Goal: Task Accomplishment & Management: Complete application form

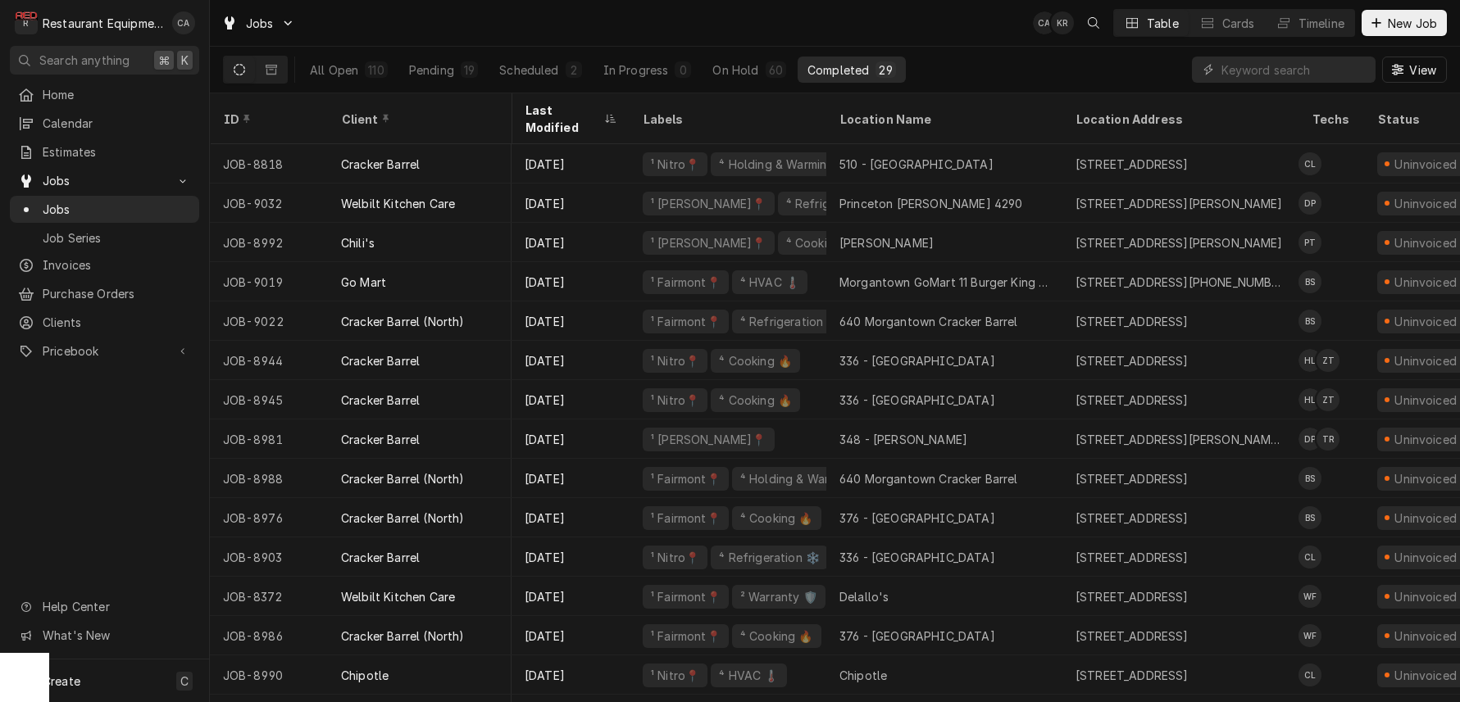
scroll to position [0, 2]
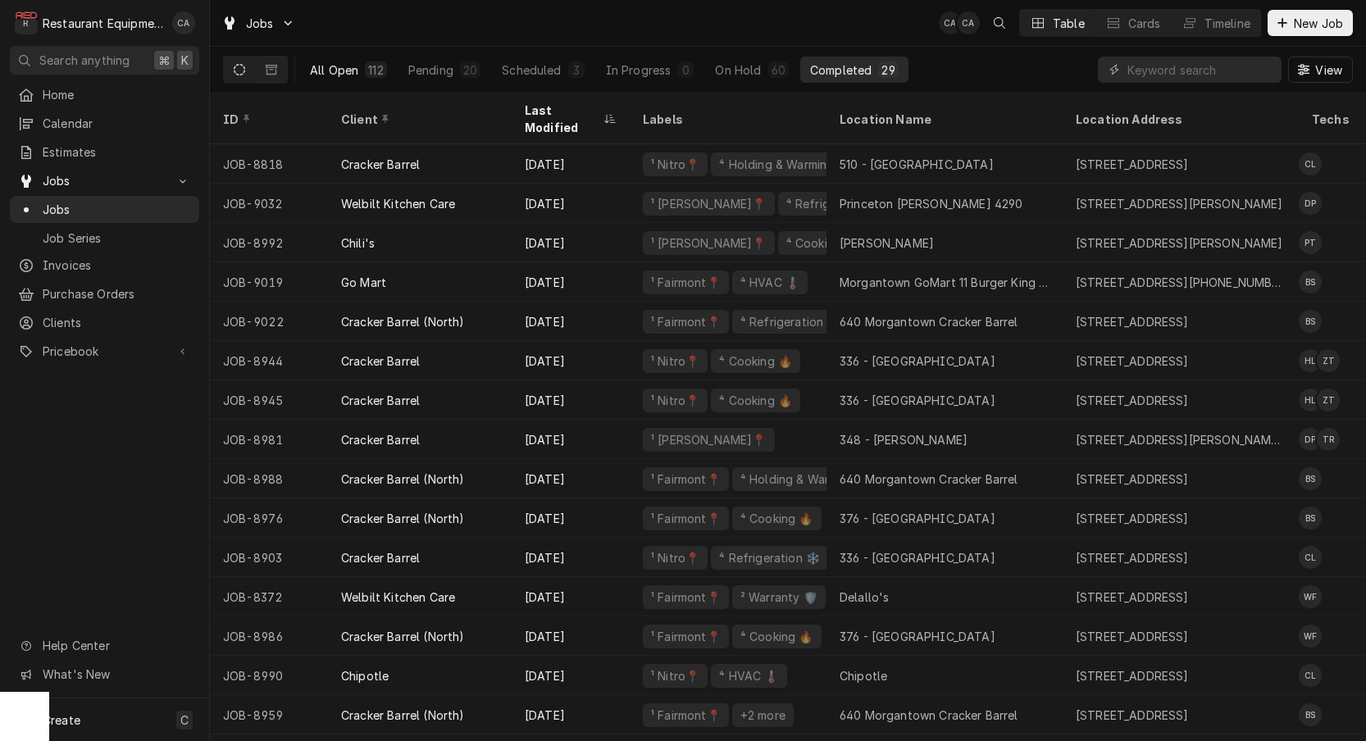
click at [337, 65] on div "All Open" at bounding box center [334, 69] width 48 height 17
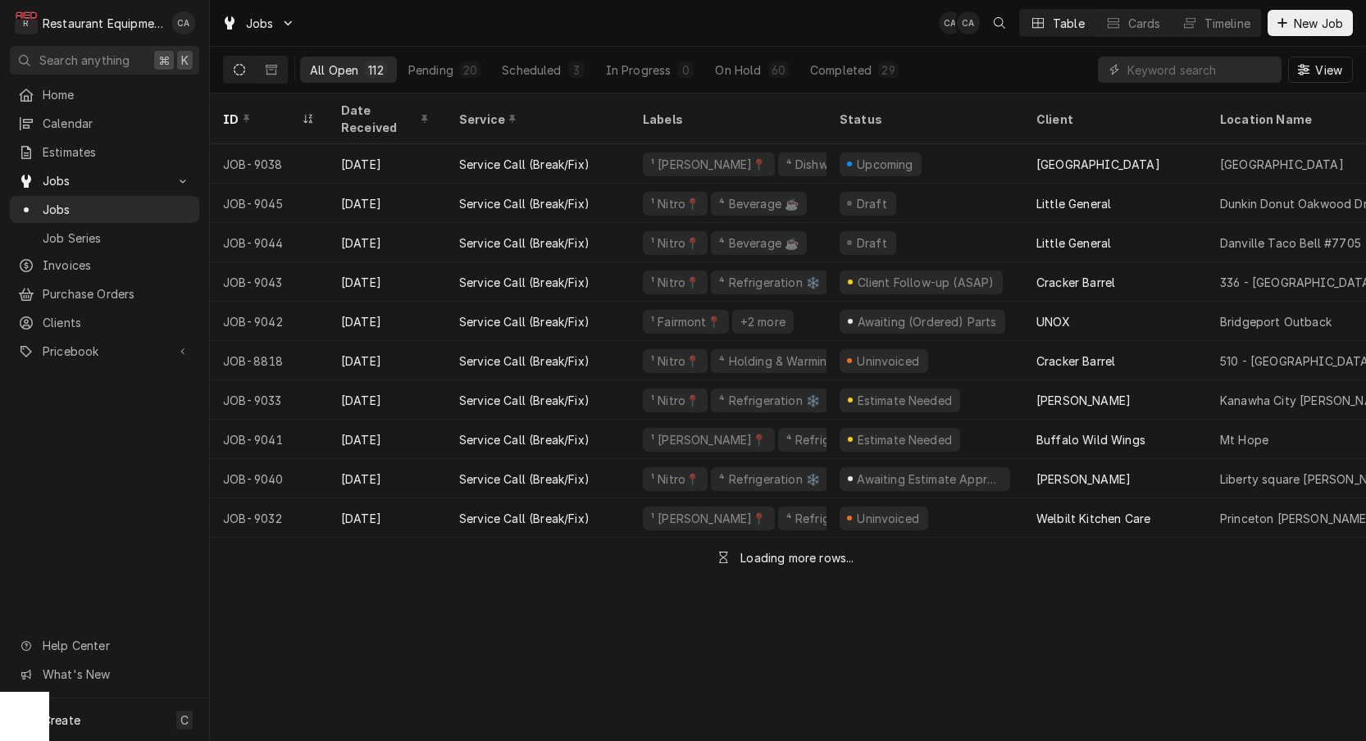
click at [1124, 69] on div "Dynamic Content Wrapper" at bounding box center [1190, 70] width 184 height 26
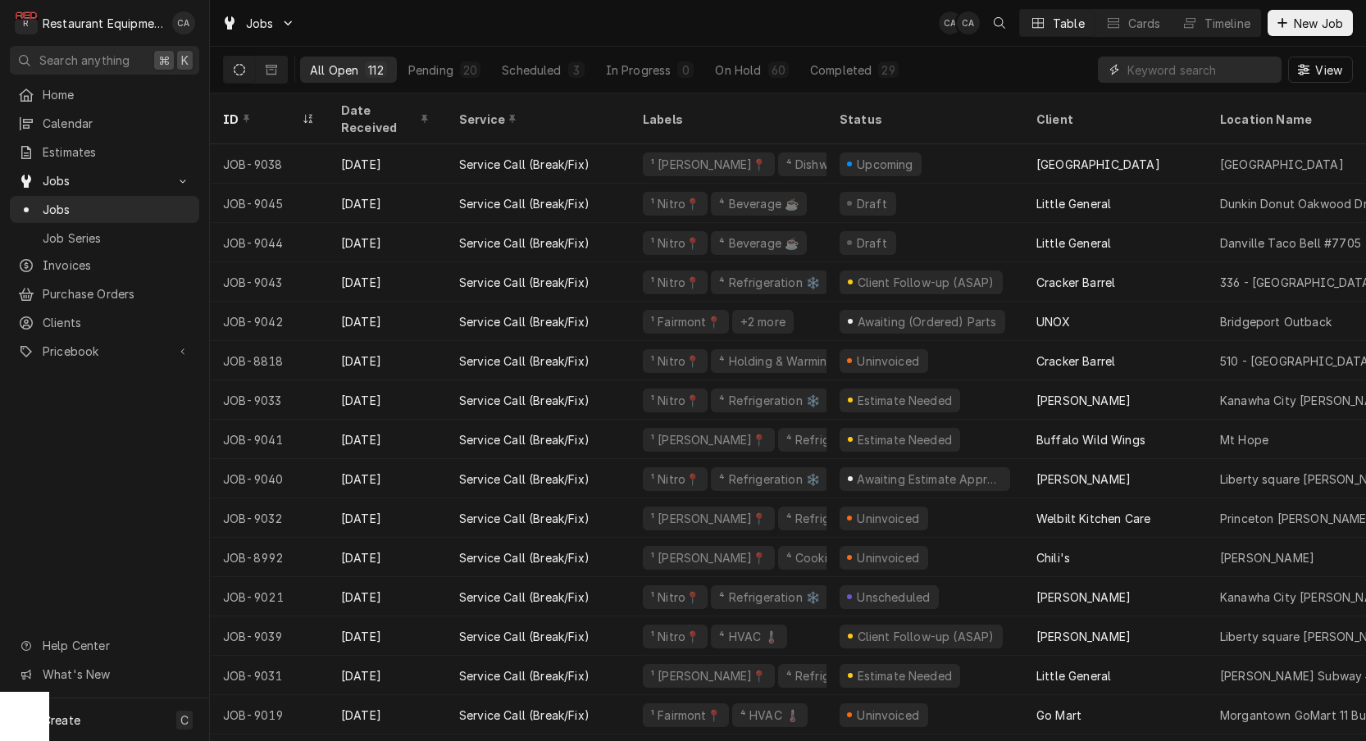
click at [1130, 69] on input "Dynamic Content Wrapper" at bounding box center [1200, 70] width 146 height 26
type input "beckley"
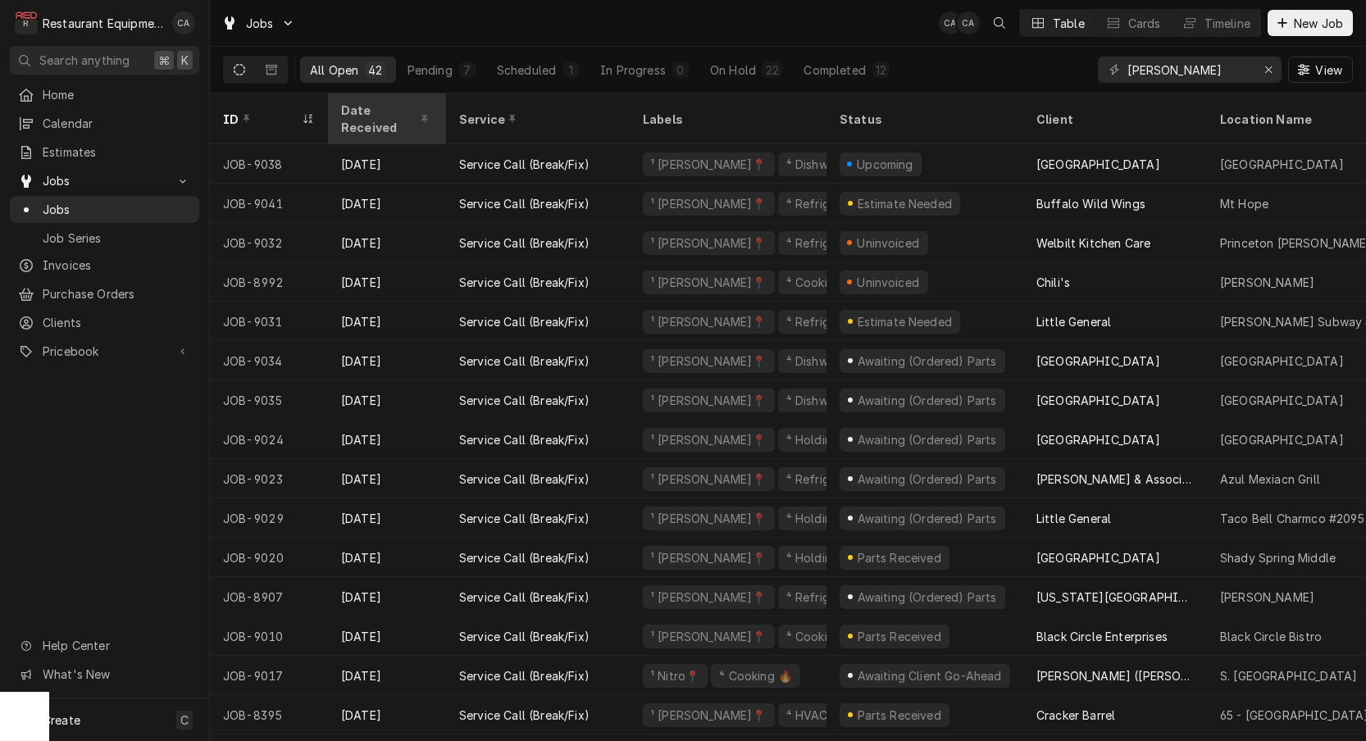
click at [391, 102] on div "Date Received" at bounding box center [386, 119] width 111 height 44
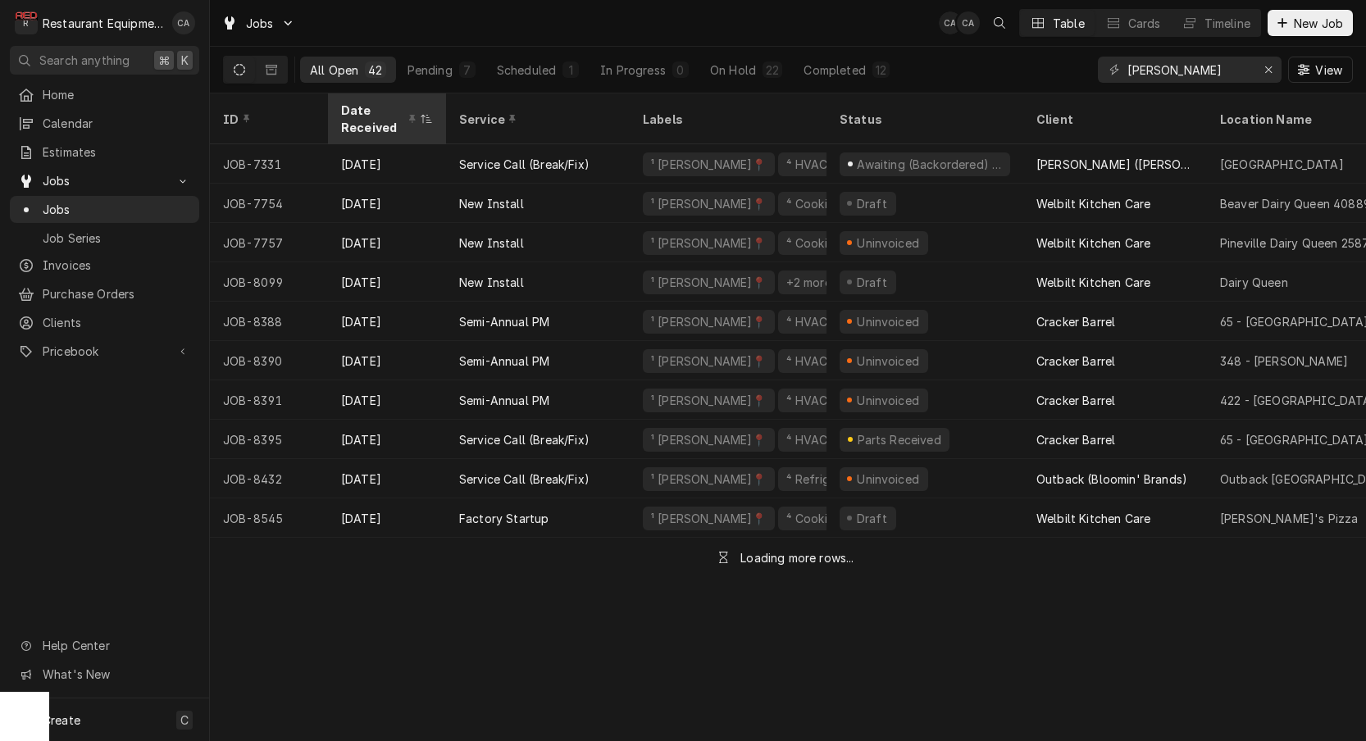
click at [391, 102] on div "Date Received" at bounding box center [378, 119] width 75 height 34
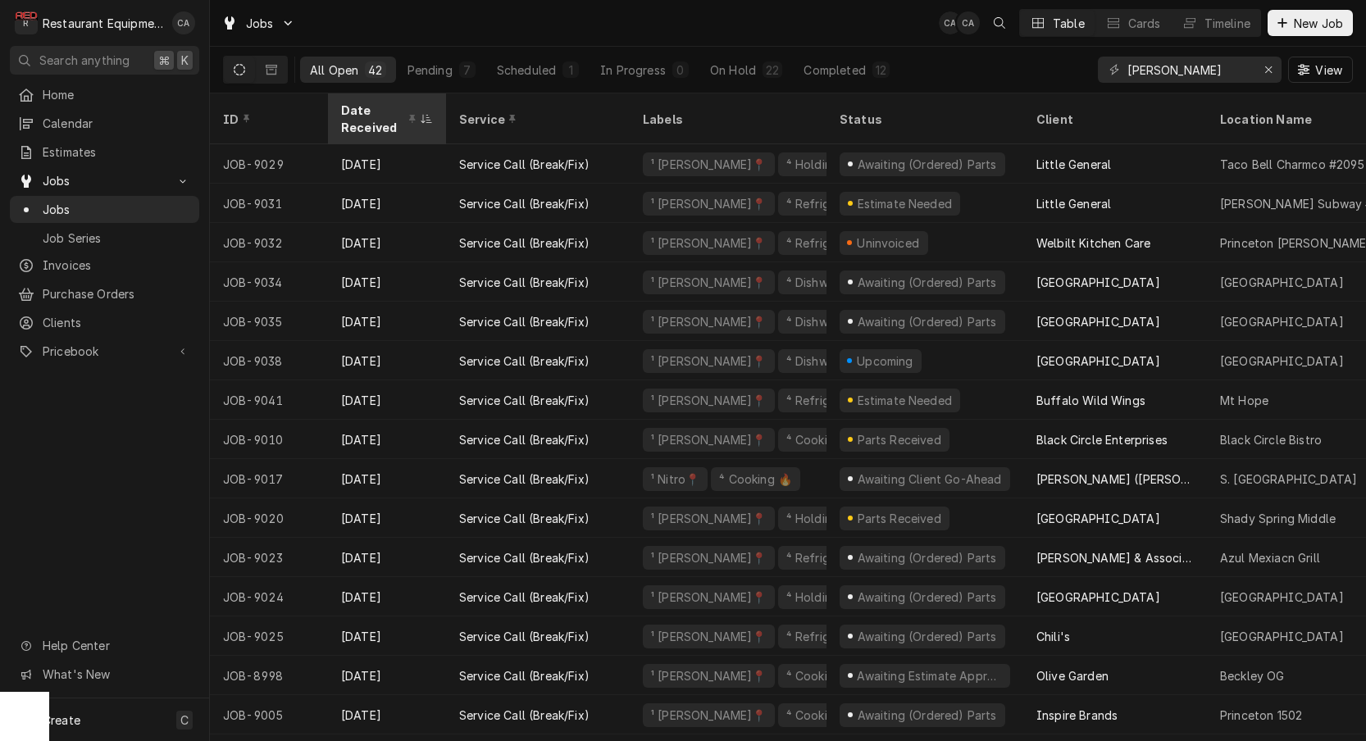
click at [379, 117] on div "Date Received" at bounding box center [378, 119] width 75 height 34
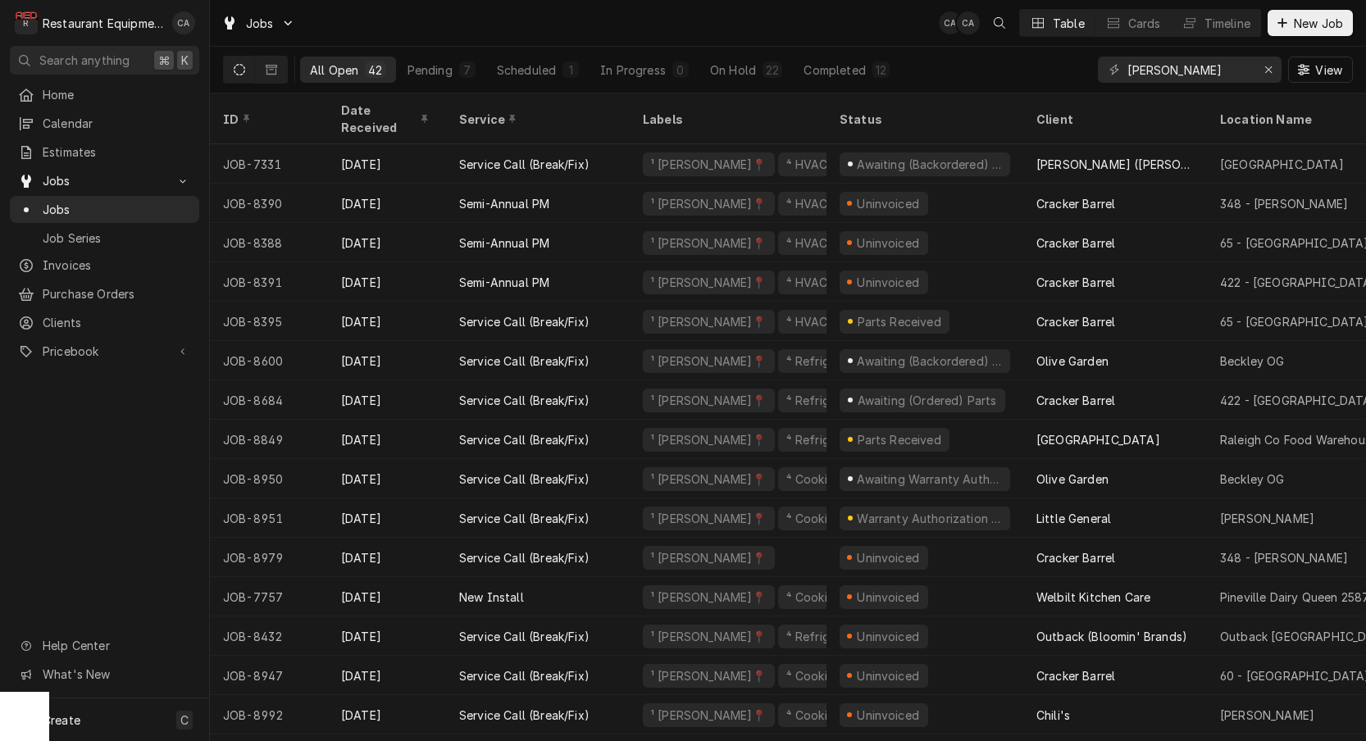
click at [379, 117] on div "Date Received" at bounding box center [386, 119] width 111 height 44
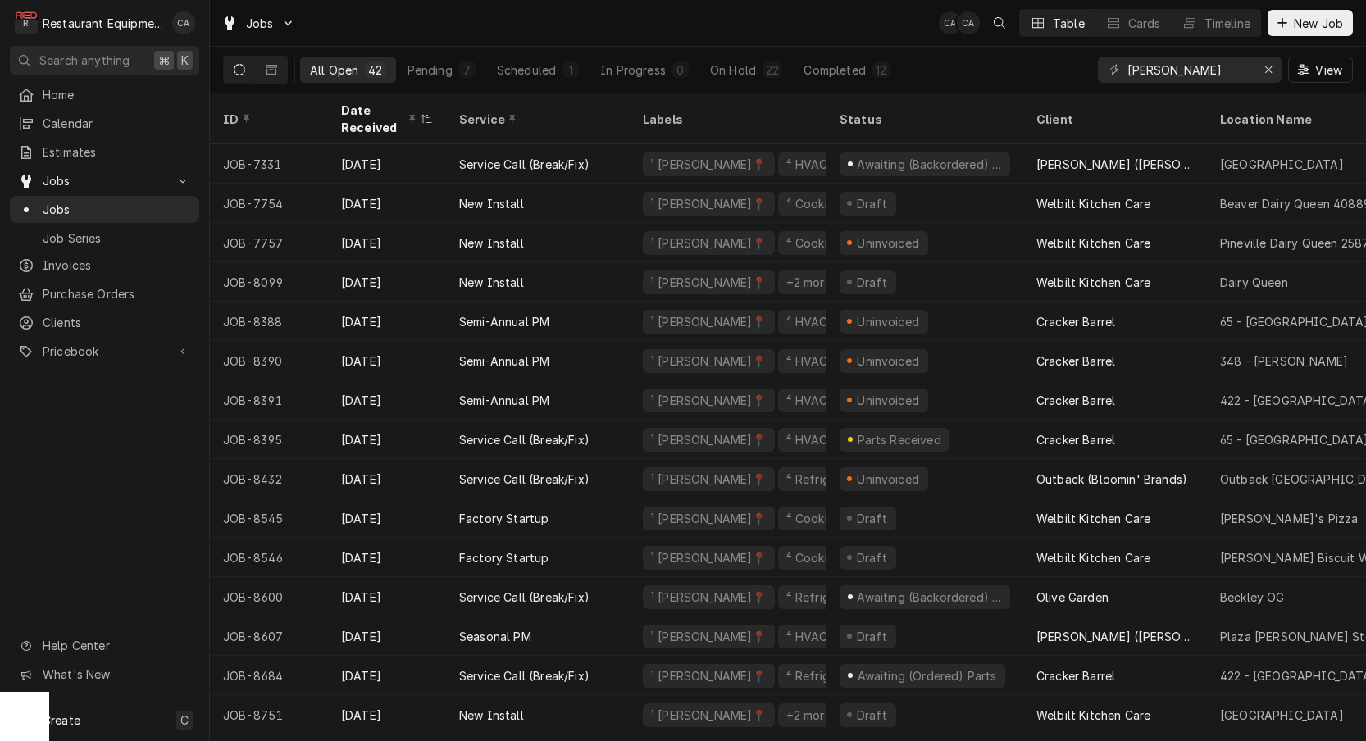
click at [379, 117] on div "Date Received" at bounding box center [378, 119] width 75 height 34
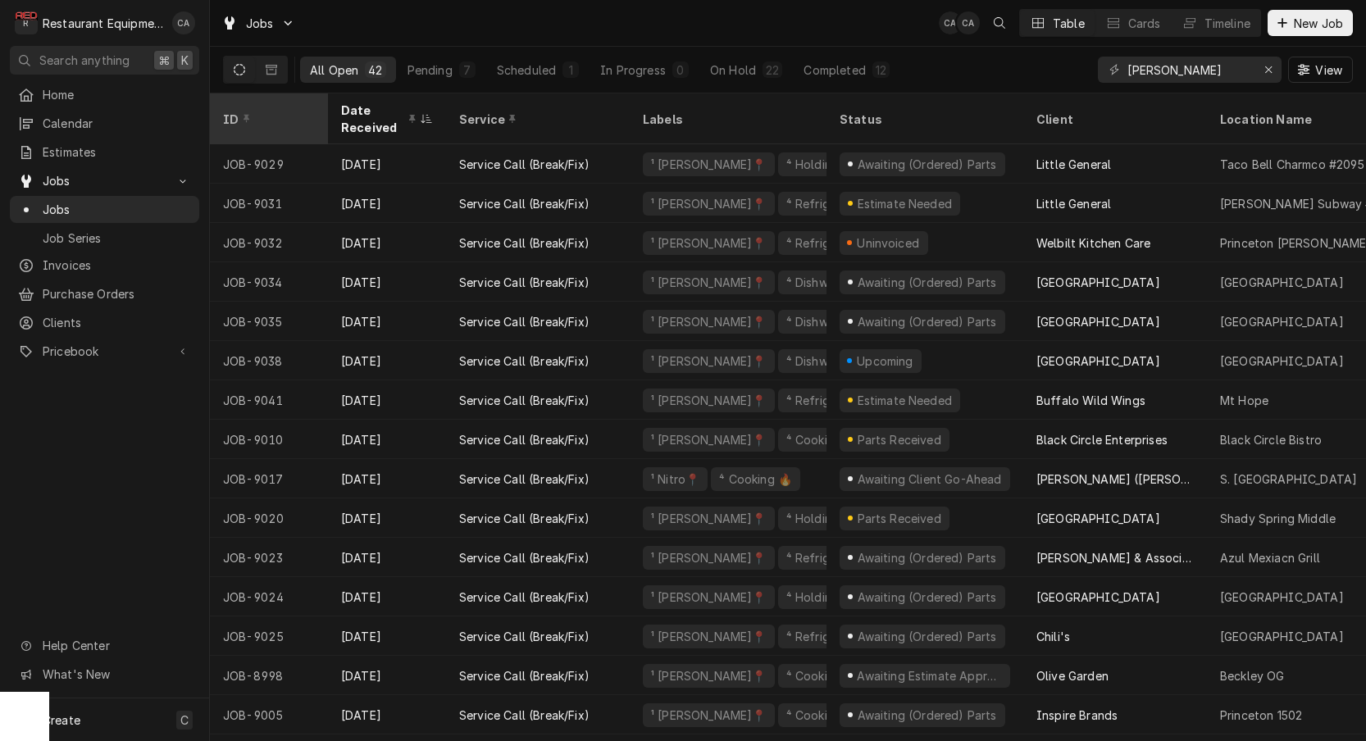
click at [274, 123] on div "ID" at bounding box center [268, 119] width 111 height 44
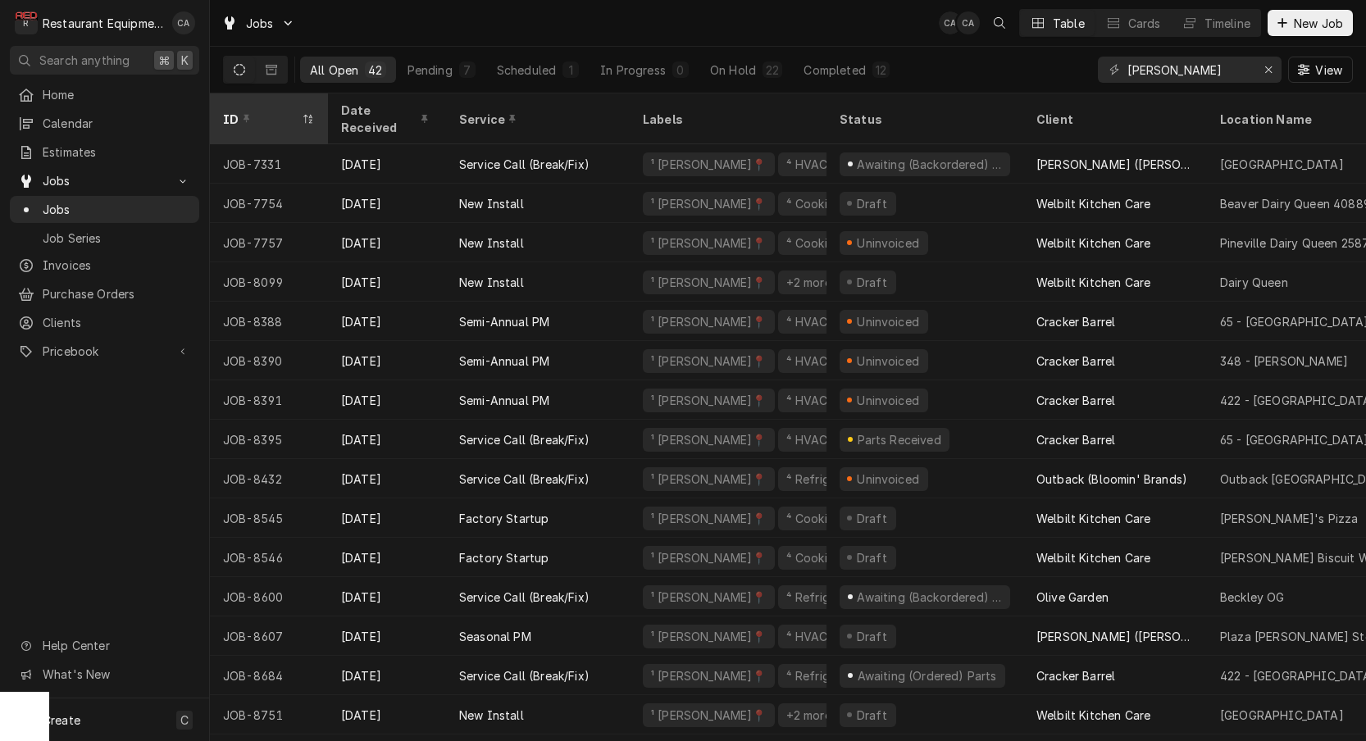
click at [278, 120] on div "ID" at bounding box center [268, 119] width 111 height 44
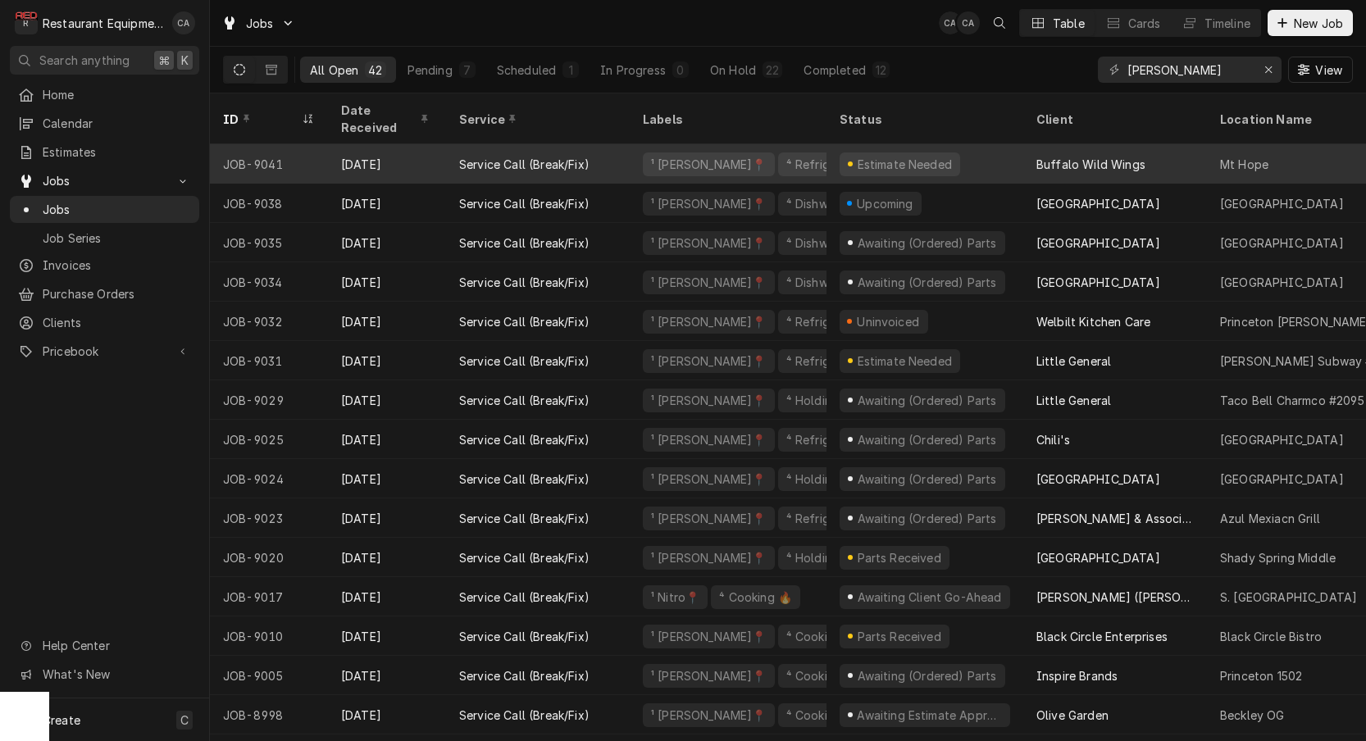
click at [1042, 156] on div "Buffalo Wild Wings" at bounding box center [1115, 163] width 184 height 39
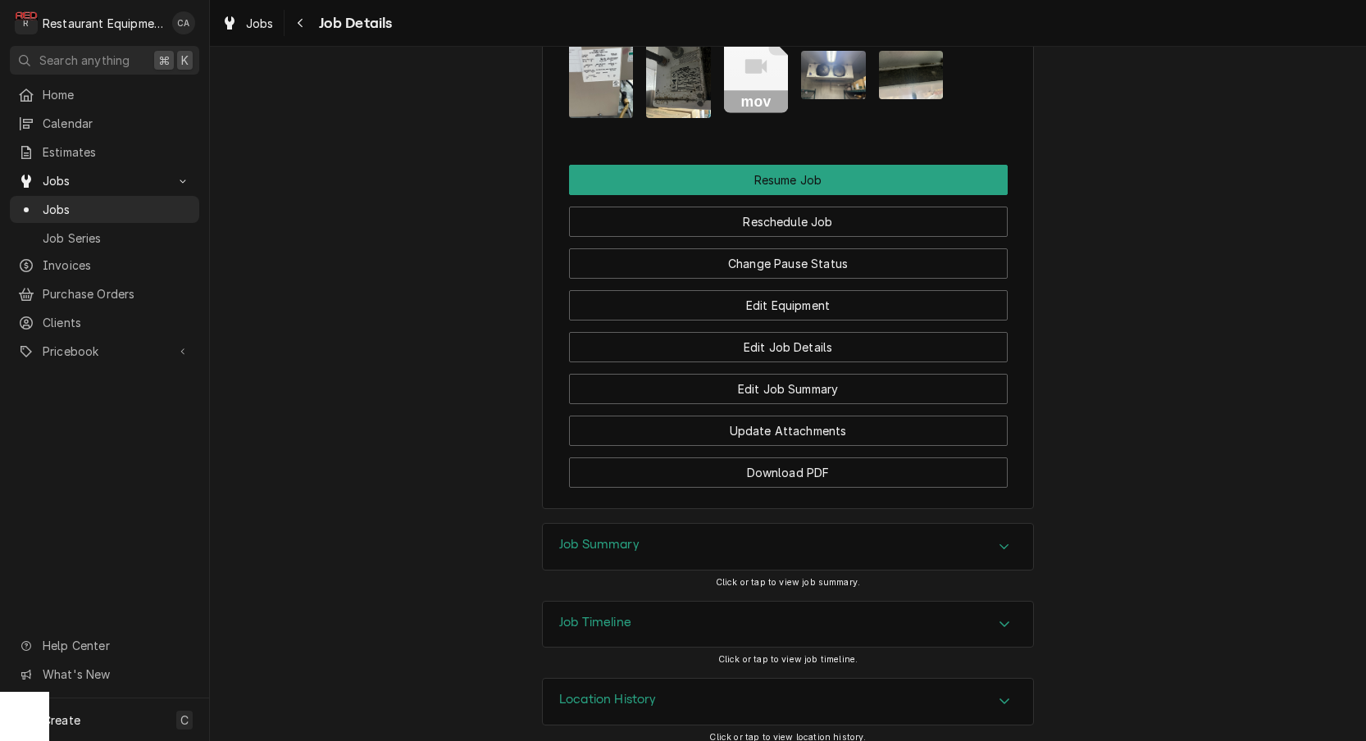
click at [604, 537] on h3 "Job Summary" at bounding box center [599, 545] width 80 height 16
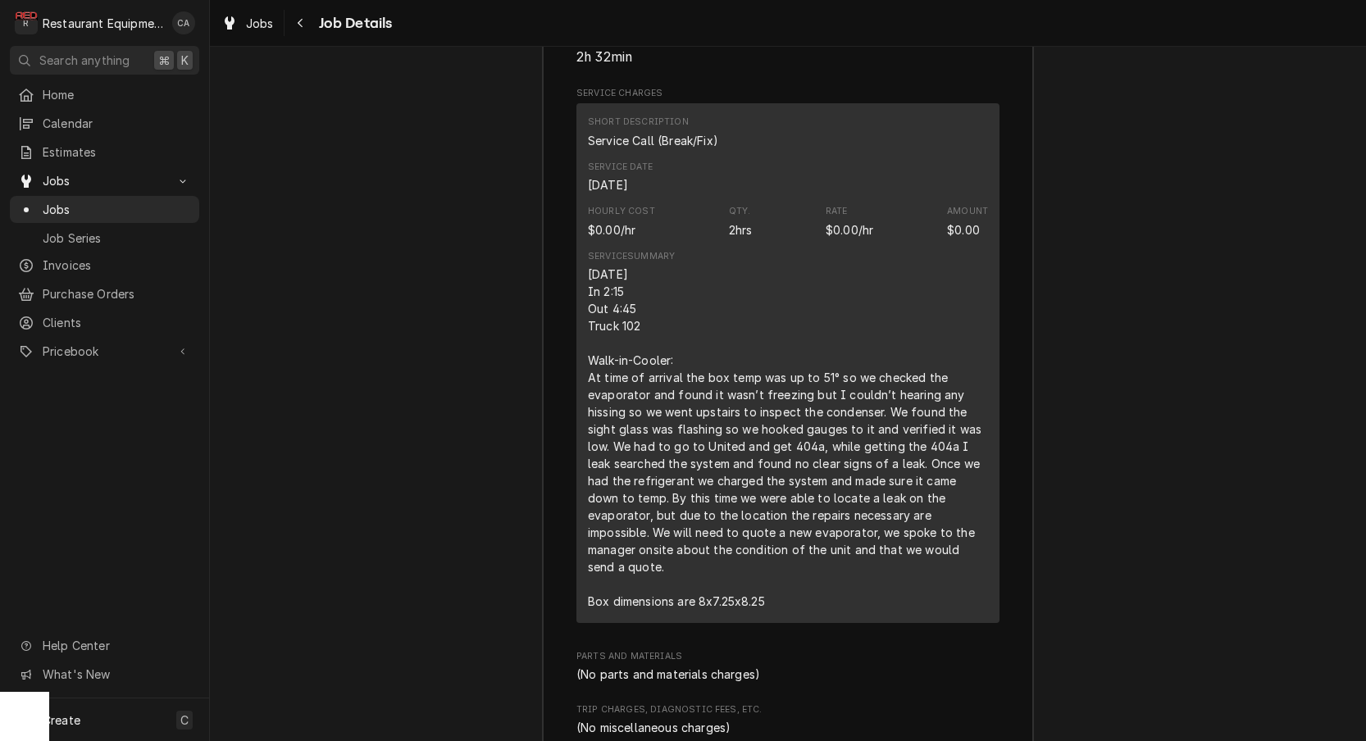
scroll to position [2698, 0]
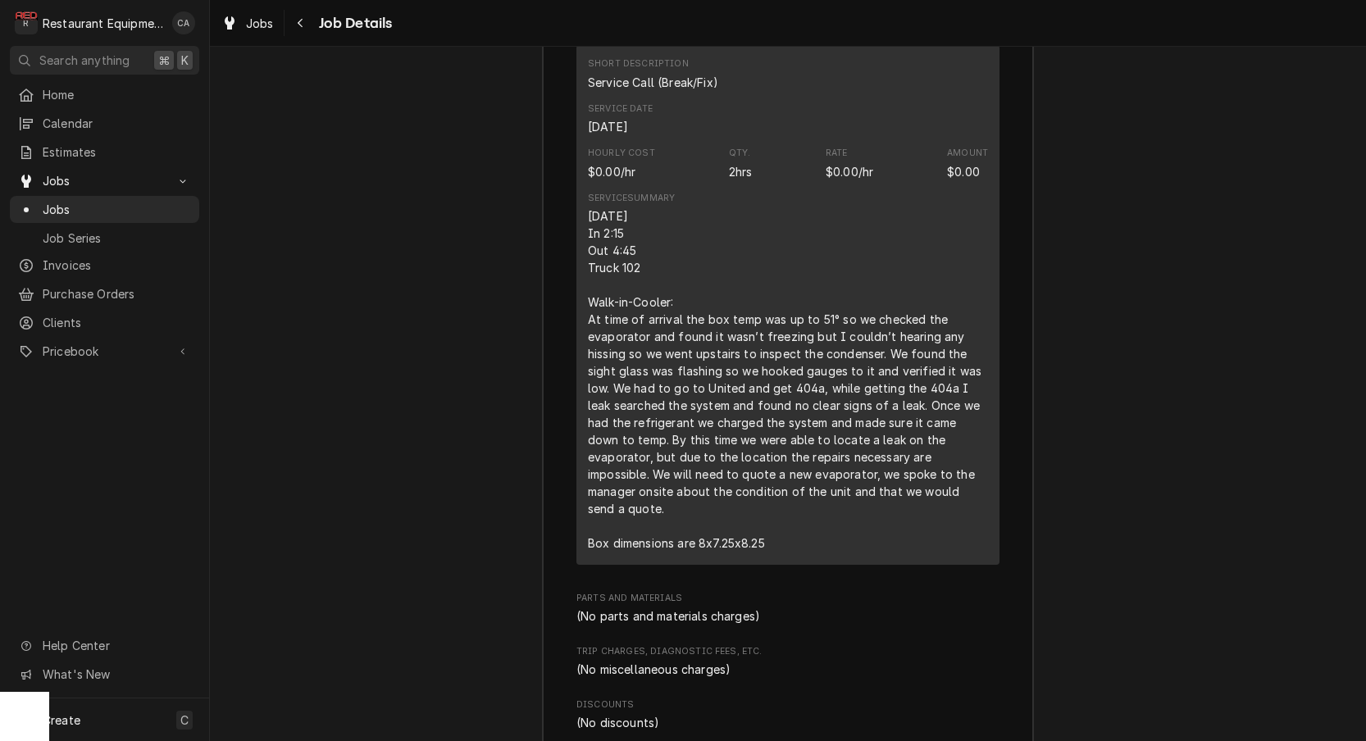
drag, startPoint x: 252, startPoint y: 25, endPoint x: 254, endPoint y: 53, distance: 28.7
click at [252, 25] on span "Jobs" at bounding box center [260, 23] width 28 height 17
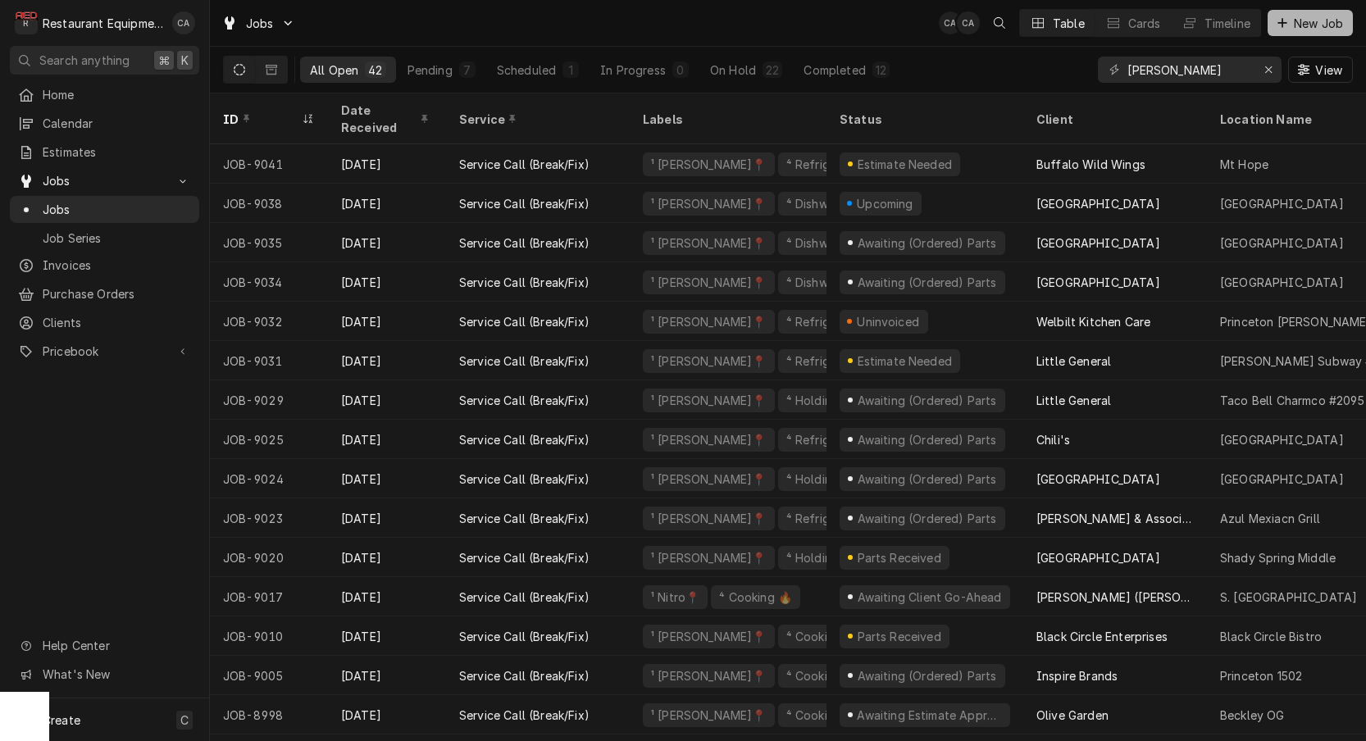
click at [1334, 30] on span "New Job" at bounding box center [1318, 23] width 56 height 17
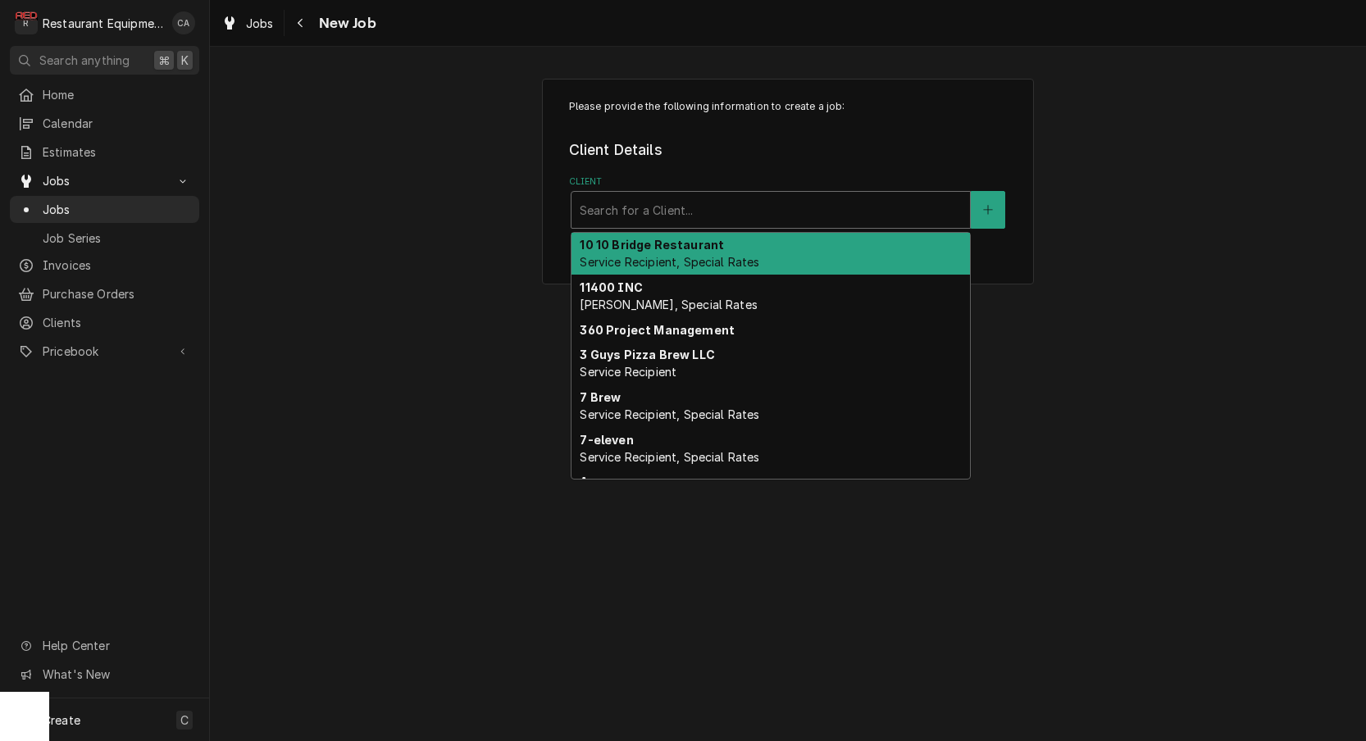
click at [732, 214] on div "Client" at bounding box center [770, 210] width 382 height 30
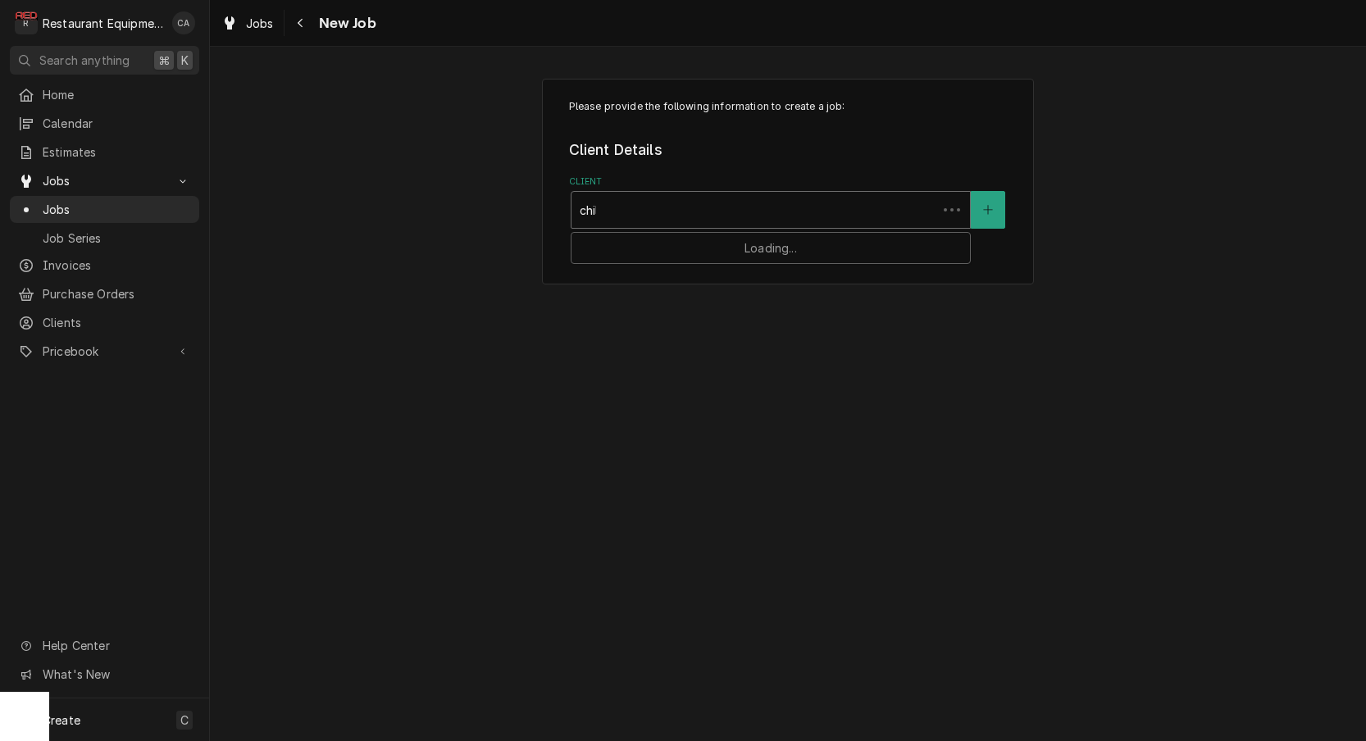
type input "chili"
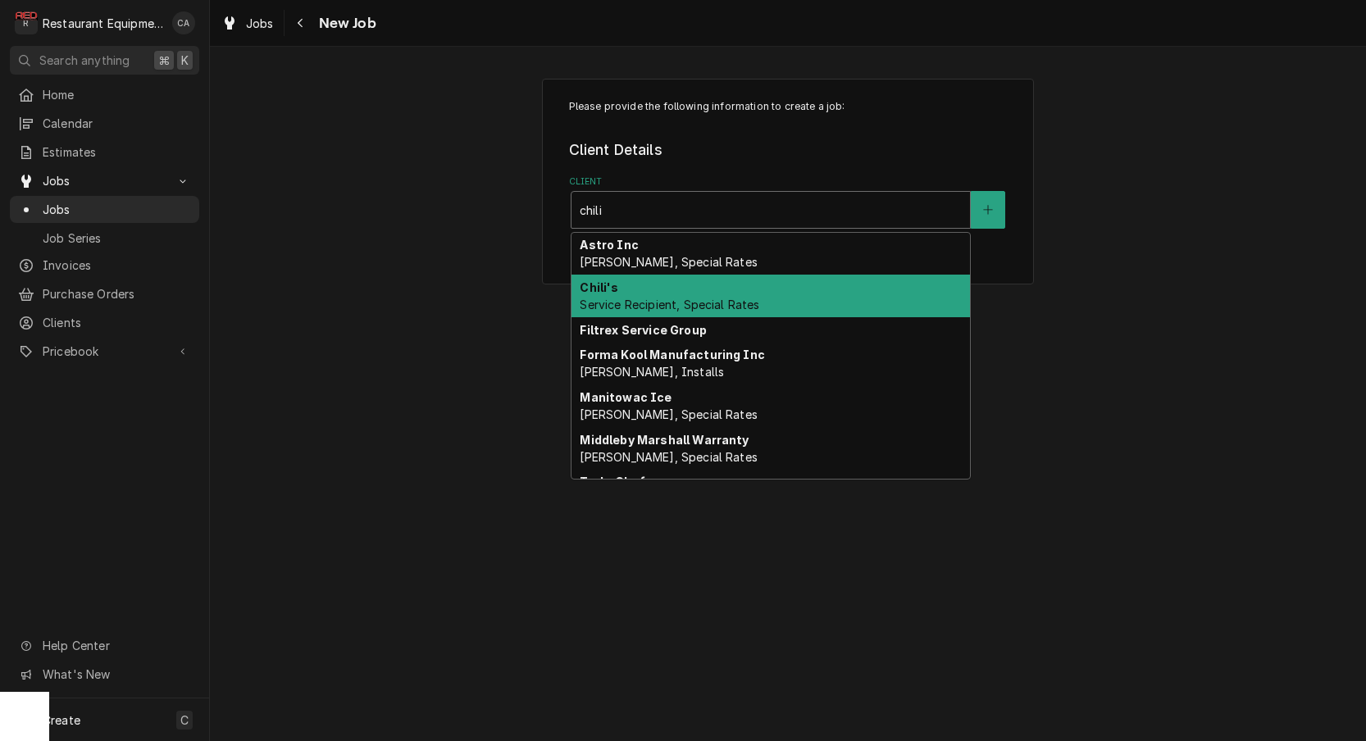
drag, startPoint x: 681, startPoint y: 298, endPoint x: 624, endPoint y: 323, distance: 62.7
click at [680, 298] on span "Service Recipient, Special Rates" at bounding box center [669, 305] width 180 height 14
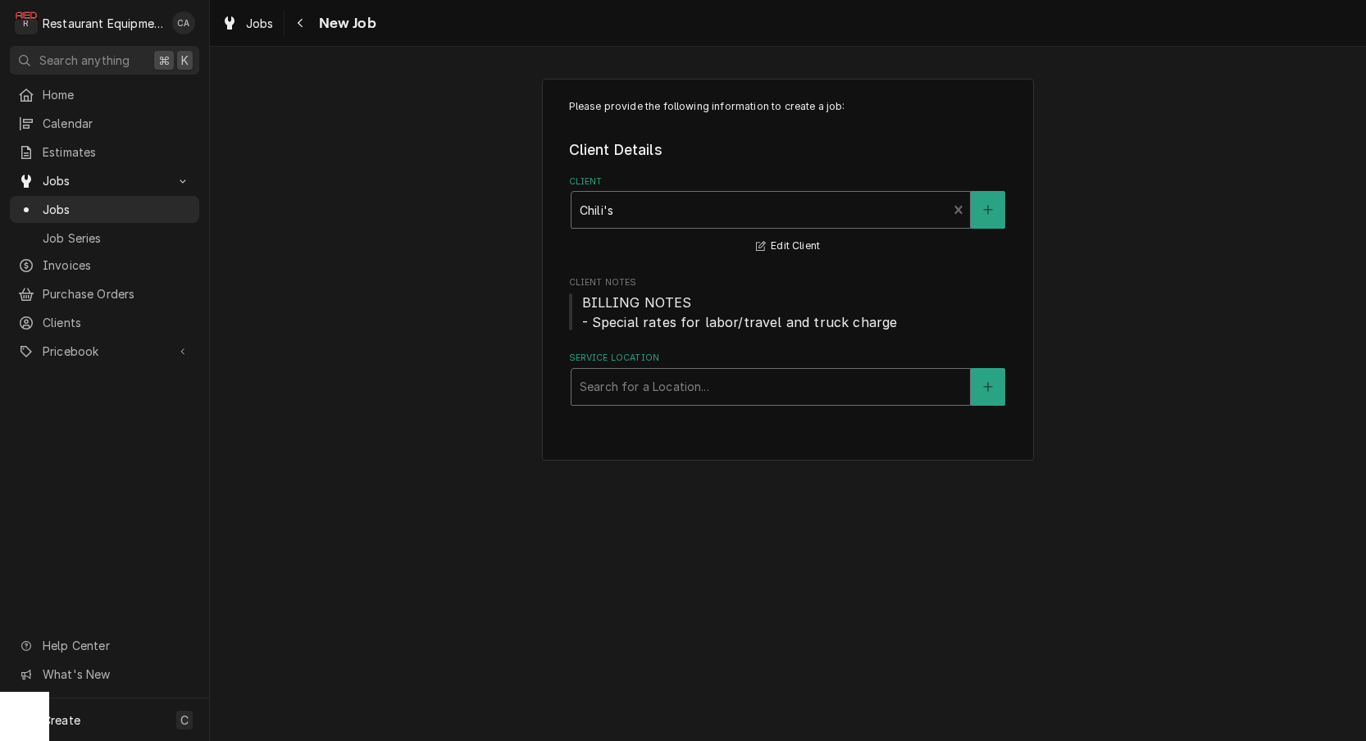
click at [632, 386] on div "Search for a Location..." at bounding box center [770, 386] width 382 height 17
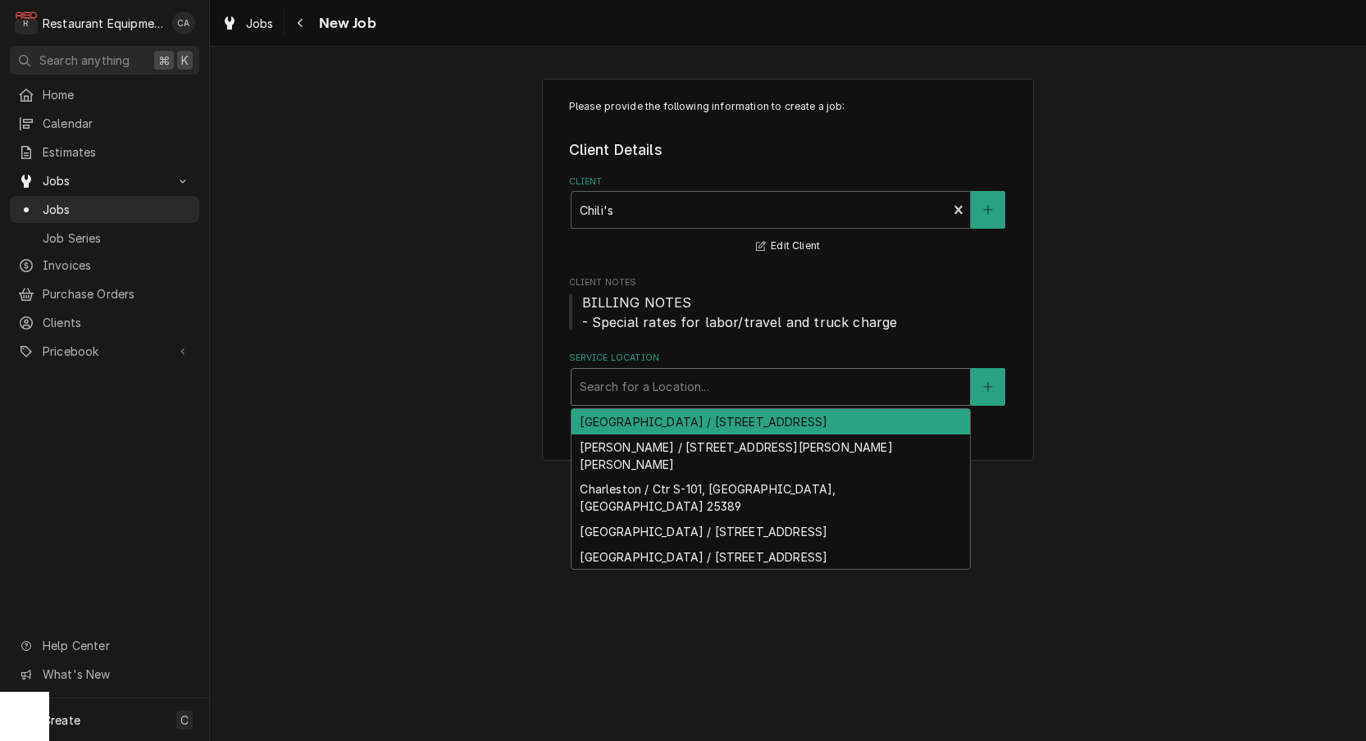
click at [352, 392] on div "Please provide the following information to create a job: Client Details Client…" at bounding box center [788, 269] width 1156 height 411
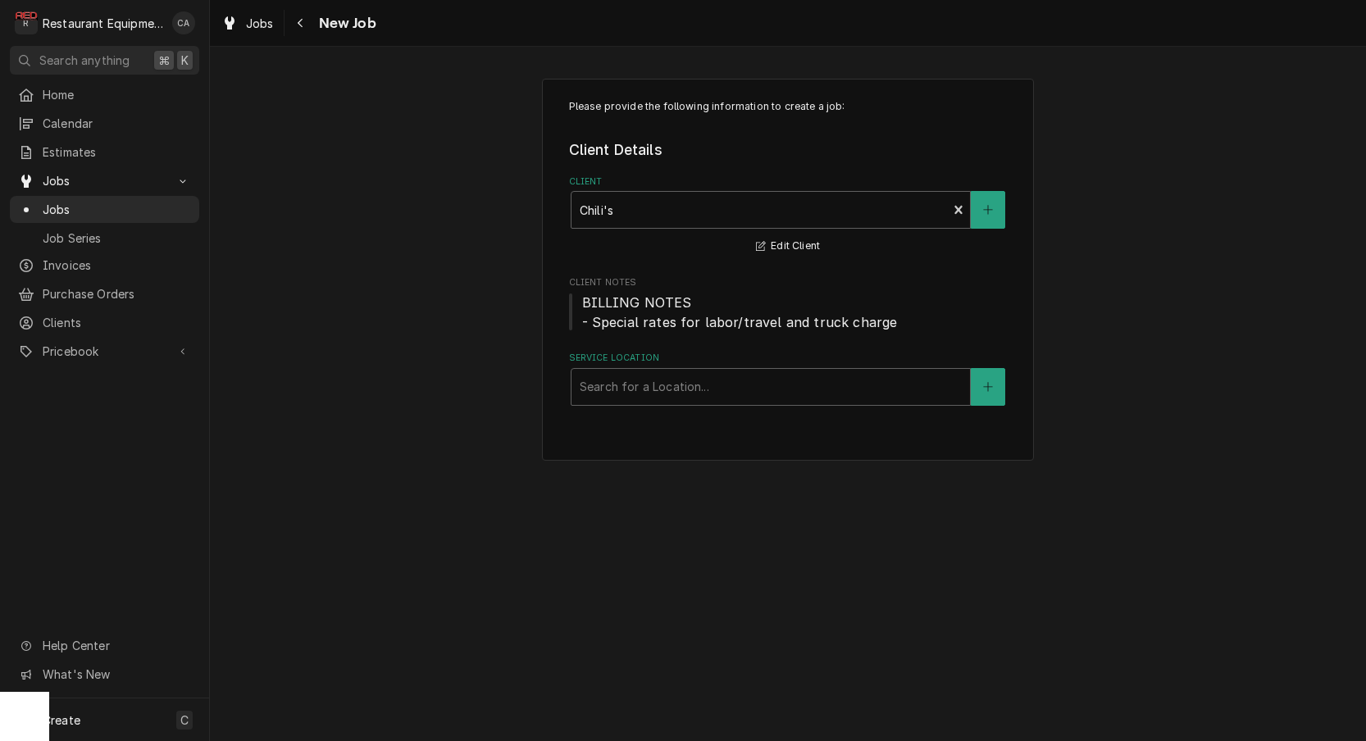
drag, startPoint x: 352, startPoint y: 321, endPoint x: 252, endPoint y: 77, distance: 264.2
click at [352, 314] on div "Please provide the following information to create a job: Client Details Client…" at bounding box center [788, 269] width 1156 height 411
click at [259, 26] on span "Jobs" at bounding box center [260, 23] width 28 height 17
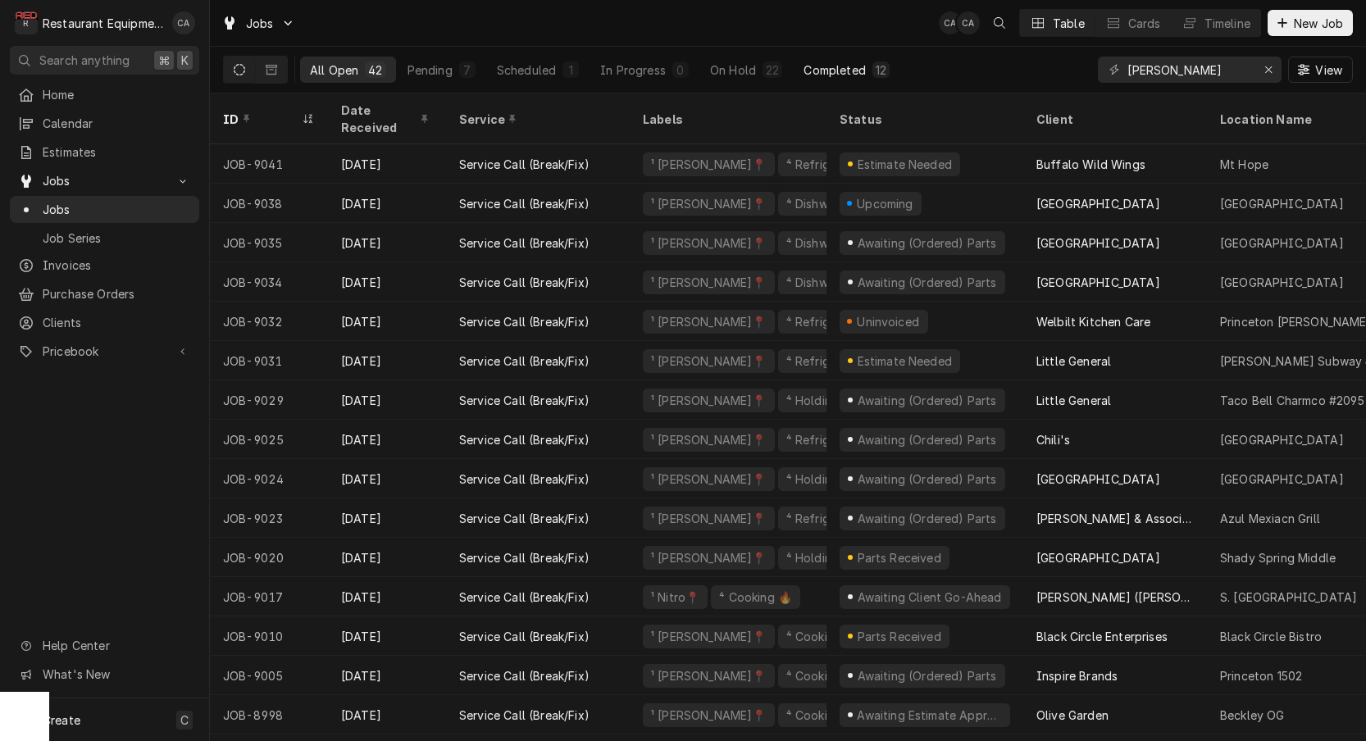
click at [857, 73] on div "Completed" at bounding box center [833, 69] width 61 height 17
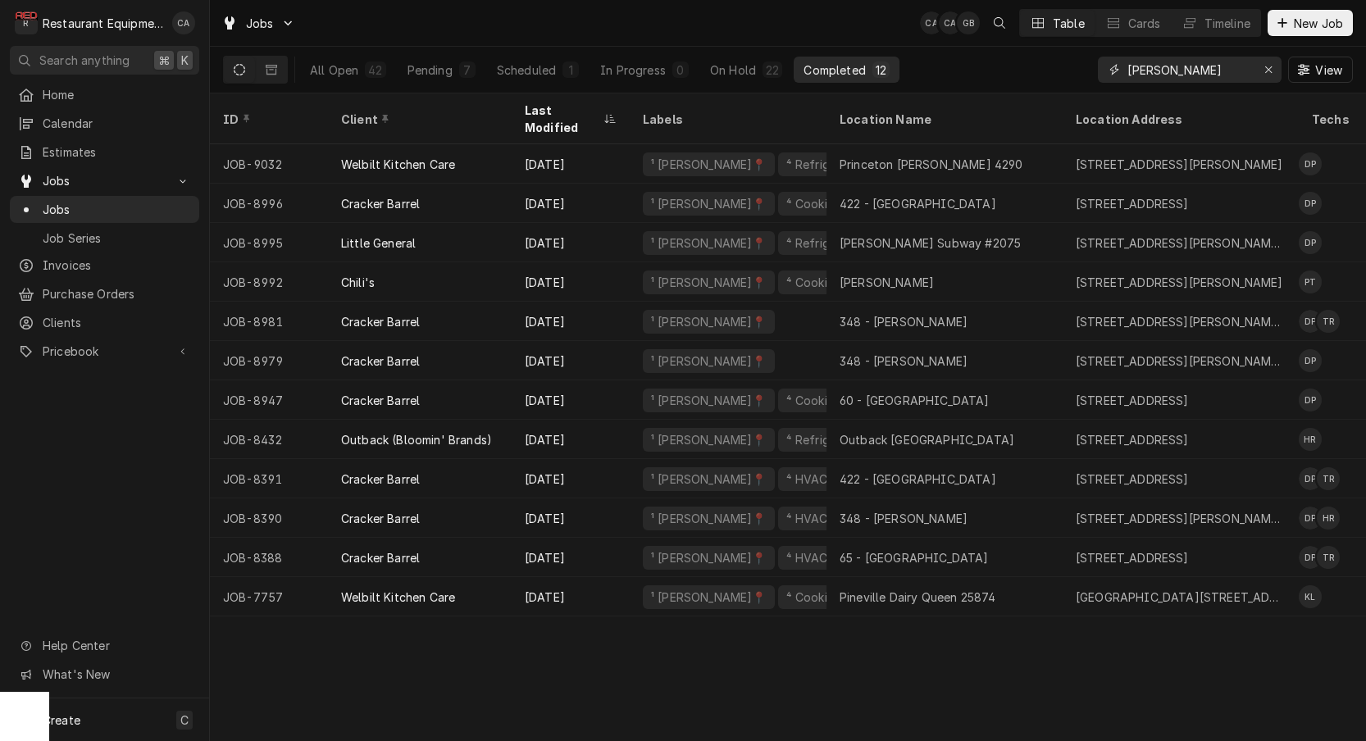
drag, startPoint x: 1222, startPoint y: 75, endPoint x: 1066, endPoint y: 64, distance: 156.2
click at [1066, 64] on div "All Open 42 Pending 7 Scheduled 1 In Progress 0 On Hold 22 Completed 12 beckley…" at bounding box center [787, 70] width 1129 height 46
type input "chili"
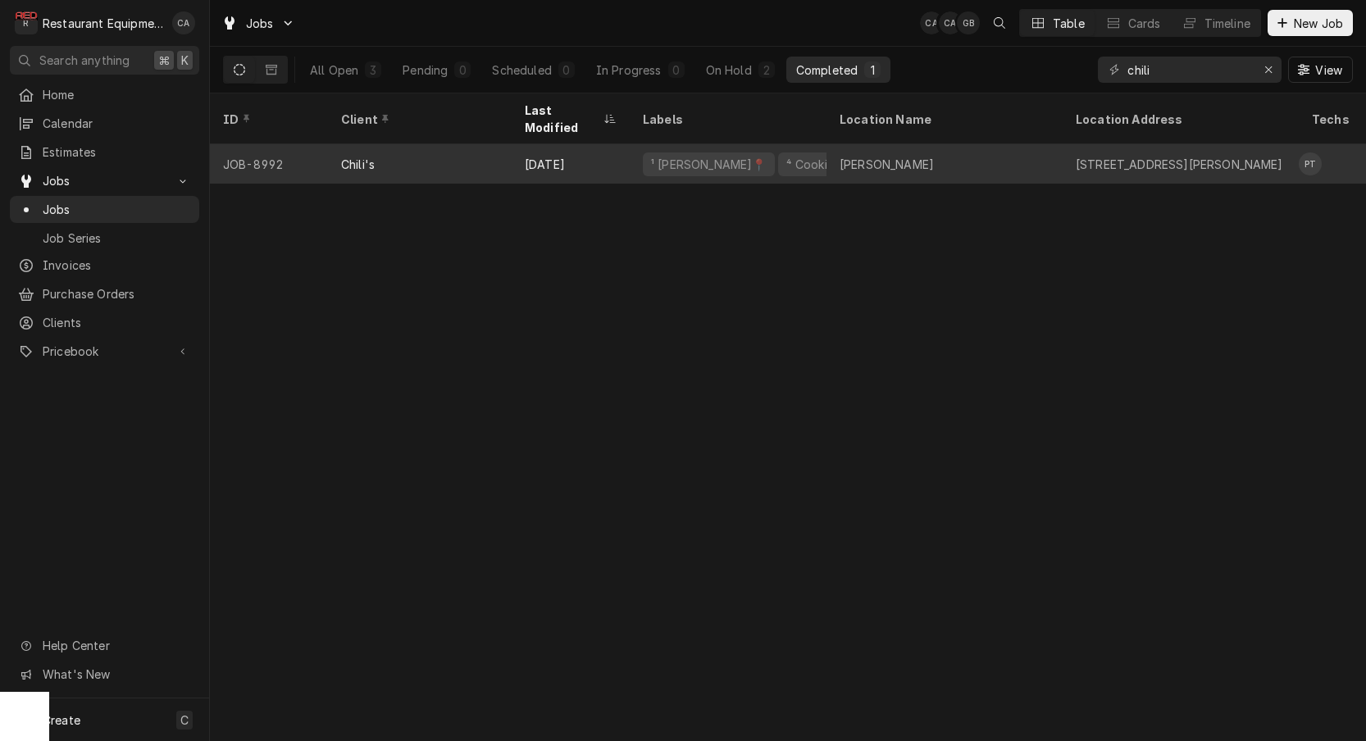
click at [452, 152] on div "Chili's" at bounding box center [420, 163] width 184 height 39
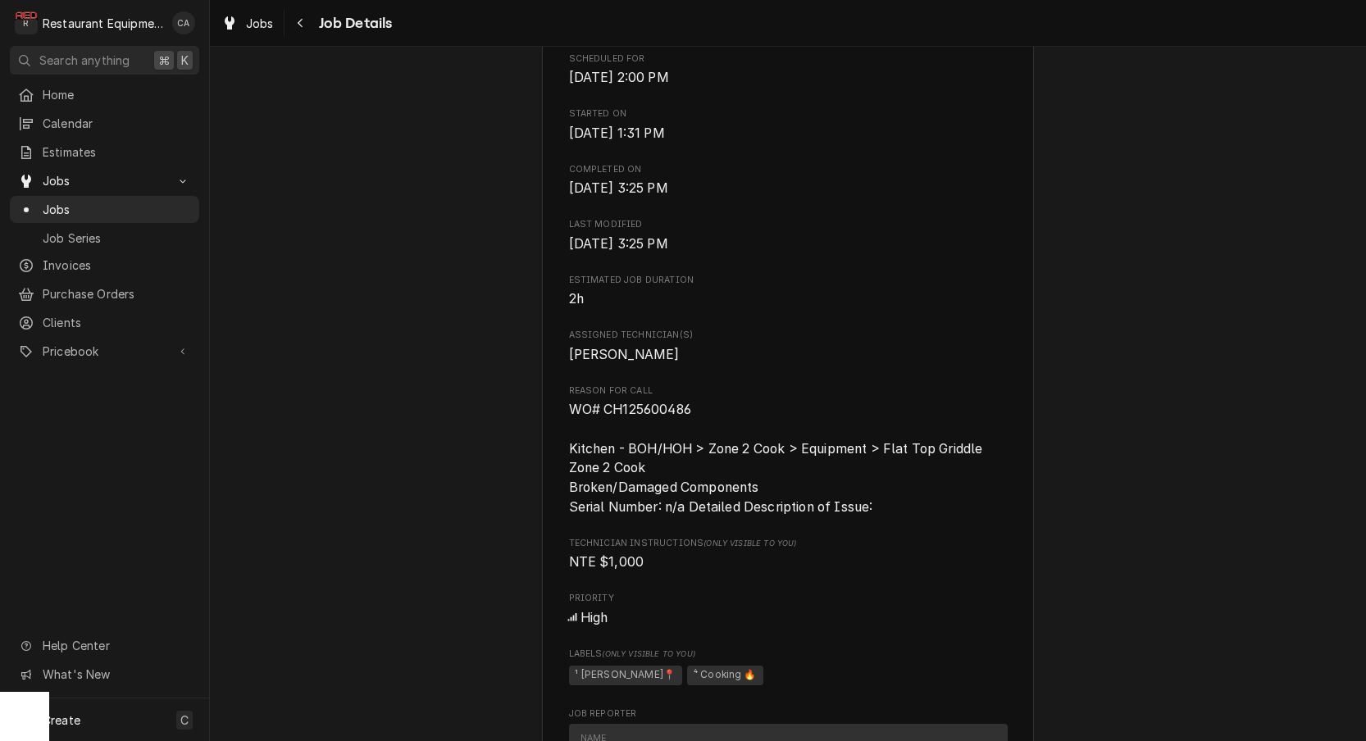
scroll to position [734, 0]
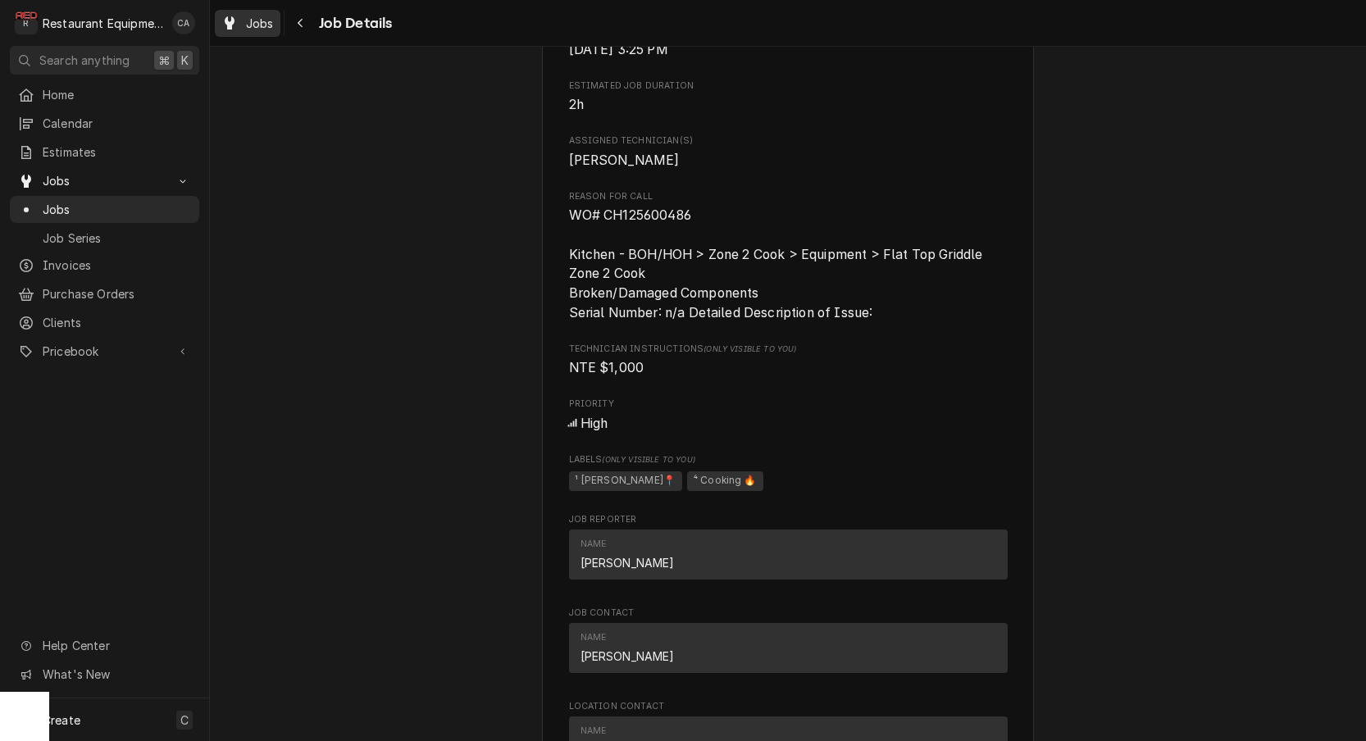
click at [266, 25] on span "Jobs" at bounding box center [260, 23] width 28 height 17
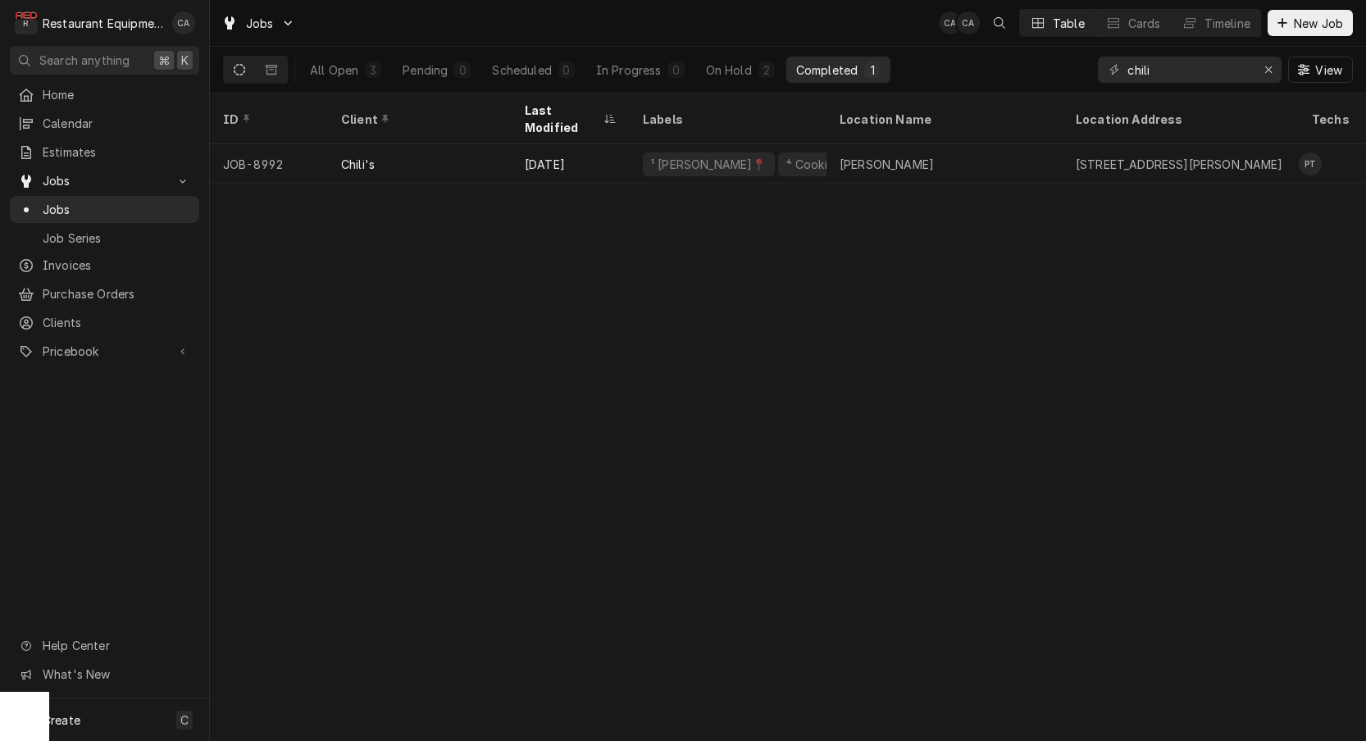
click at [679, 433] on div "ID Client Last Modified Labels Location Name Location Address Techs Status Serv…" at bounding box center [788, 417] width 1156 height 648
click at [1264, 75] on icon "Erase input" at bounding box center [1268, 69] width 9 height 11
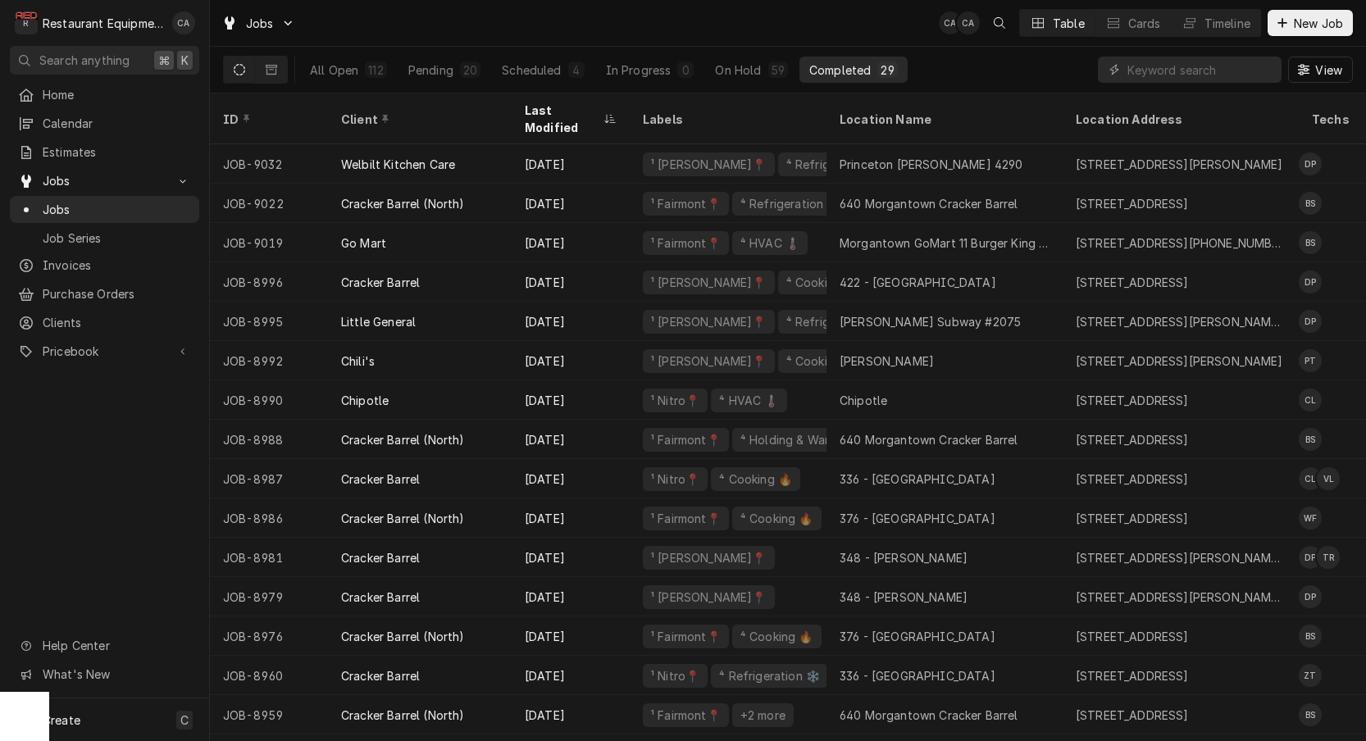
click at [632, 16] on div "Jobs CA CA Table Cards Timeline New Job" at bounding box center [788, 23] width 1156 height 46
click at [1321, 26] on span "New Job" at bounding box center [1318, 23] width 56 height 17
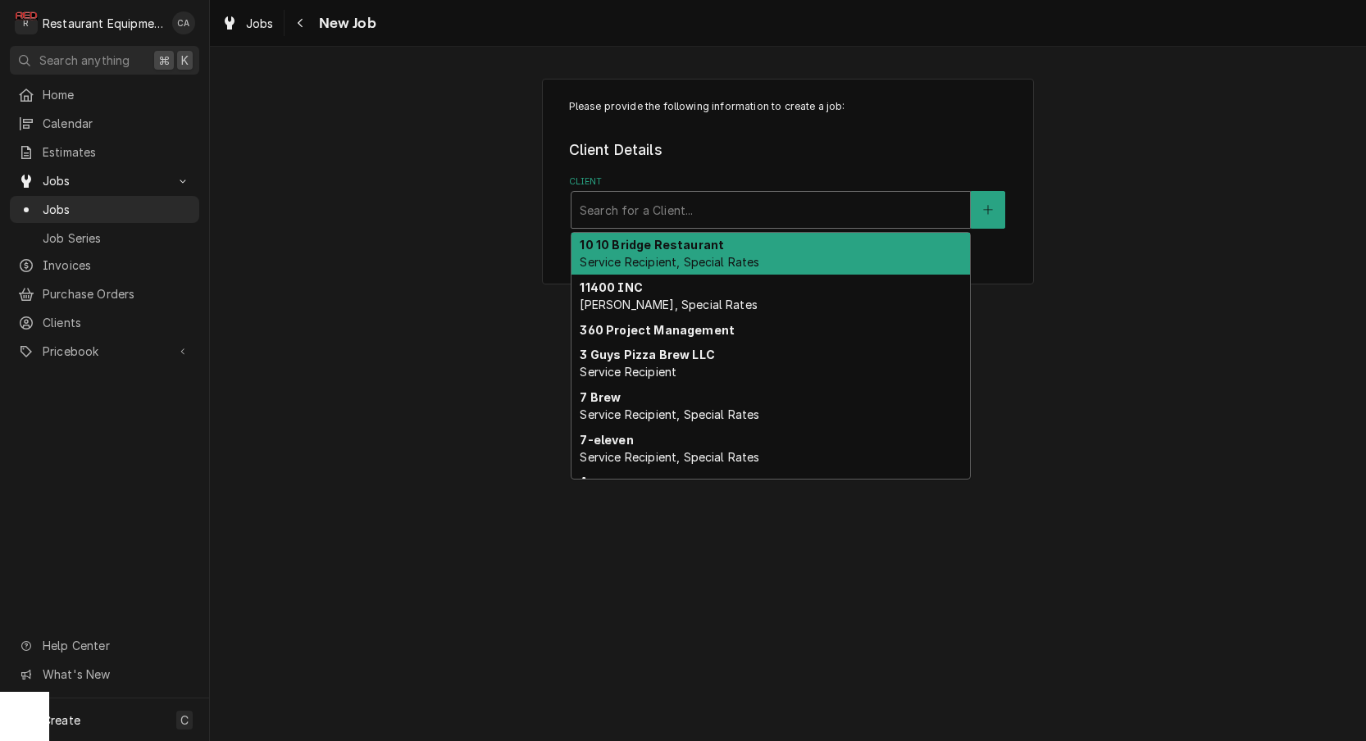
click at [711, 202] on div "Client" at bounding box center [770, 210] width 382 height 30
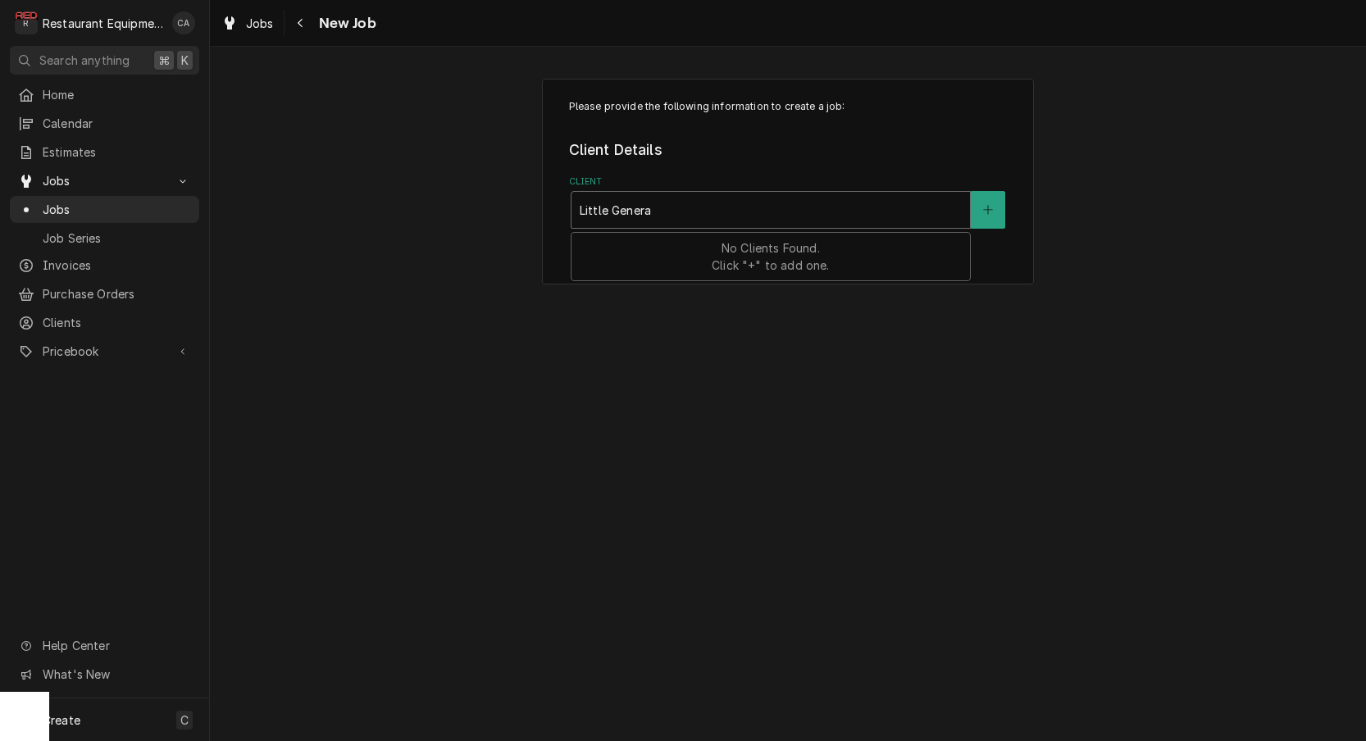
type input "Little General"
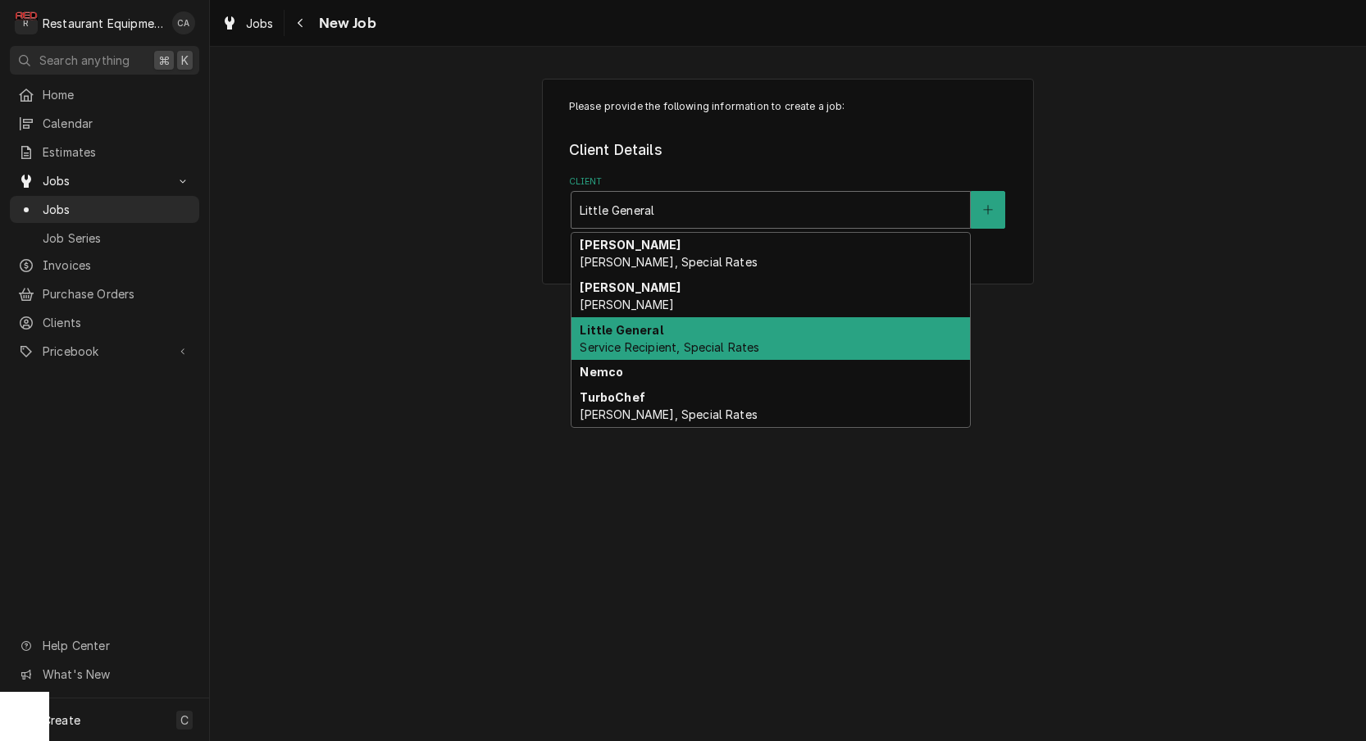
drag, startPoint x: 629, startPoint y: 333, endPoint x: 611, endPoint y: 321, distance: 21.4
click at [629, 333] on strong "Little General" at bounding box center [620, 330] width 83 height 14
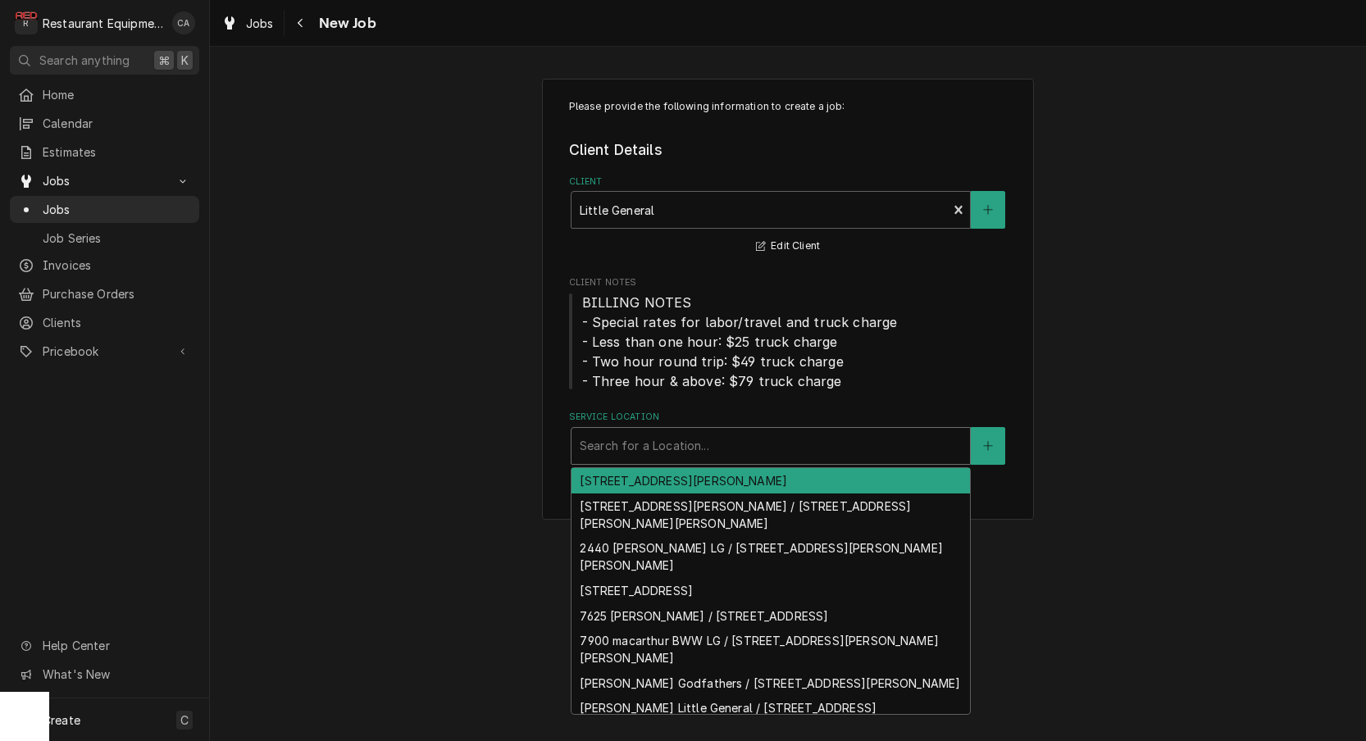
drag, startPoint x: 656, startPoint y: 454, endPoint x: 650, endPoint y: 433, distance: 22.1
click at [656, 453] on div "Service Location" at bounding box center [770, 446] width 382 height 30
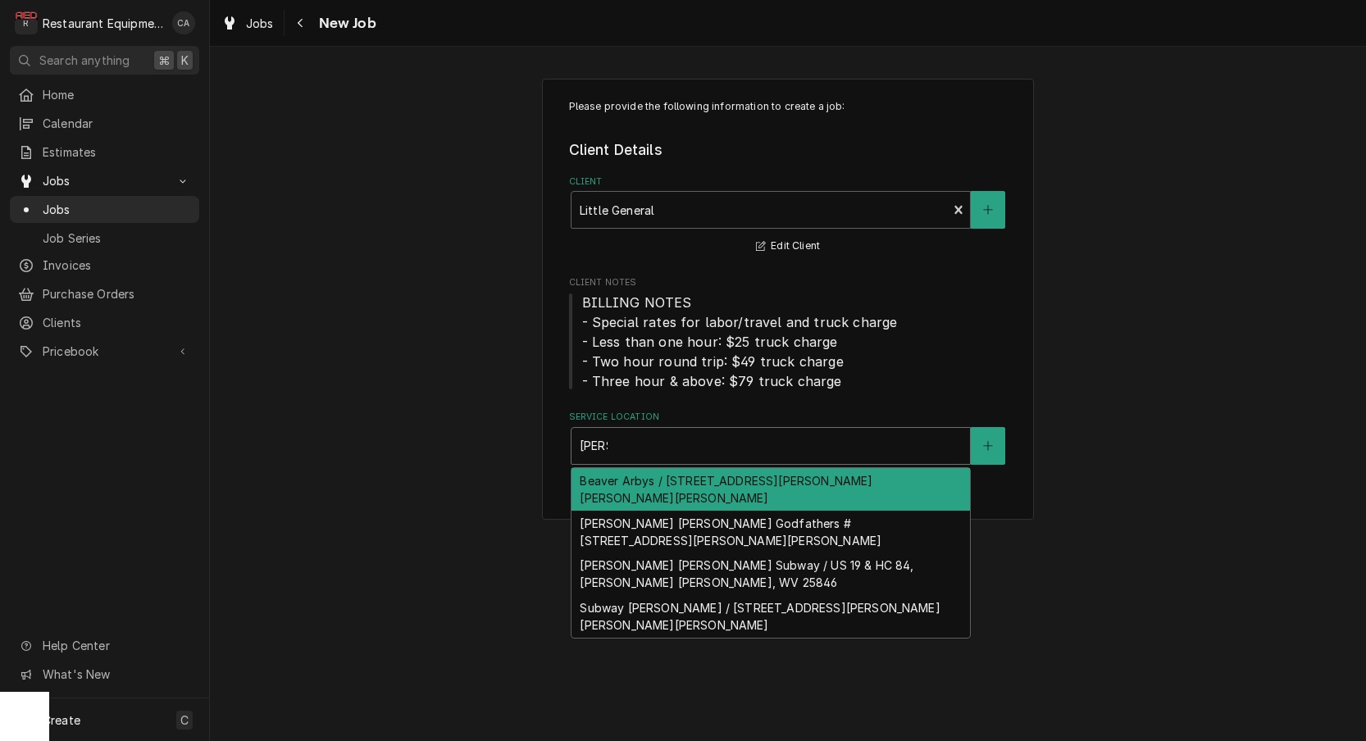
type input "[PERSON_NAME]"
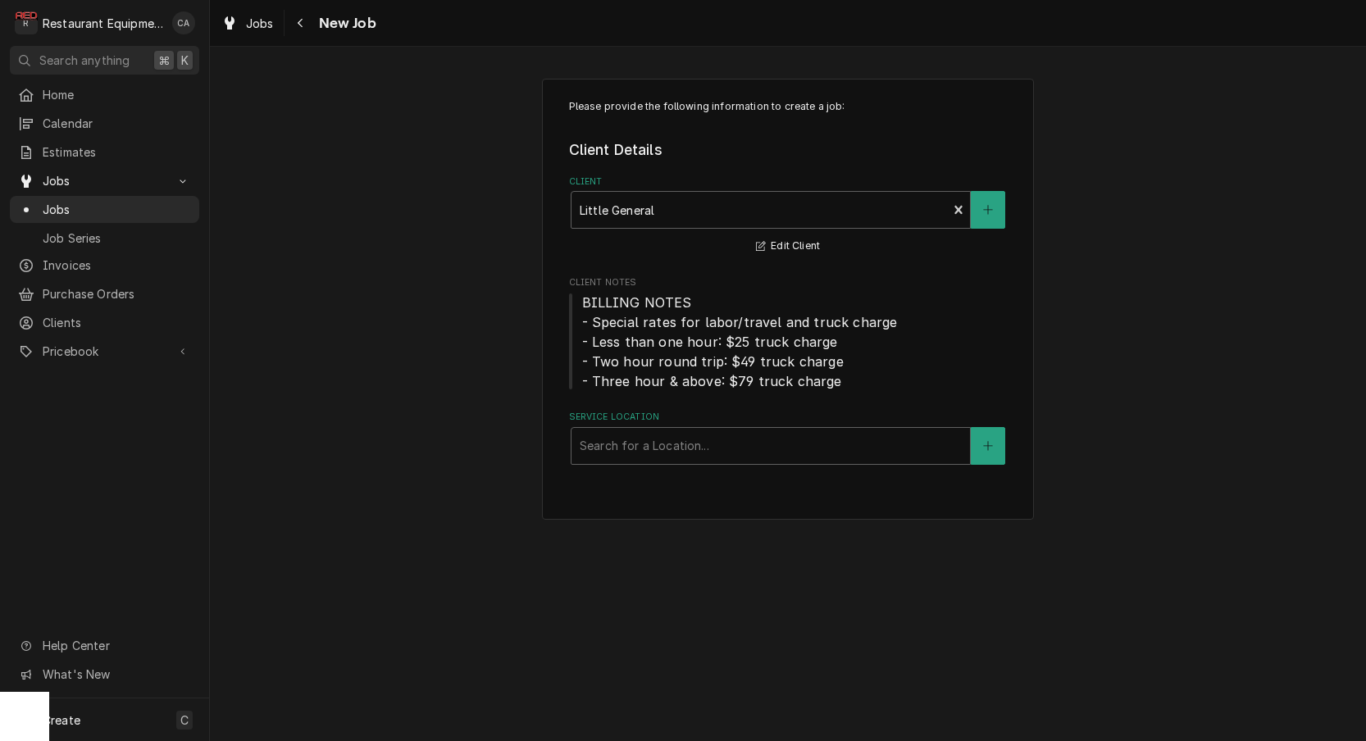
drag, startPoint x: 493, startPoint y: 364, endPoint x: 1128, endPoint y: 43, distance: 710.8
click at [496, 362] on div "Please provide the following information to create a job: Client Details Client…" at bounding box center [788, 299] width 1156 height 470
click at [669, 434] on div "Service Location" at bounding box center [770, 446] width 382 height 30
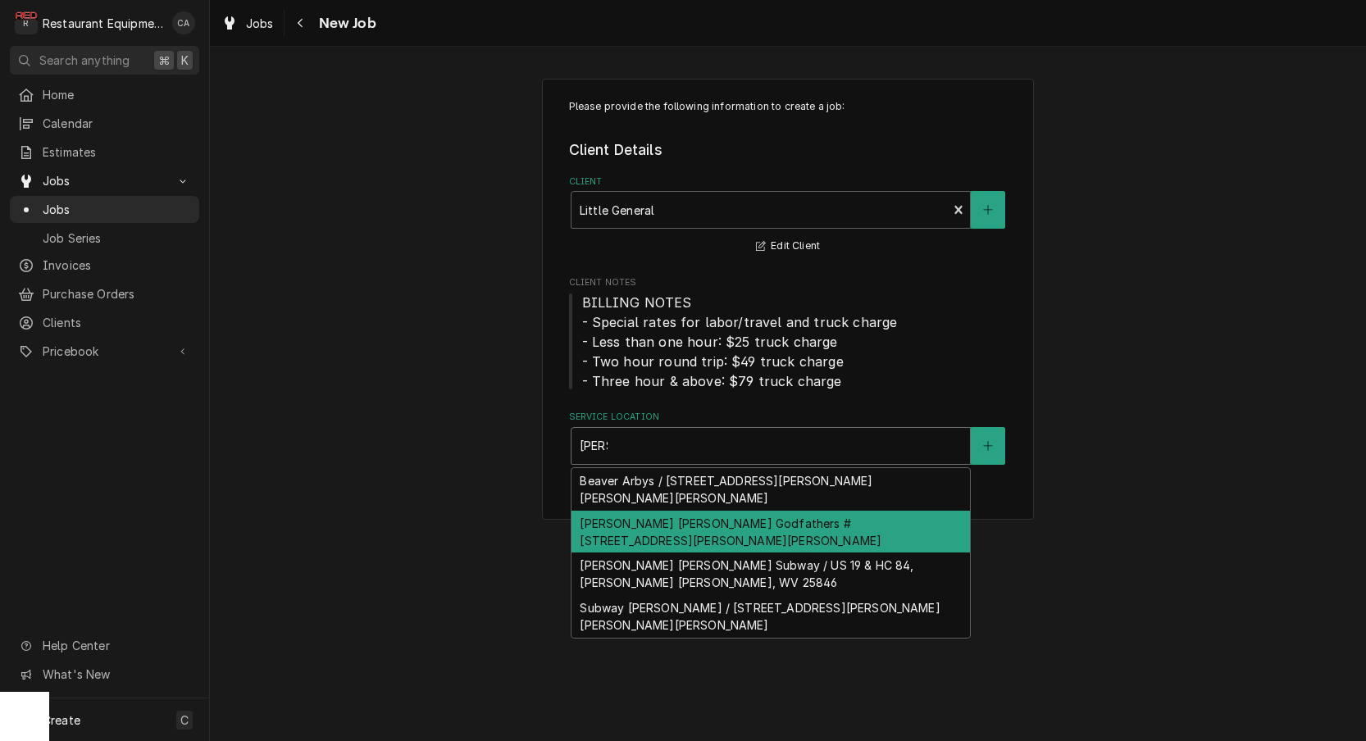
type input "[PERSON_NAME]"
drag, startPoint x: 478, startPoint y: 467, endPoint x: 798, endPoint y: 246, distance: 388.8
click at [489, 456] on div "Please provide the following information to create a job: Client Details Client…" at bounding box center [788, 299] width 1156 height 470
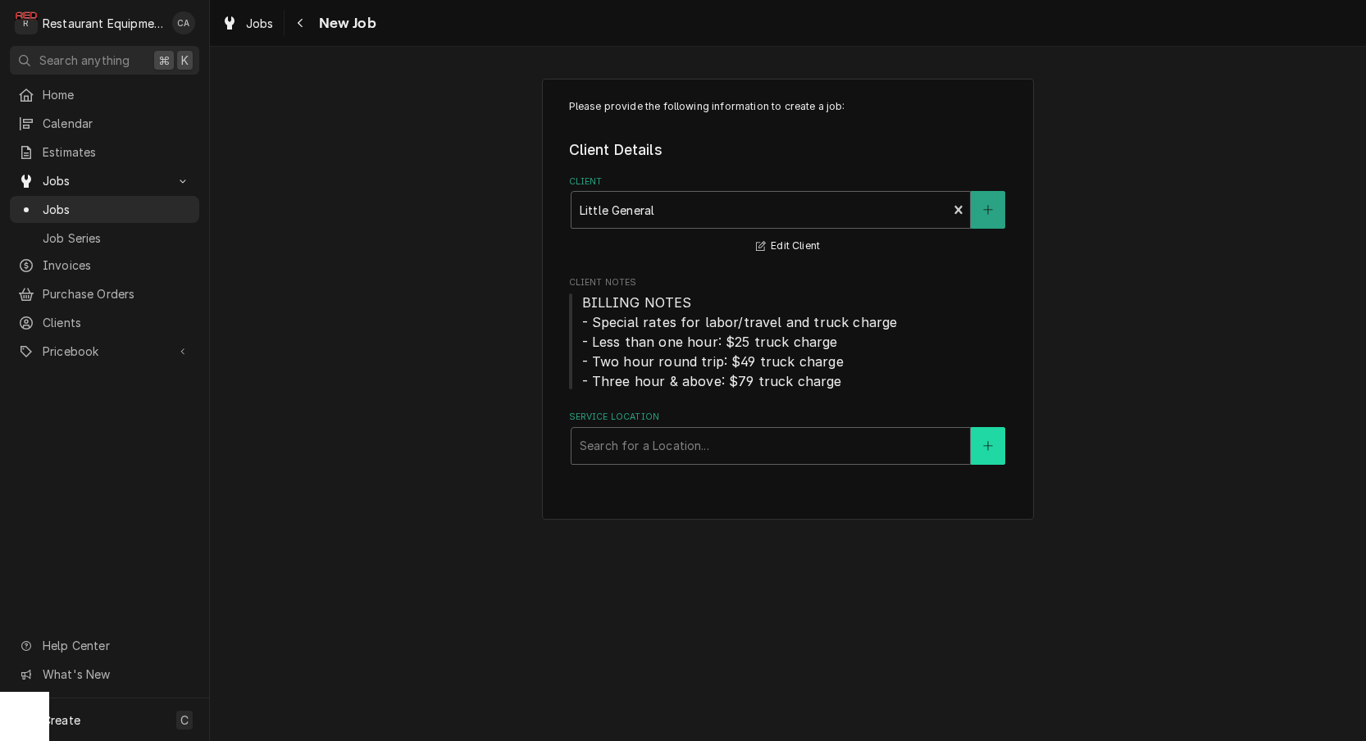
click at [975, 443] on button "Service Location" at bounding box center [987, 446] width 34 height 38
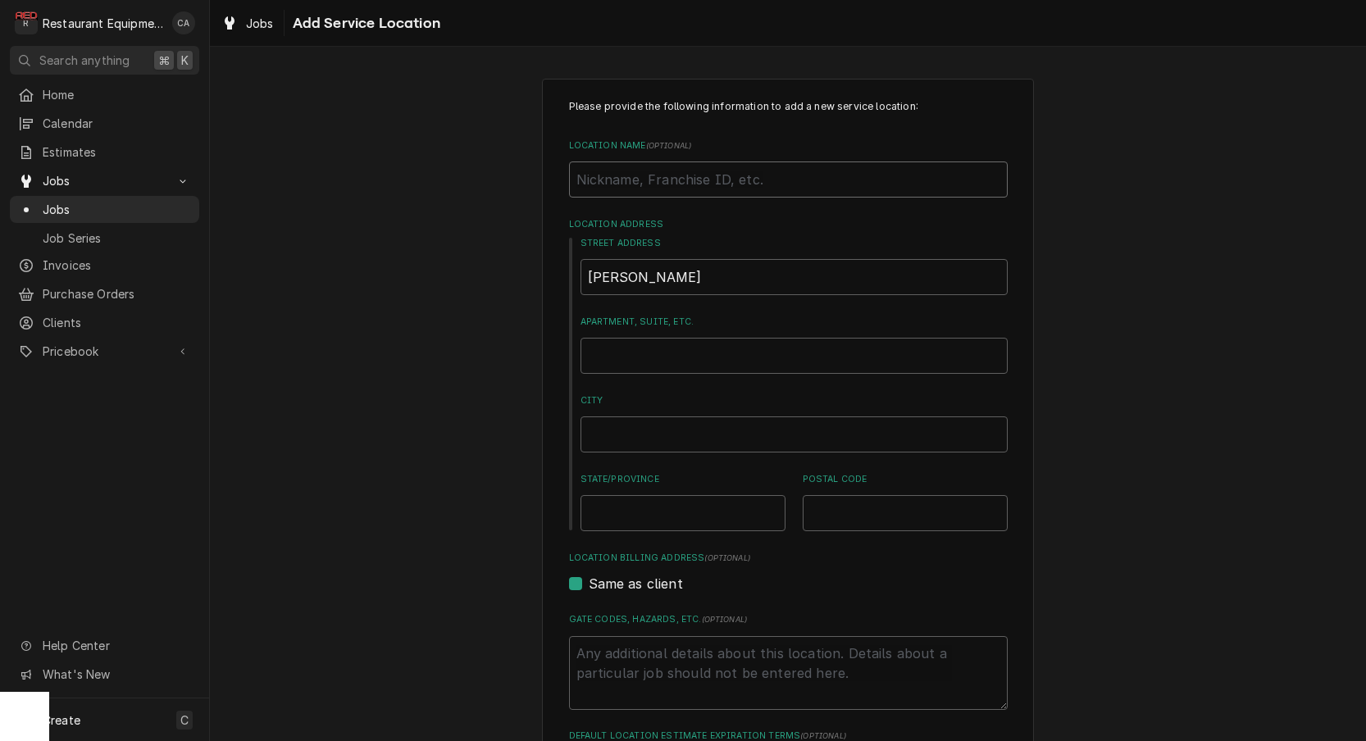
type textarea "x"
type input "G"
type textarea "x"
type input "GL"
type textarea "x"
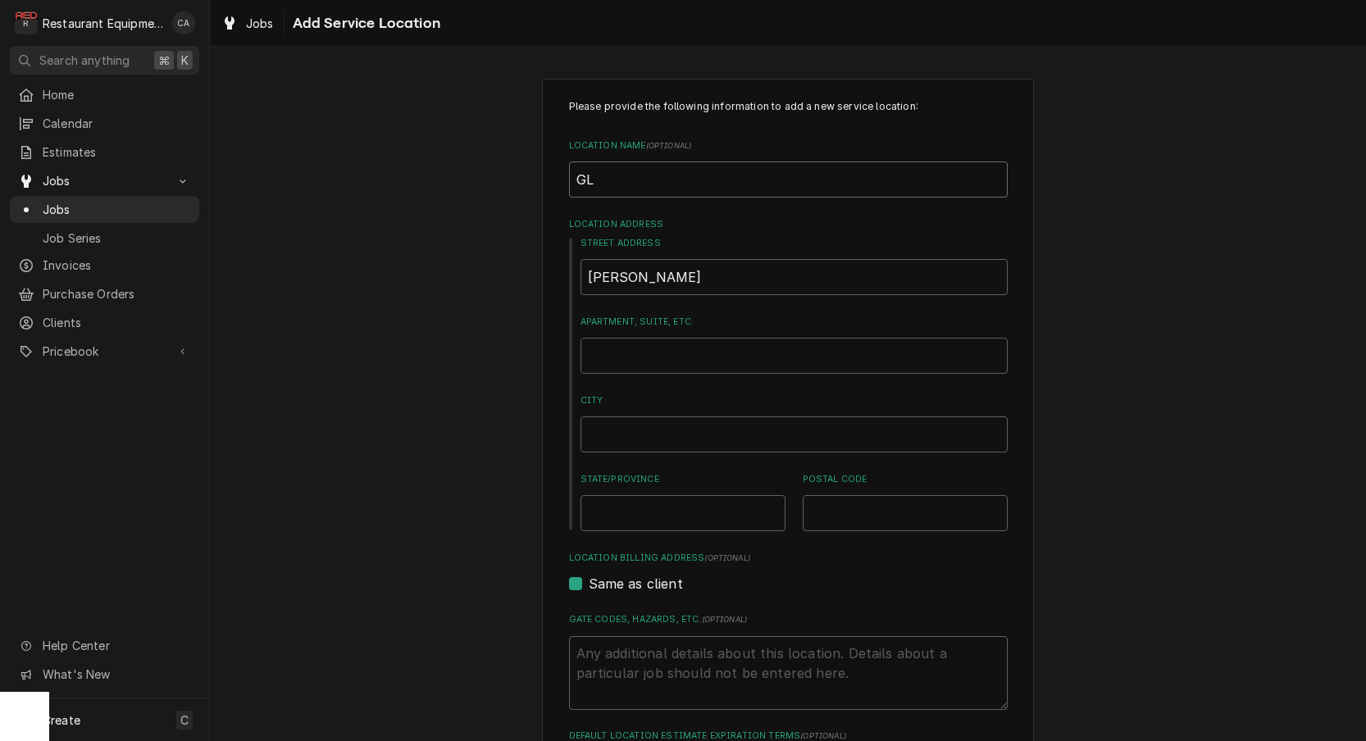
type input "GLe"
type textarea "x"
type input "[PERSON_NAME]"
type textarea "x"
type input "[PERSON_NAME]"
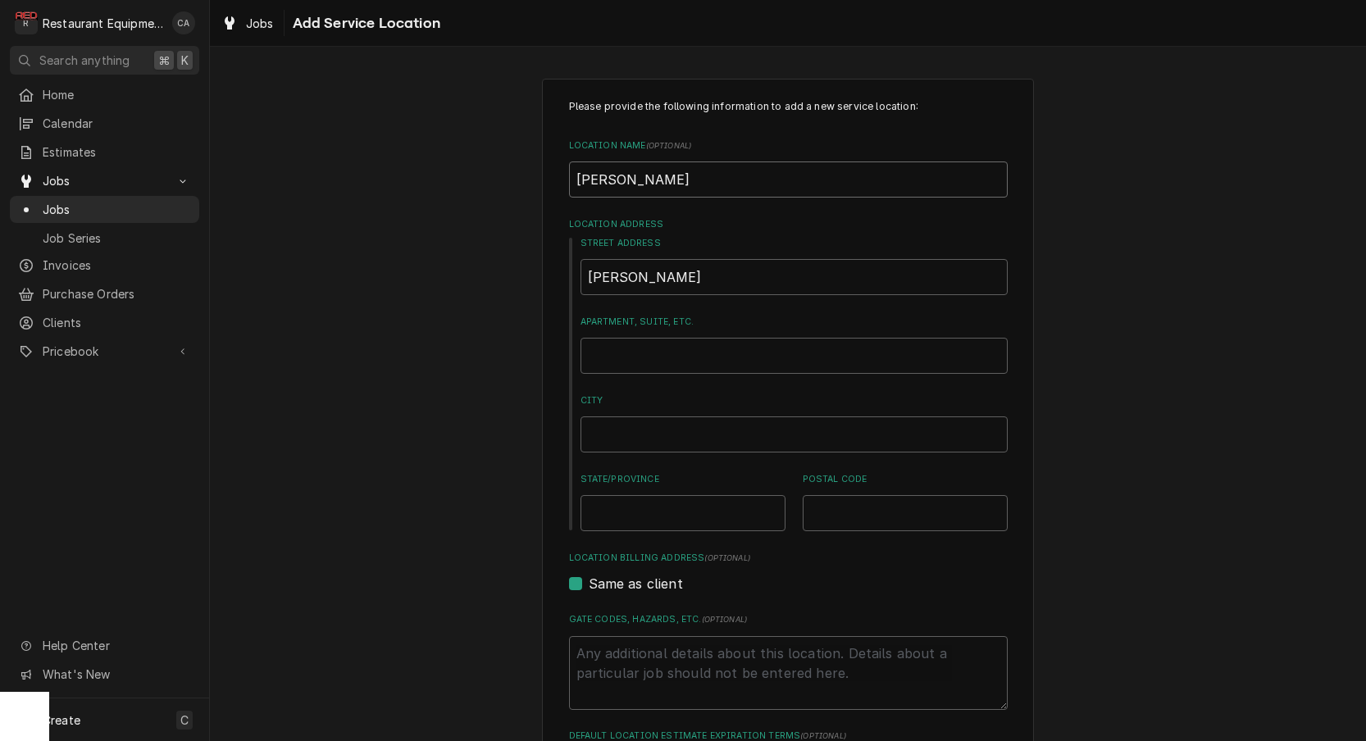
type textarea "x"
type input "[PERSON_NAME] J"
type textarea "x"
type input "[PERSON_NAME] Je"
type textarea "x"
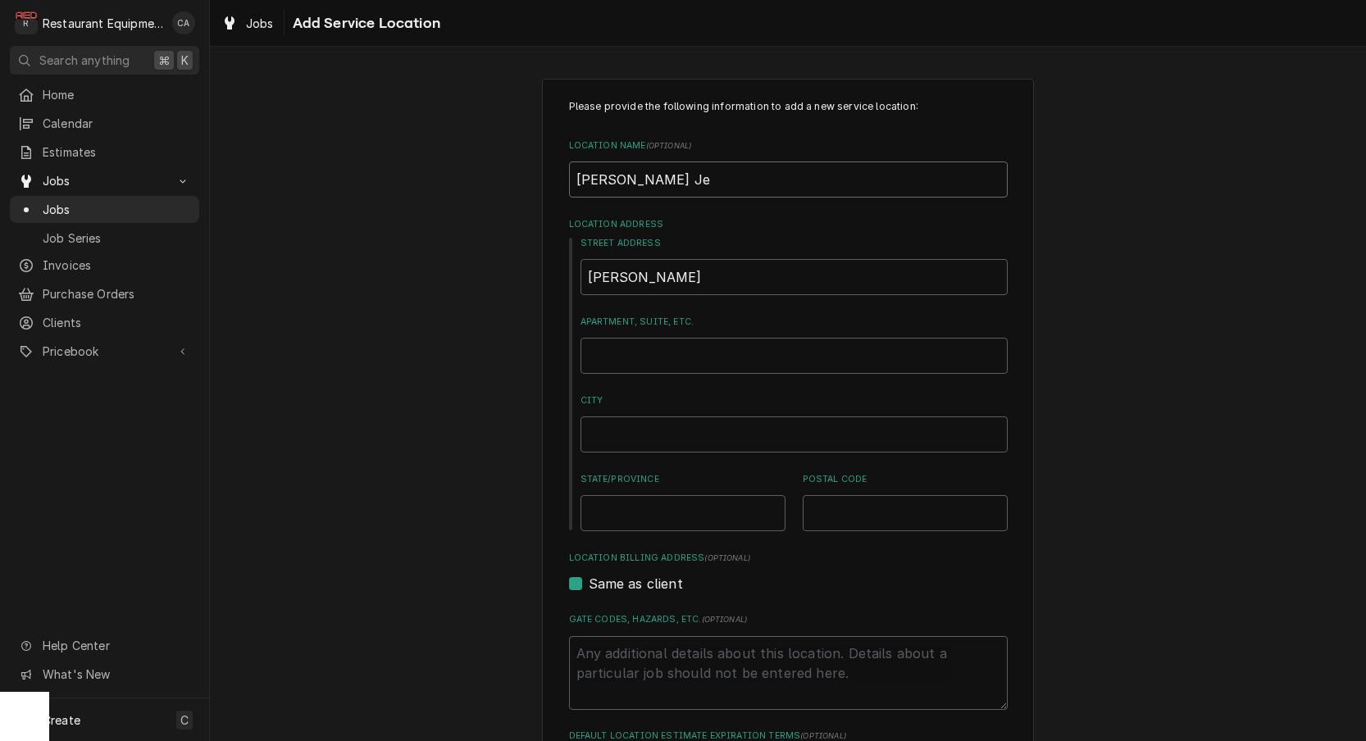
type input "[PERSON_NAME] Jea"
type textarea "x"
type input "[PERSON_NAME] [PERSON_NAME]"
type textarea "x"
type input "[PERSON_NAME] Jea"
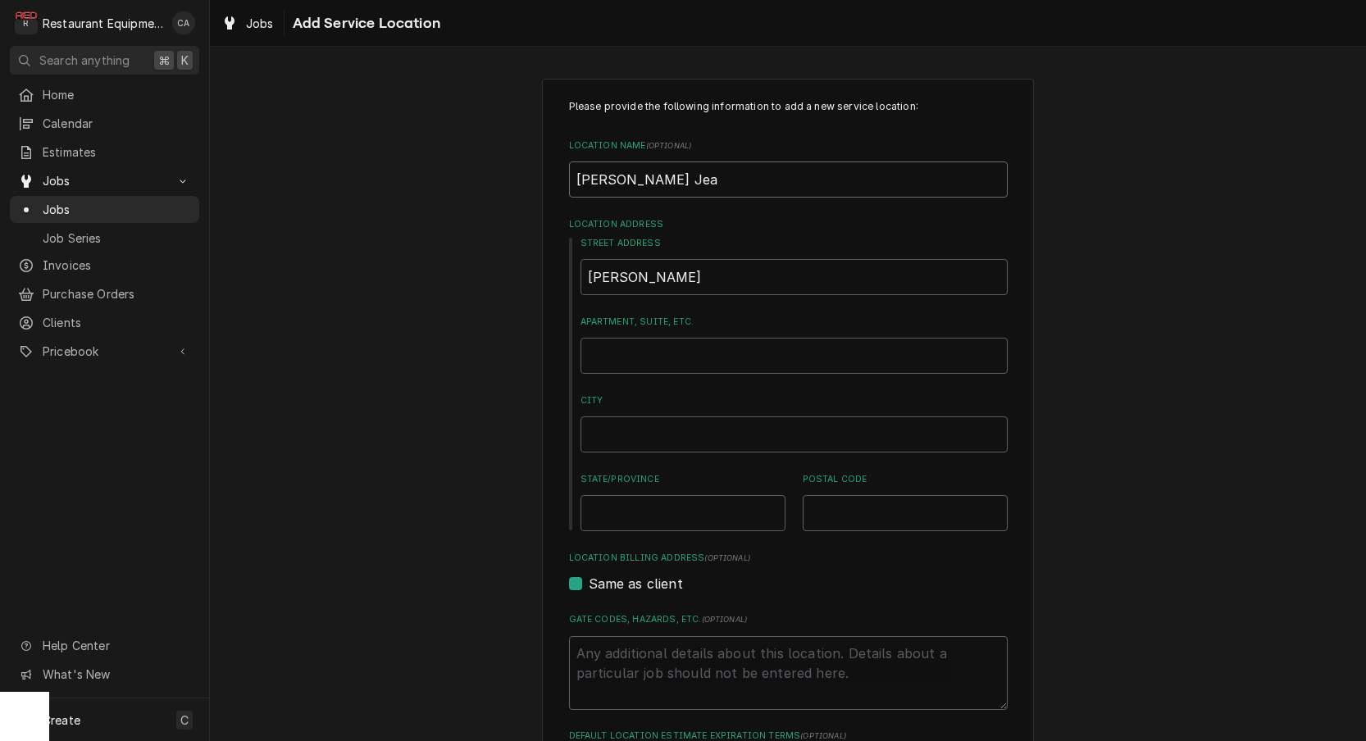
type textarea "x"
type input "[PERSON_NAME] Je"
type textarea "x"
type input "[PERSON_NAME] J"
type textarea "x"
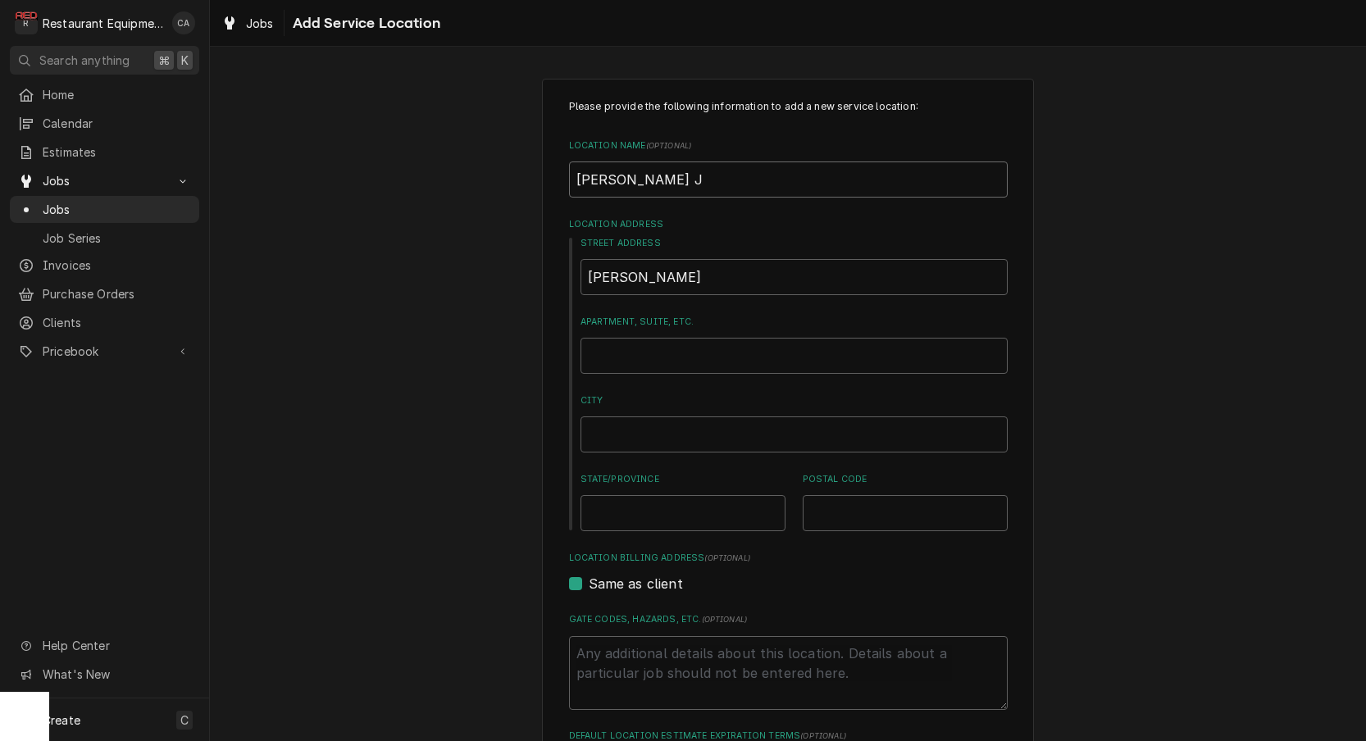
type input "[PERSON_NAME]"
type textarea "x"
type input "[PERSON_NAME]"
type textarea "x"
type input "GLe"
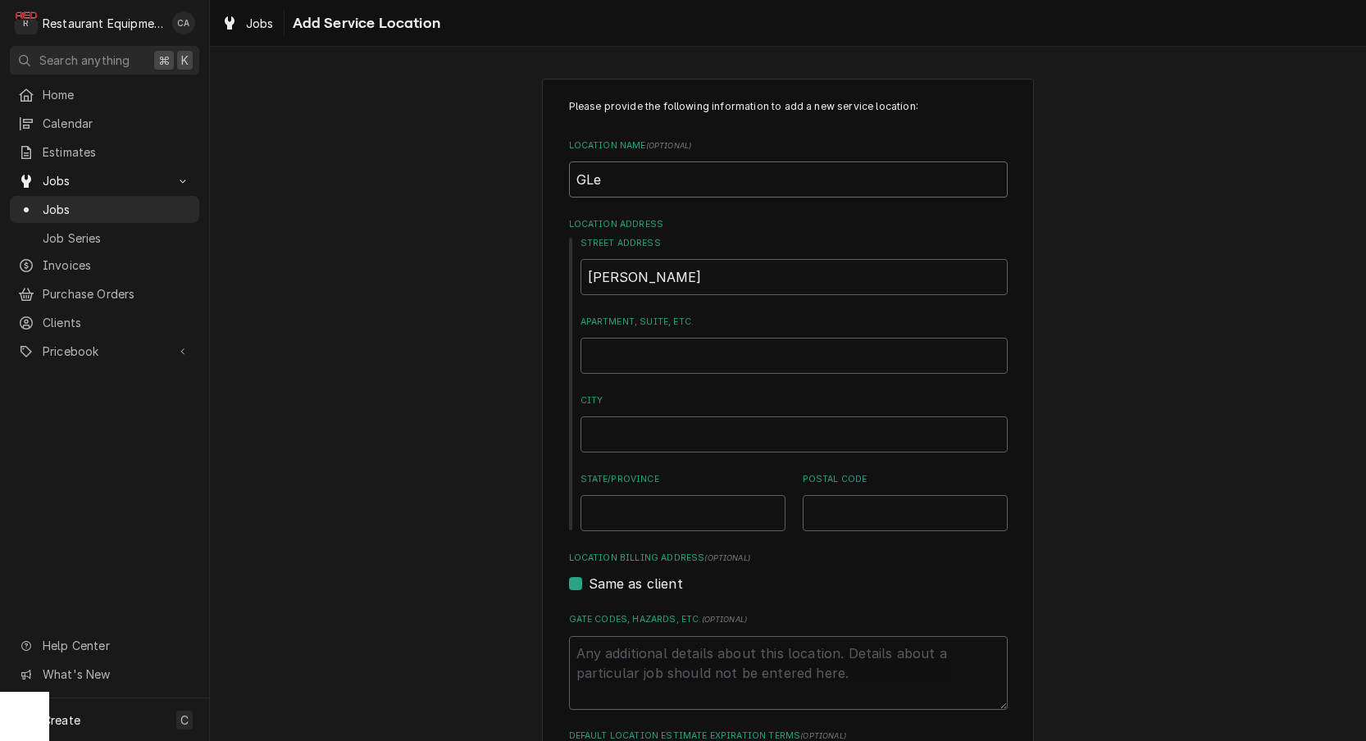
type textarea "x"
type input "GL"
type textarea "x"
type input "G"
type textarea "x"
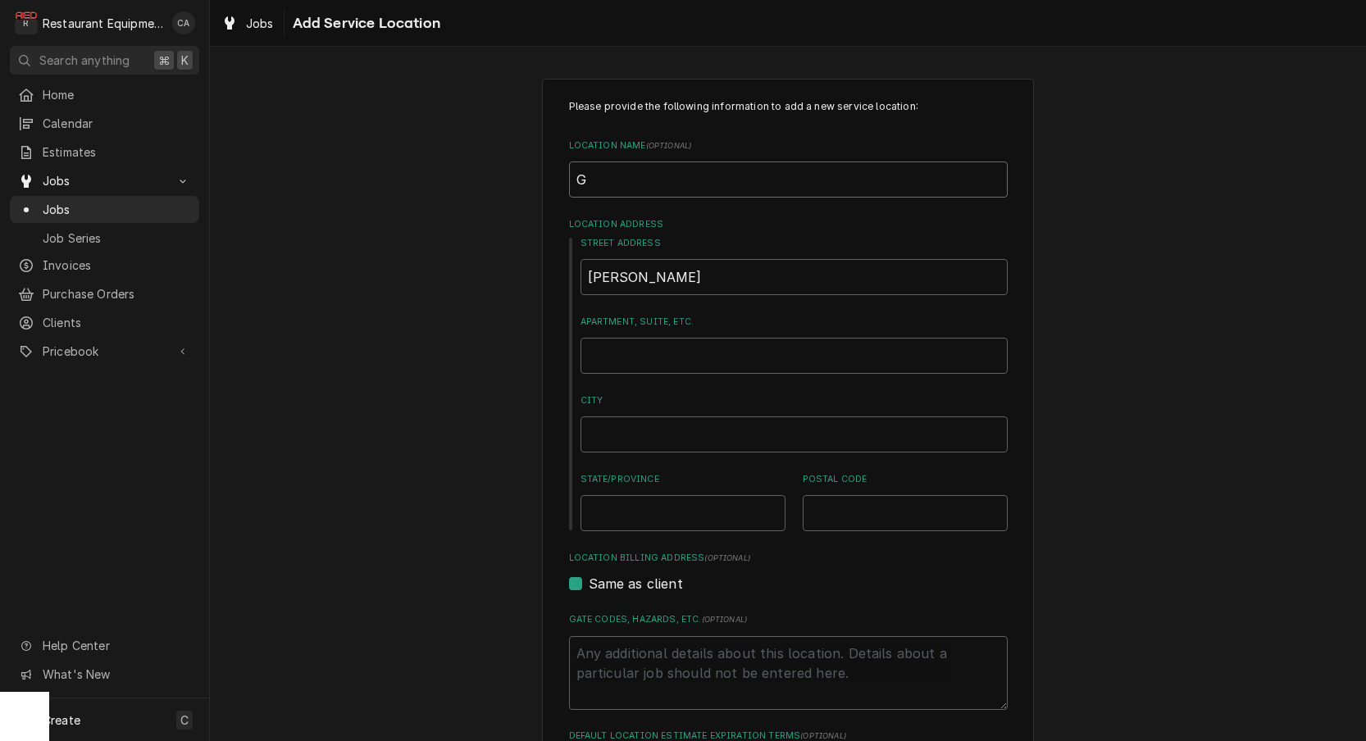
type input "Gl"
type textarea "x"
type input "Gle"
type textarea "x"
type input "[PERSON_NAME]"
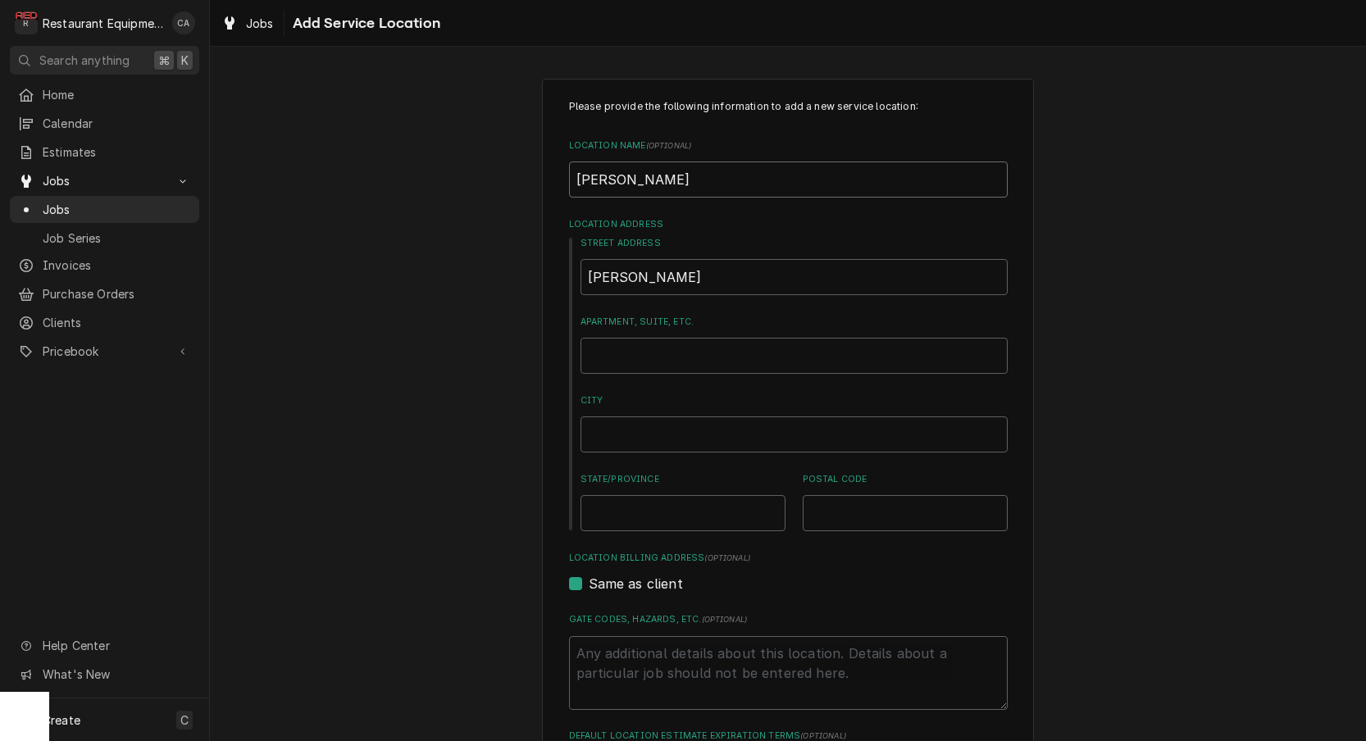
type textarea "x"
type input "[PERSON_NAME]"
type textarea "x"
type input "[PERSON_NAME]"
type textarea "x"
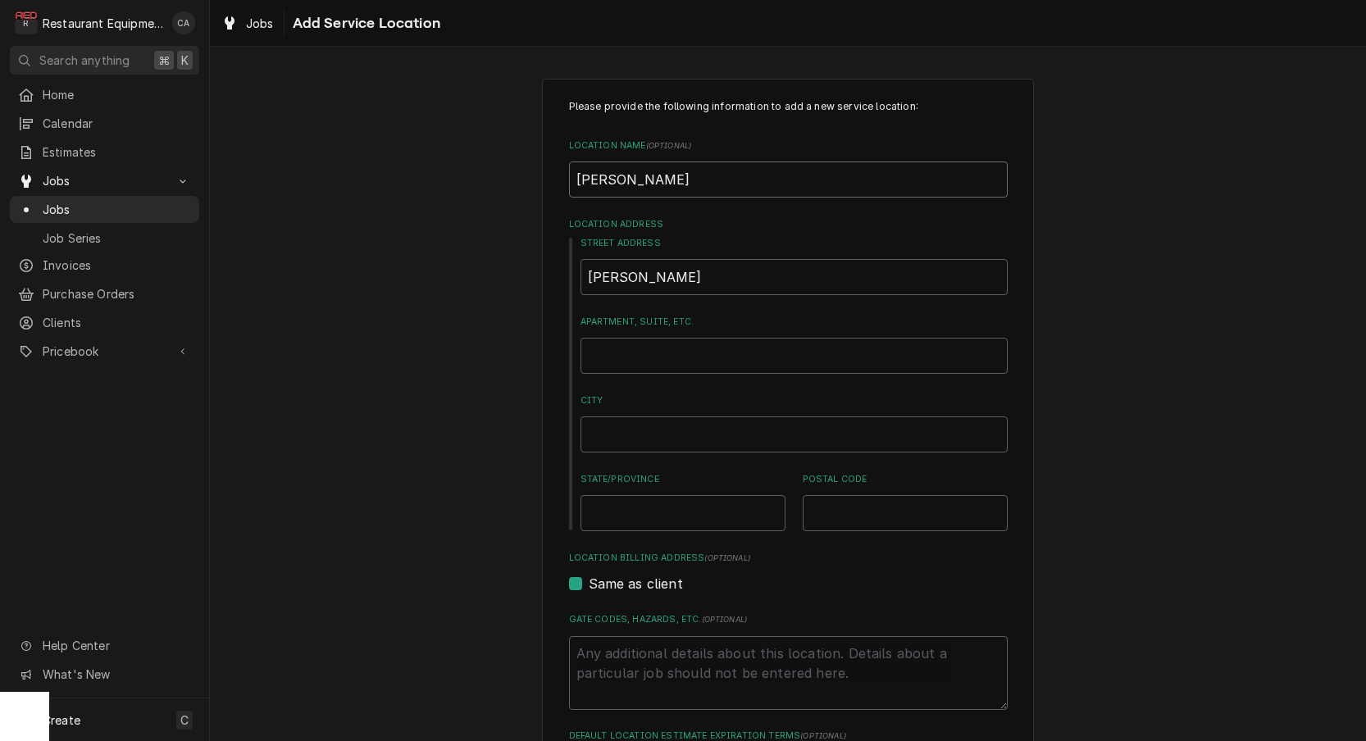
type input "[PERSON_NAME] Je"
type textarea "x"
type input "[PERSON_NAME]"
type textarea "x"
type input "[PERSON_NAME] [PERSON_NAME]"
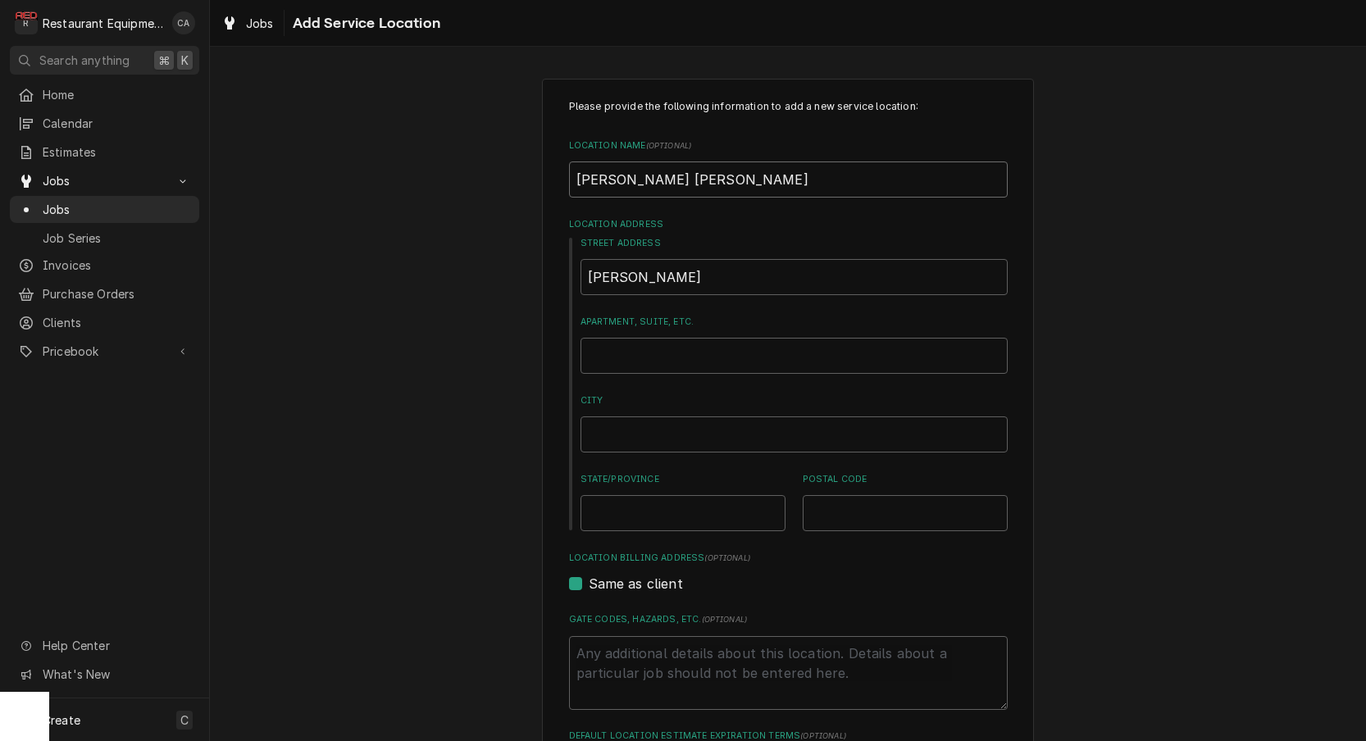
type textarea "x"
type input "Glen Jean"
type textarea "x"
type input "Glen Jean #"
type textarea "x"
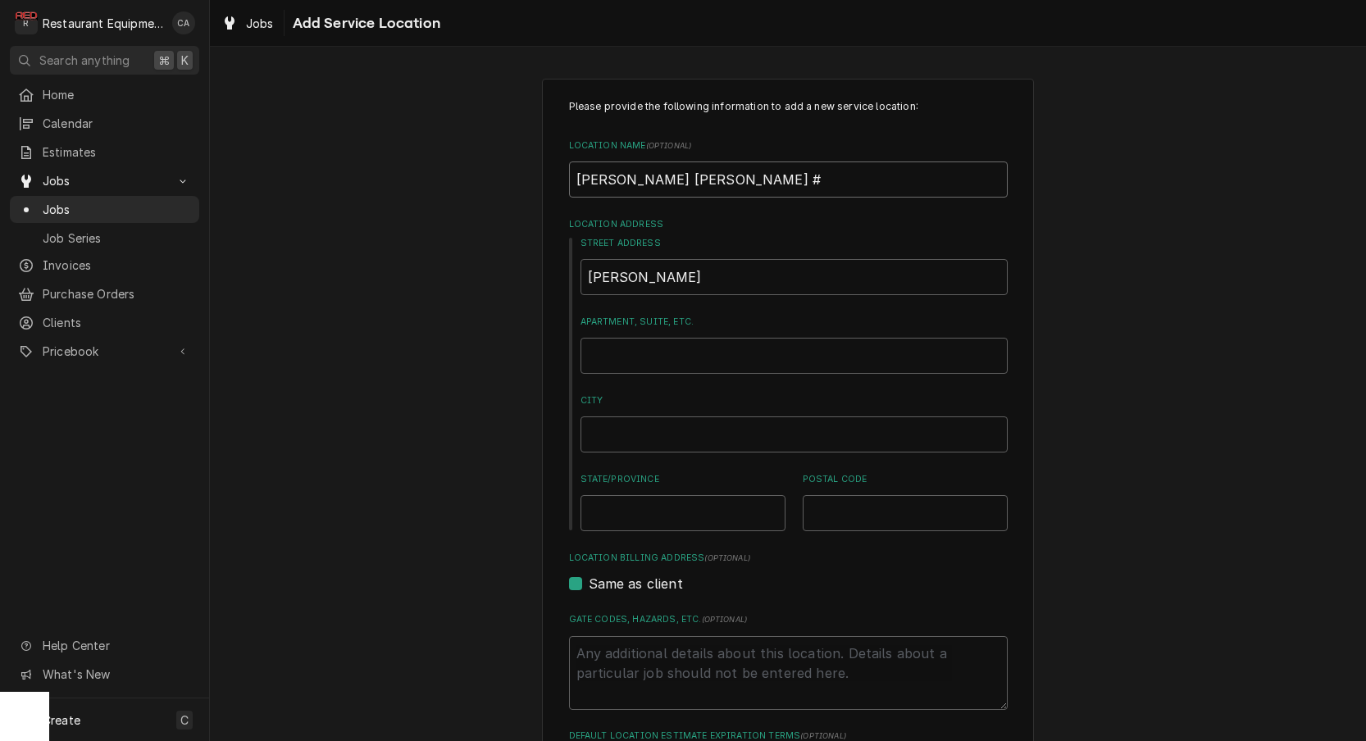
type input "Glen Jean #"
type textarea "x"
type input "Glen Jean # 2"
type textarea "x"
type input "Glen Jean # 24"
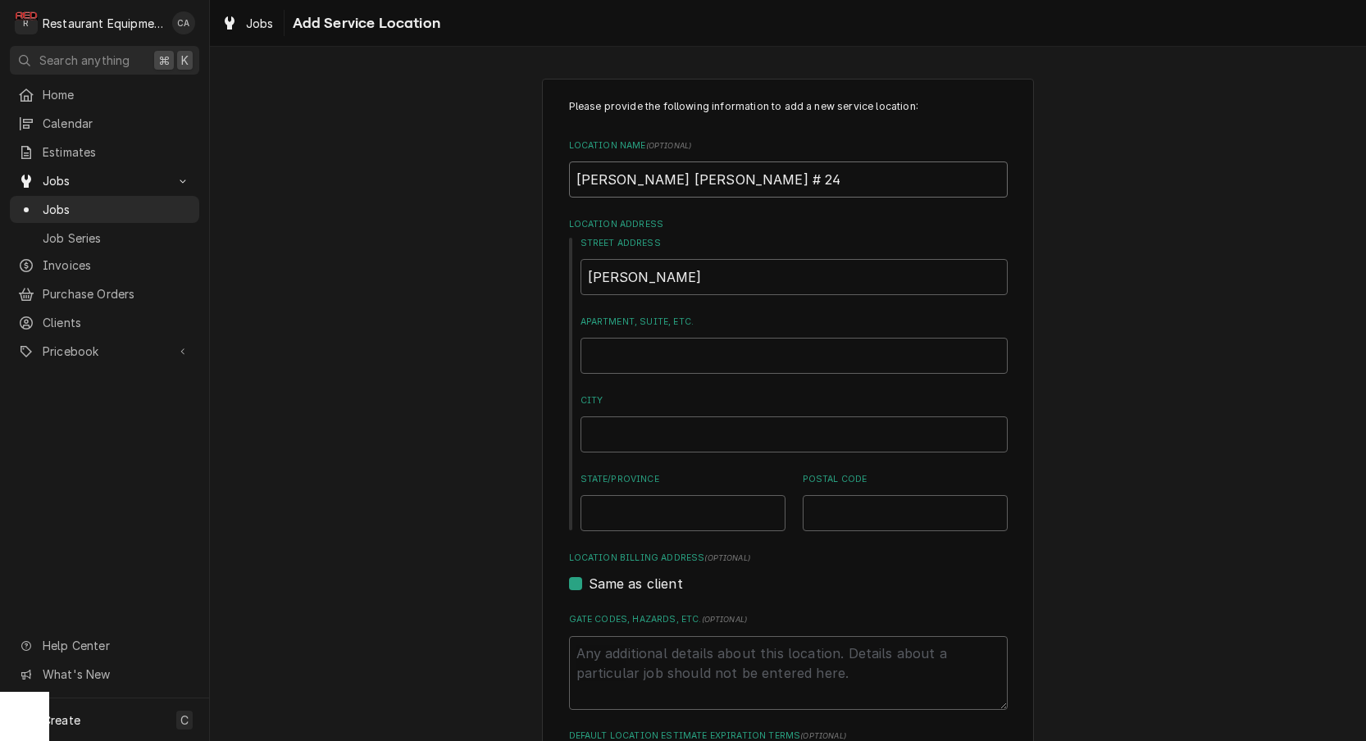
type textarea "x"
type input "Glen Jean # 242"
type textarea "x"
type input "Glen Jean # 2420"
drag, startPoint x: 634, startPoint y: 276, endPoint x: 528, endPoint y: 265, distance: 106.4
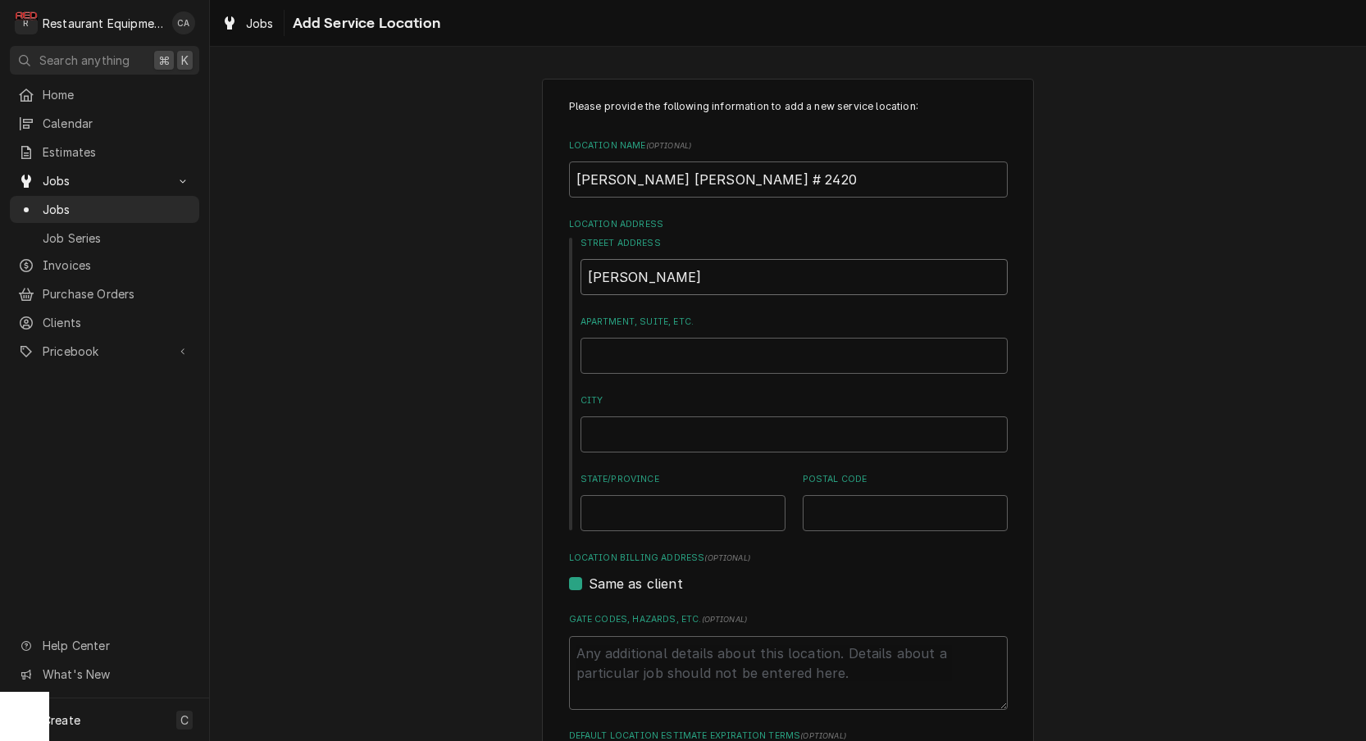
click at [528, 265] on div "Please provide the following information to add a new service location: Locatio…" at bounding box center [788, 567] width 1156 height 1007
type textarea "x"
click at [611, 278] on input "Street Address" at bounding box center [793, 277] width 427 height 36
paste input "4704 Legends Hwy, Glen Jean, WV 25846"
type textarea "x"
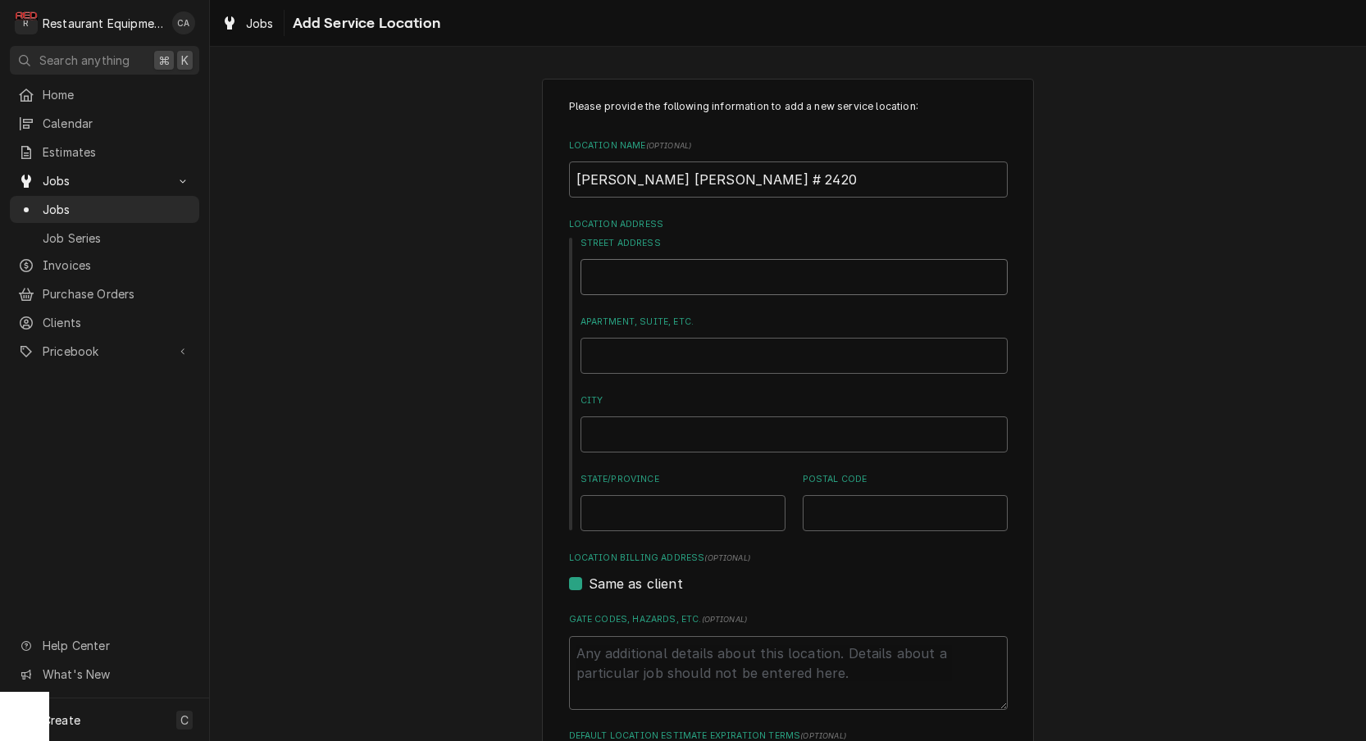
type input "4704 Legends Hwy, Glen Jean, WV 25846"
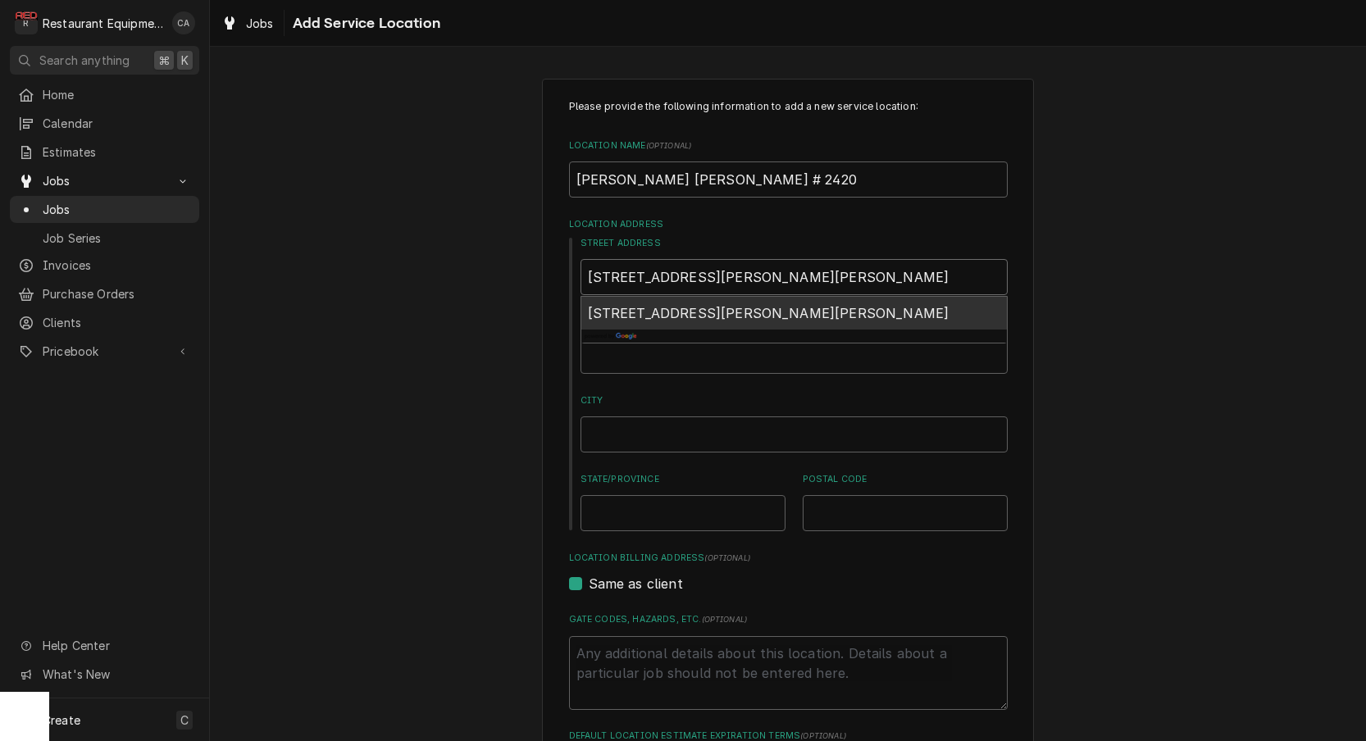
click at [649, 316] on span "4704 Legends Hwy, Glen Jean, WV 25846, USA" at bounding box center [768, 313] width 361 height 16
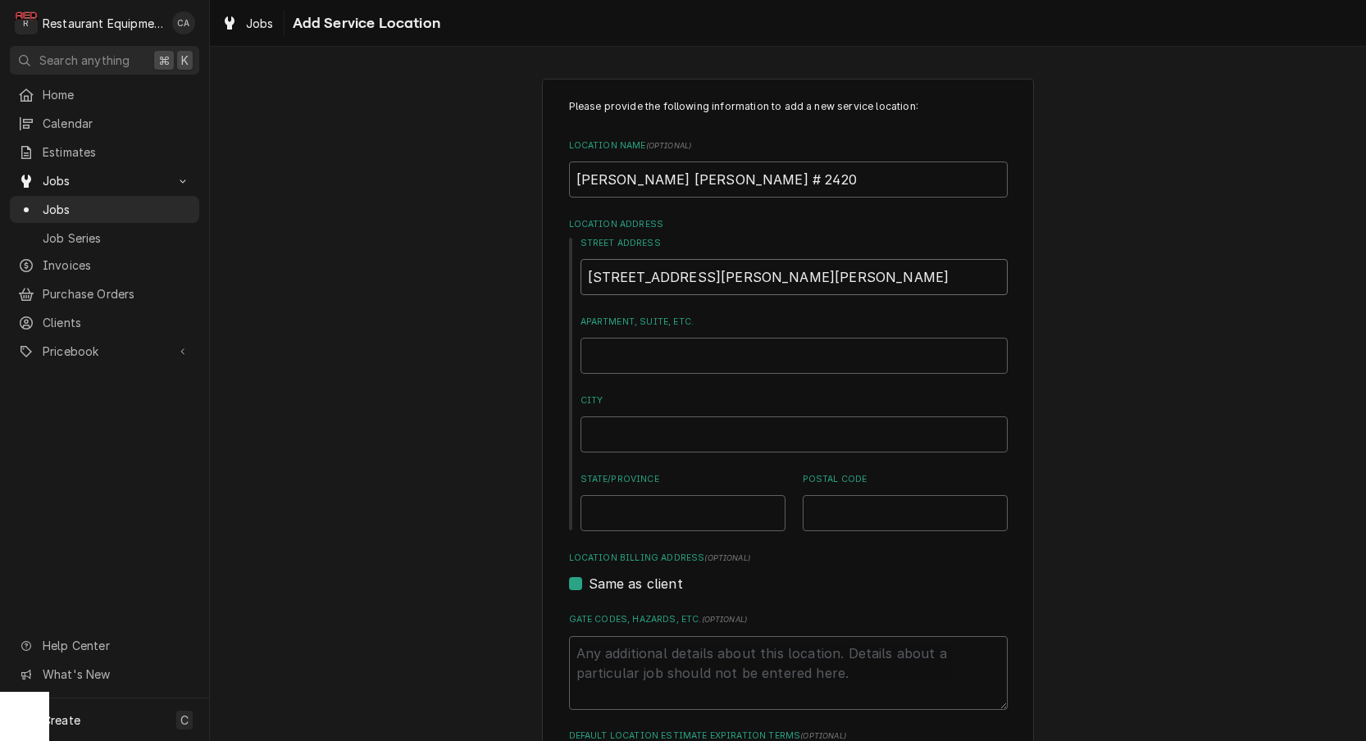
type textarea "x"
type input "4704 Legends Hwy"
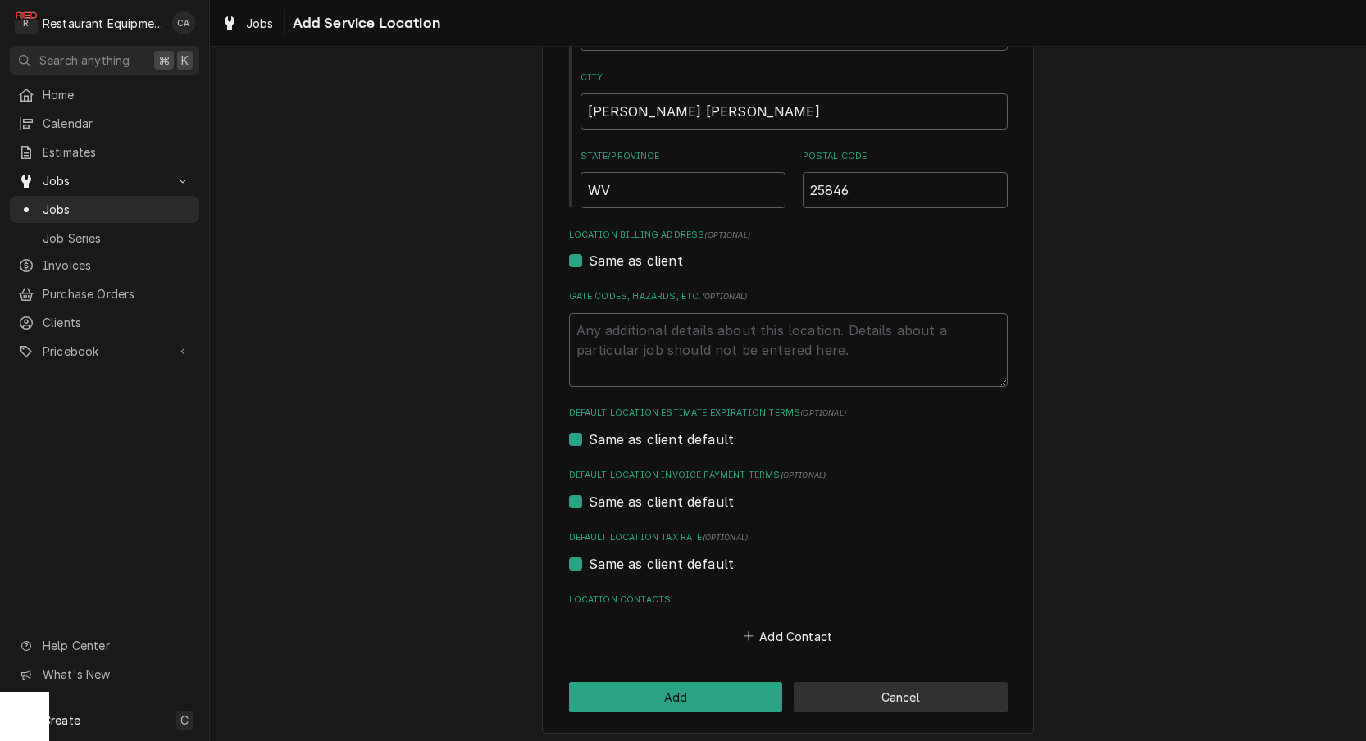
scroll to position [322, 0]
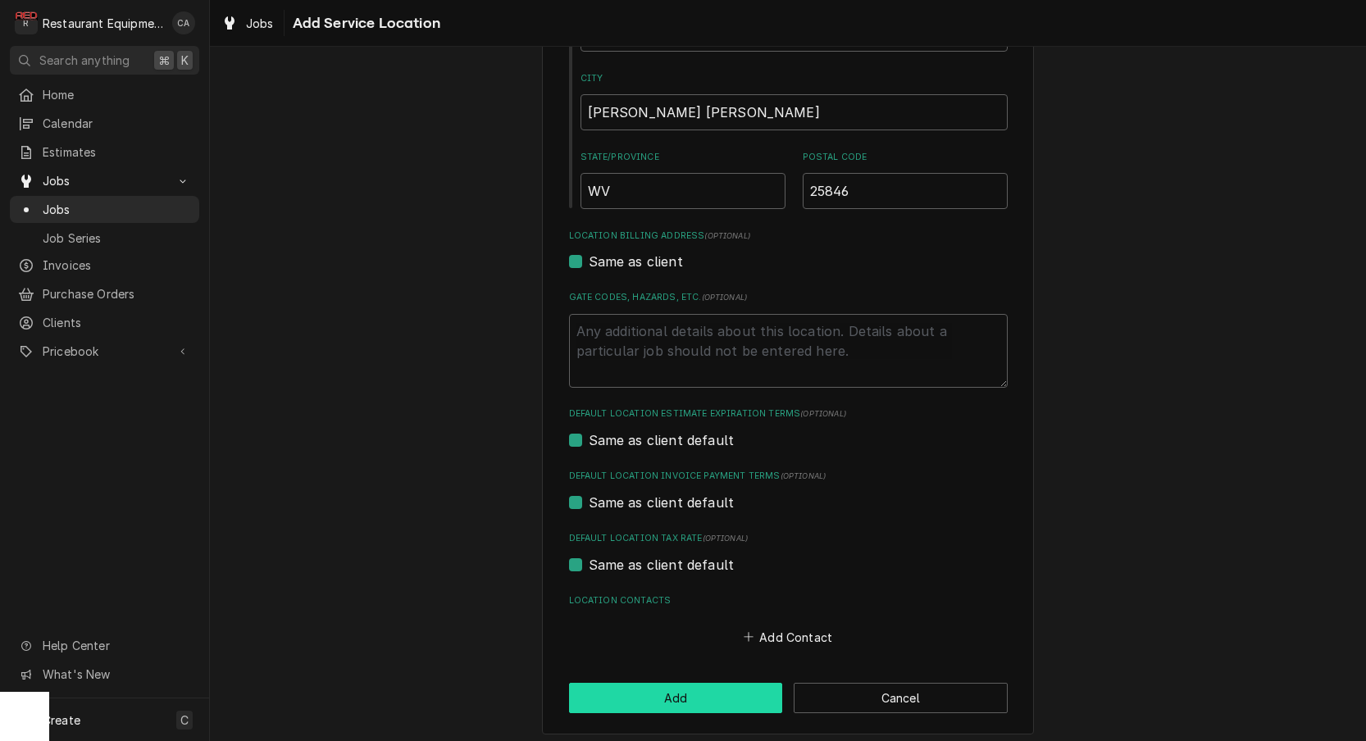
click at [717, 683] on button "Add" at bounding box center [676, 698] width 214 height 30
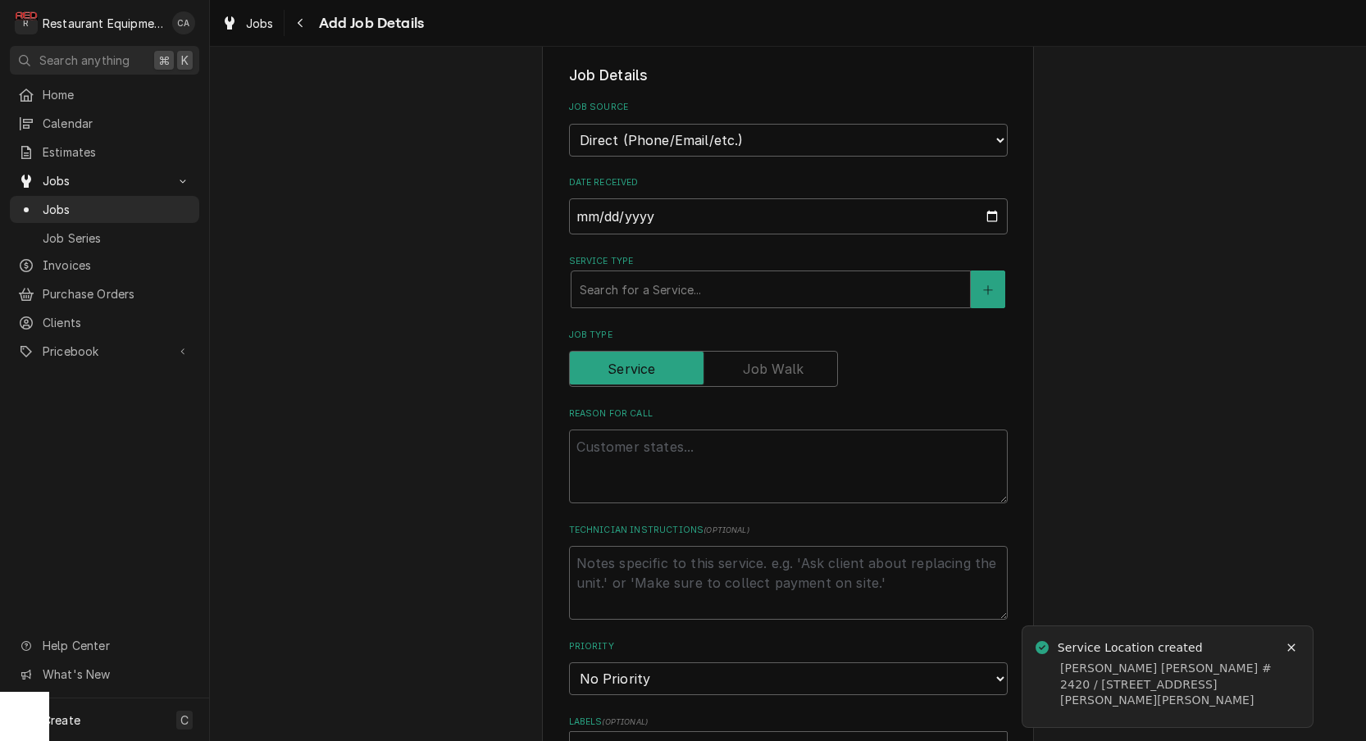
scroll to position [471, 0]
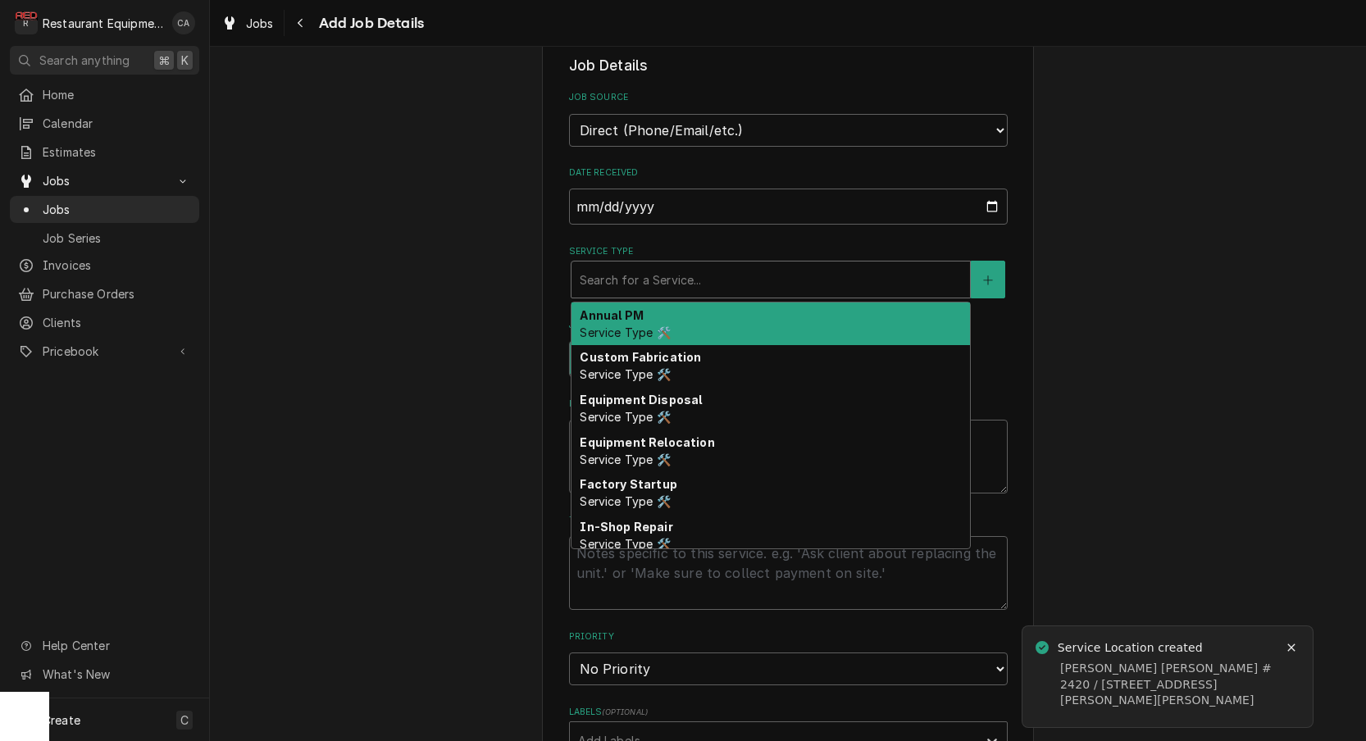
click at [615, 271] on div "Search for a Service..." at bounding box center [770, 279] width 382 height 17
type textarea "x"
type input "f"
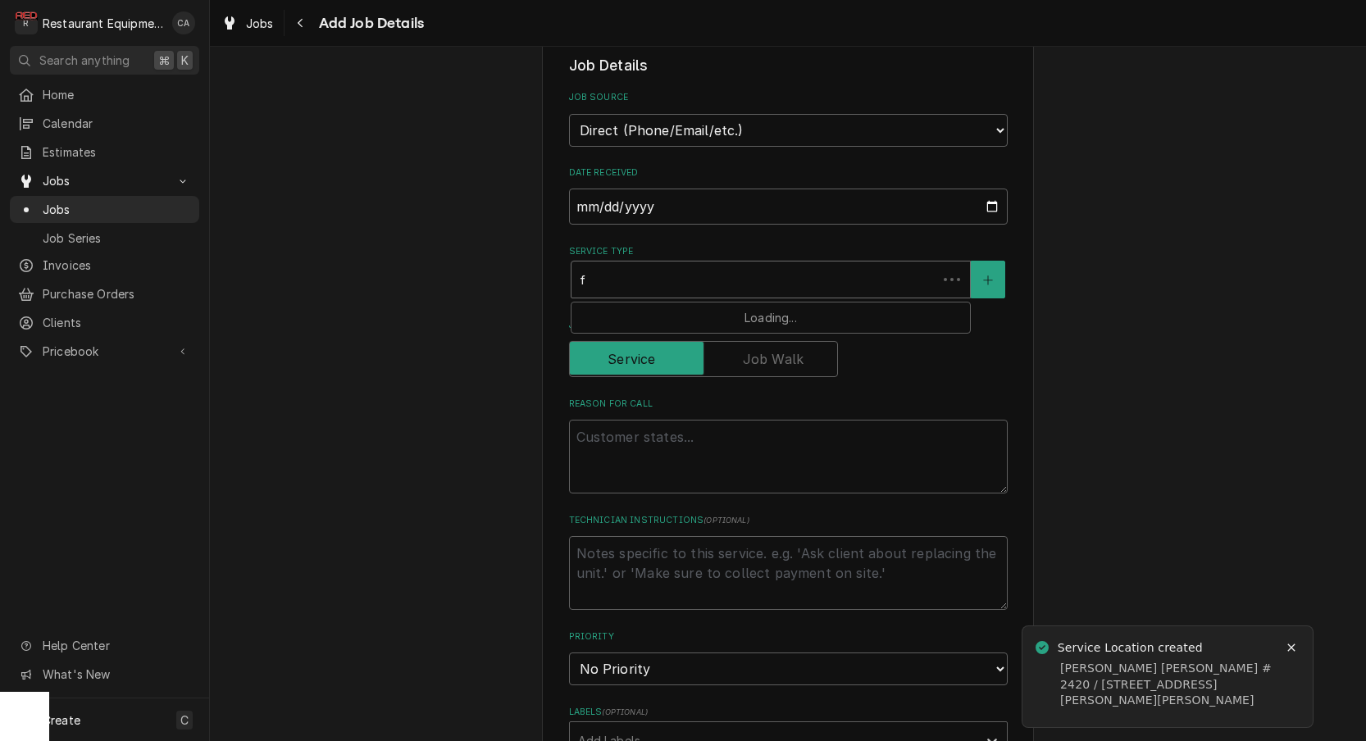
type textarea "x"
type input "fi"
type textarea "x"
type input "fix"
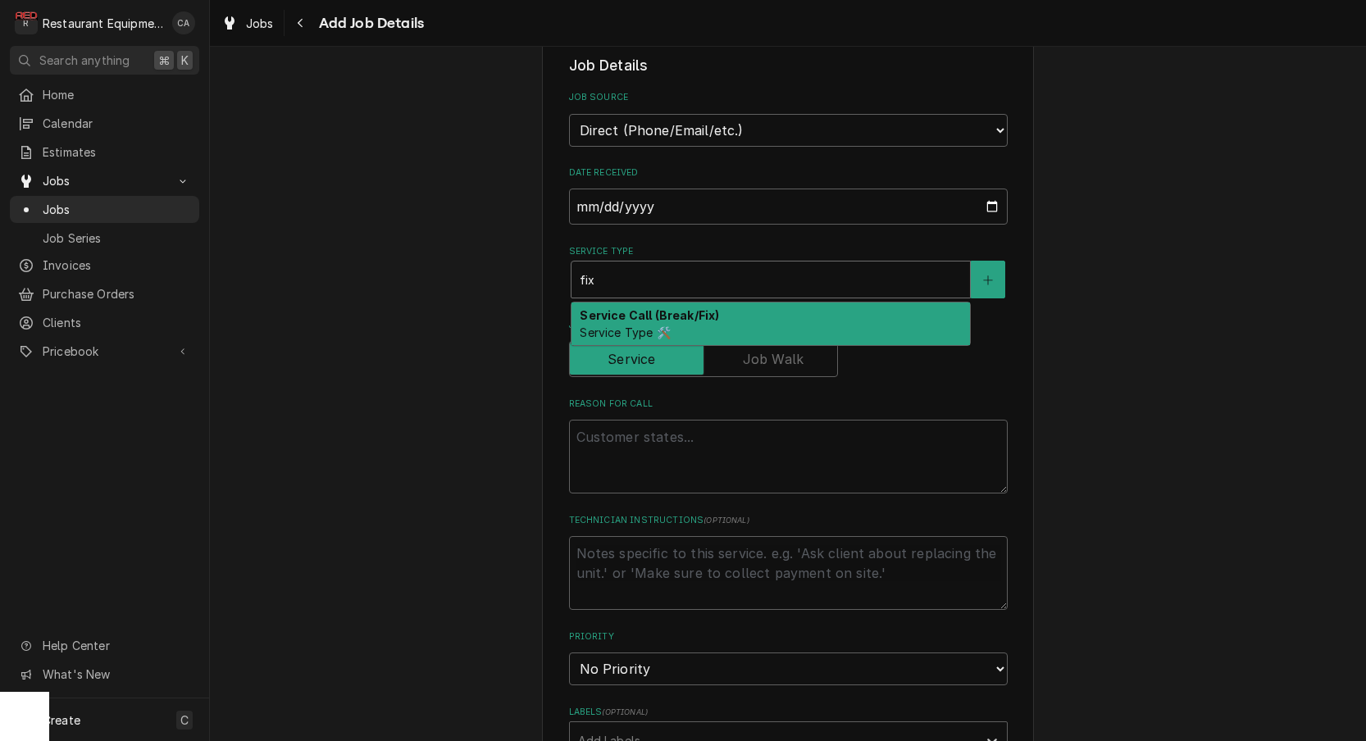
click at [614, 325] on span "Service Type 🛠️" at bounding box center [624, 332] width 90 height 14
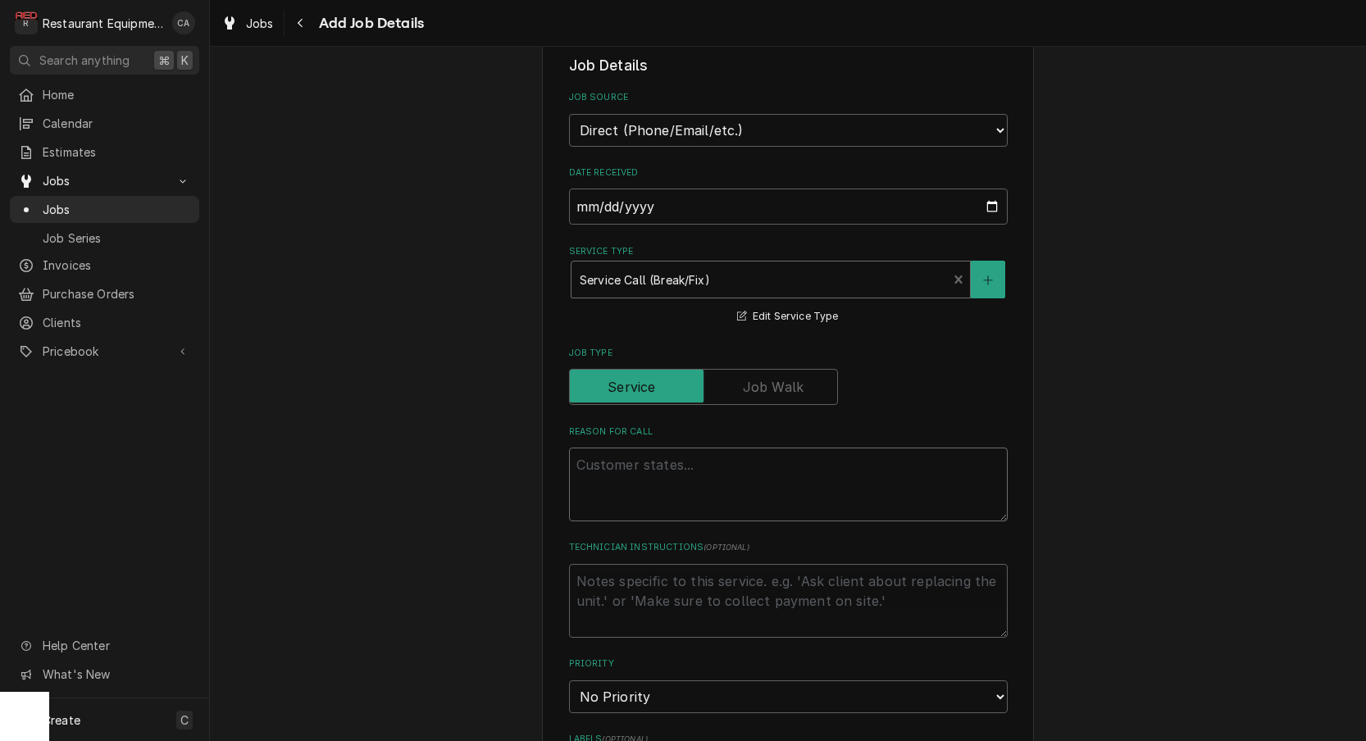
click at [622, 452] on textarea "Reason For Call" at bounding box center [788, 485] width 439 height 74
click at [610, 448] on textarea "Reason For Call" at bounding box center [788, 485] width 439 height 74
paste textarea "Work Order #: 88893 Request number: 113489 Bottom oven not holding Temperature …"
type textarea "x"
type textarea "Work Order #: 88893 Request number: 113489 Bottom oven not holding Temperature …"
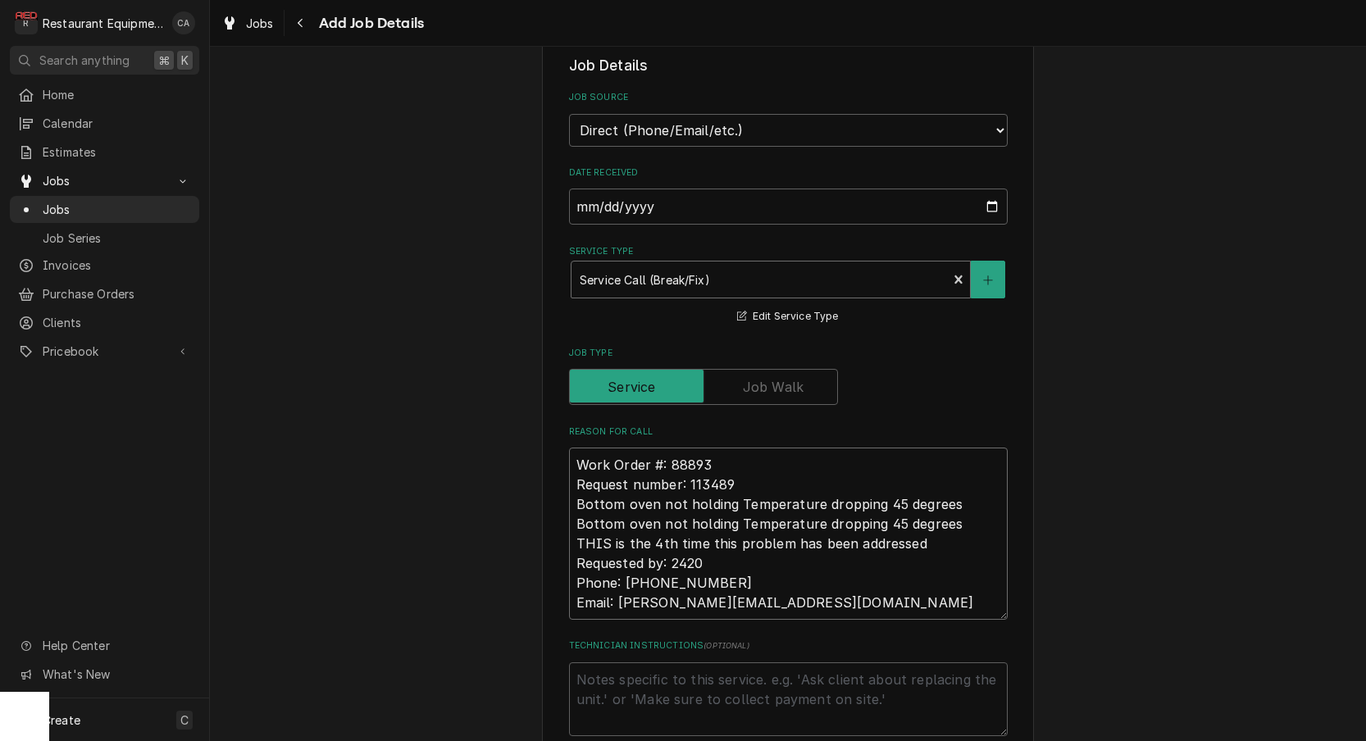
type textarea "x"
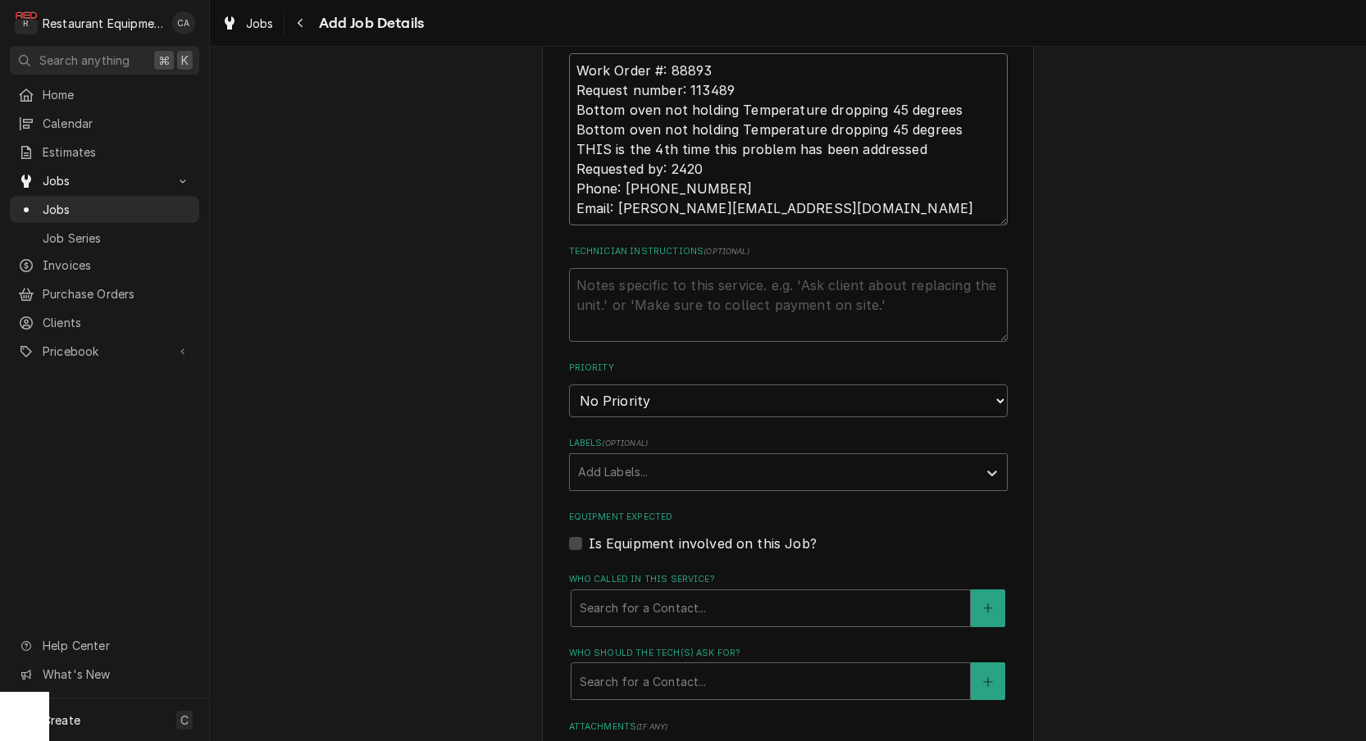
scroll to position [869, 0]
type textarea "Work Order #: 88893 Request number: 113489 Bottom oven not holding Temperature …"
select select "2"
click at [596, 460] on div "Add Labels..." at bounding box center [773, 468] width 391 height 17
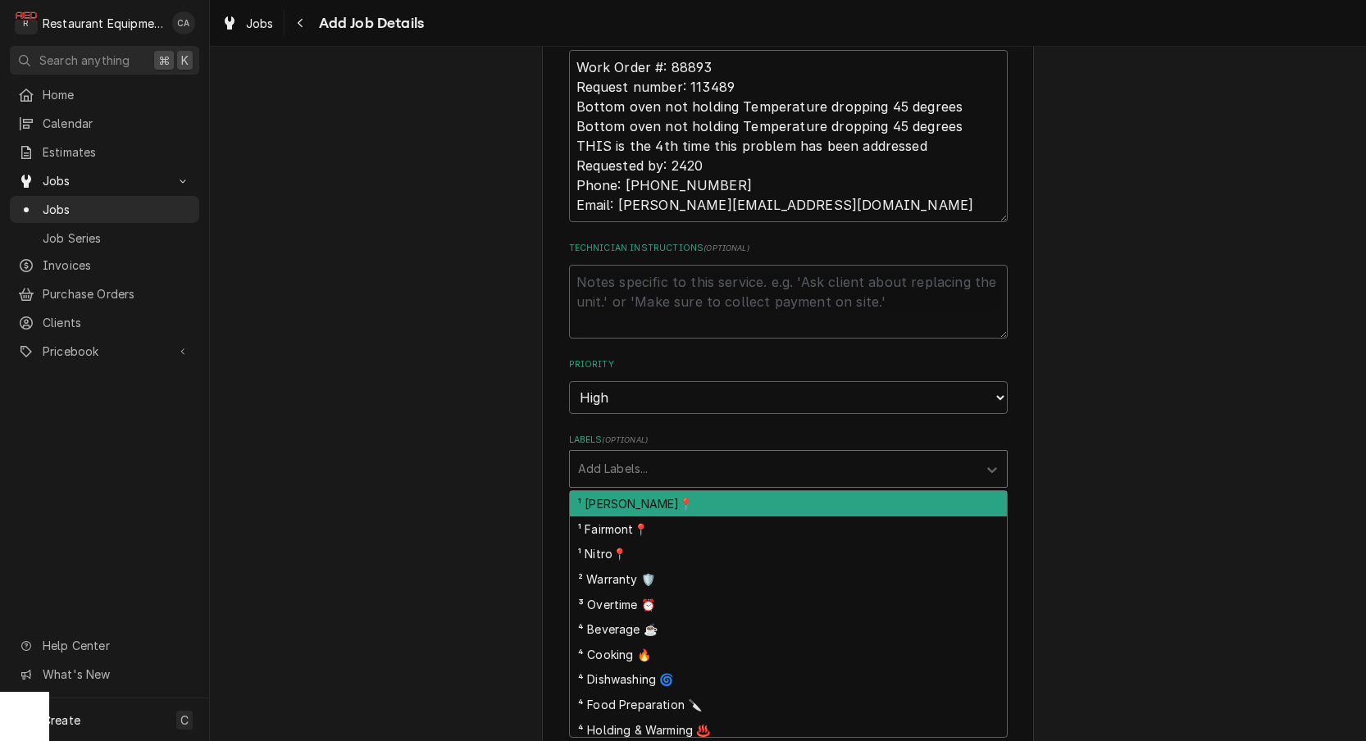
type textarea "x"
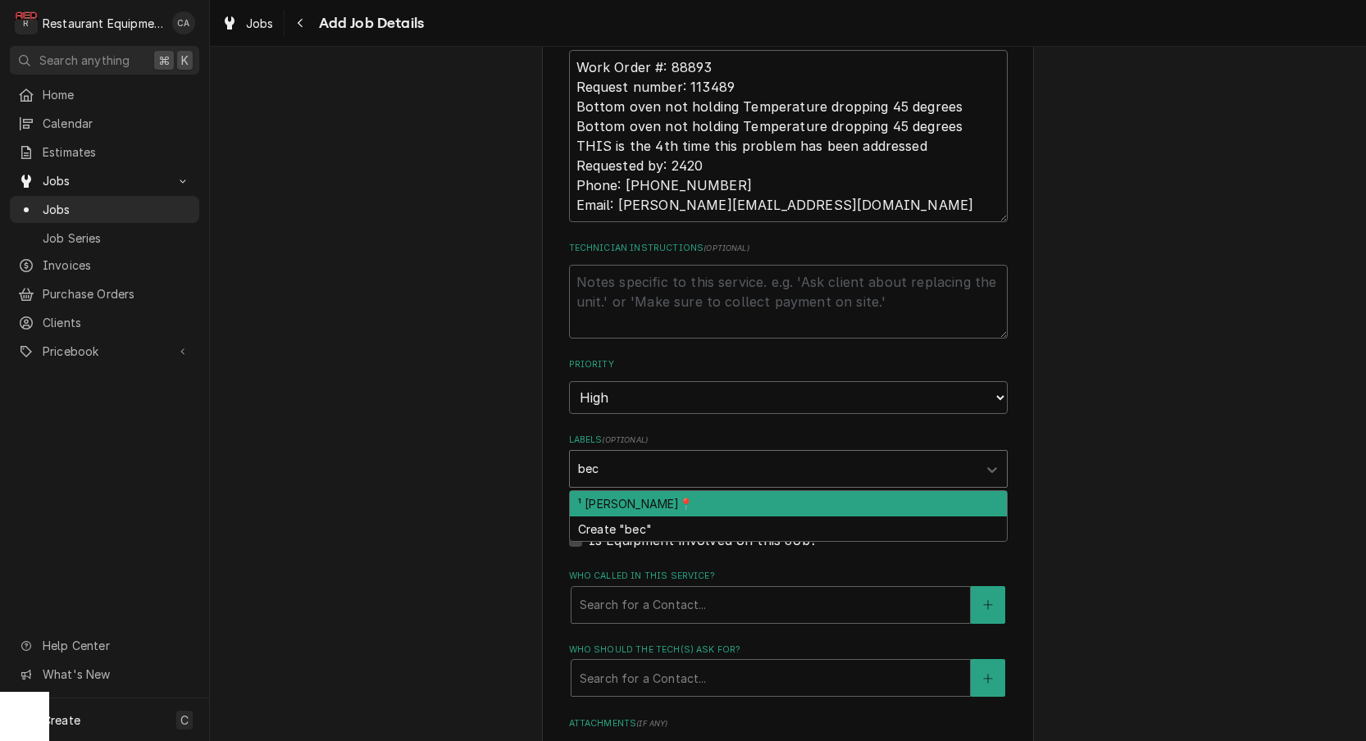
type input "beck"
type textarea "x"
type input "coo"
type textarea "x"
type input "cook"
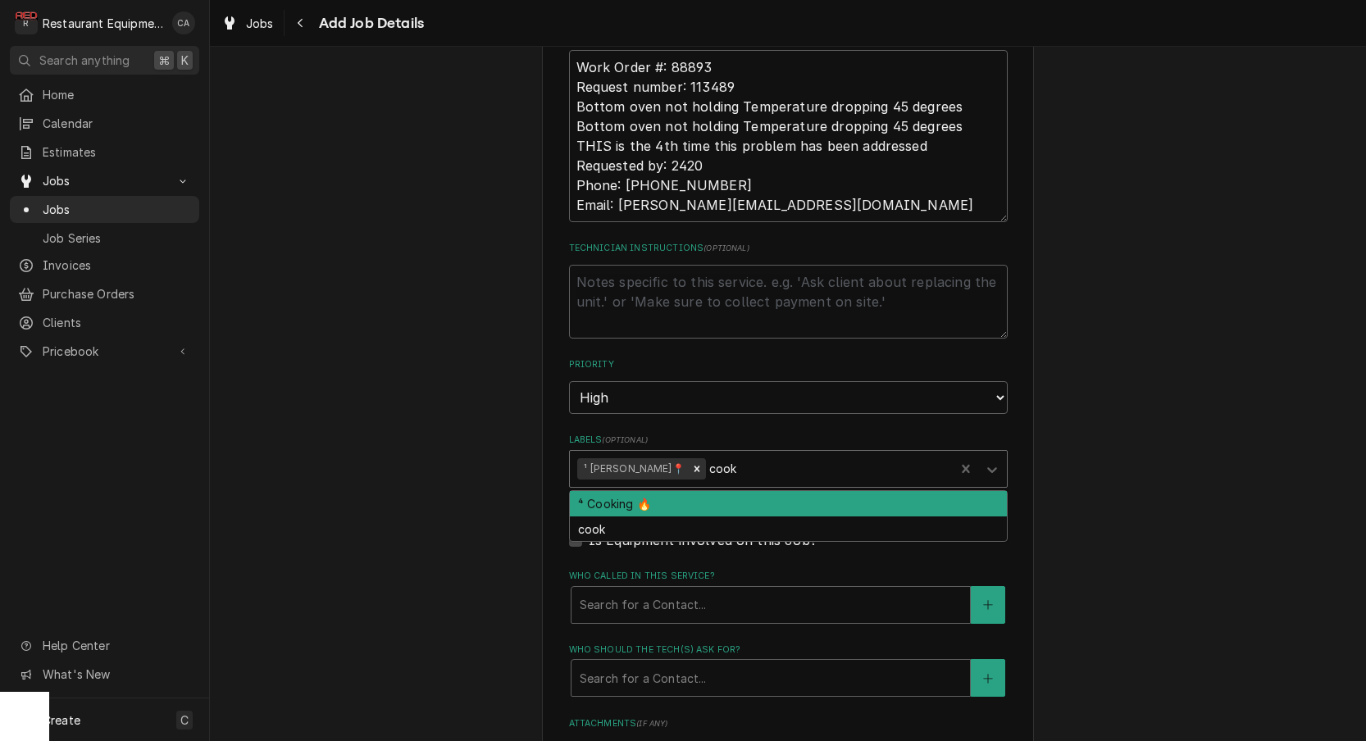
type textarea "x"
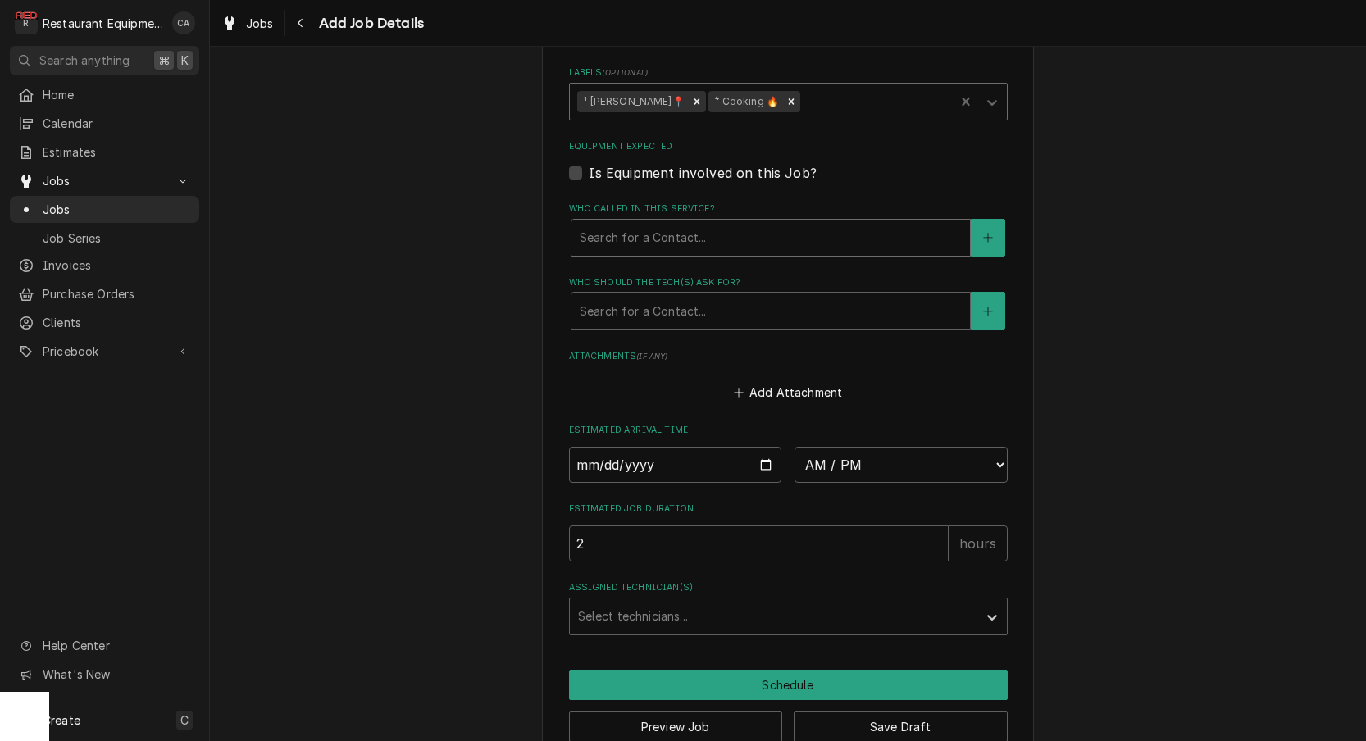
scroll to position [1234, 0]
click at [598, 230] on div "Search for a Contact..." at bounding box center [770, 238] width 382 height 17
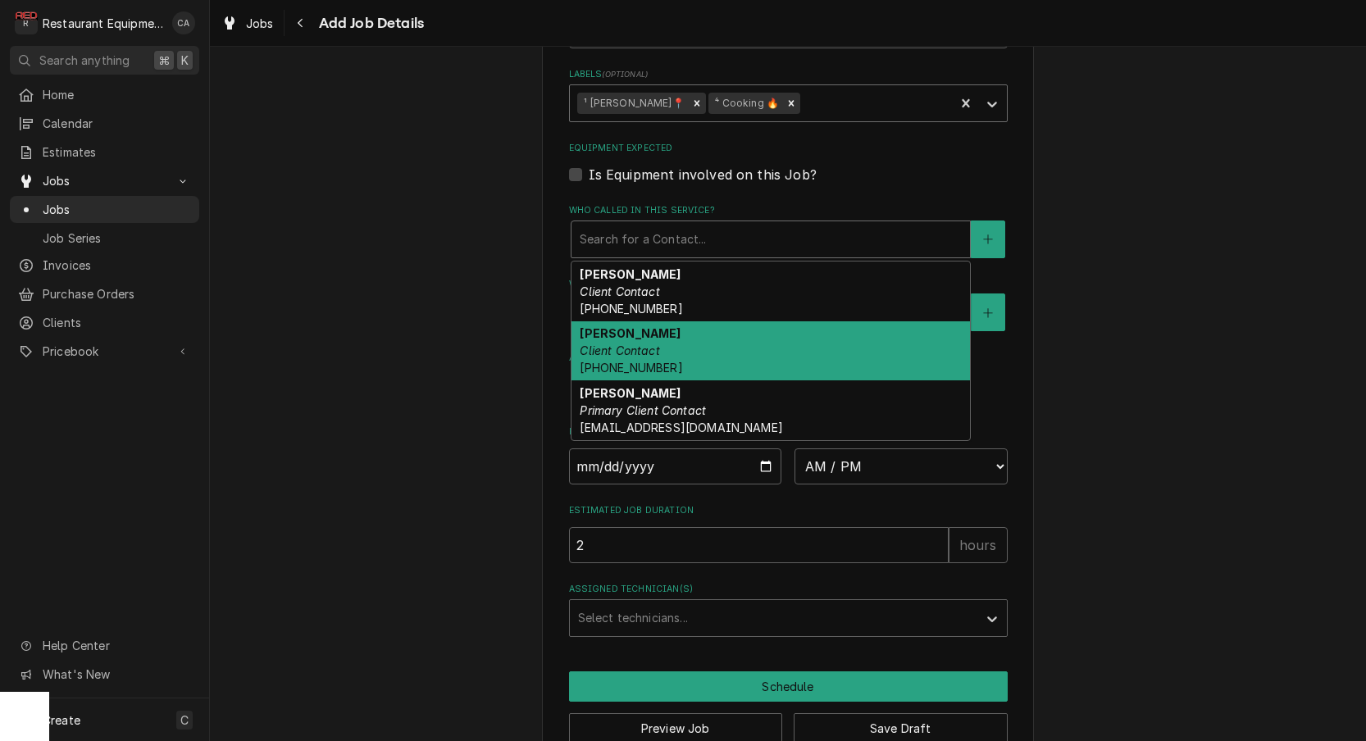
click at [610, 326] on strong "Phillip" at bounding box center [629, 333] width 101 height 14
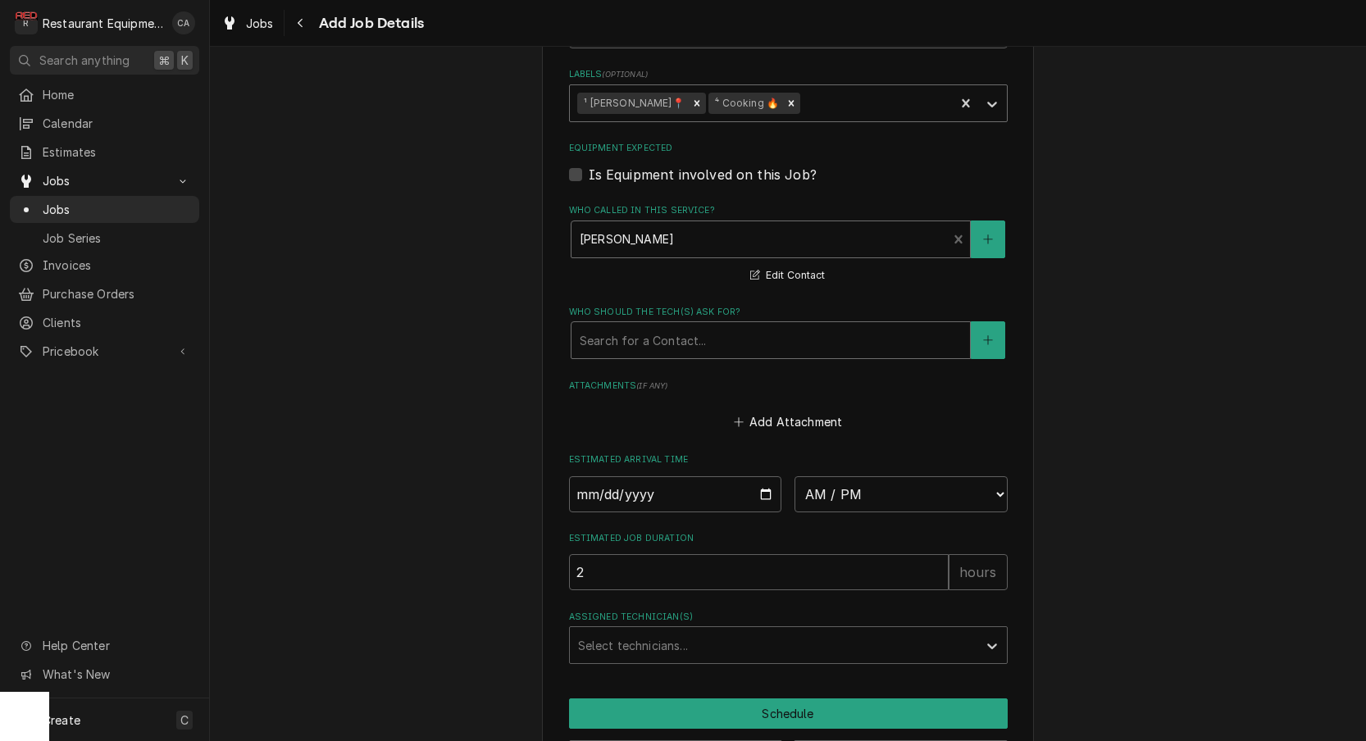
drag, startPoint x: 609, startPoint y: 310, endPoint x: 620, endPoint y: 321, distance: 15.7
click at [610, 332] on div "Search for a Contact..." at bounding box center [770, 340] width 382 height 17
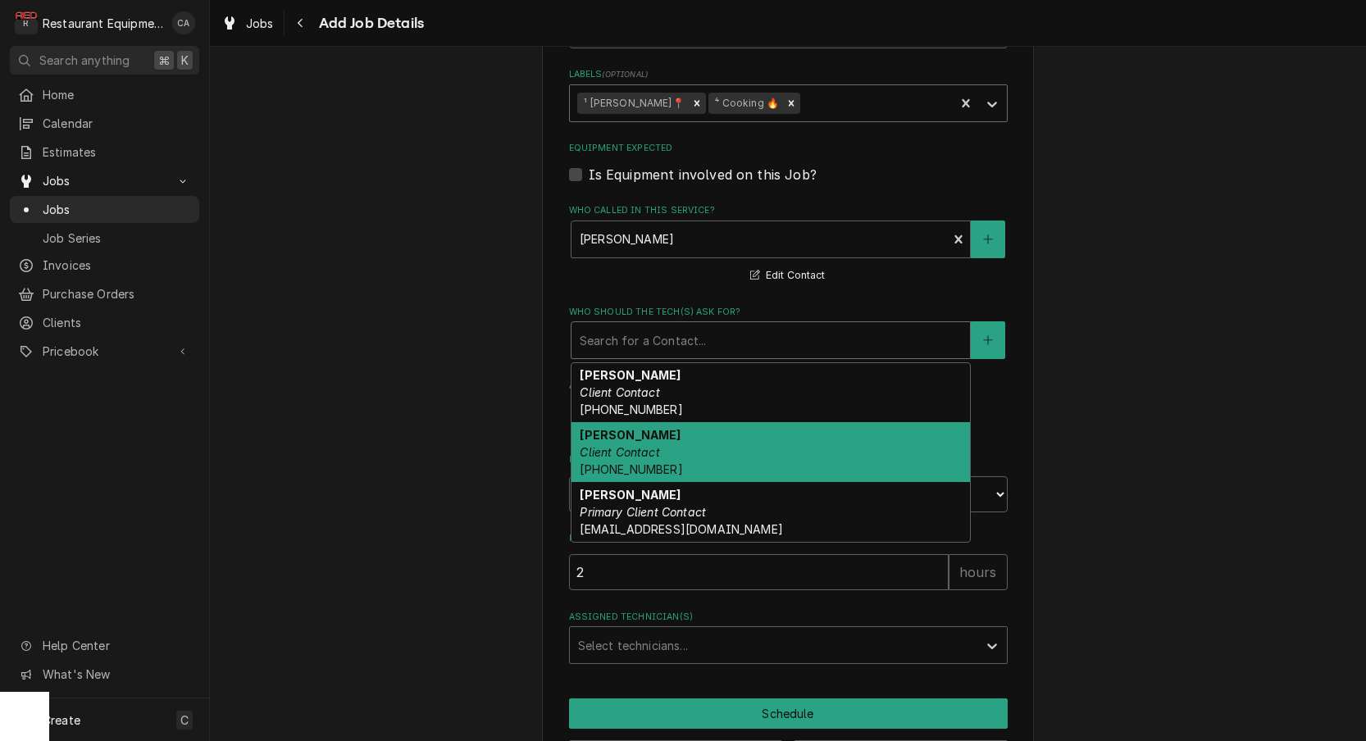
drag, startPoint x: 610, startPoint y: 420, endPoint x: 597, endPoint y: 417, distance: 13.3
click at [602, 445] on em "Client Contact" at bounding box center [619, 452] width 80 height 14
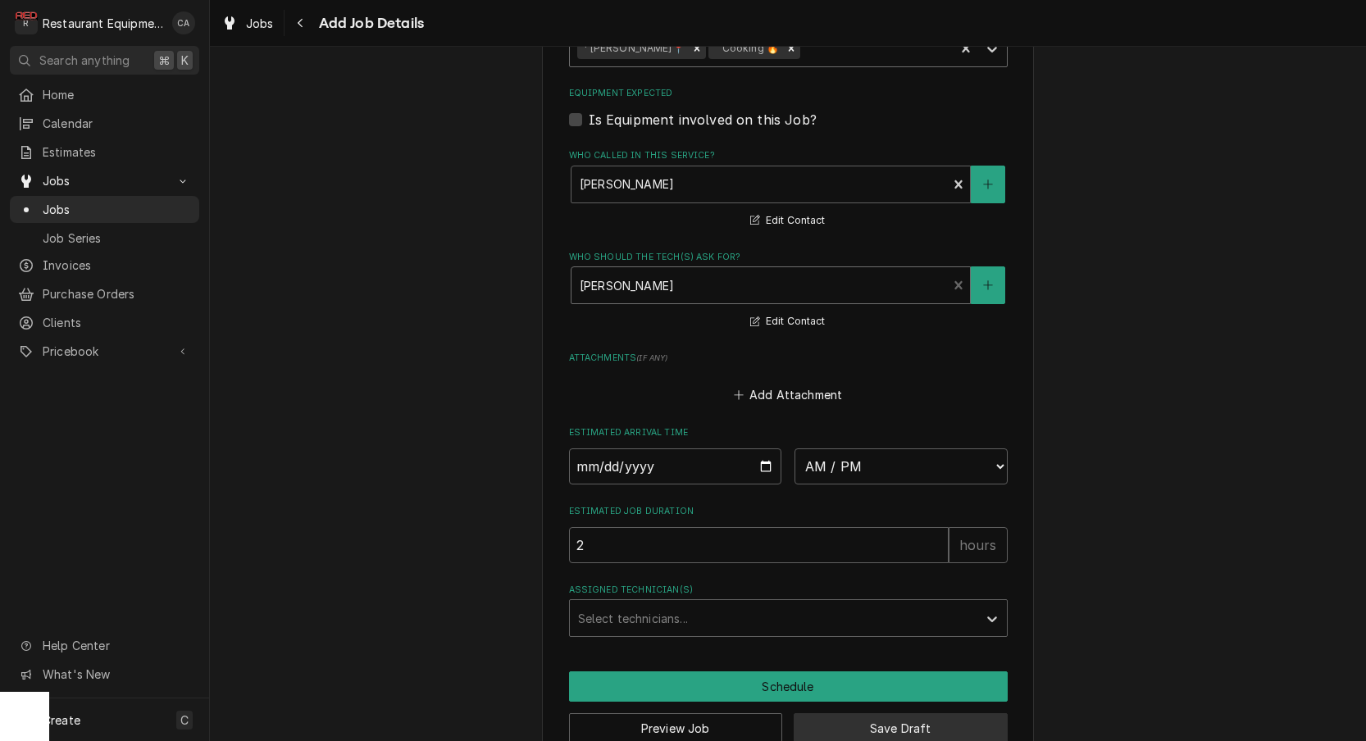
click at [856, 713] on button "Save Draft" at bounding box center [900, 728] width 214 height 30
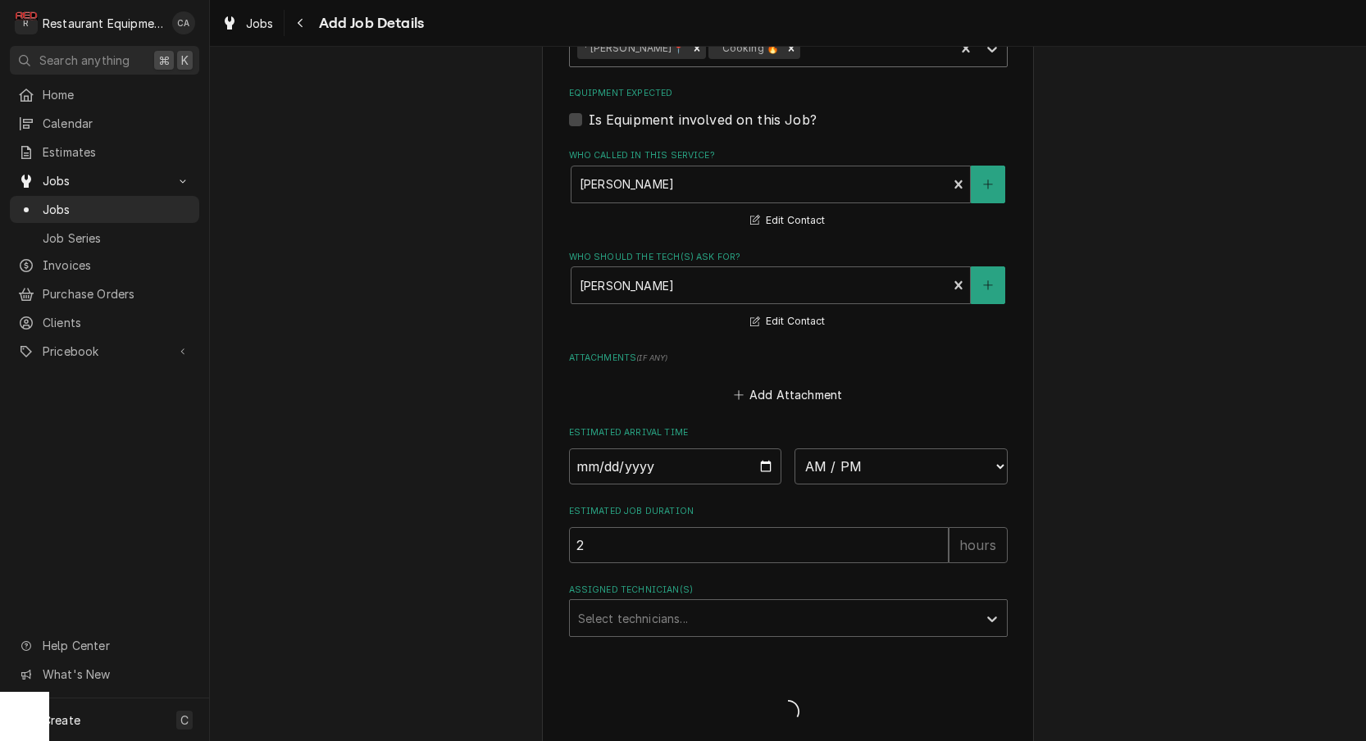
scroll to position [1275, 0]
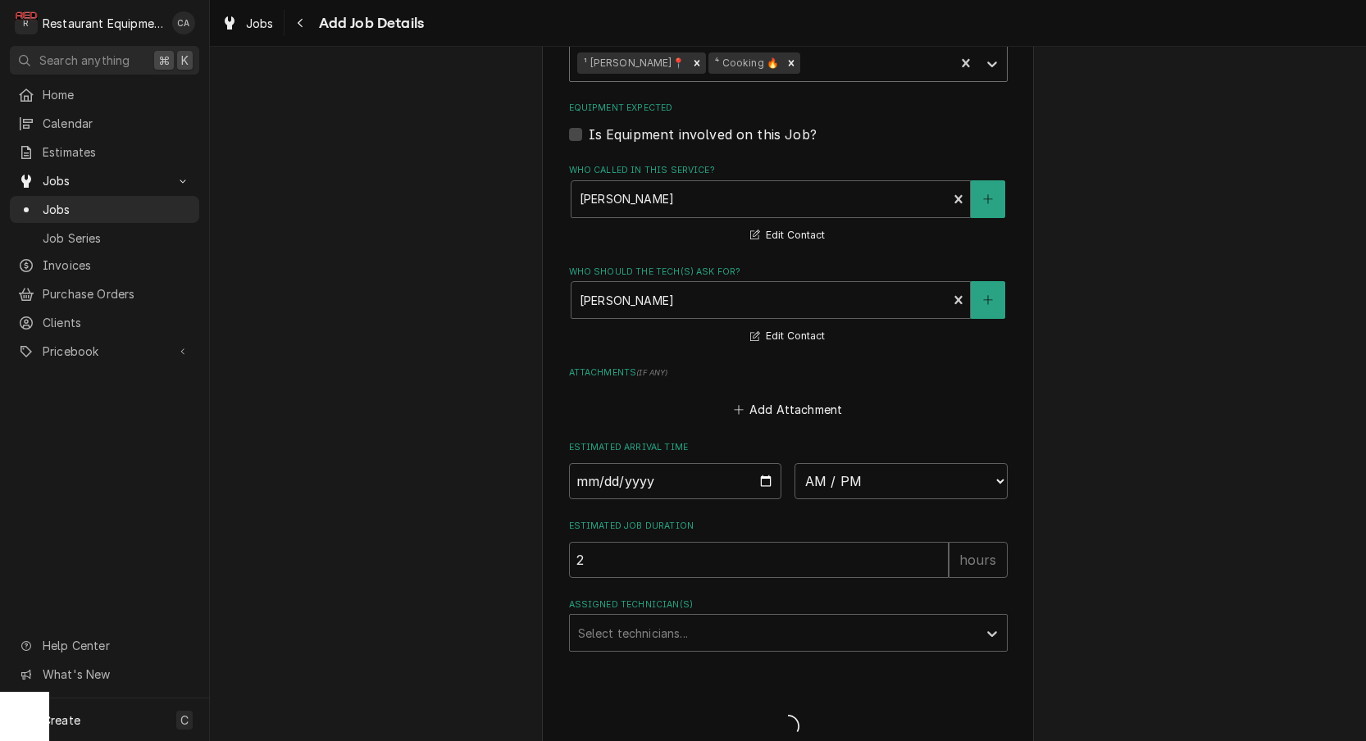
type textarea "x"
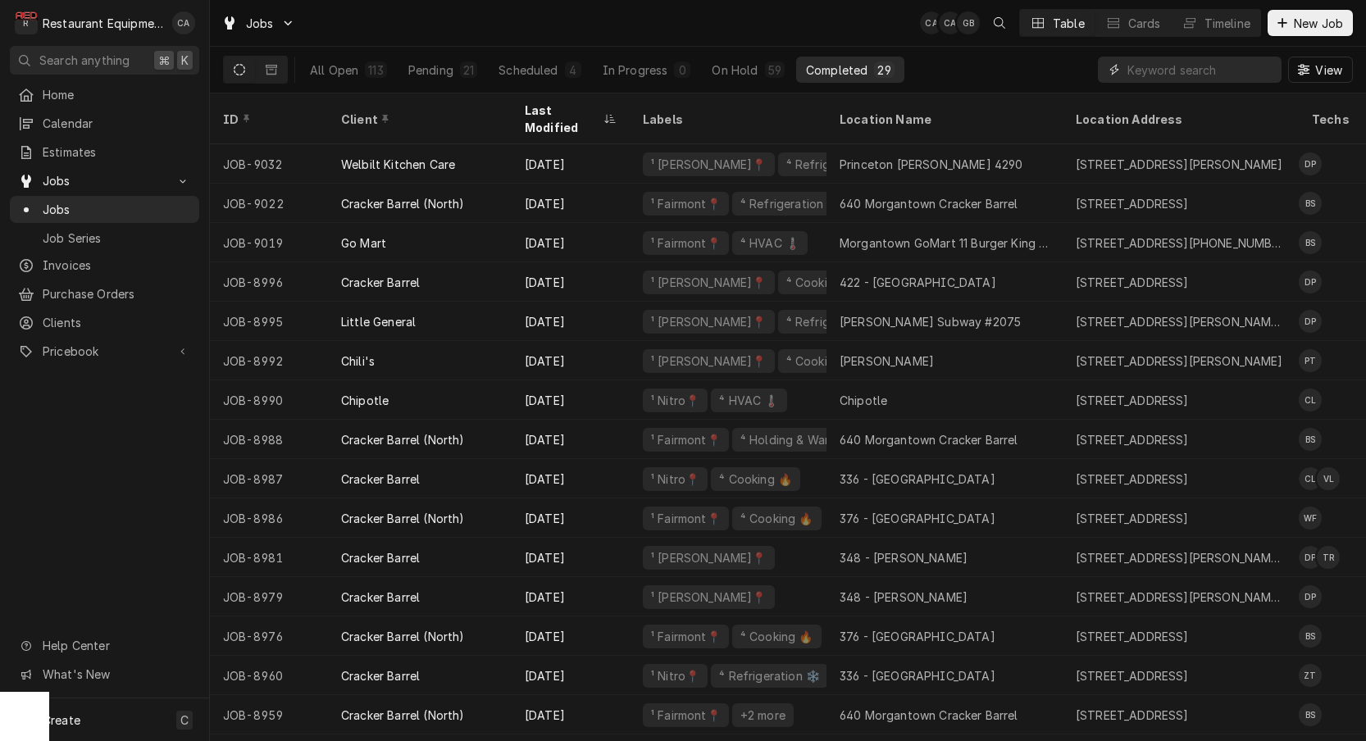
click at [1166, 69] on input "Dynamic Content Wrapper" at bounding box center [1200, 70] width 146 height 26
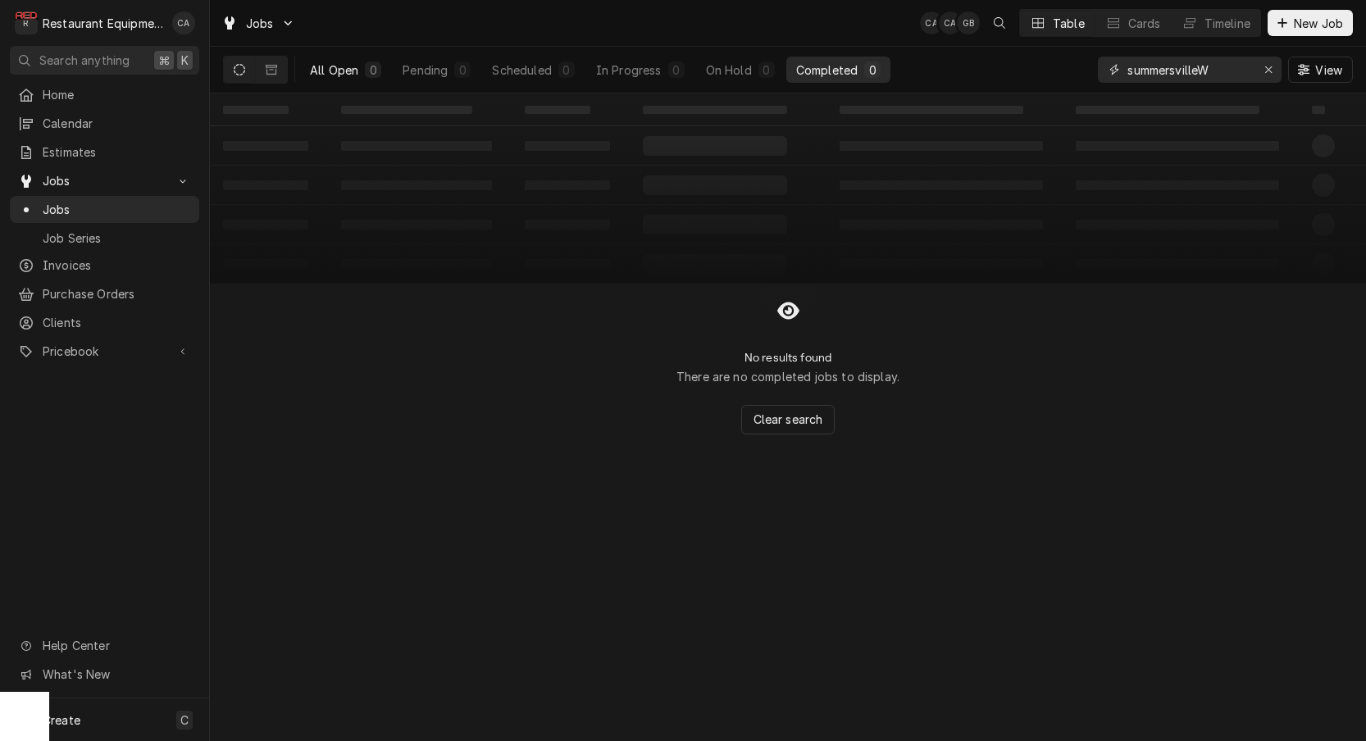
type input "summersville"
click at [336, 70] on div "All Open" at bounding box center [334, 69] width 48 height 17
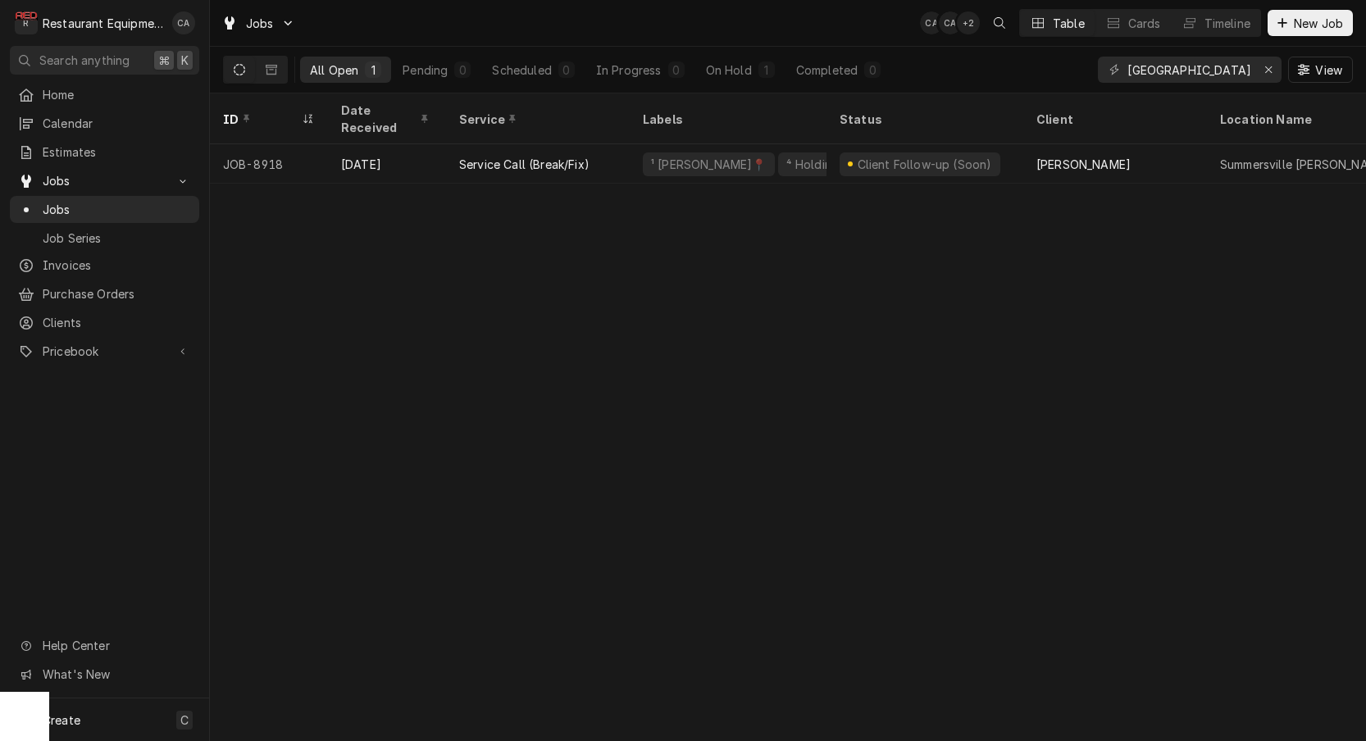
click at [795, 317] on div "ID Date Received Service Labels Status Client Location Name Location Address St…" at bounding box center [788, 417] width 1156 height 648
click at [1317, 26] on span "New Job" at bounding box center [1318, 23] width 56 height 17
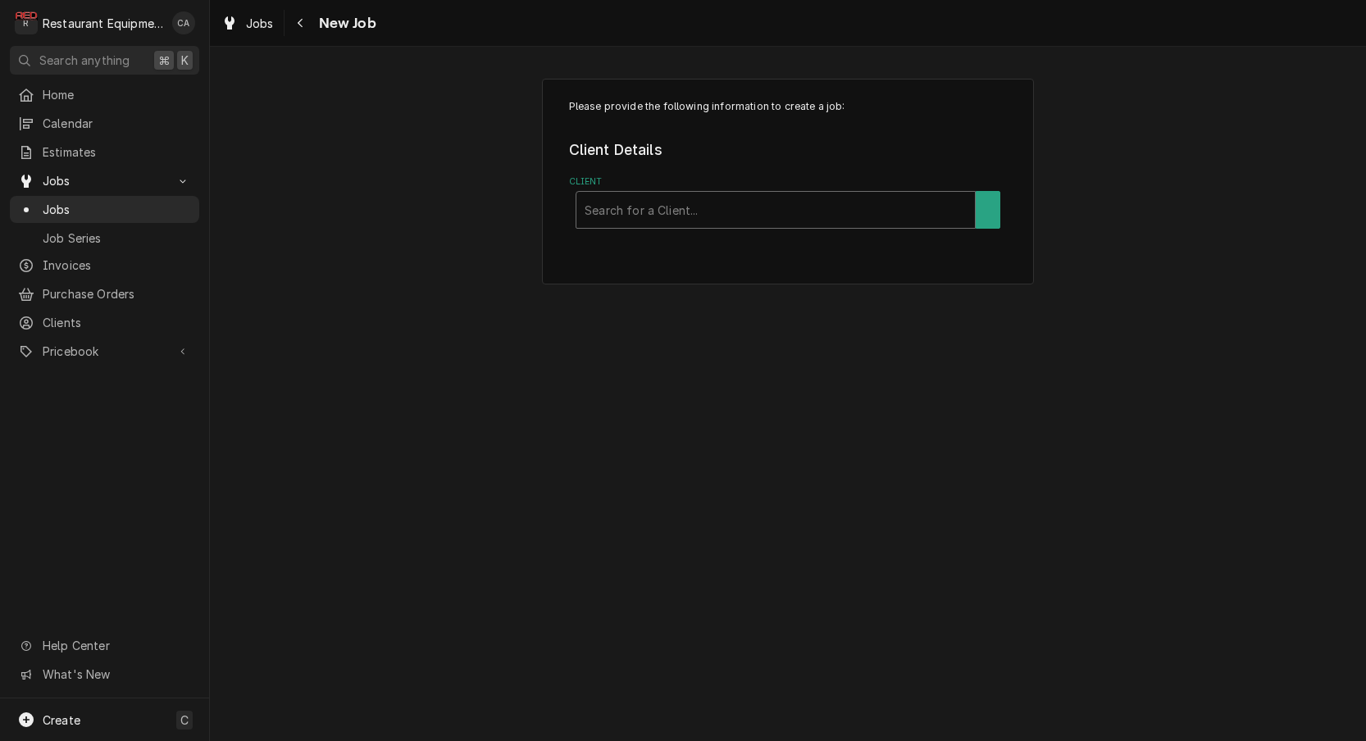
drag, startPoint x: 0, startPoint y: 0, endPoint x: 615, endPoint y: 207, distance: 648.5
click at [615, 207] on div "Search for a Client..." at bounding box center [775, 210] width 382 height 17
type input "s"
type input "[PERSON_NAME]"
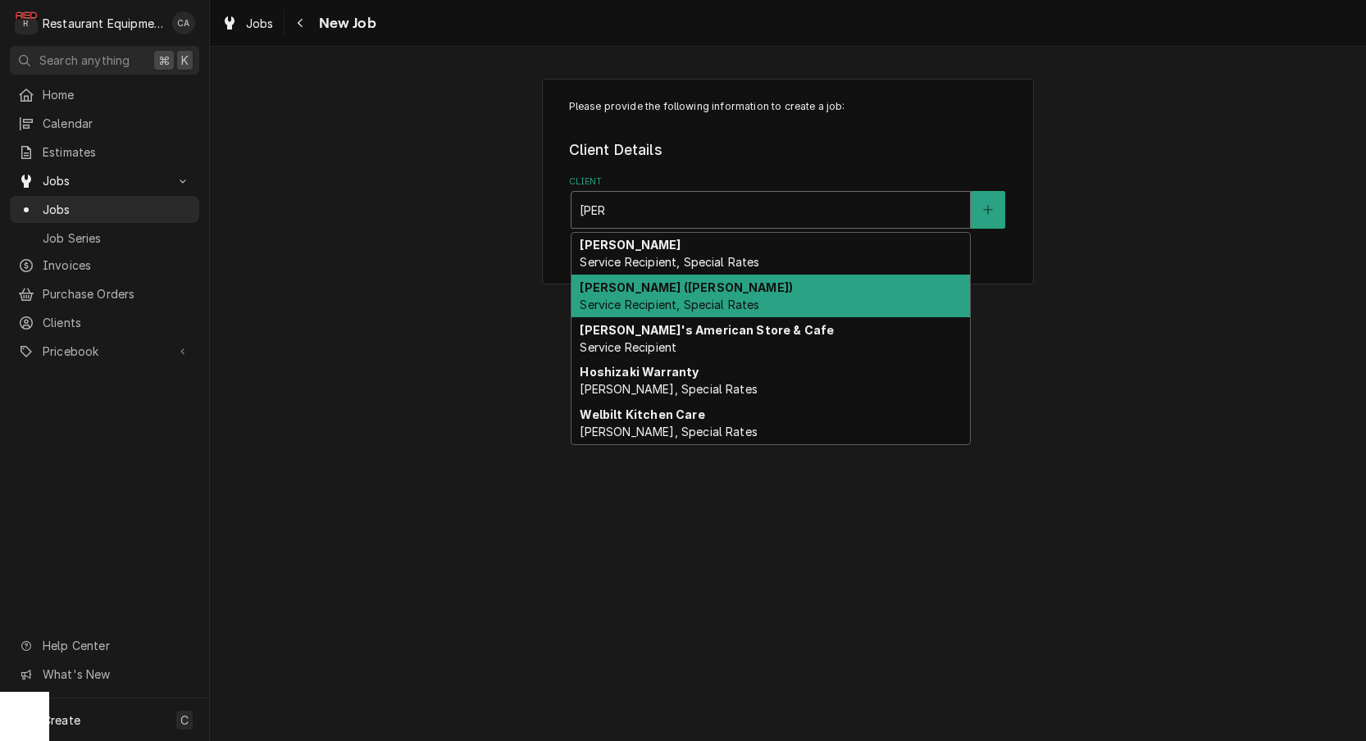
click at [623, 305] on span "Service Recipient, Special Rates" at bounding box center [669, 305] width 180 height 14
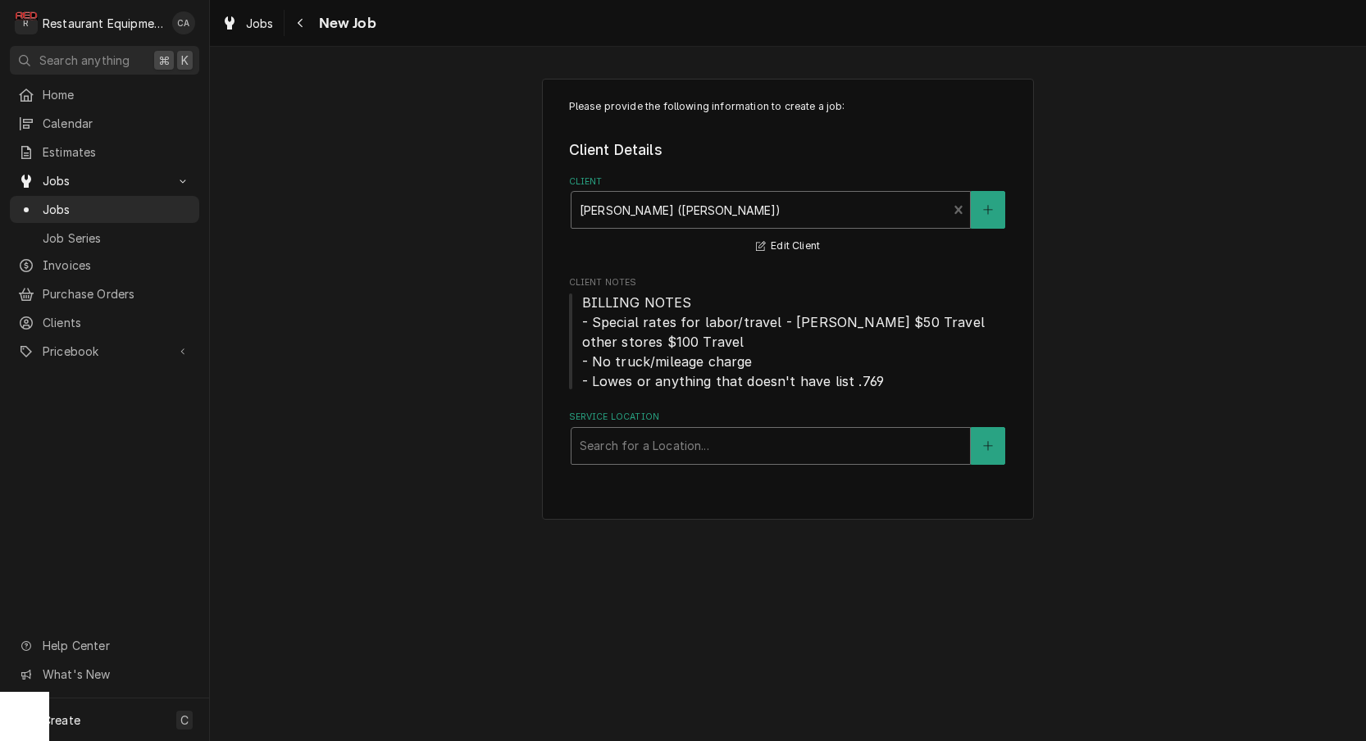
click at [619, 438] on div "Search for a Location..." at bounding box center [770, 445] width 382 height 17
type input "[PERSON_NAME]"
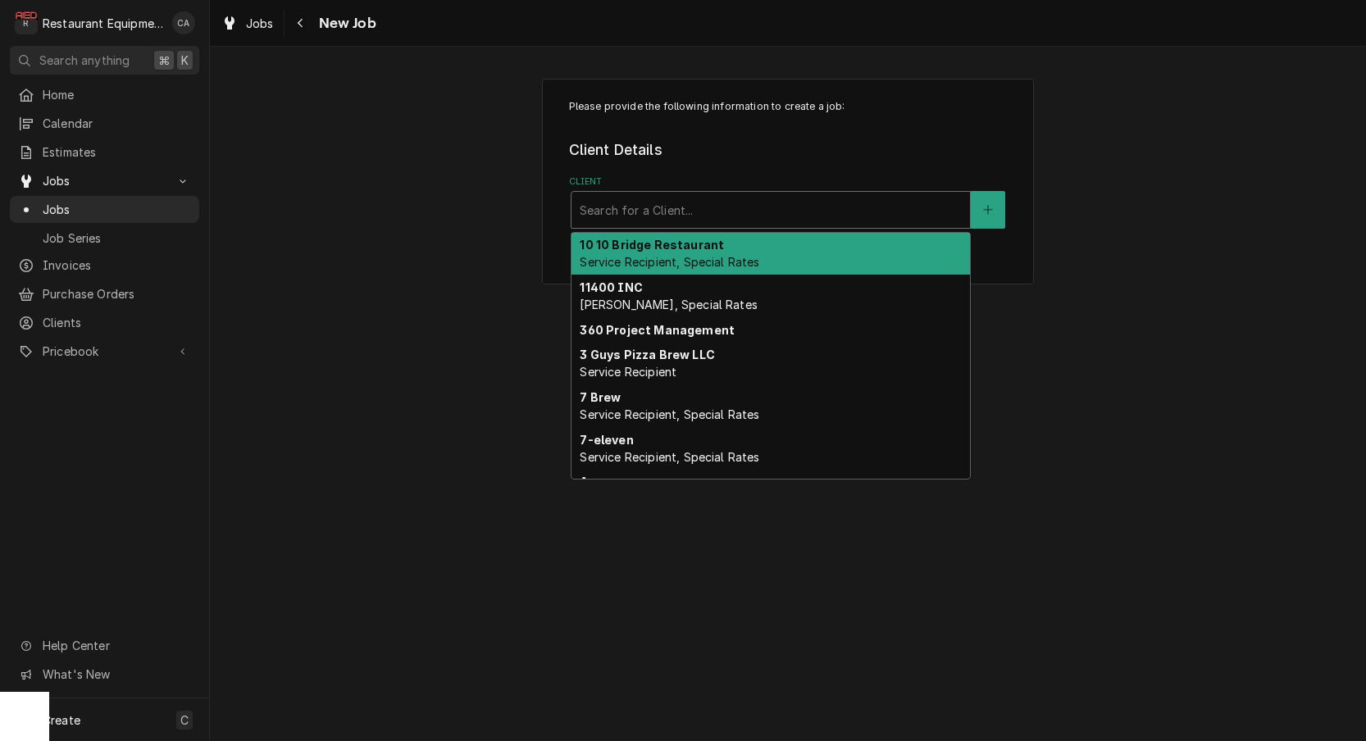
click at [757, 210] on div "Client" at bounding box center [770, 210] width 382 height 30
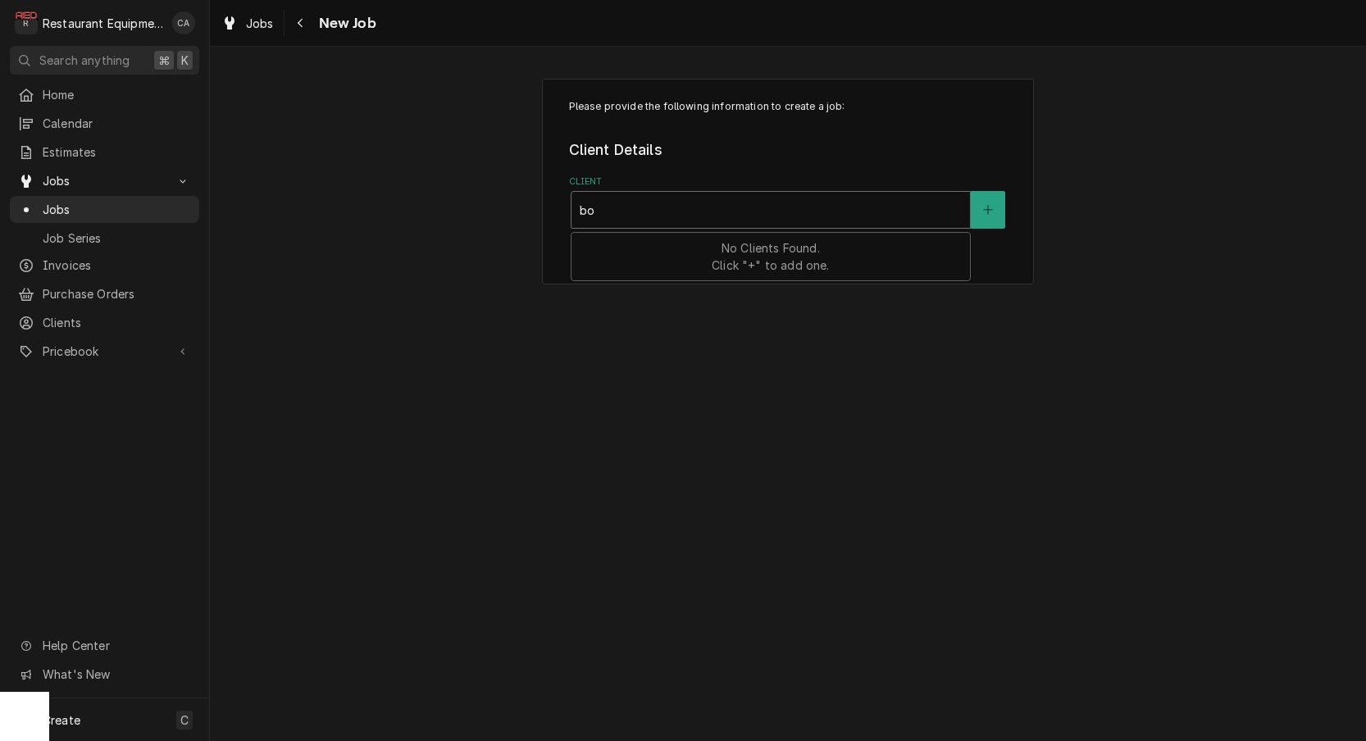
type input "[PERSON_NAME]"
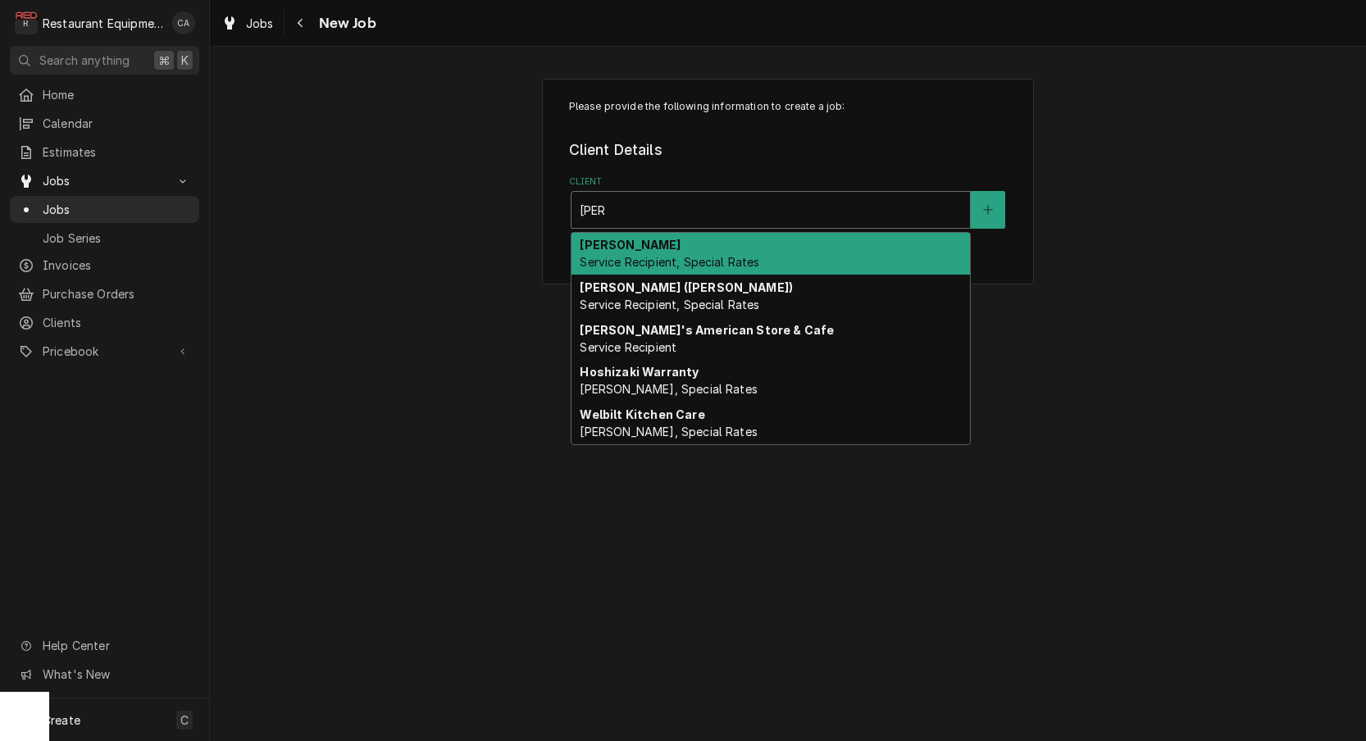
click at [707, 239] on div "[PERSON_NAME] Service Recipient, Special Rates" at bounding box center [770, 254] width 398 height 43
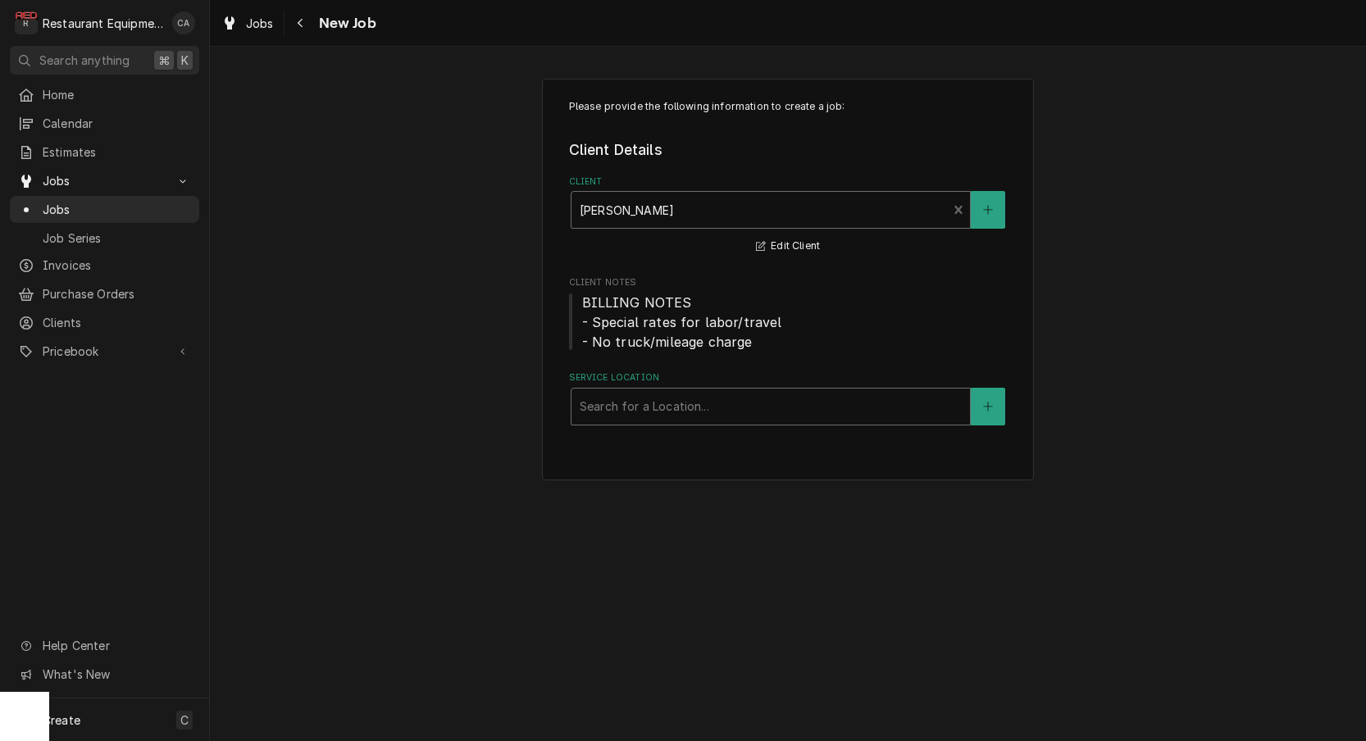
click at [647, 406] on div "Search for a Location..." at bounding box center [770, 406] width 382 height 17
type input "summer"
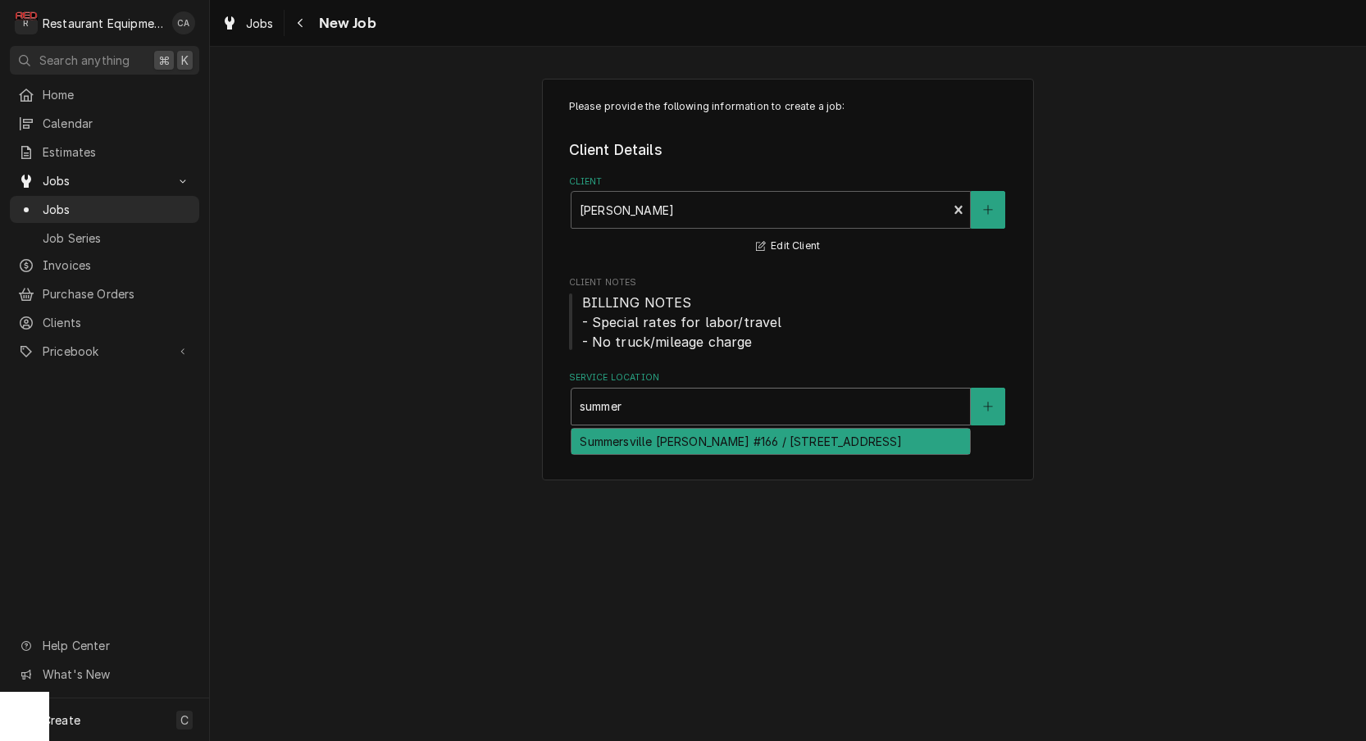
drag, startPoint x: 642, startPoint y: 436, endPoint x: 625, endPoint y: 426, distance: 19.8
click at [642, 436] on div "Summersville [PERSON_NAME] #166 / [STREET_ADDRESS]" at bounding box center [770, 441] width 398 height 25
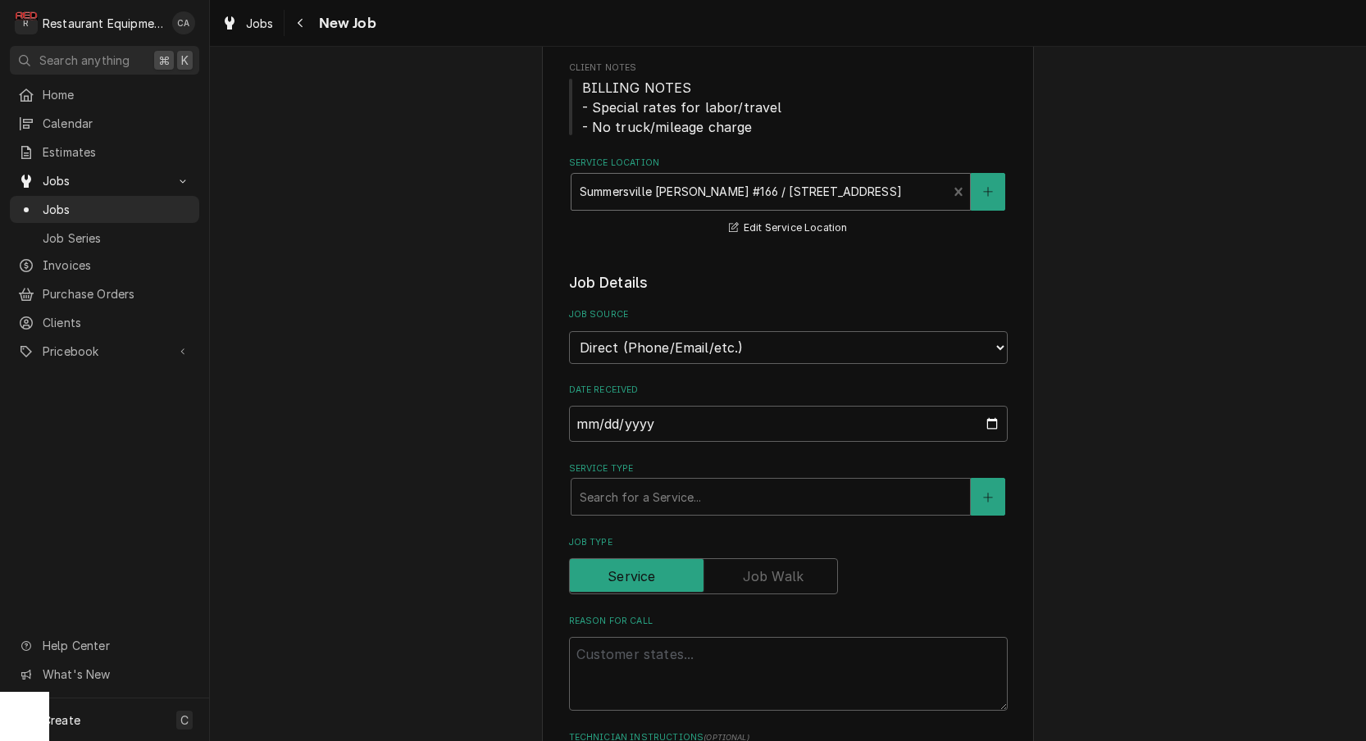
scroll to position [246, 0]
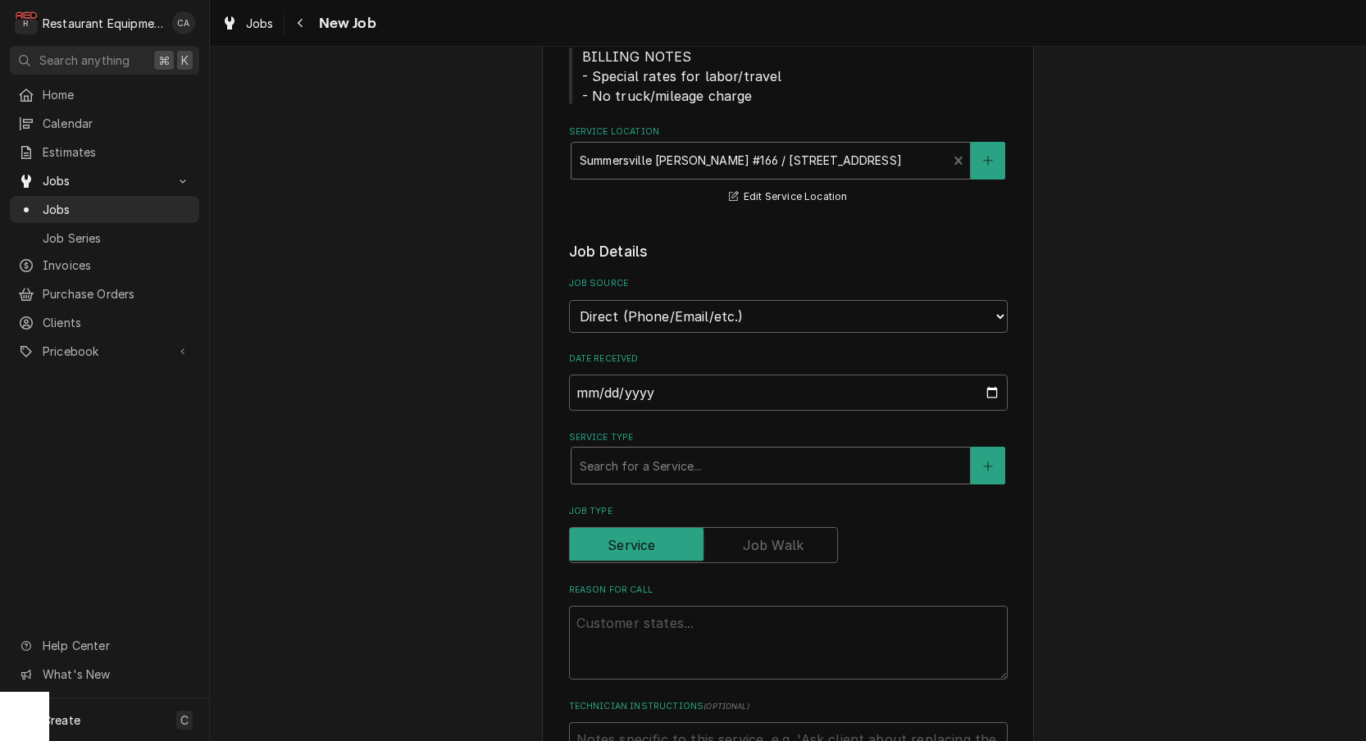
click at [651, 457] on div "Search for a Service..." at bounding box center [770, 465] width 382 height 17
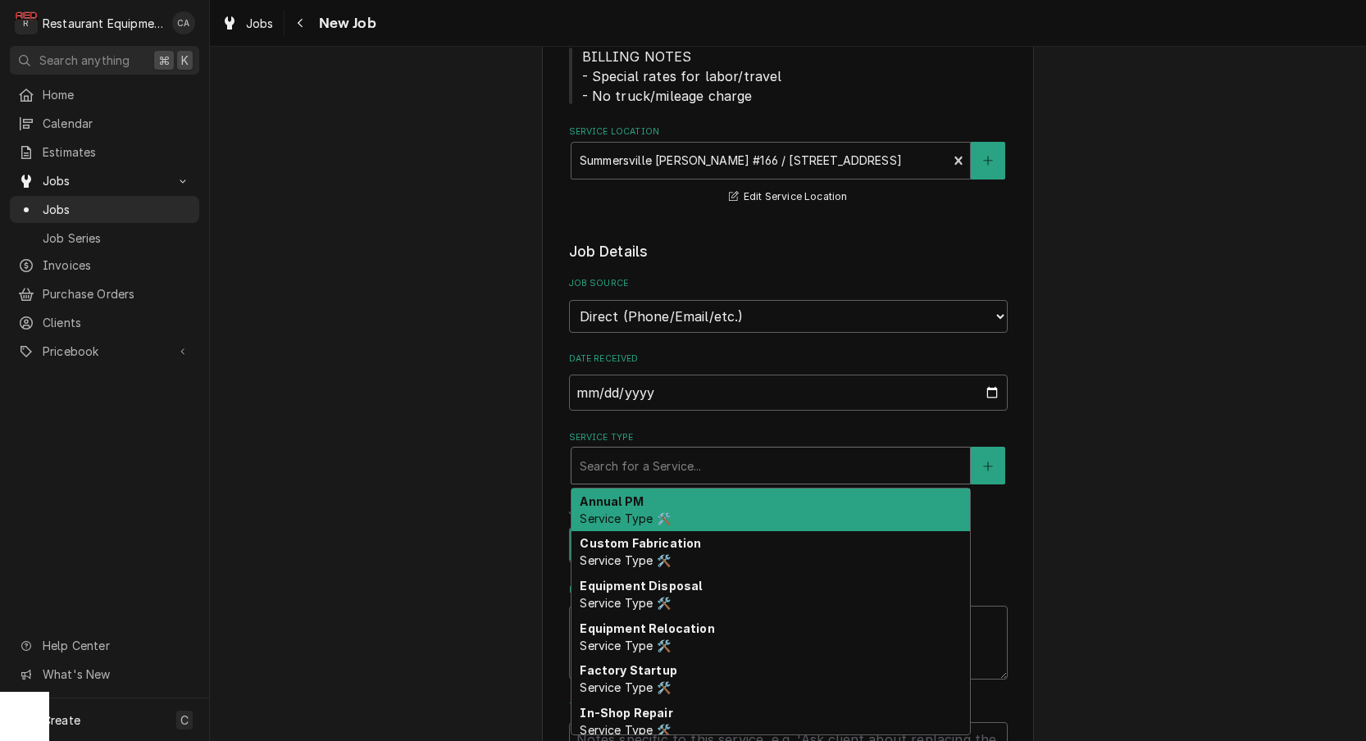
type textarea "x"
type input "f"
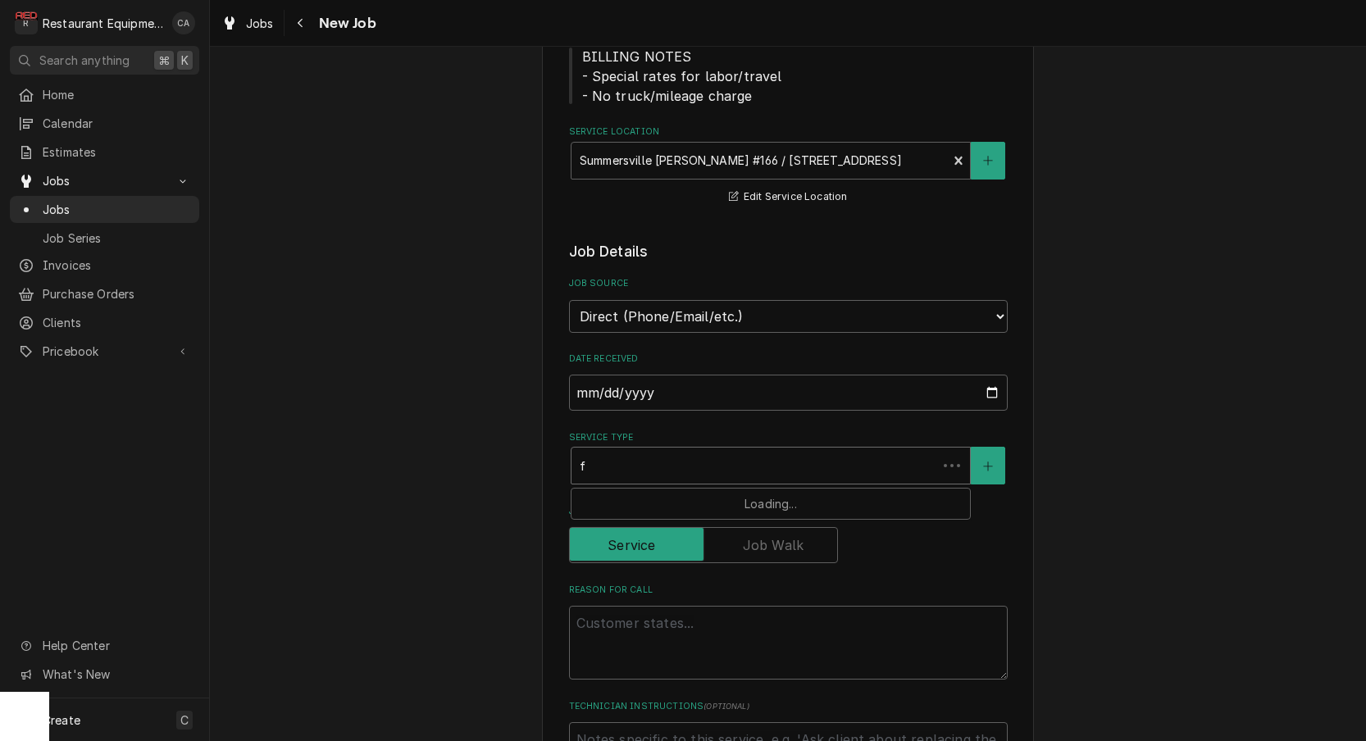
type textarea "x"
type input "fi"
type textarea "x"
type input "fix"
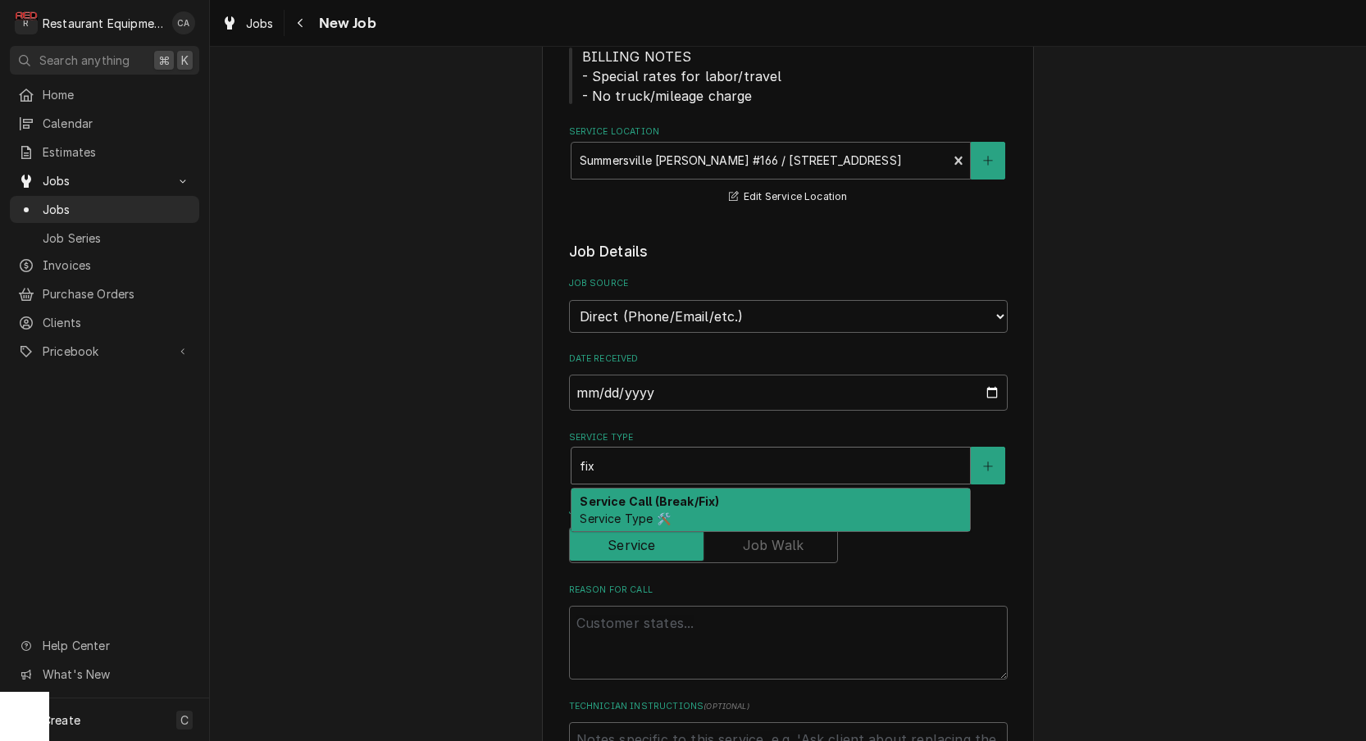
click at [647, 491] on div "Service Call (Break/Fix) Service Type 🛠️" at bounding box center [770, 510] width 398 height 43
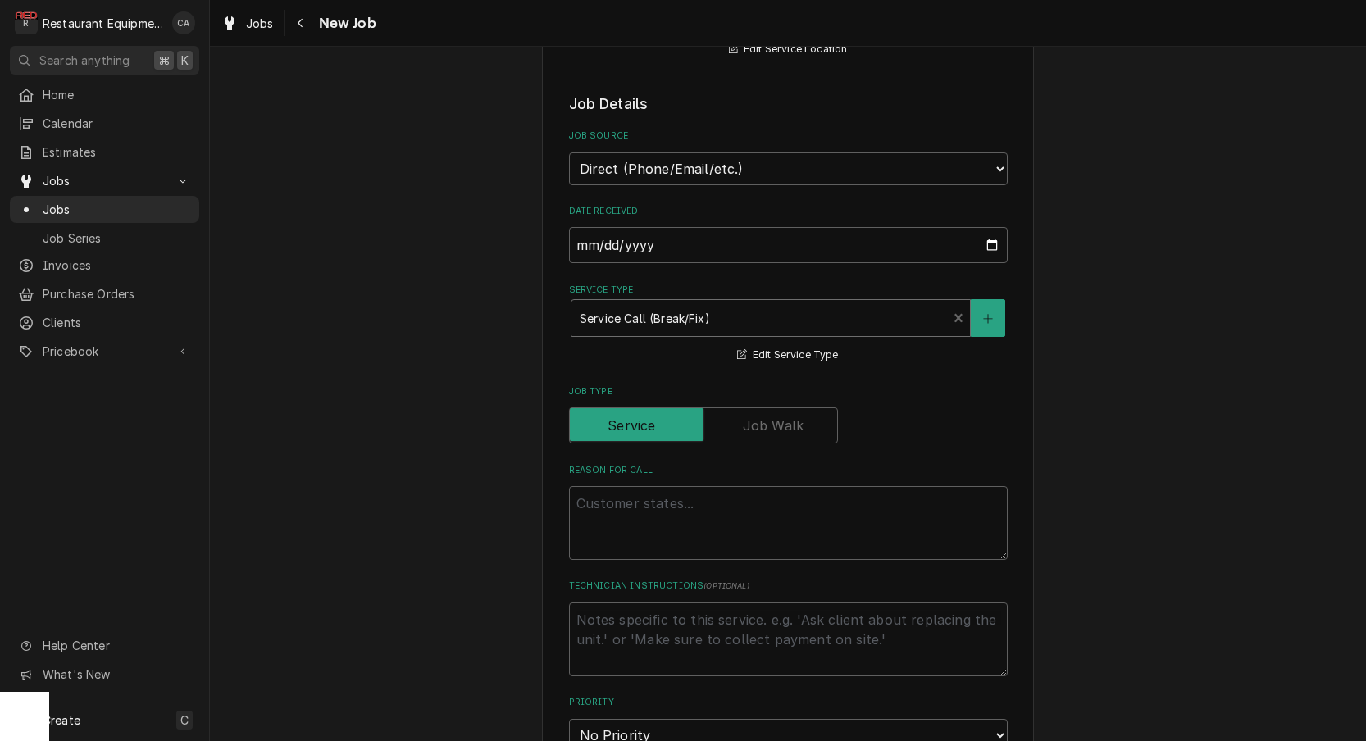
scroll to position [402, 0]
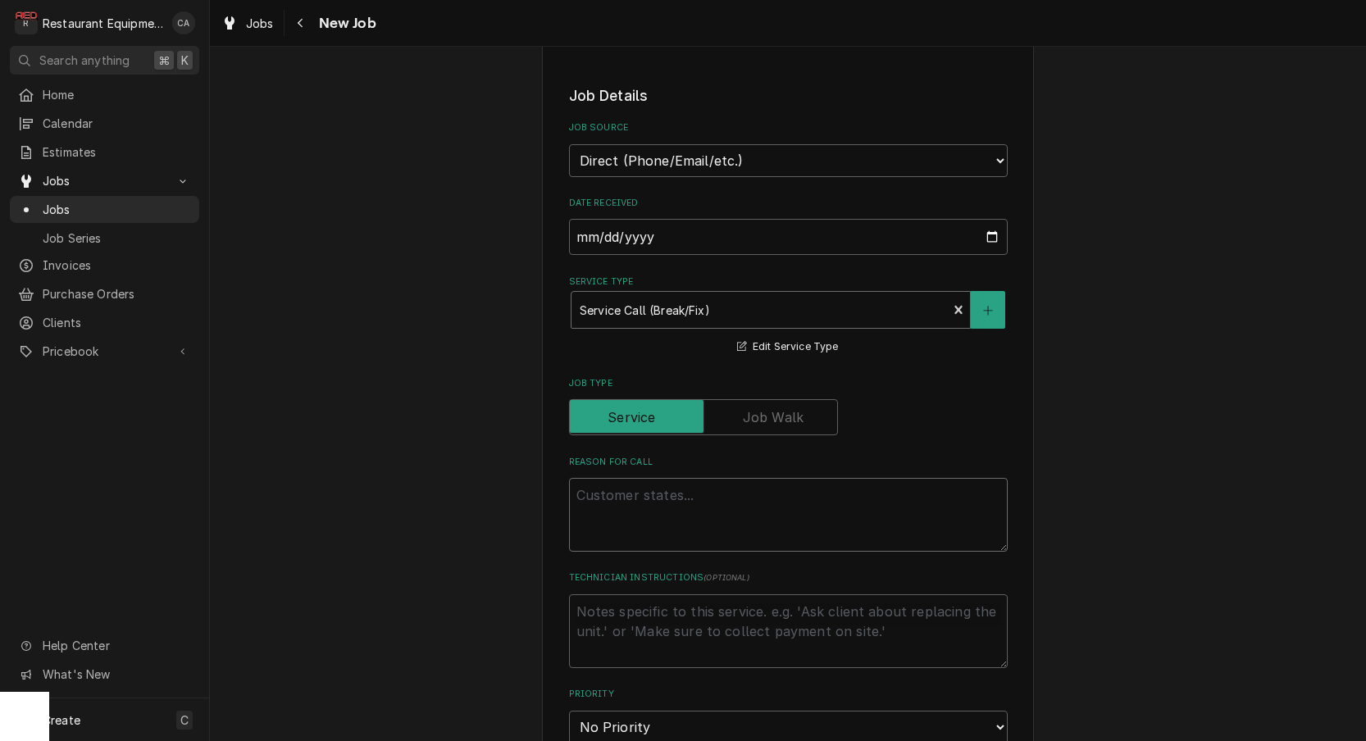
click at [599, 486] on textarea "Reason For Call" at bounding box center [788, 515] width 439 height 74
type textarea "x"
type textarea "K"
type textarea "x"
type textarea "KP"
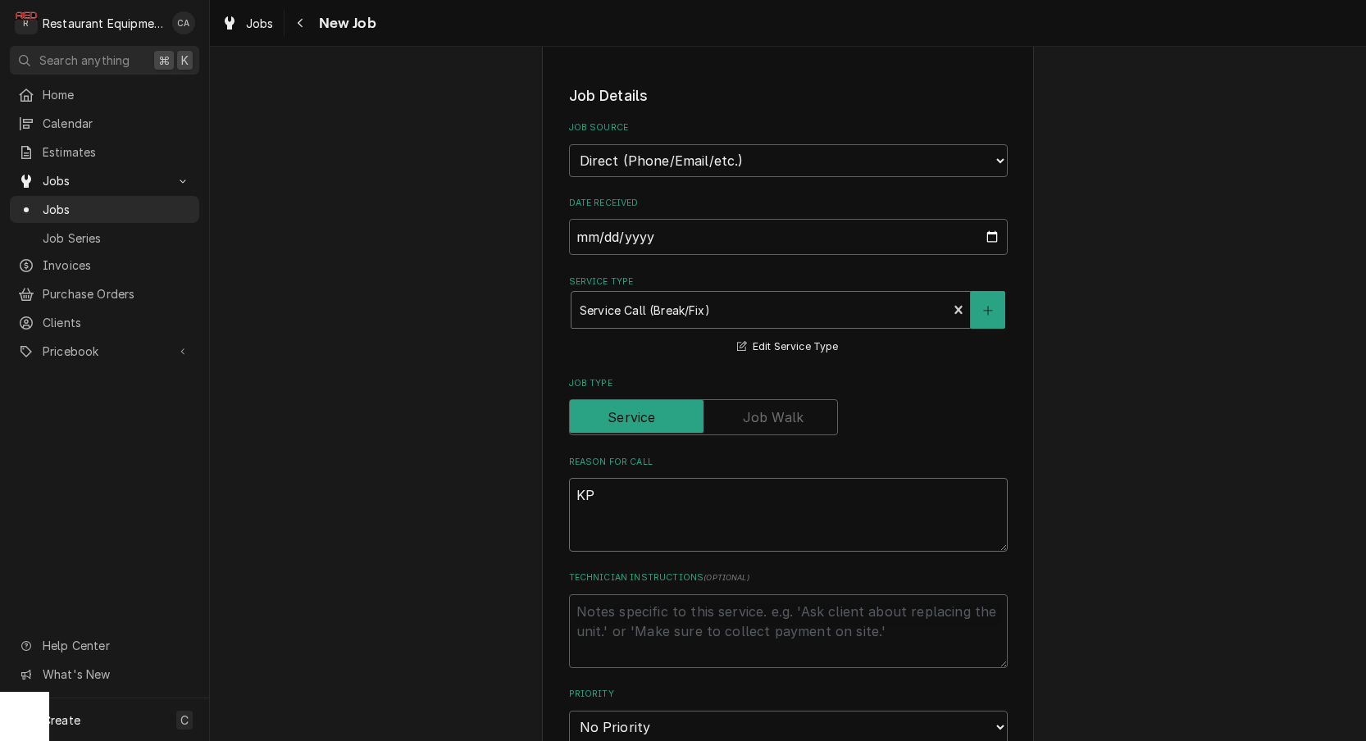
type textarea "x"
type textarea "KP"
type textarea "x"
type textarea "KP c"
type textarea "x"
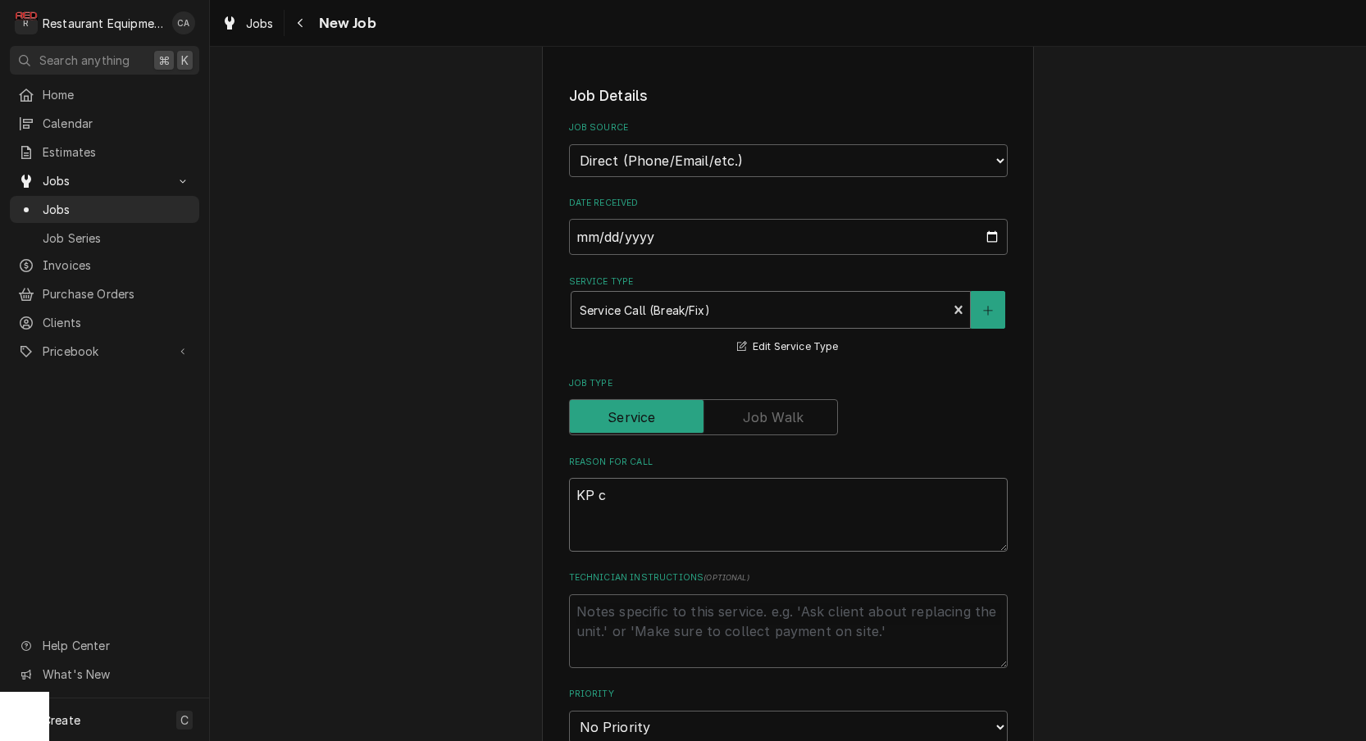
type textarea "KP ca"
type textarea "x"
type textarea "KP cas"
type textarea "x"
type textarea "KP case"
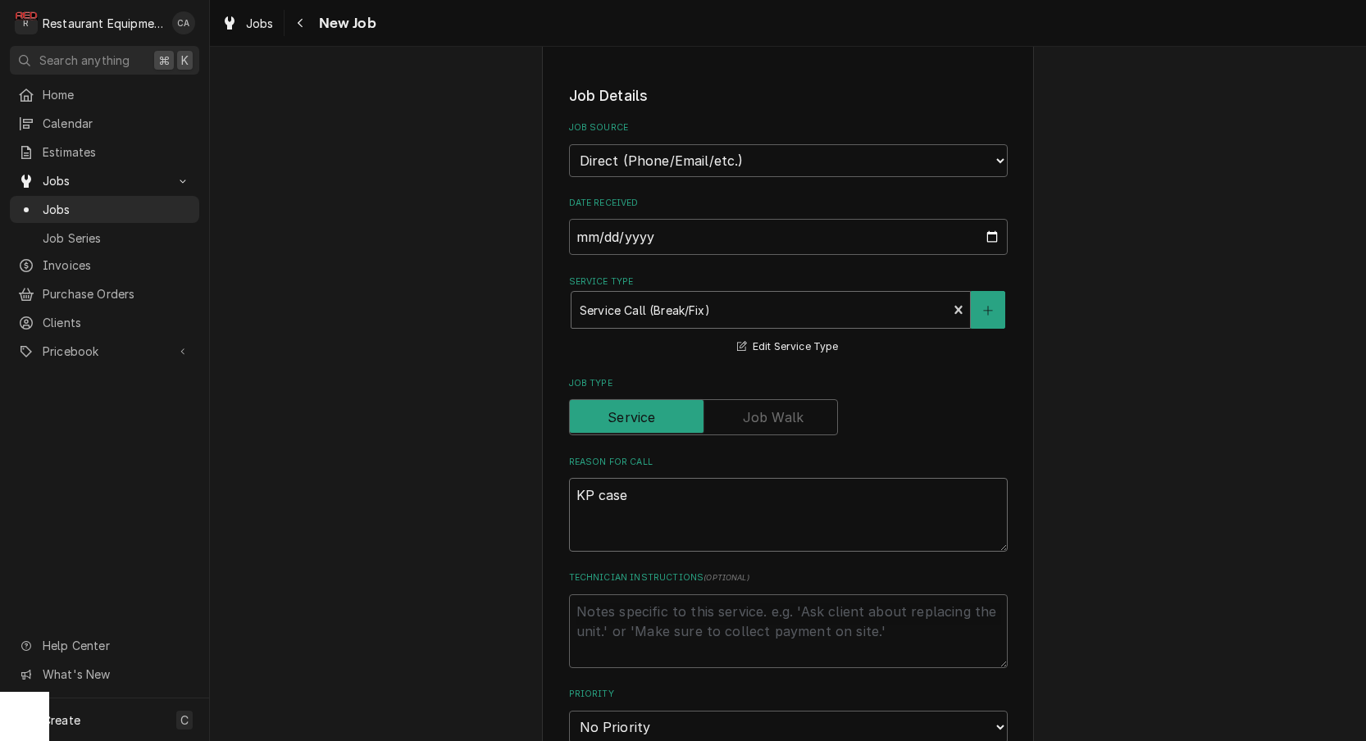
type textarea "x"
type textarea "KP case"
type textarea "x"
type textarea "KP case h"
type textarea "x"
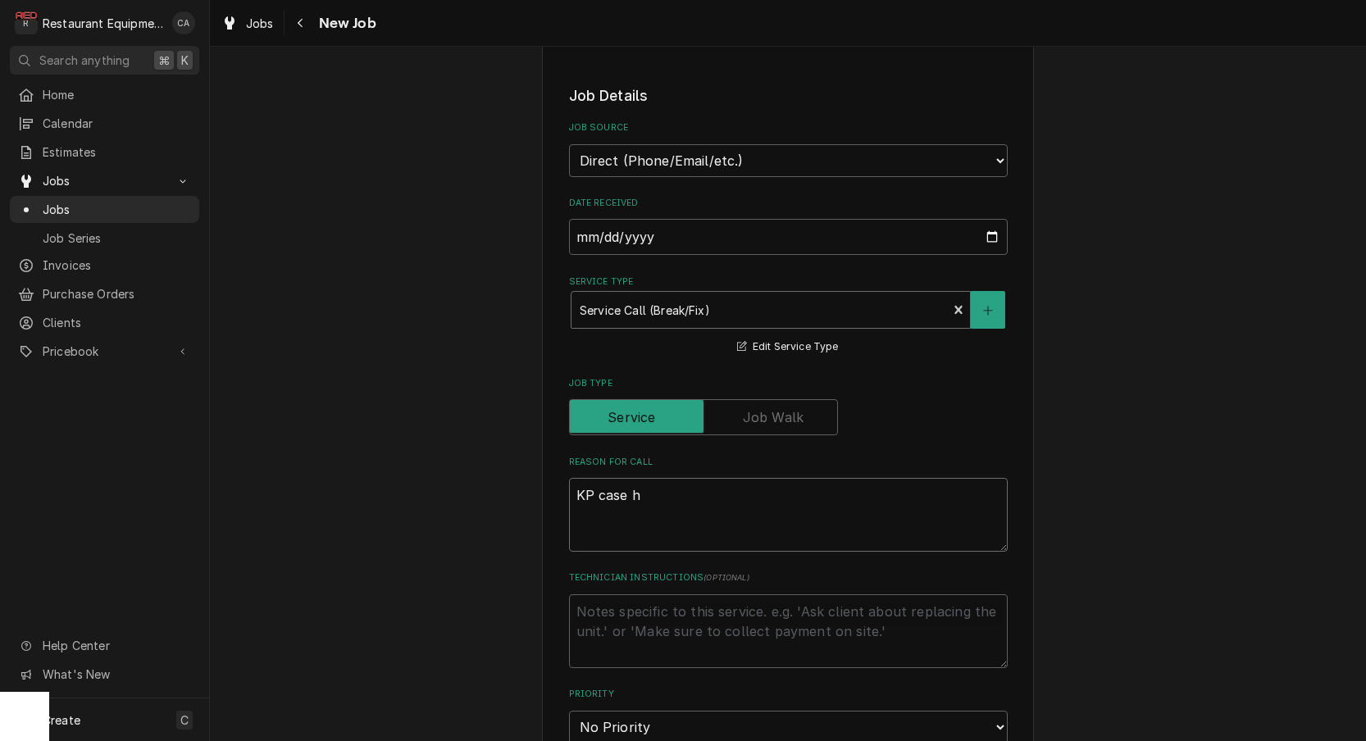
type textarea "KP case ha"
type textarea "x"
type textarea "KP case has"
type textarea "x"
type textarea "KP case has"
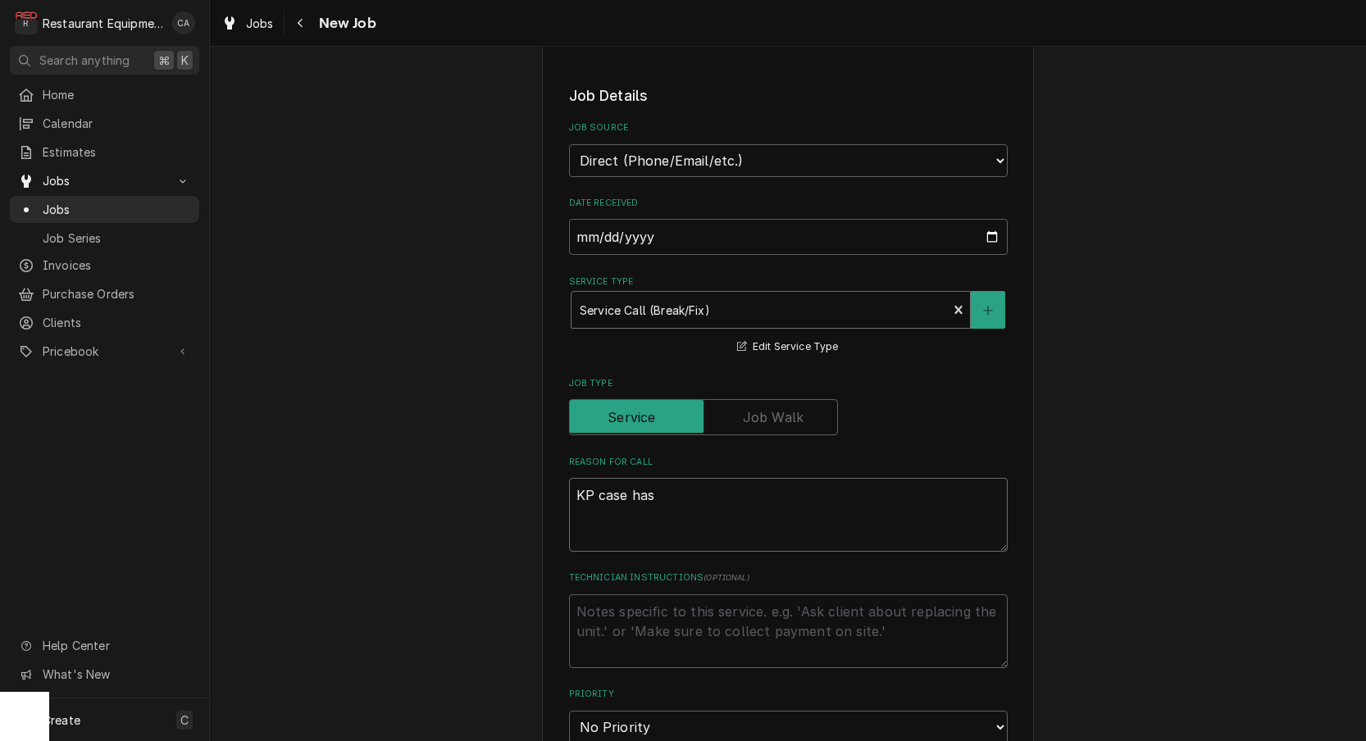
type textarea "x"
type textarea "KP case has w"
type textarea "x"
type textarea "KP case has wa"
type textarea "x"
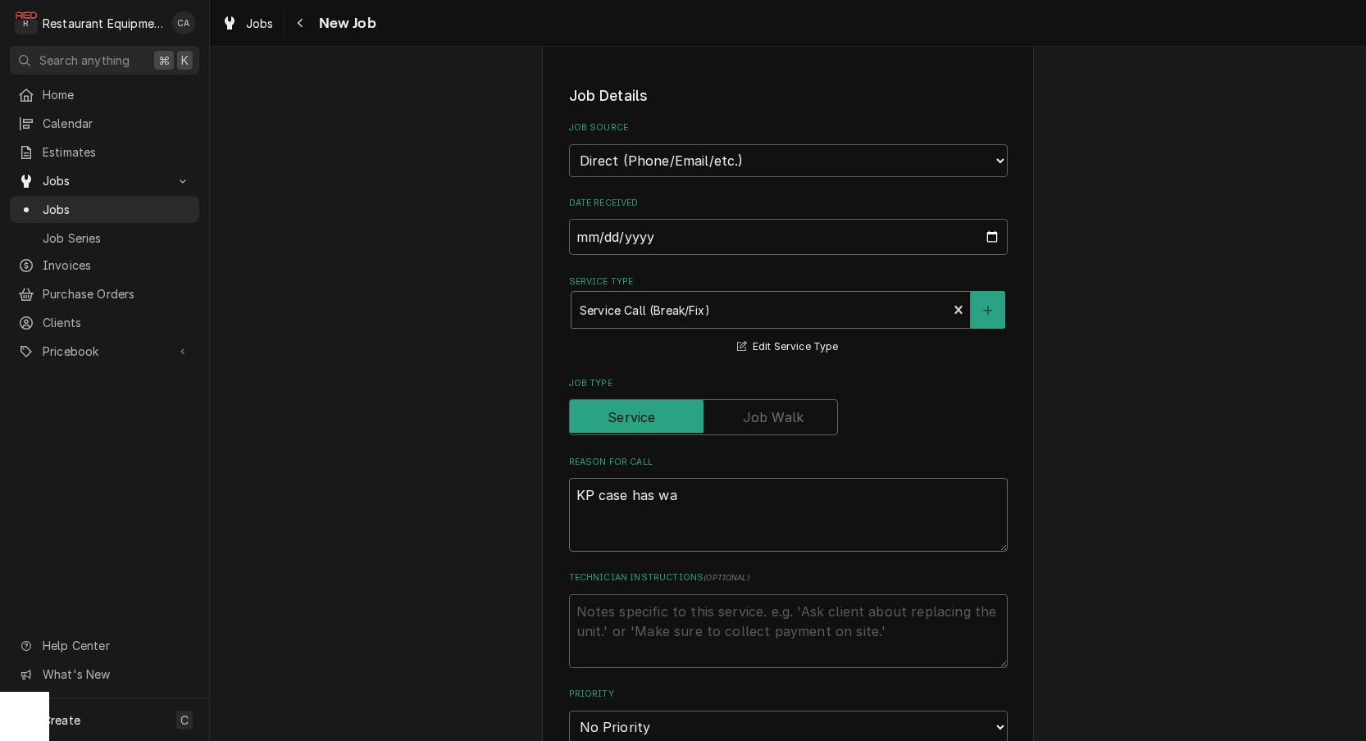
type textarea "KP case has wat"
type textarea "x"
type textarea "KP case has wate"
type textarea "x"
type textarea "KP case has water"
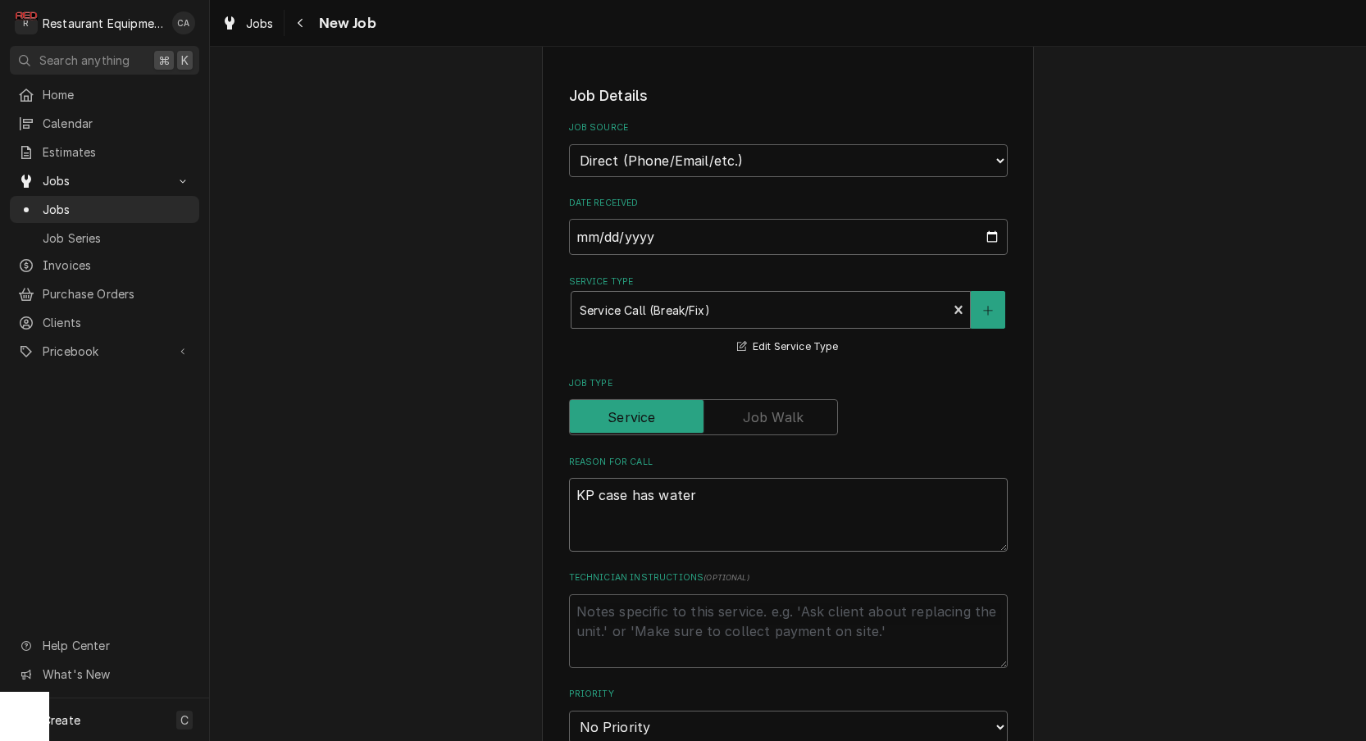
type textarea "x"
type textarea "KP case has water"
type textarea "x"
type textarea "KP case has water i"
type textarea "x"
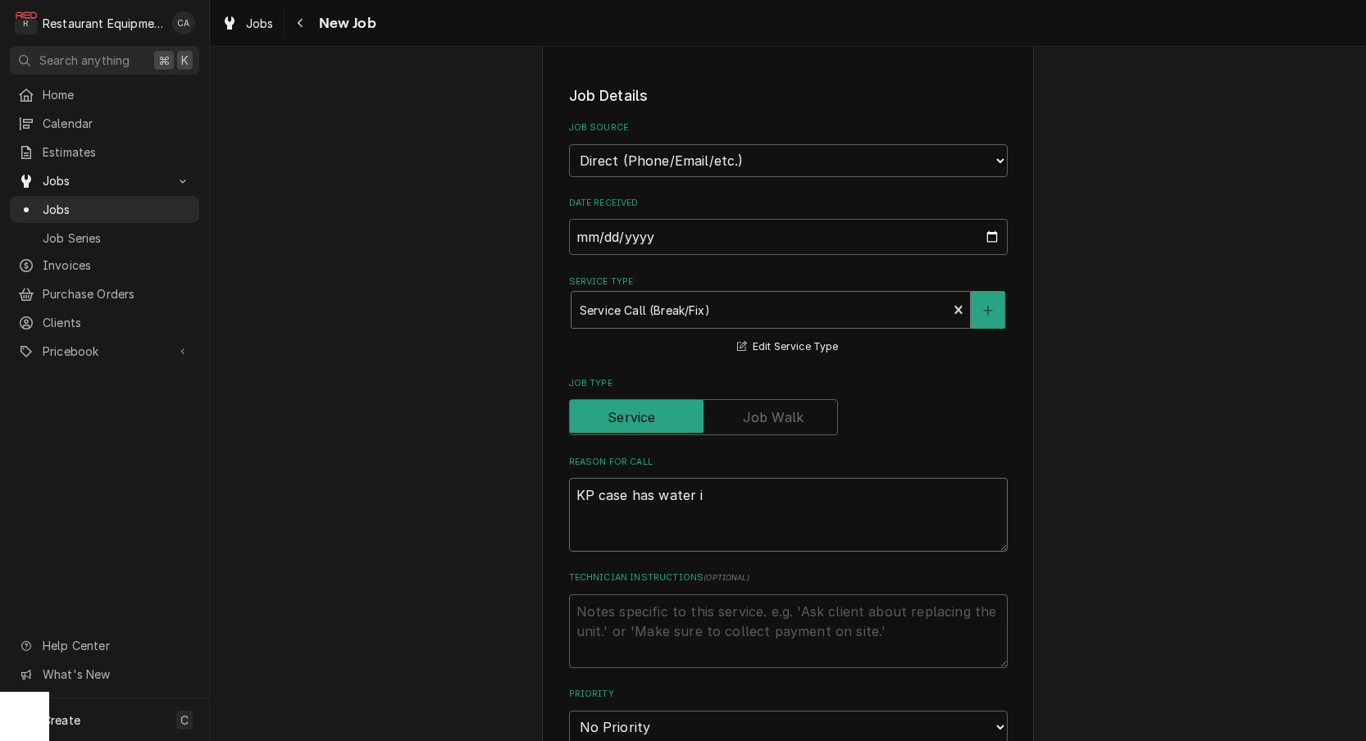
type textarea "KP case has water in"
type textarea "x"
type textarea "KP case has water int"
type textarea "x"
type textarea "KP case has water inth"
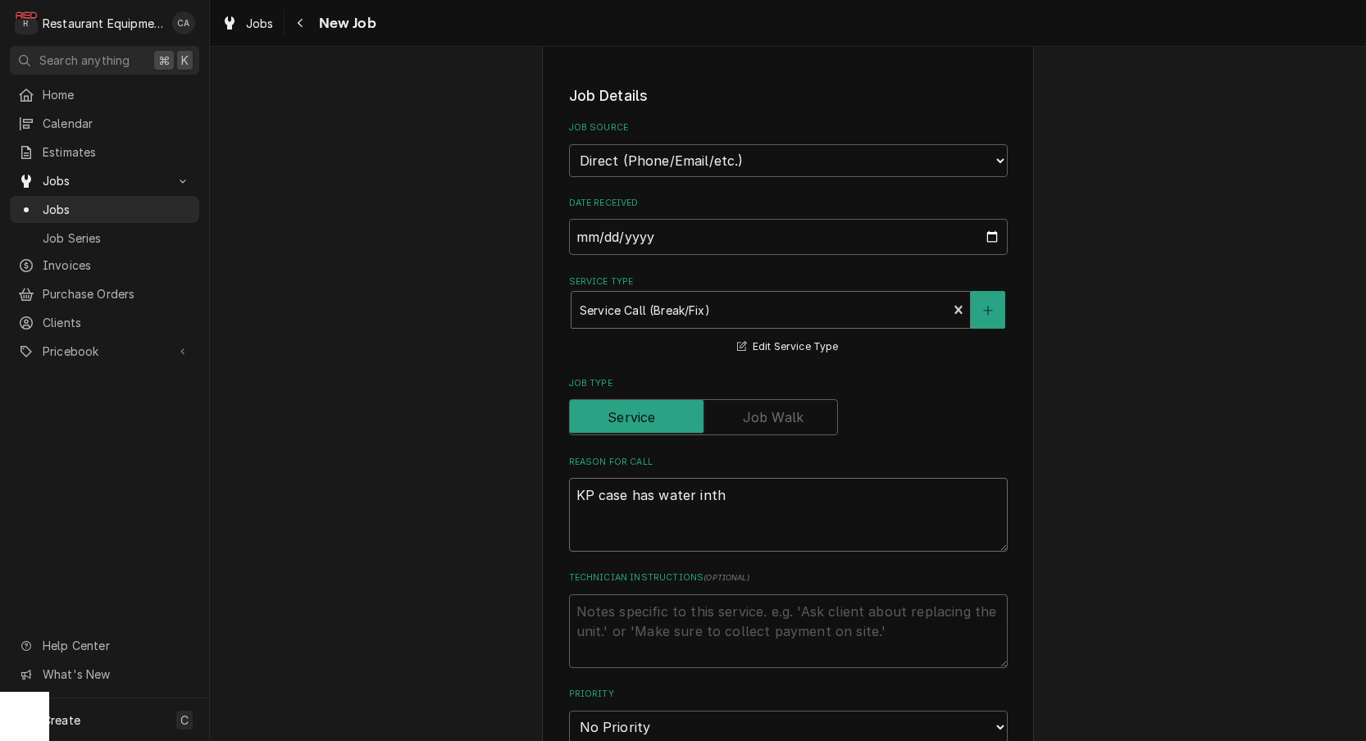
type textarea "x"
type textarea "KP case has water inthe"
type textarea "x"
type textarea "KP case has water in the"
type textarea "x"
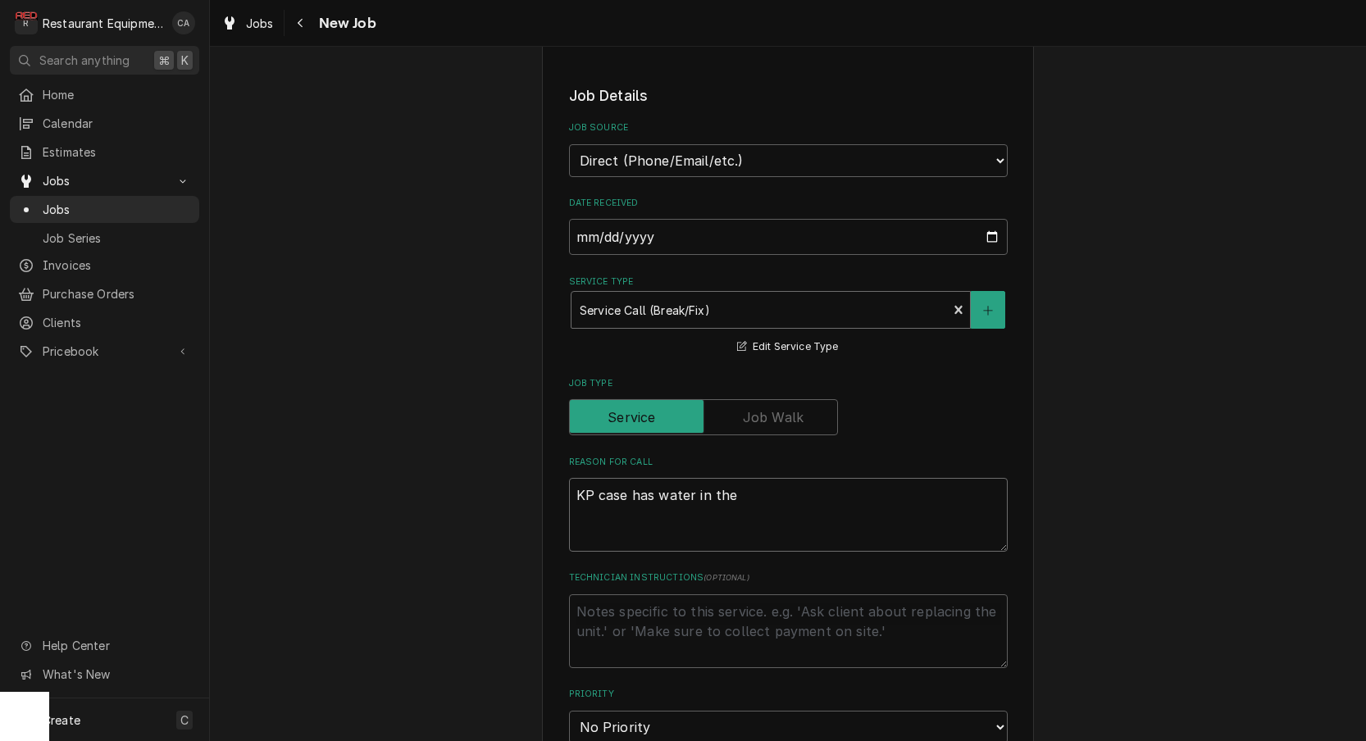
type textarea "KP case has water in the o"
type textarea "x"
type textarea "KP case has water in the"
type textarea "x"
type textarea "KP case has water in the b"
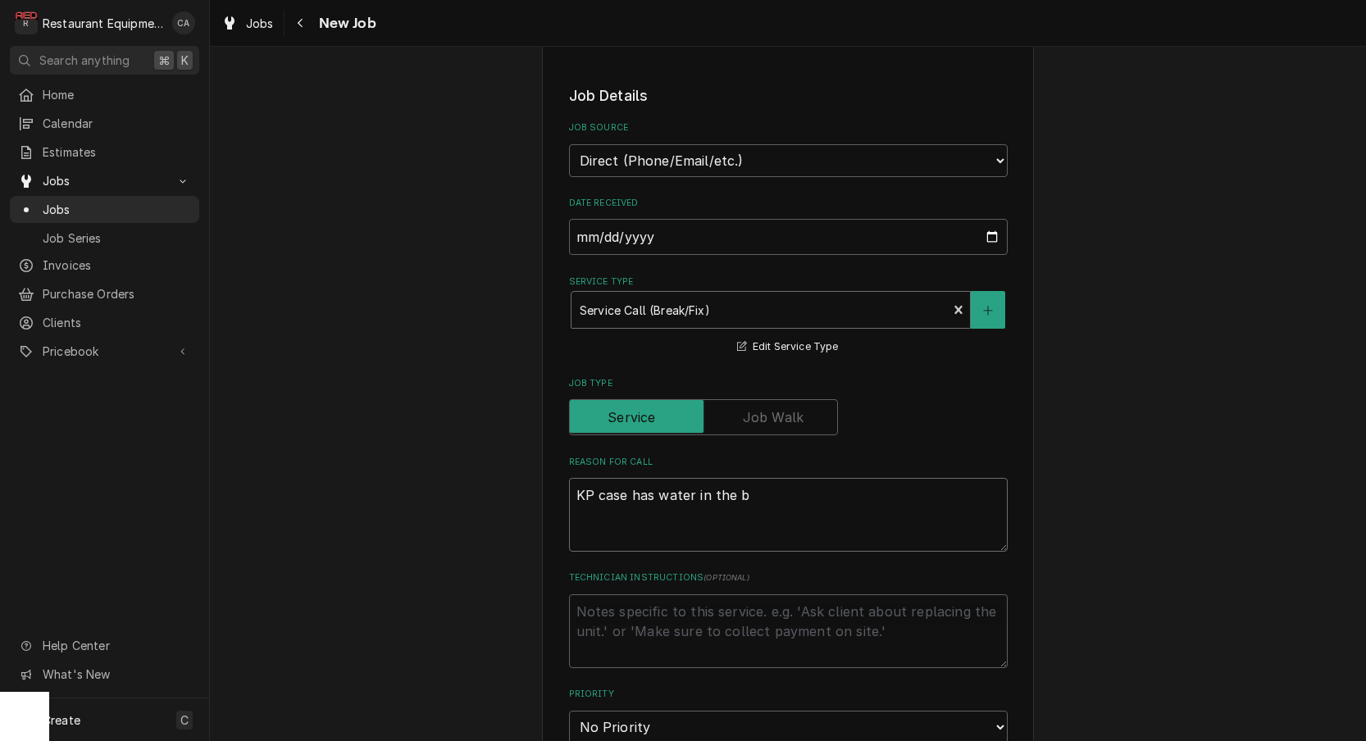
type textarea "x"
type textarea "KP case has water in the bo"
type textarea "x"
type textarea "KP case has water in the bot"
type textarea "x"
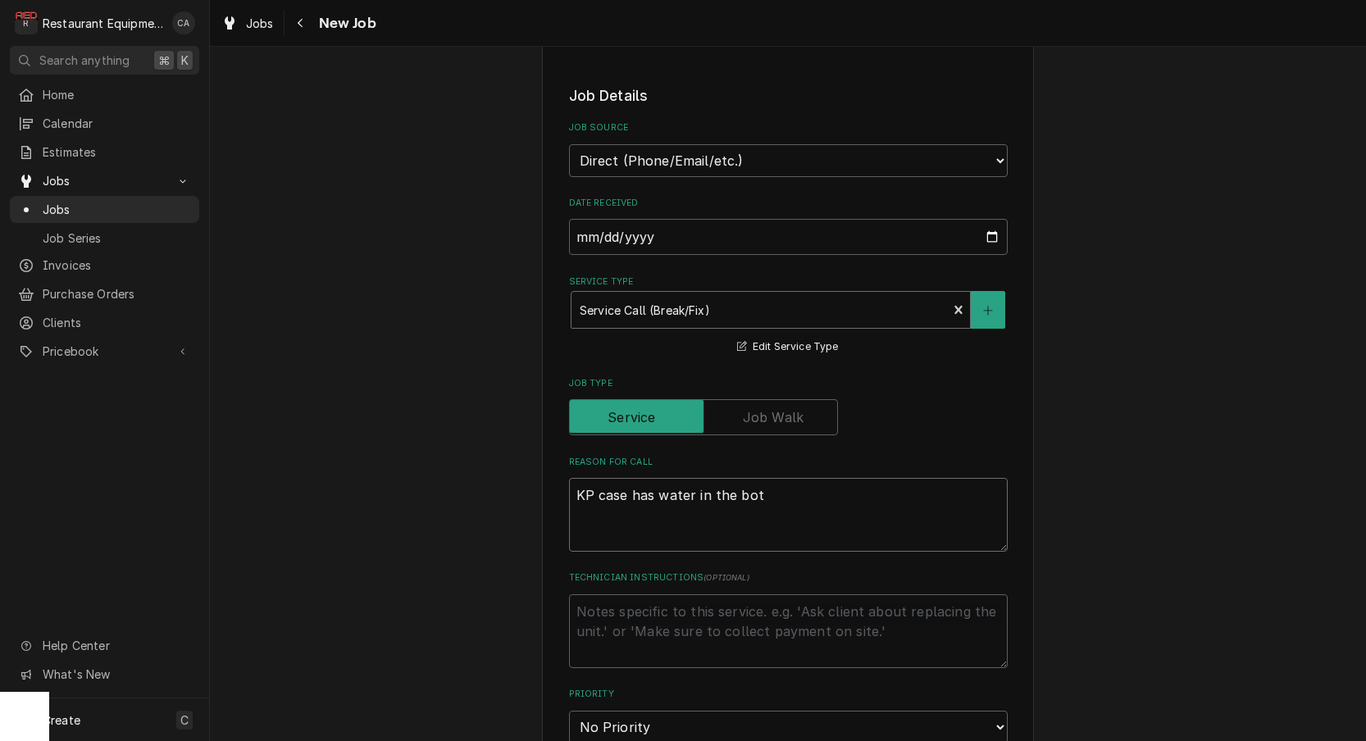
type textarea "KP case has water in the bott"
type textarea "x"
type textarea "KP case has water in the botto"
type textarea "x"
type textarea "KP case has water in the botton"
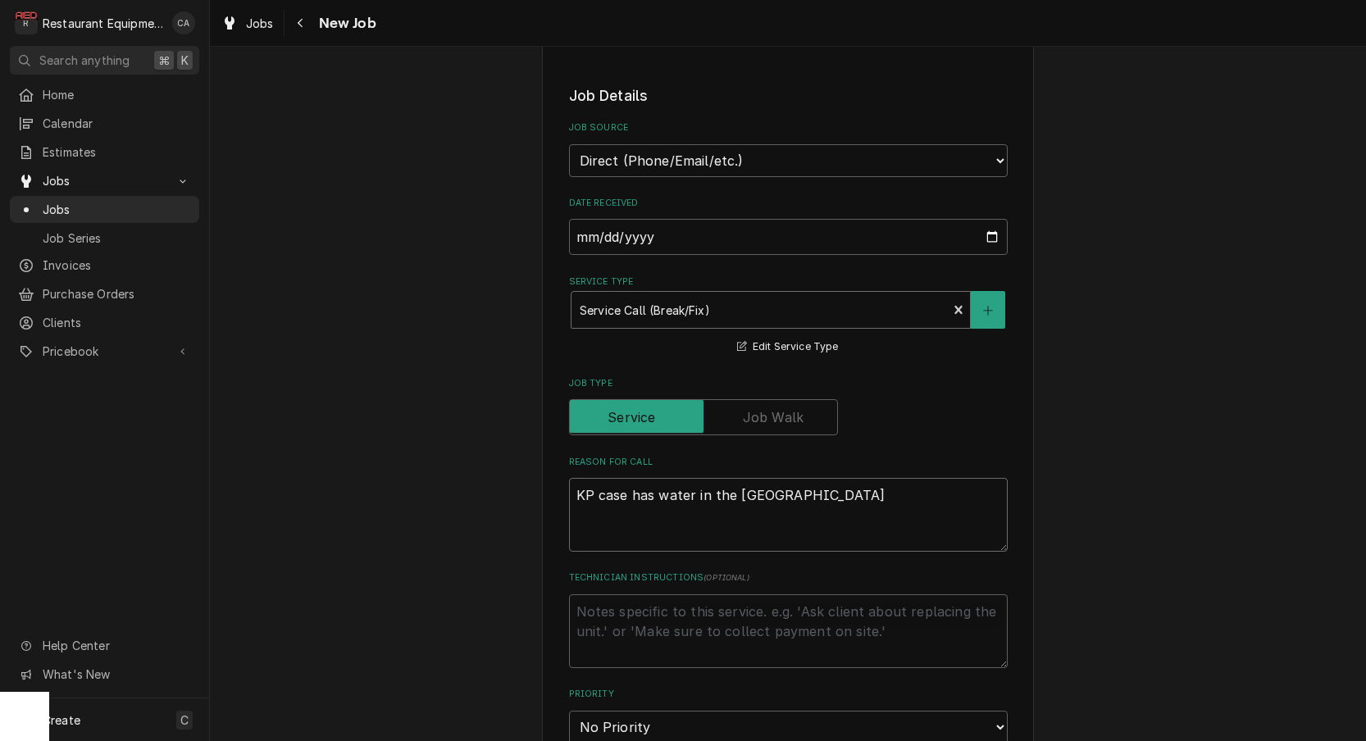
type textarea "x"
type textarea "KP case has water in the botto"
type textarea "x"
type textarea "KP case has water in the bottom"
type textarea "x"
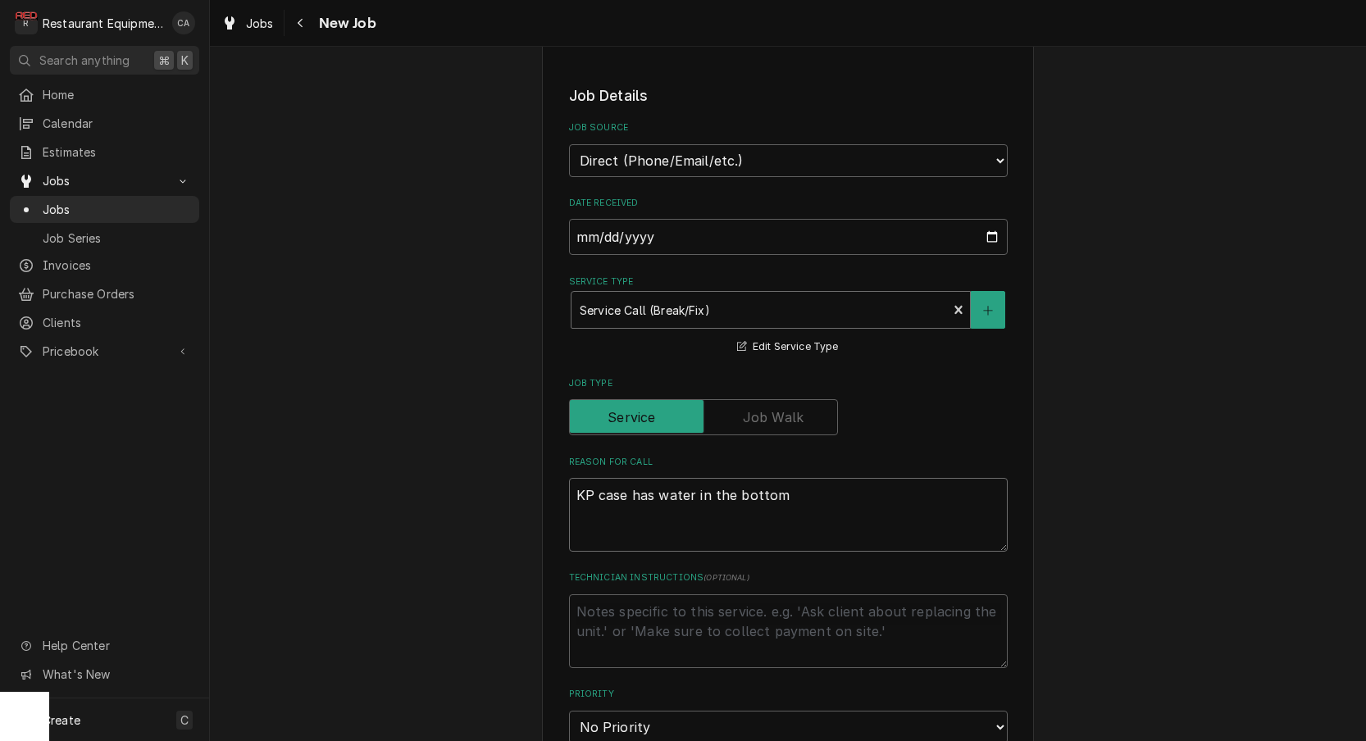
type textarea "KP case has water in the bottom"
type textarea "x"
type textarea "KP case has water in the bottom o"
type textarea "x"
type textarea "KP case has water in the bottom of"
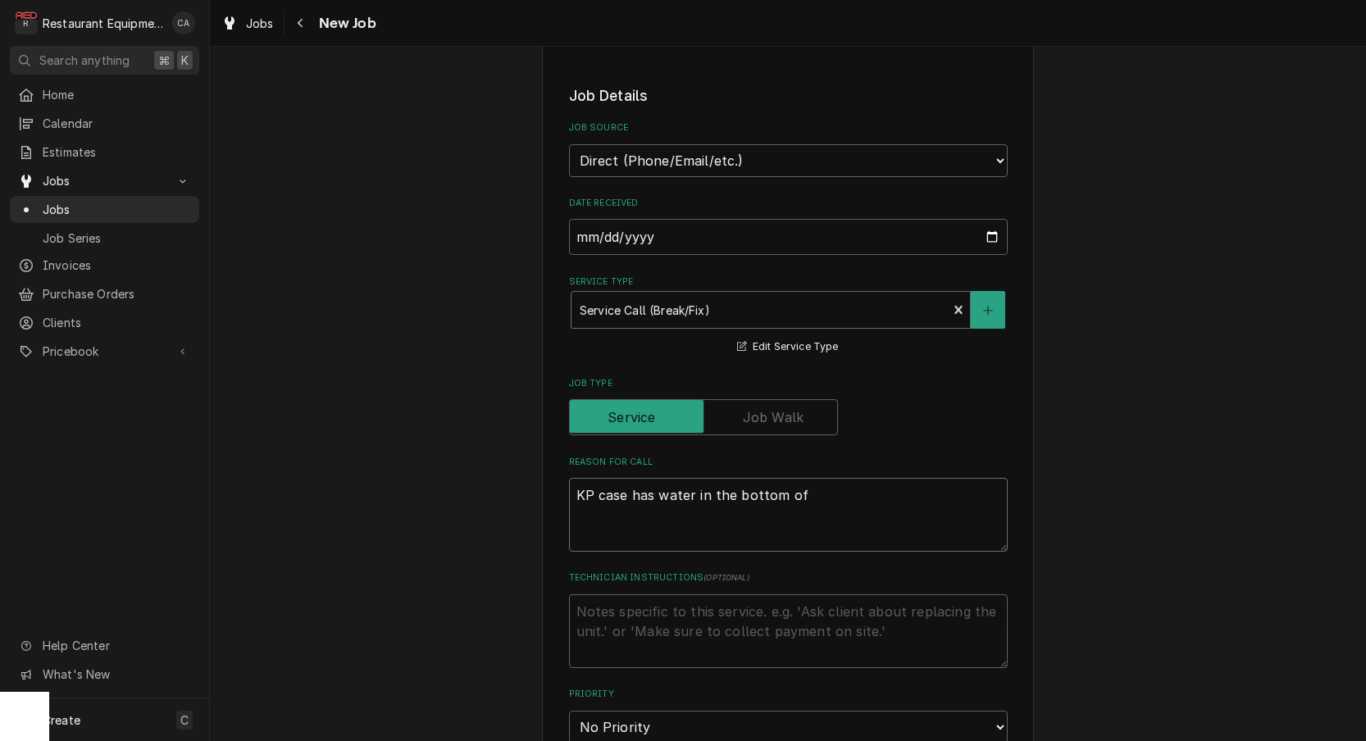
type textarea "x"
type textarea "KP case has water in the bottom of"
type textarea "x"
type textarea "KP case has water in the bottom of i"
type textarea "x"
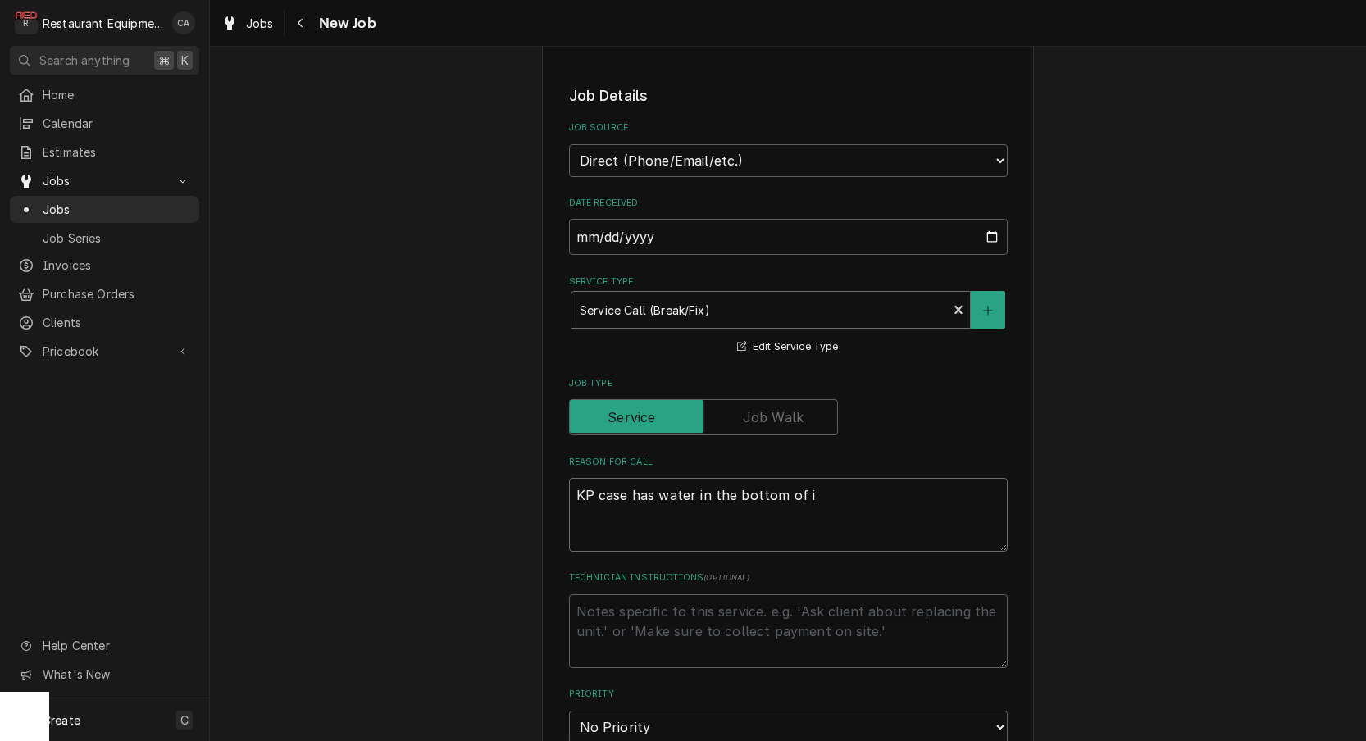
type textarea "KP case has water in the bottom of it"
type textarea "x"
type textarea "KP case has water in the bottom of it."
type textarea "x"
type textarea "KP case has water in the bottom of it."
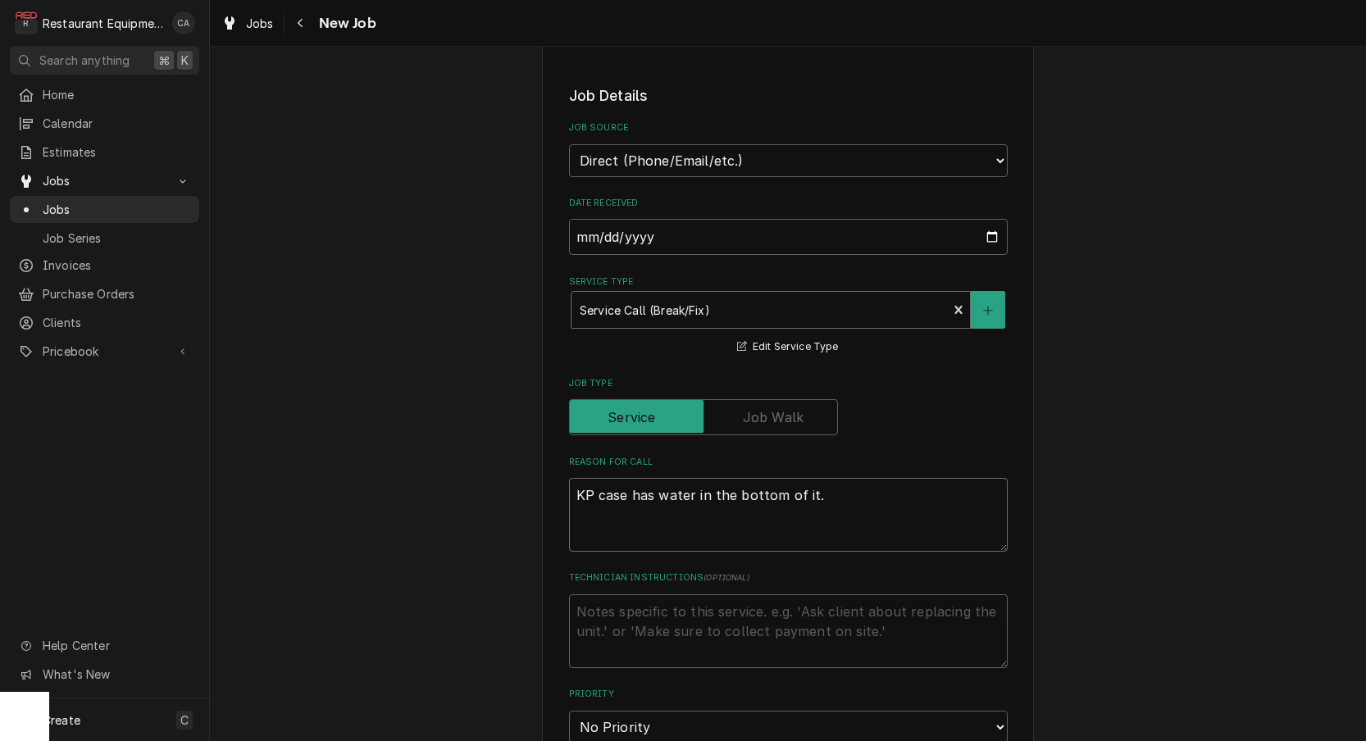
type textarea "x"
type textarea "KP case has water in the bottom of it."
type textarea "x"
type textarea "KP case has water in the bottom of it. T"
type textarea "x"
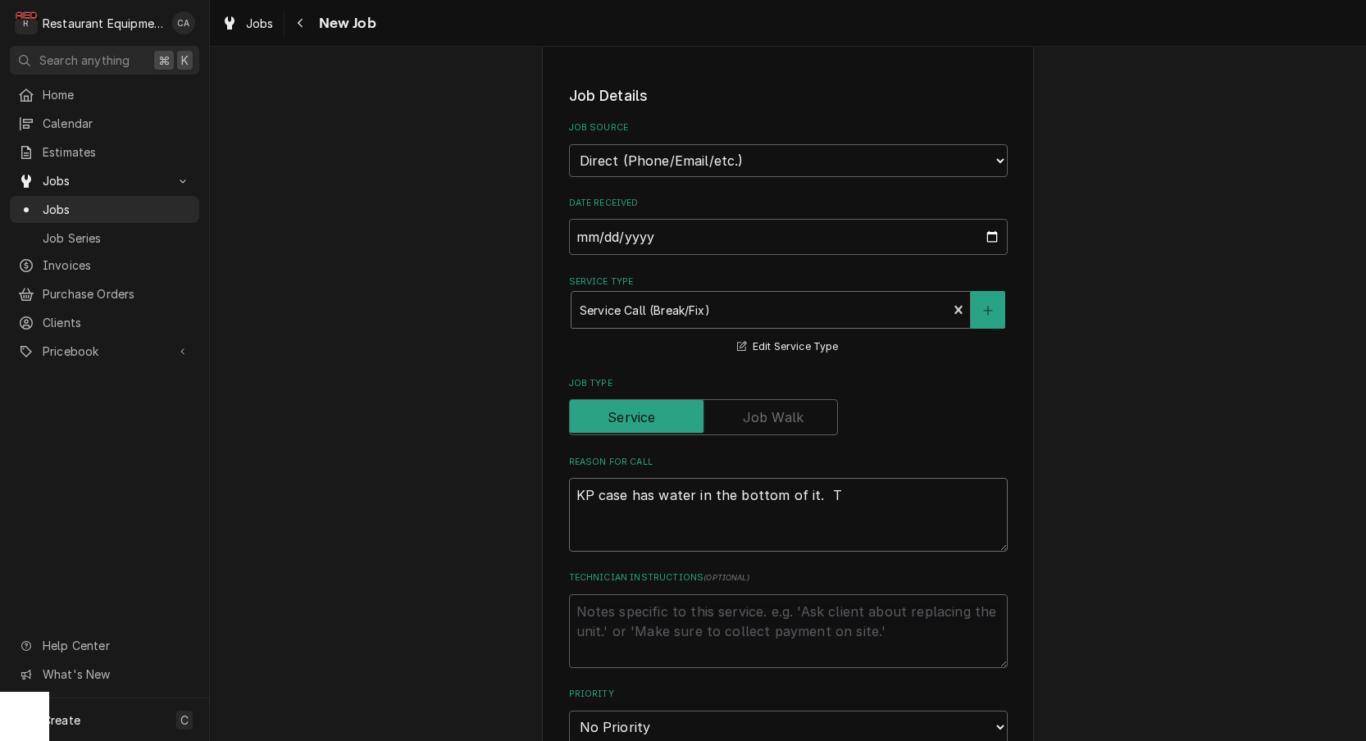
type textarea "KP case has water in the bottom of it. Th"
type textarea "x"
type textarea "KP case has water in the bottom of it. The"
type textarea "x"
type textarea "KP case has water in the bottom of it. They"
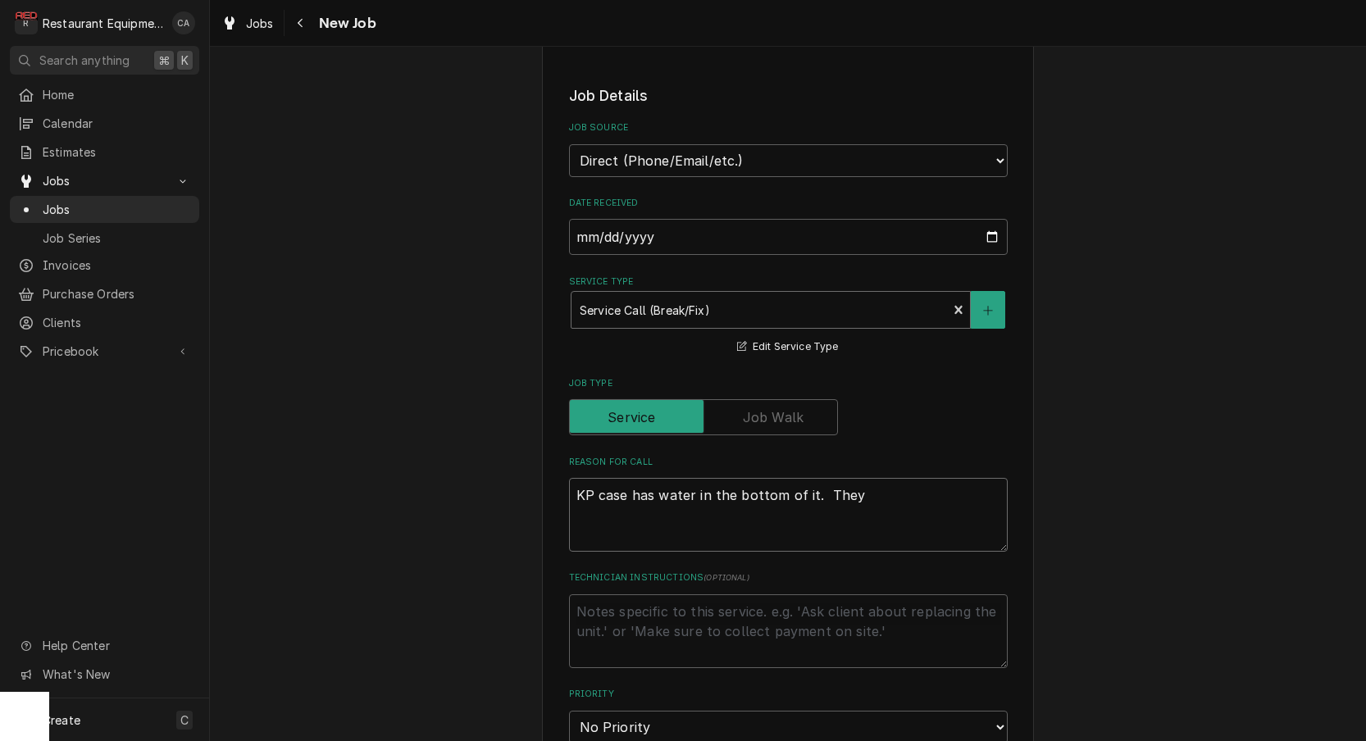
type textarea "x"
type textarea "KP case has water in the bottom of it. They"
type textarea "x"
type textarea "KP case has water in the bottom of it. They c"
type textarea "x"
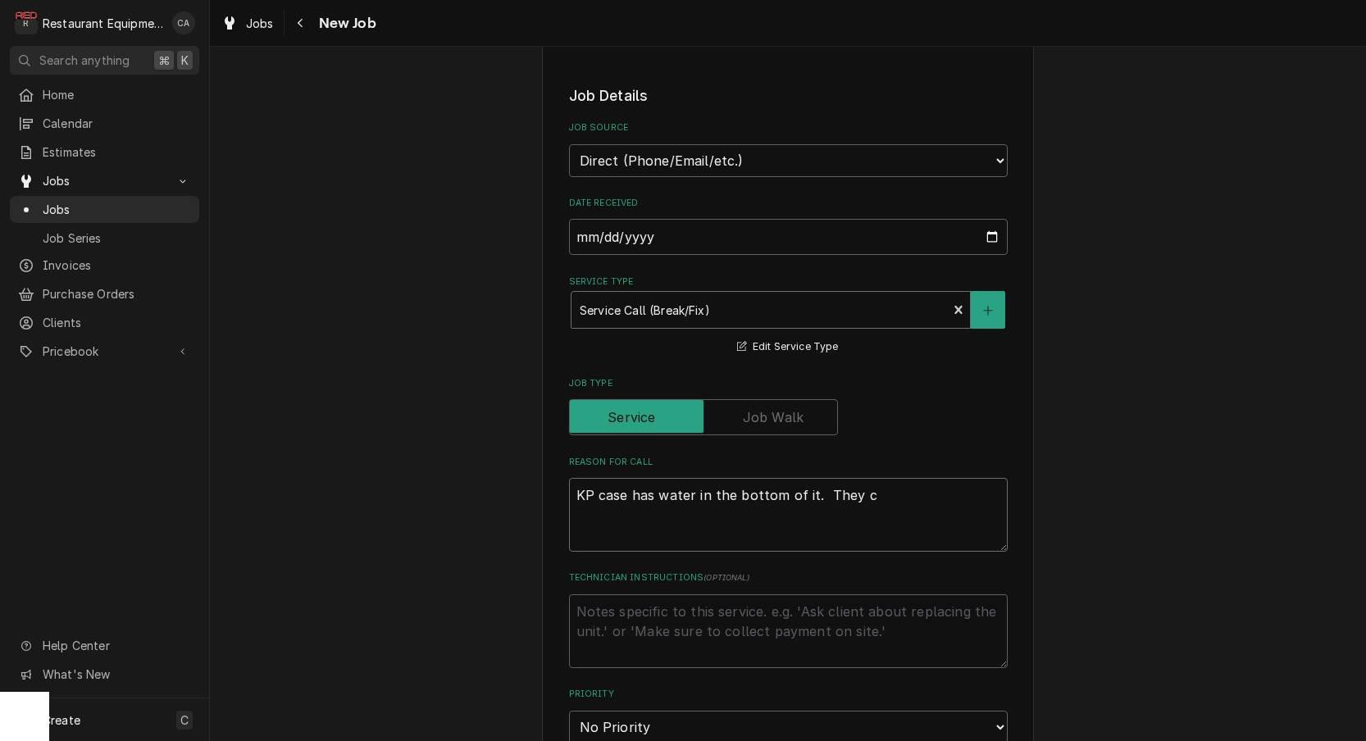
type textarea "KP case has water in the bottom of it. They ch"
type textarea "x"
type textarea "KP case has water in the bottom of it. They che"
type textarea "x"
type textarea "KP case has water in the bottom of it. They chec"
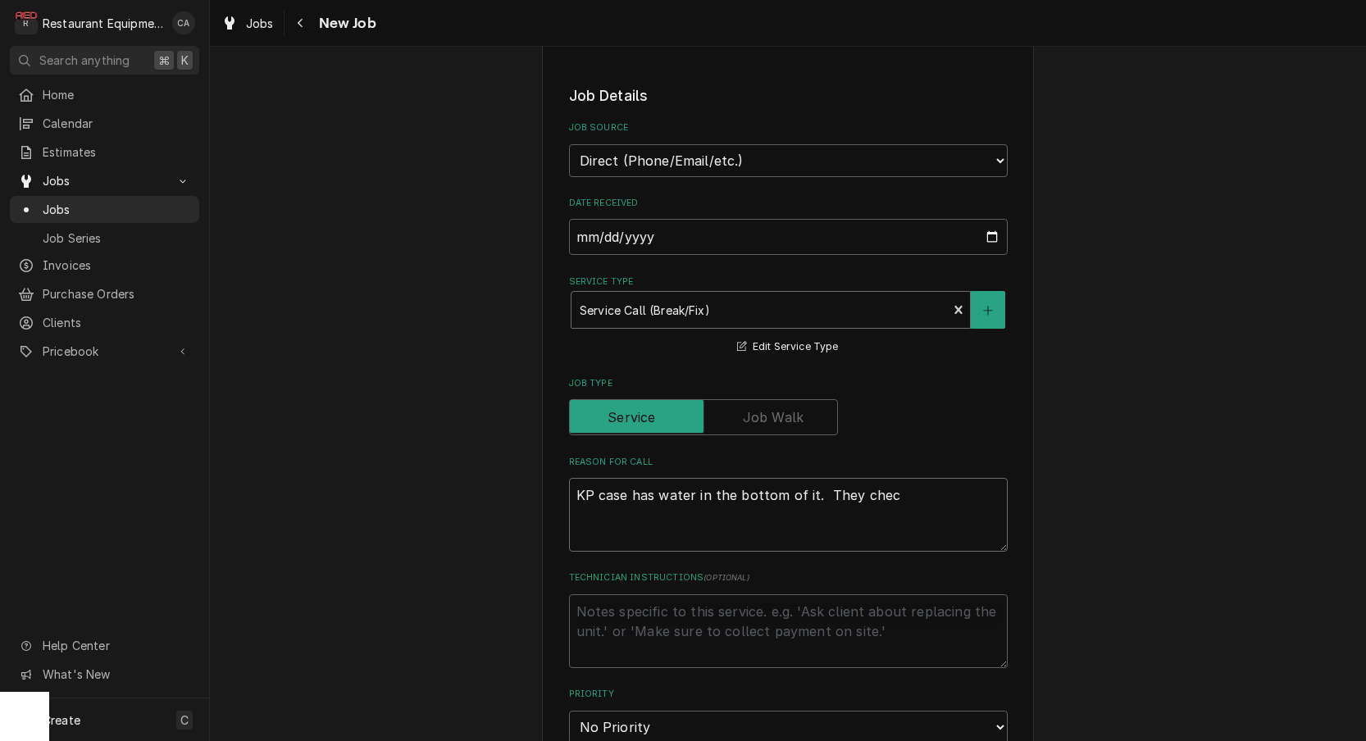
type textarea "x"
type textarea "KP case has water in the bottom of it. They check"
type textarea "x"
type textarea "KP case has water in the bottom of it. They checke"
type textarea "x"
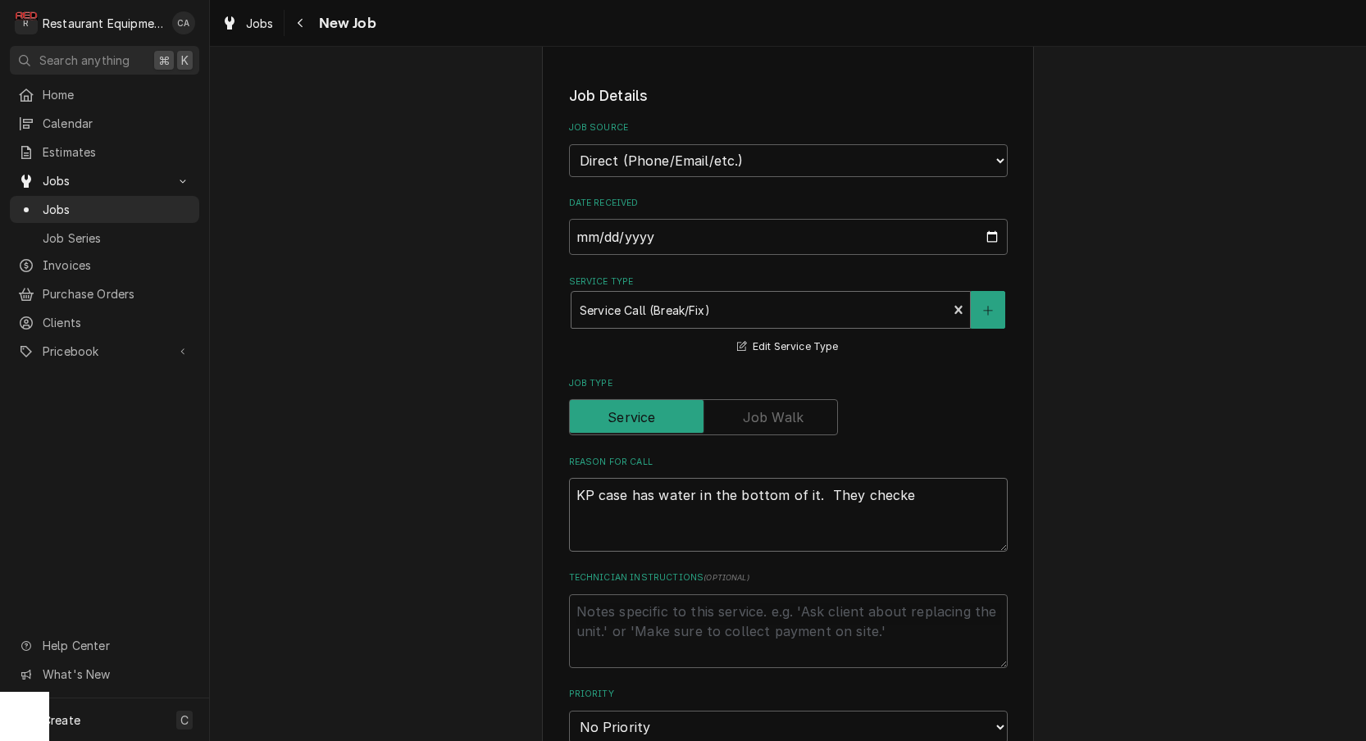
type textarea "KP case has water in the bottom of it. They checked"
type textarea "x"
type textarea "KP case has water in the bottom of it. They checked"
type textarea "x"
type textarea "KP case has water in the bottom of it. They checked t"
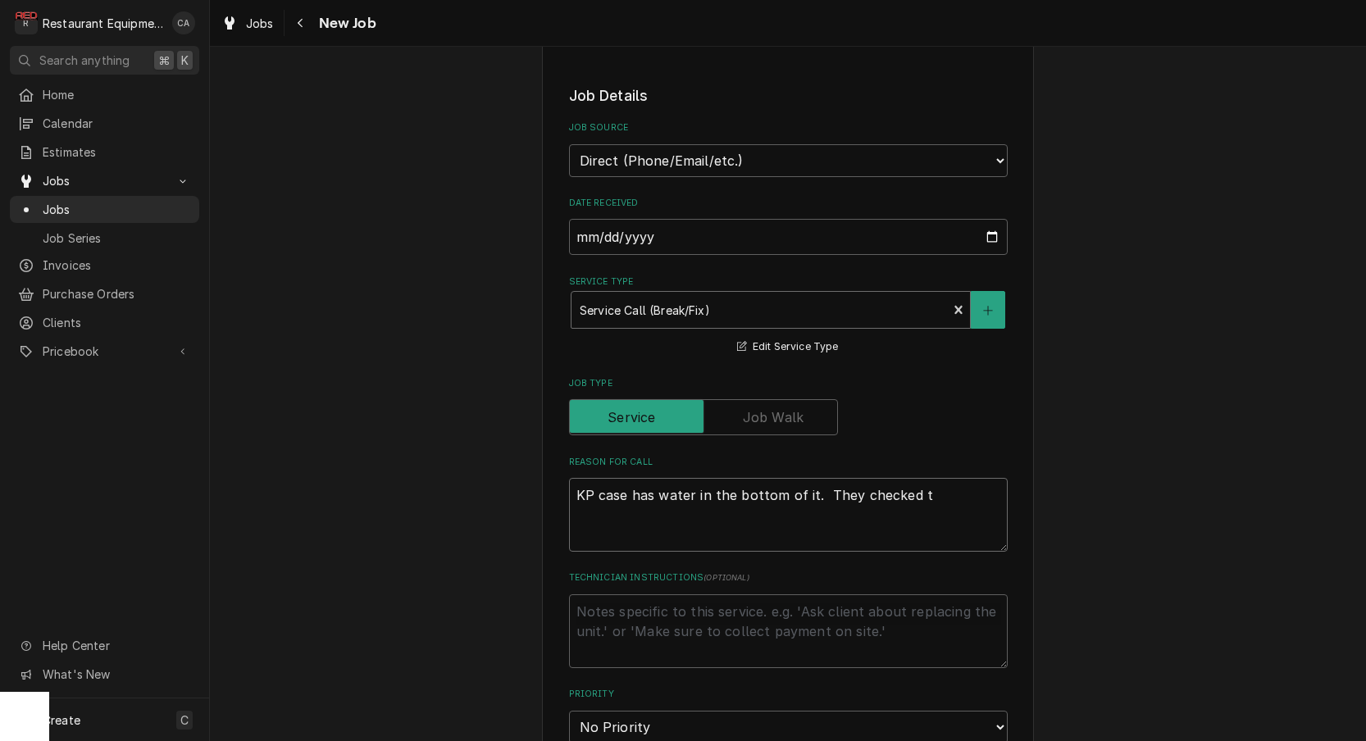
type textarea "x"
type textarea "KP case has water in the bottom of it. They checked th"
type textarea "x"
type textarea "KP case has water in the bottom of it. They checked the"
type textarea "x"
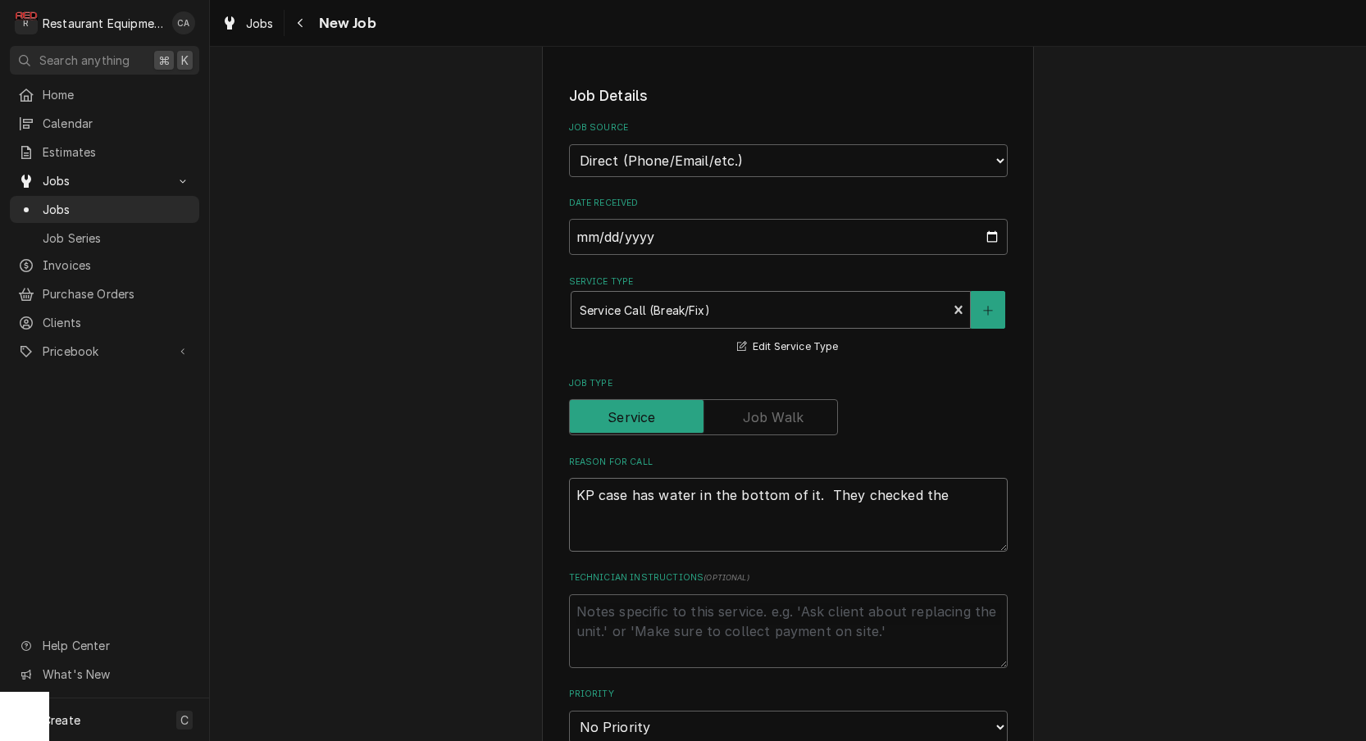
type textarea "KP case has water in the bottom of it. They checked the"
type textarea "x"
type textarea "KP case has water in the bottom of it. They checked the h"
type textarea "x"
type textarea "KP case has water in the bottom of it. They checked the ho"
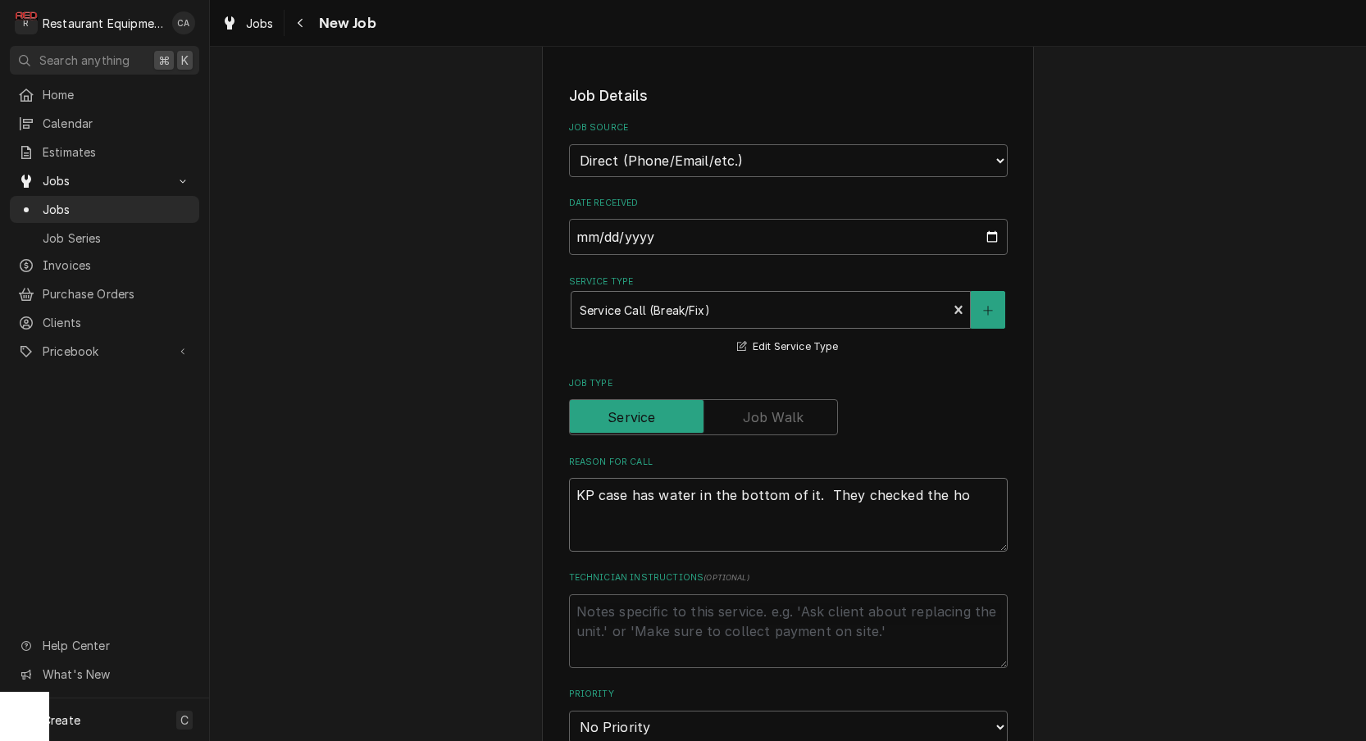
type textarea "x"
type textarea "KP case has water in the bottom of it. They checked the hos"
type textarea "x"
type textarea "KP case has water in the bottom of it. They checked the hose"
type textarea "x"
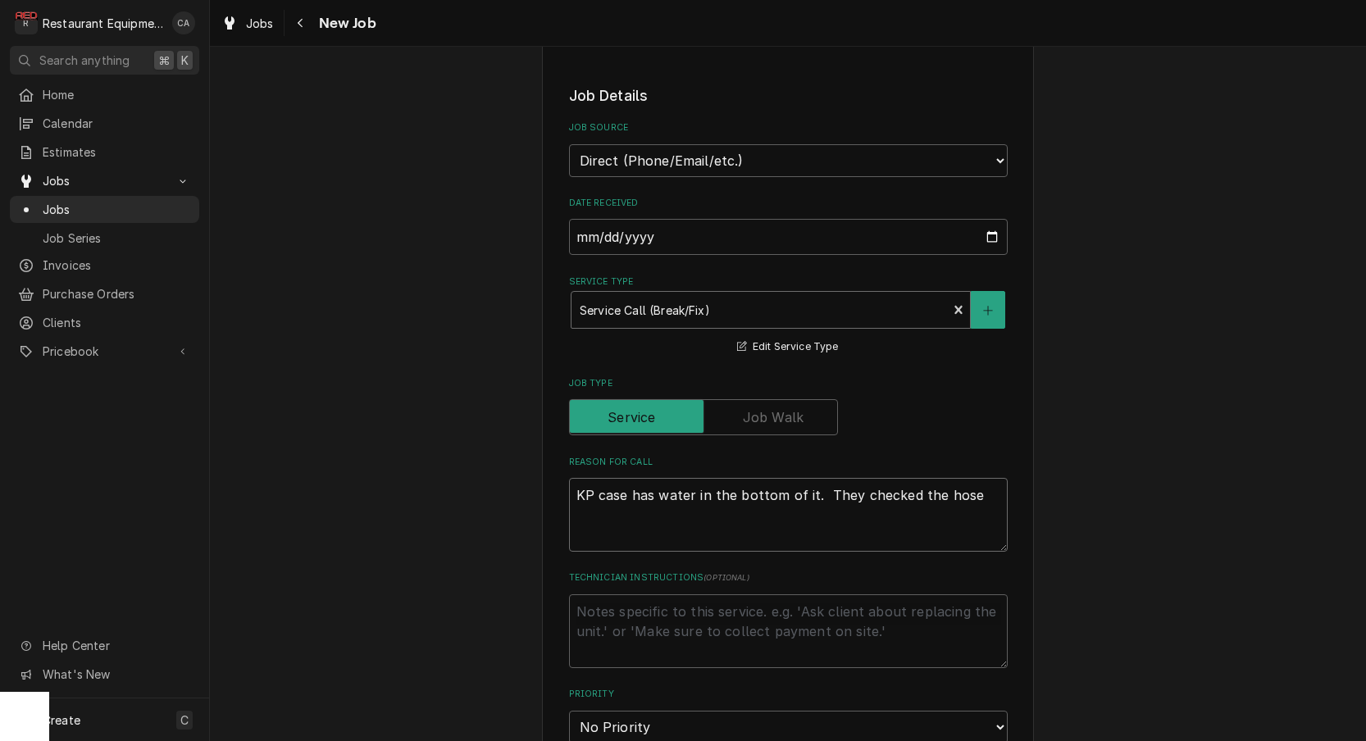
type textarea "KP case has water in the bottom of it. They checked the hose"
type textarea "x"
type textarea "KP case has water in the bottom of it. They checked the hose a"
type textarea "x"
type textarea "KP case has water in the bottom of it. They checked the hose an"
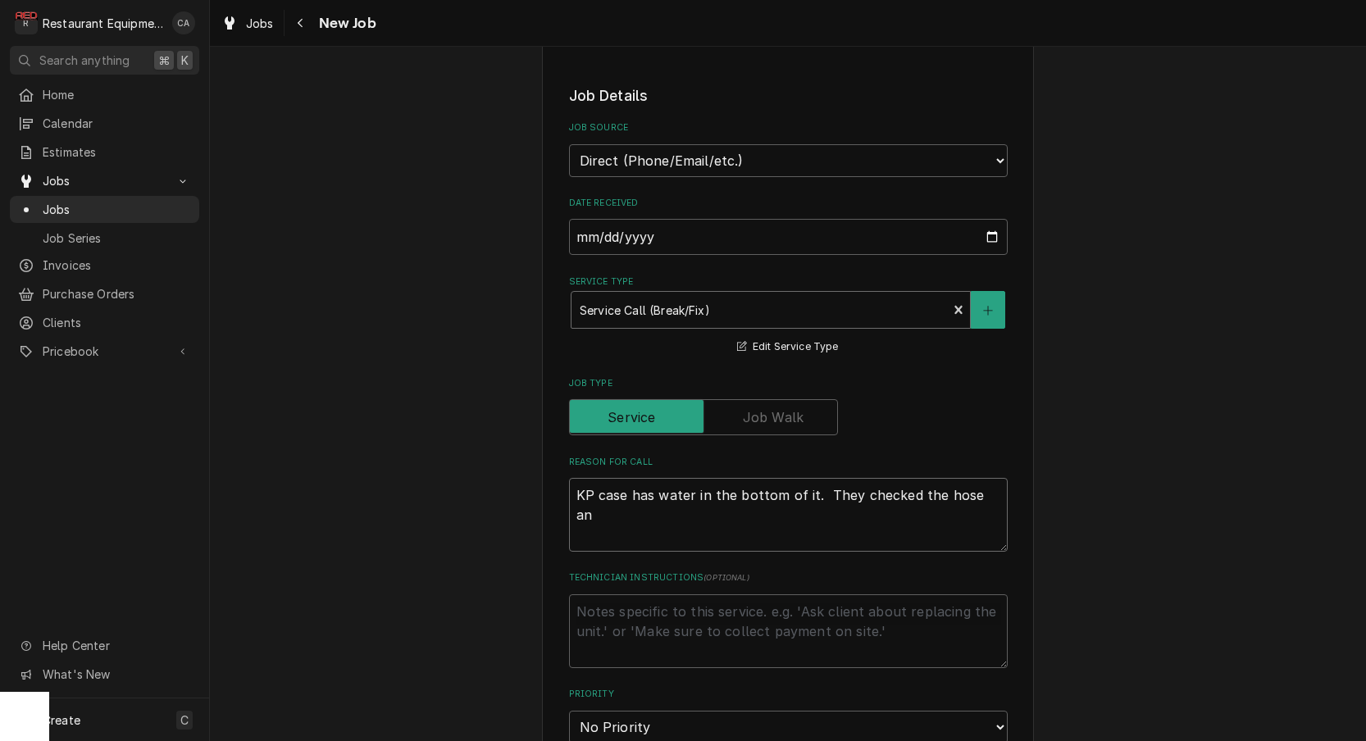
type textarea "x"
type textarea "KP case has water in the bottom of it. They checked the hose and"
type textarea "x"
type textarea "KP case has water in the bottom of it. They checked the hose and"
type textarea "x"
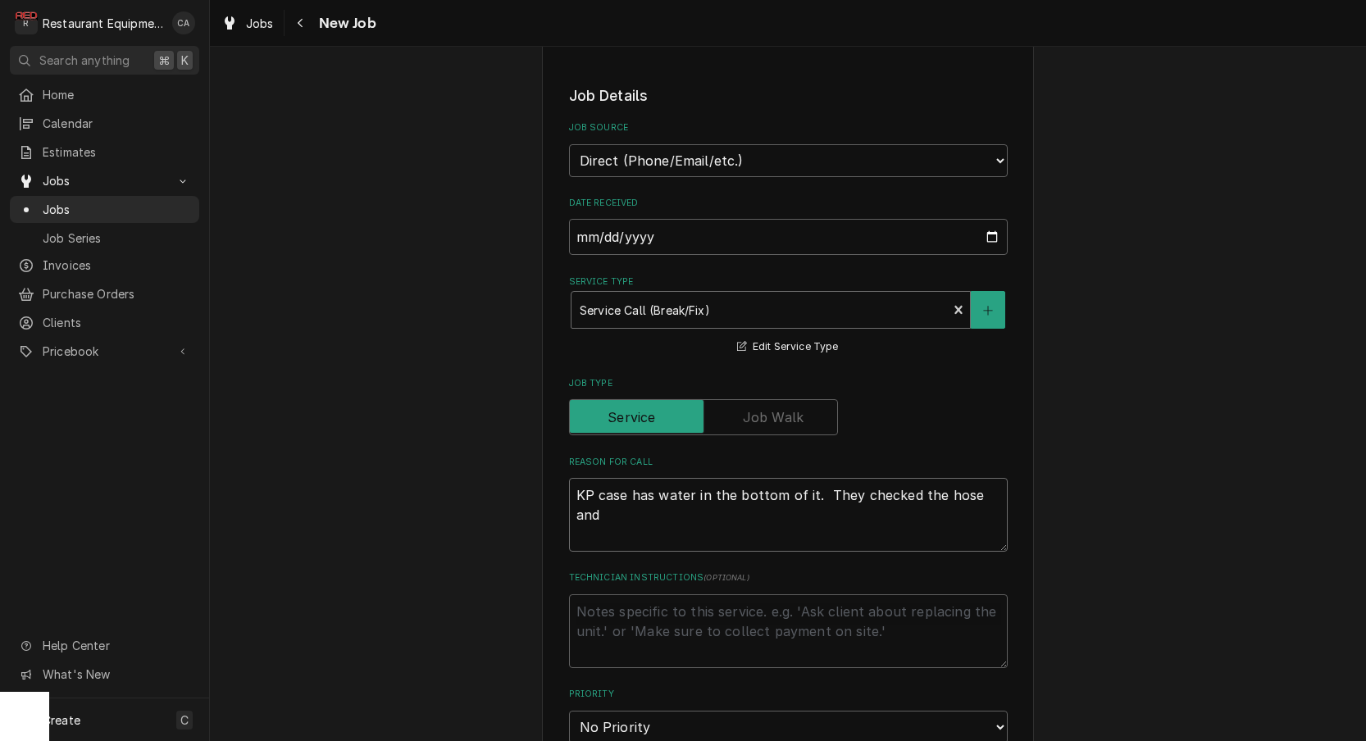
type textarea "KP case has water in the bottom of it. They checked the hose and i"
type textarea "x"
type textarea "KP case has water in the bottom of it. They checked the hose and it"
type textarea "x"
type textarea "KP case has water in the bottom of it. They checked the hose and it'"
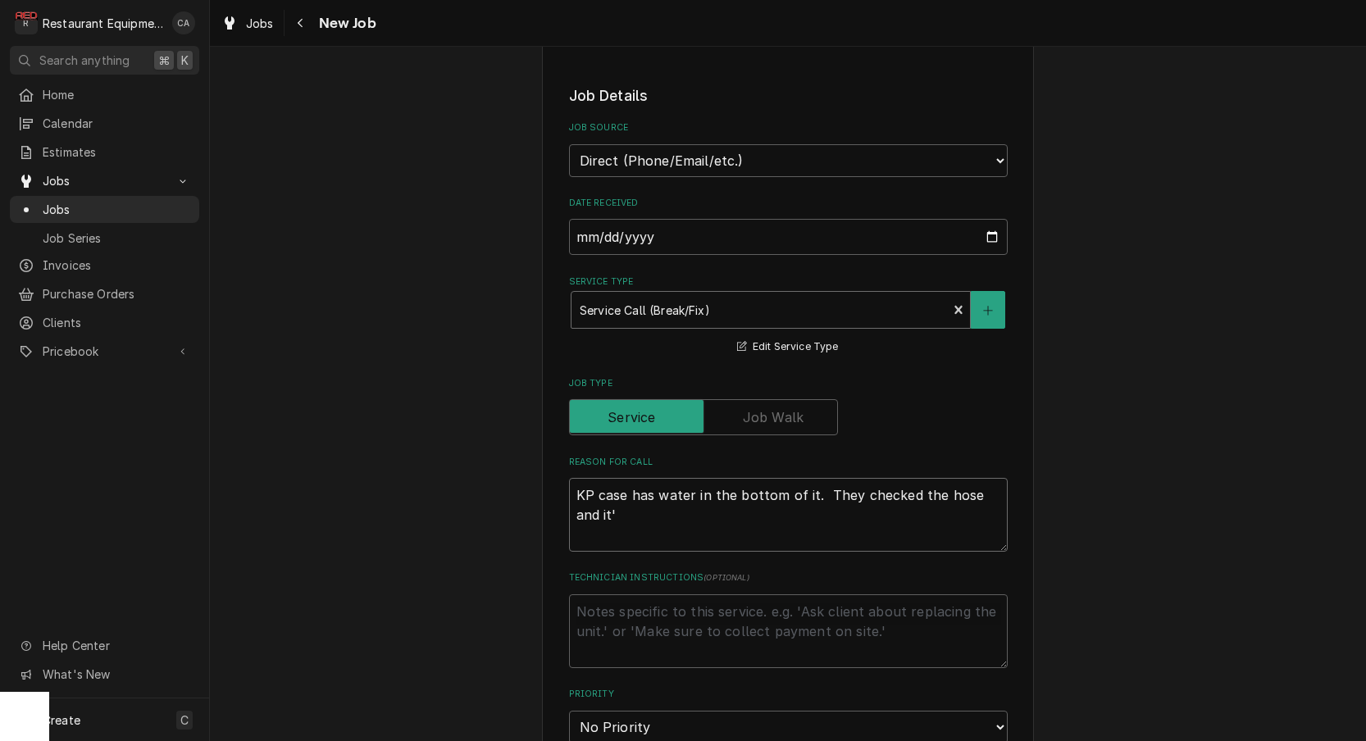
type textarea "x"
type textarea "KP case has water in the bottom of it. They checked the hose and it's"
type textarea "x"
type textarea "KP case has water in the bottom of it. They checked the hose and it's"
type textarea "x"
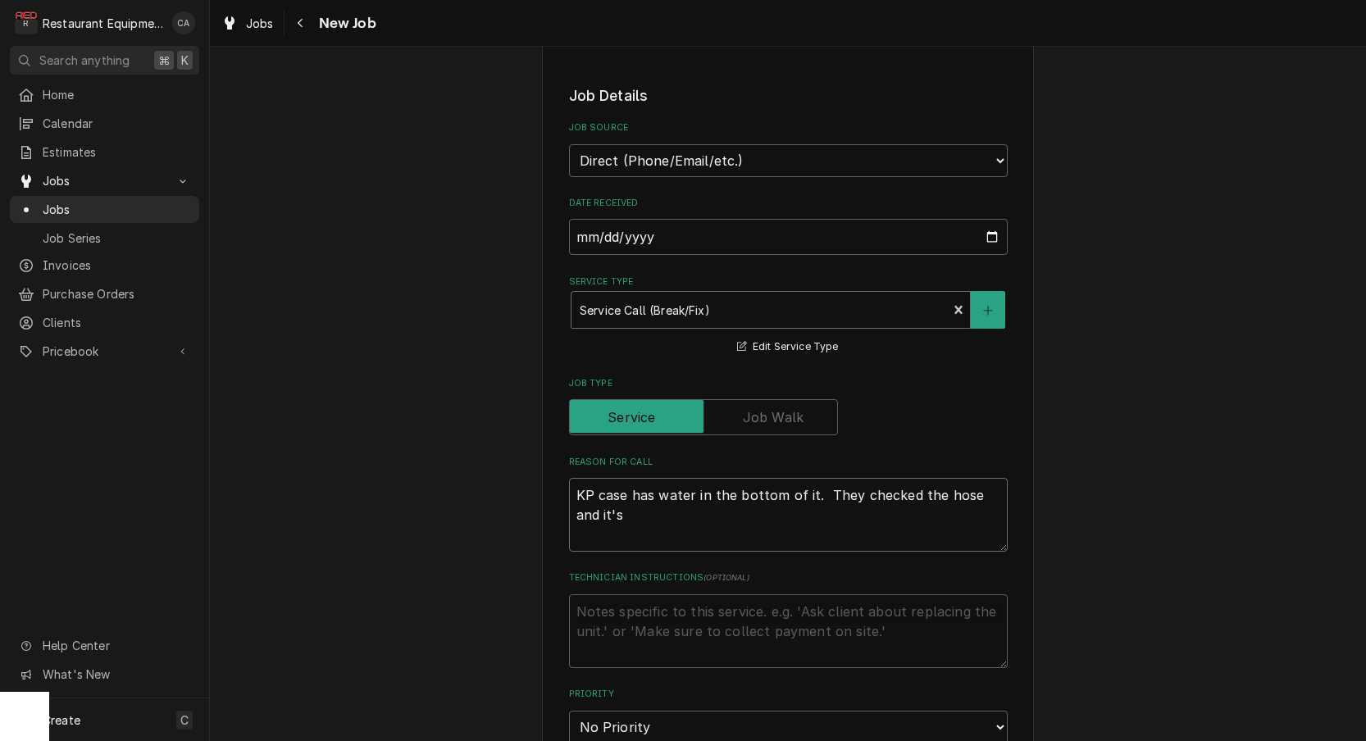
type textarea "KP case has water in the bottom of it. They checked the hose and it's f"
type textarea "x"
type textarea "KP case has water in the bottom of it. They checked the hose and it's fi"
type textarea "x"
type textarea "KP case has water in the bottom of it. They checked the hose and it's fin"
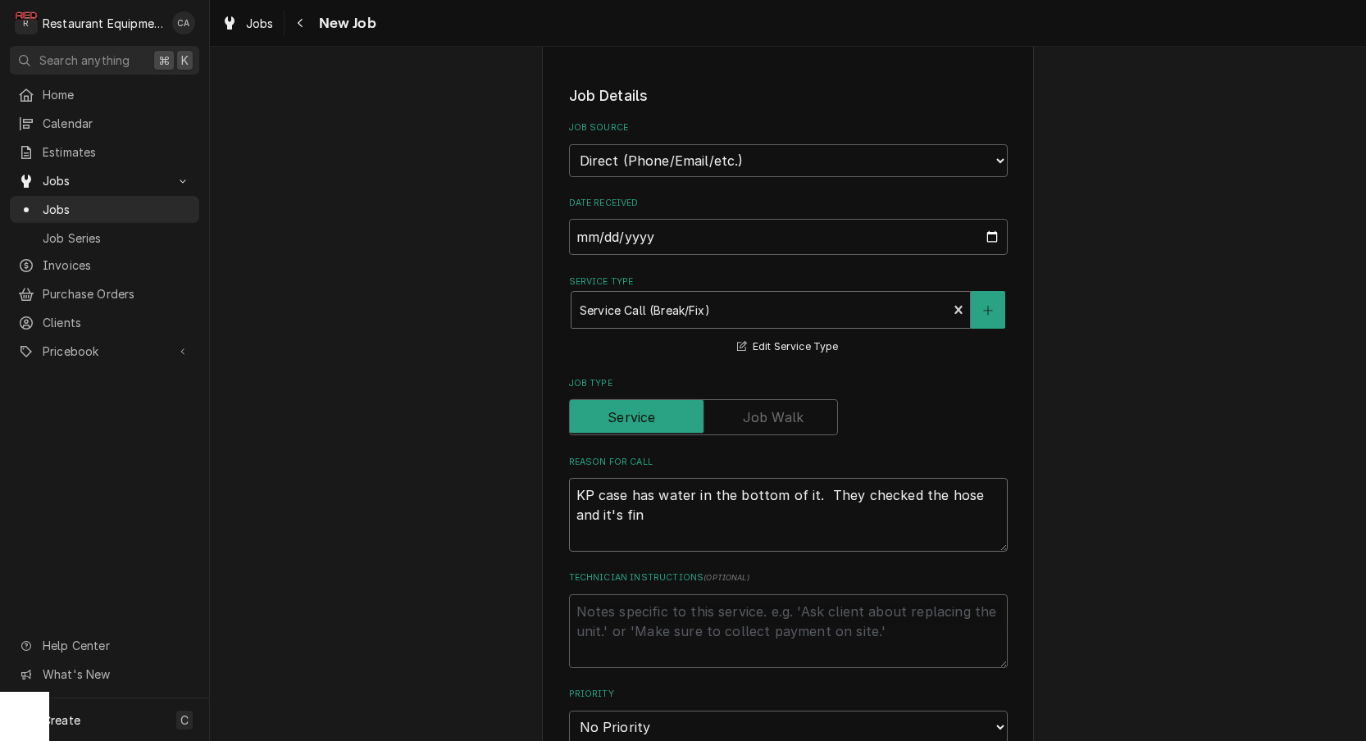
type textarea "x"
type textarea "KP case has water in the bottom of it. They checked the hose and it's fine"
type textarea "x"
type textarea "KP case has water in the bottom of it. They checked the hose and it's fine."
type textarea "x"
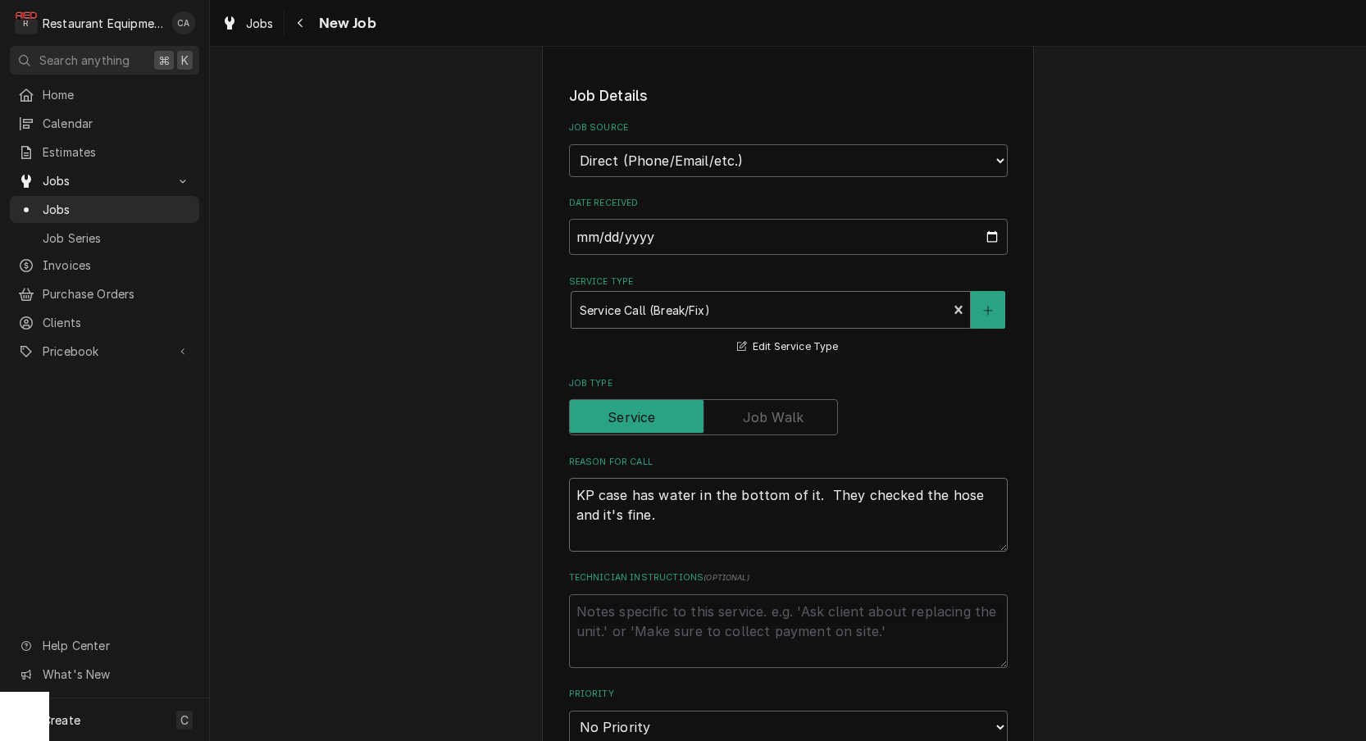
type textarea "KP case has water in the bottom of it. They checked the hose and it's fine."
type textarea "x"
type textarea "KP case has water in the bottom of it. They checked the hose and it's fine."
type textarea "x"
type textarea "KP case has water in the bottom of it. They checked the hose and it's fine. I"
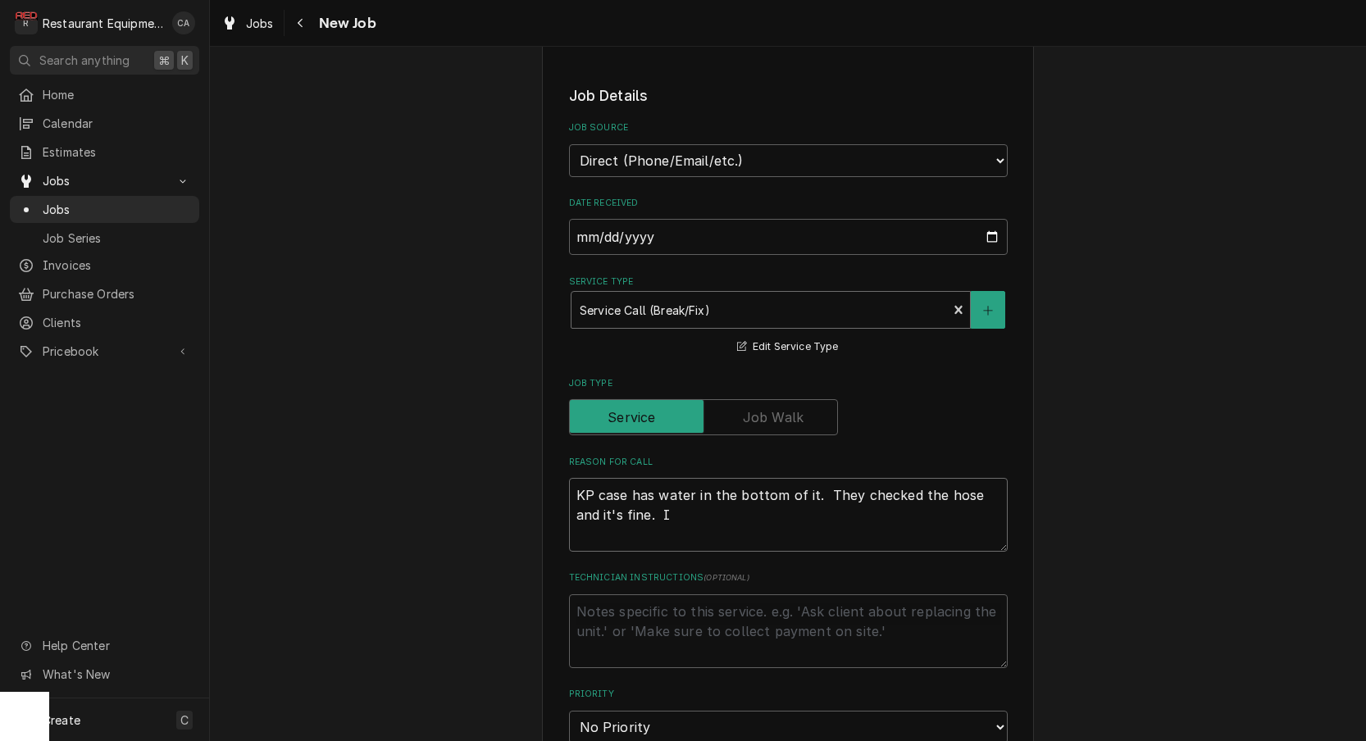
type textarea "x"
type textarea "KP case has water in the bottom of it. They checked the hose and it's fine. It"
type textarea "x"
type textarea "KP case has water in the bottom of it. They checked the hose and it's fine. It'"
type textarea "x"
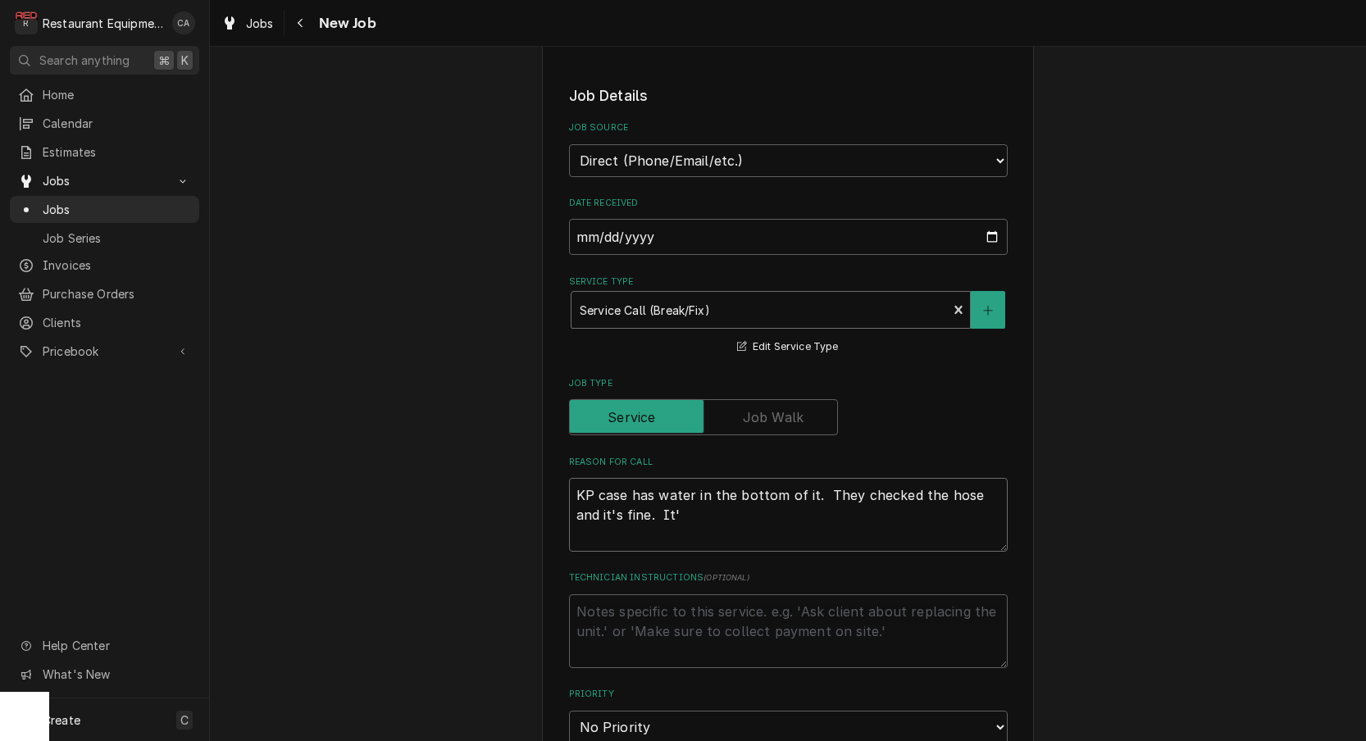
type textarea "KP case has water in the bottom of it. They checked the hose and it's fine. It's"
type textarea "x"
type textarea "KP case has water in the bottom of it. They checked the hose and it's fine. It's"
type textarea "x"
type textarea "KP case has water in the bottom of it. They checked the hose and it's fine. It'…"
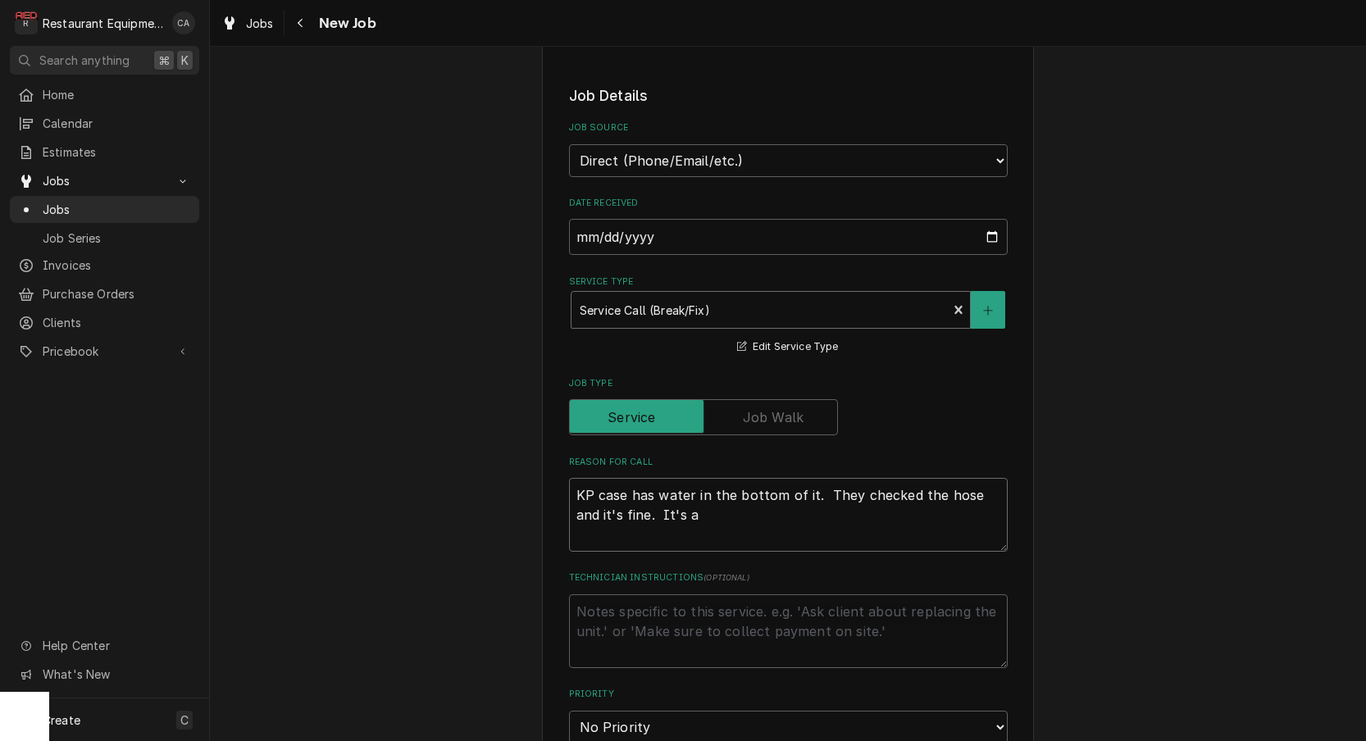
type textarea "x"
type textarea "KP case has water in the bottom of it. They checked the hose and it's fine. It'…"
type textarea "x"
type textarea "KP case has water in the bottom of it. They checked the hose and it's fine. It'…"
type textarea "x"
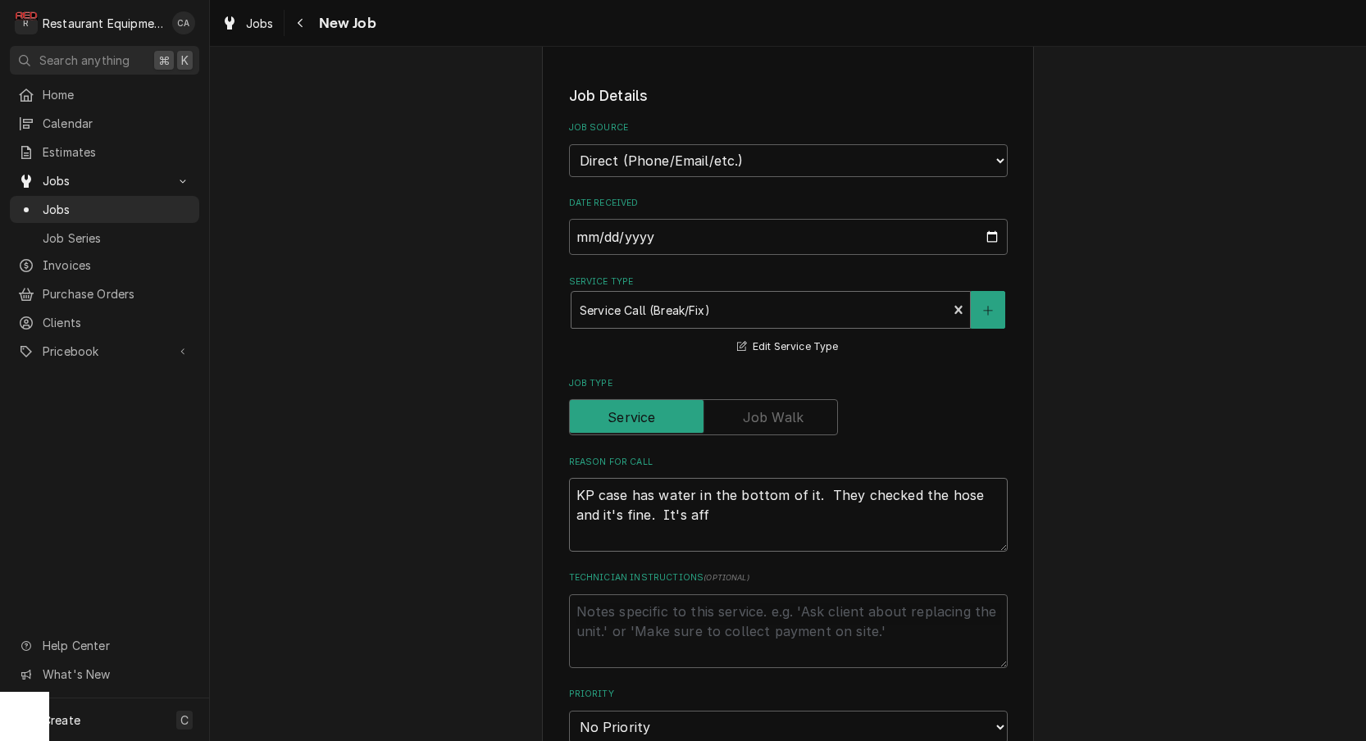
type textarea "KP case has water in the bottom of it. They checked the hose and it's fine. It'…"
type textarea "x"
type textarea "KP case has water in the bottom of it. They checked the hose and it's fine. It'…"
type textarea "x"
type textarea "KP case has water in the bottom of it. They checked the hose and it's fine. It'…"
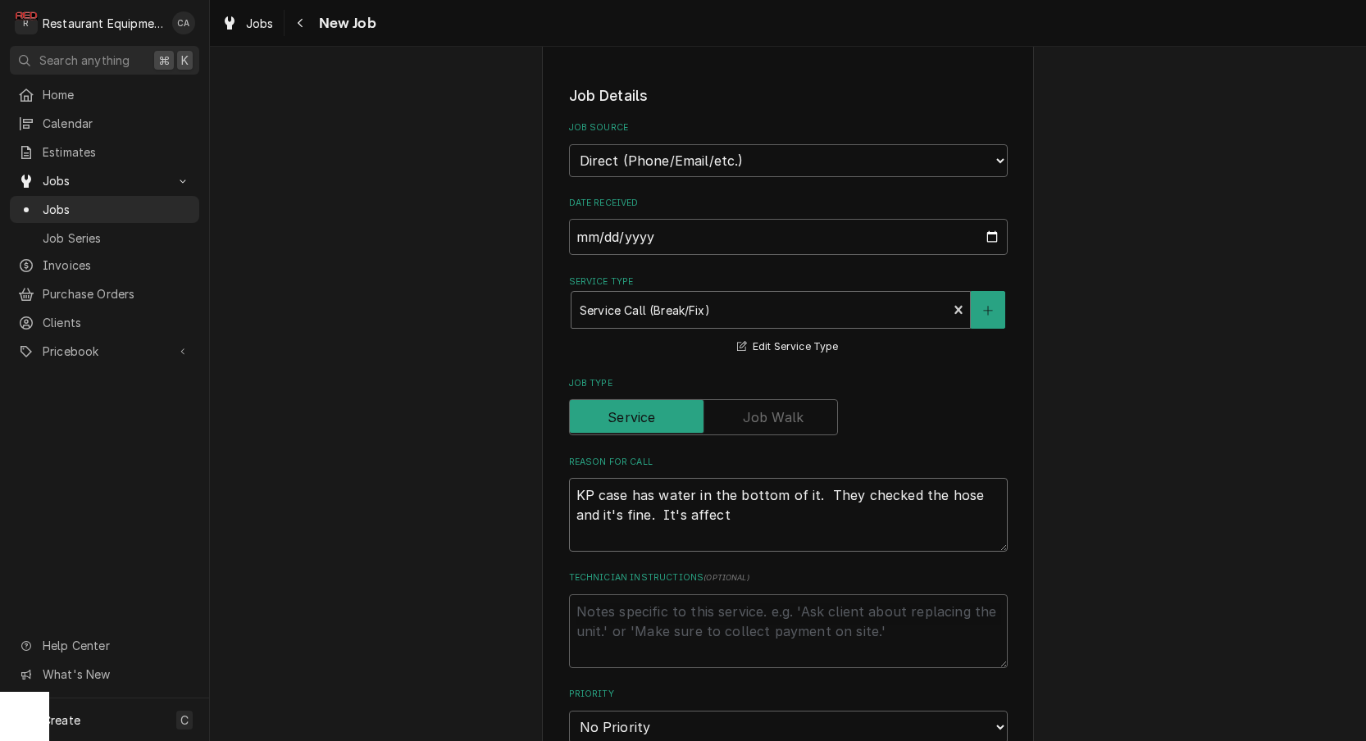
type textarea "x"
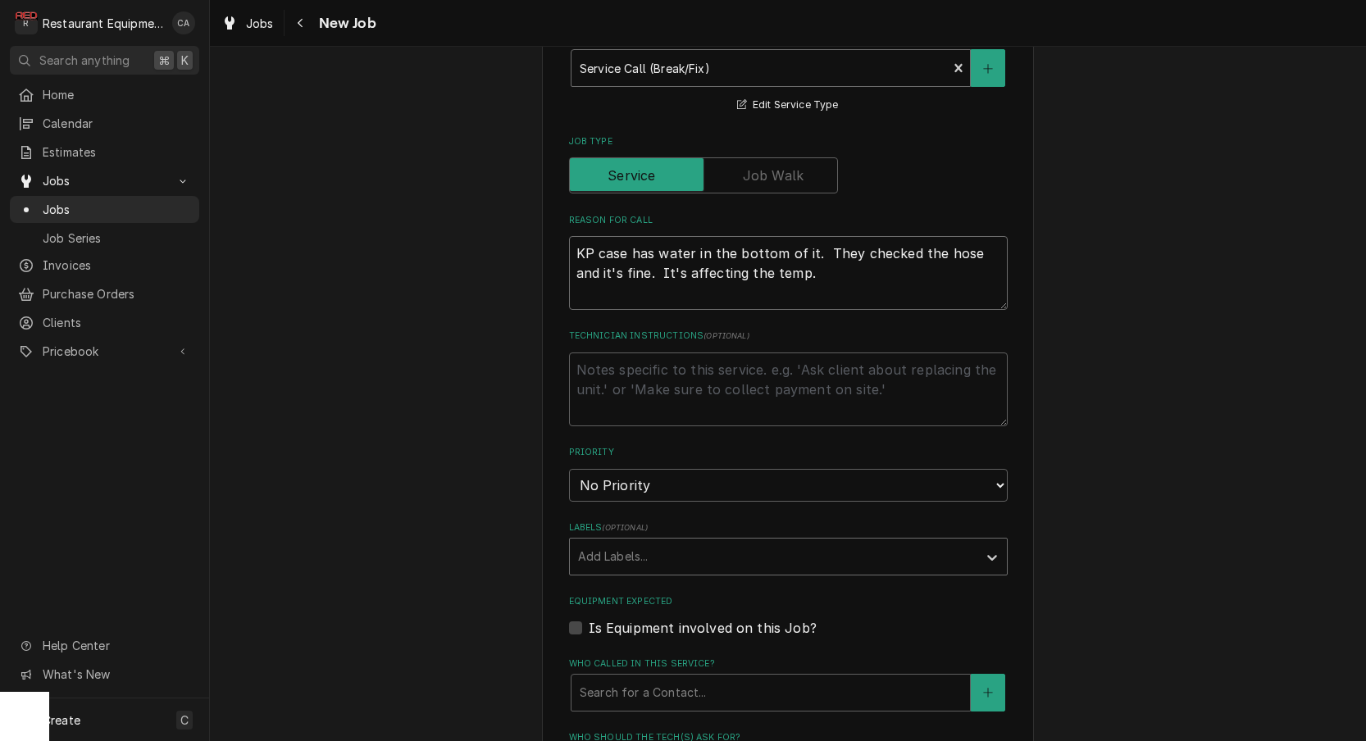
scroll to position [667, 0]
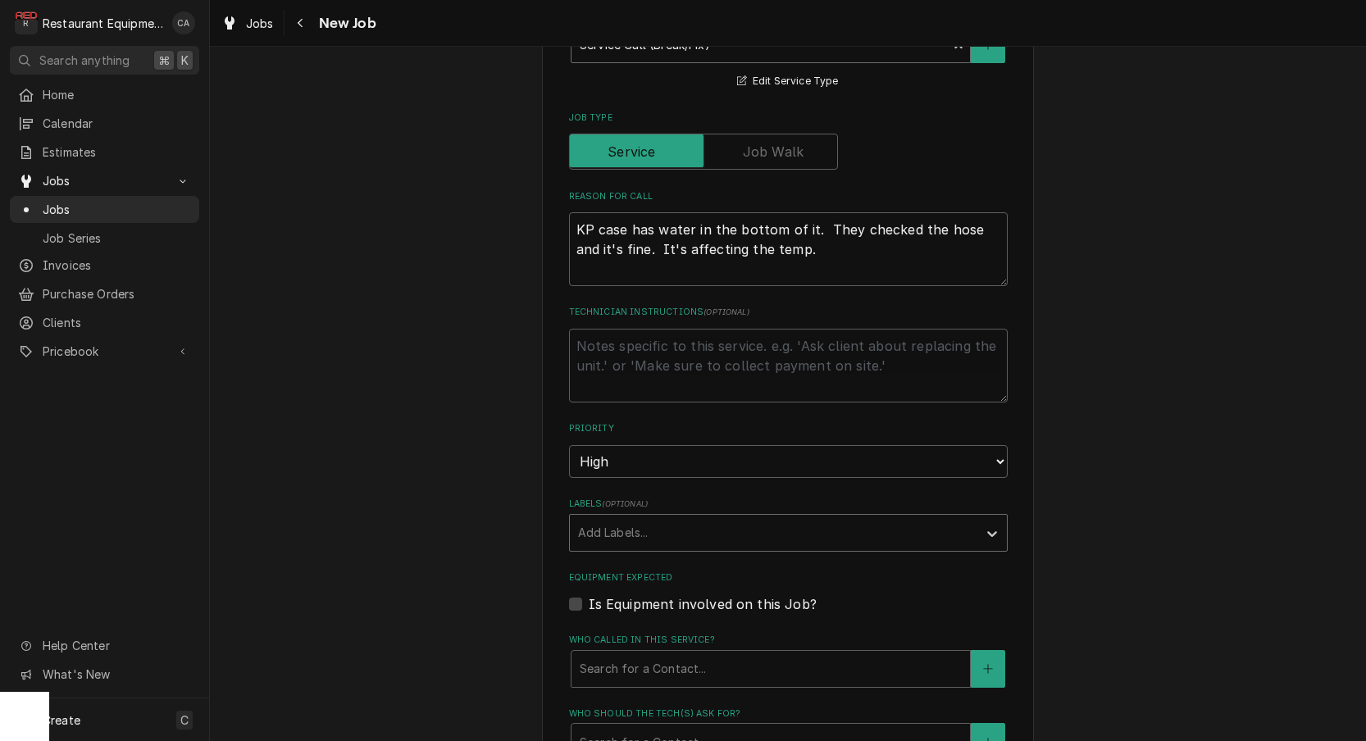
click at [629, 524] on div "Add Labels..." at bounding box center [773, 532] width 391 height 17
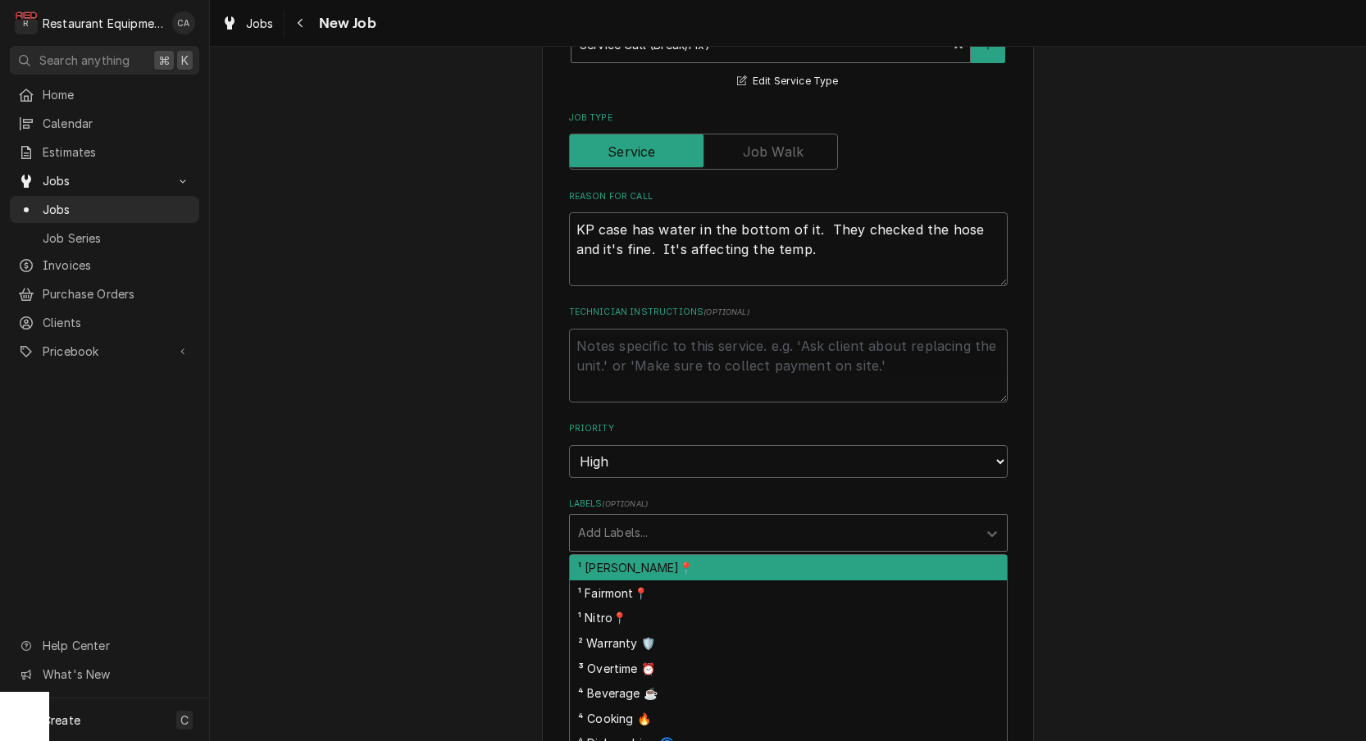
click at [620, 555] on div "¹ [PERSON_NAME]📍" at bounding box center [788, 567] width 437 height 25
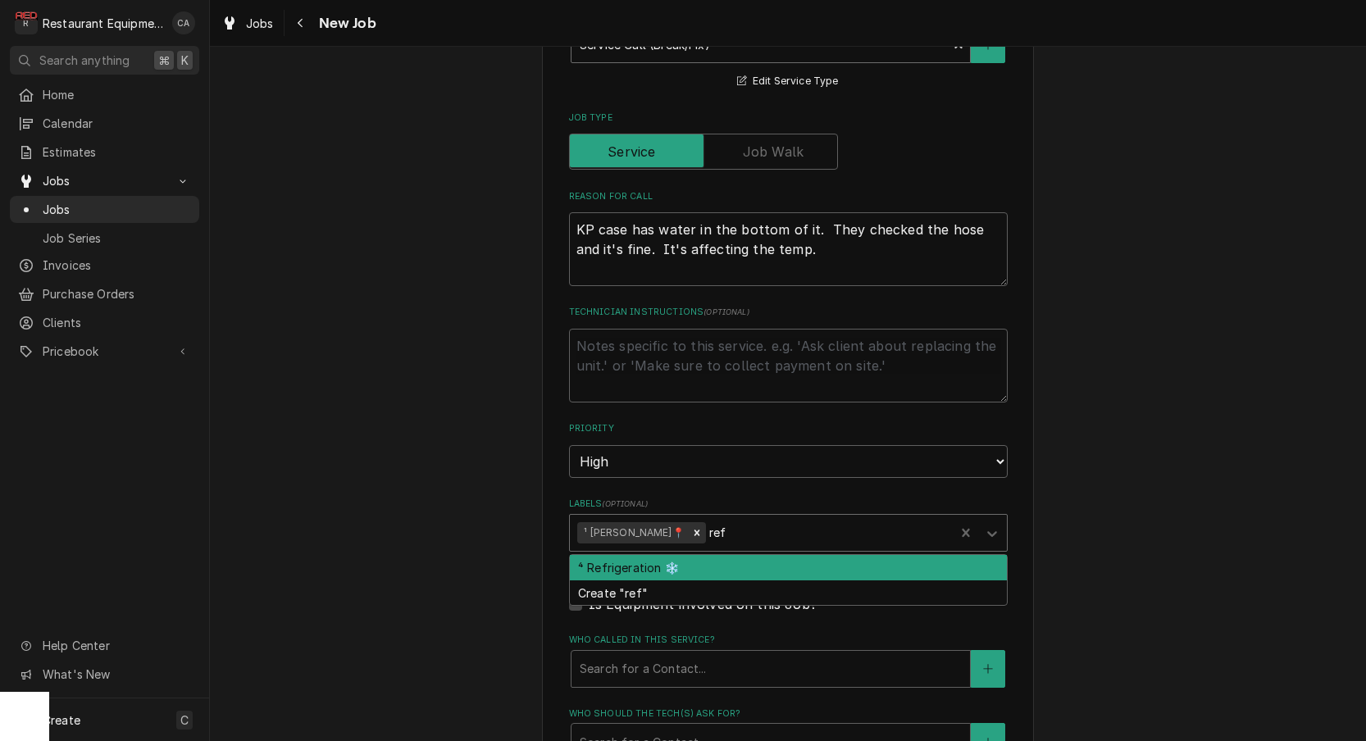
click at [631, 555] on div "⁴ Refrigeration ❄️" at bounding box center [788, 567] width 437 height 25
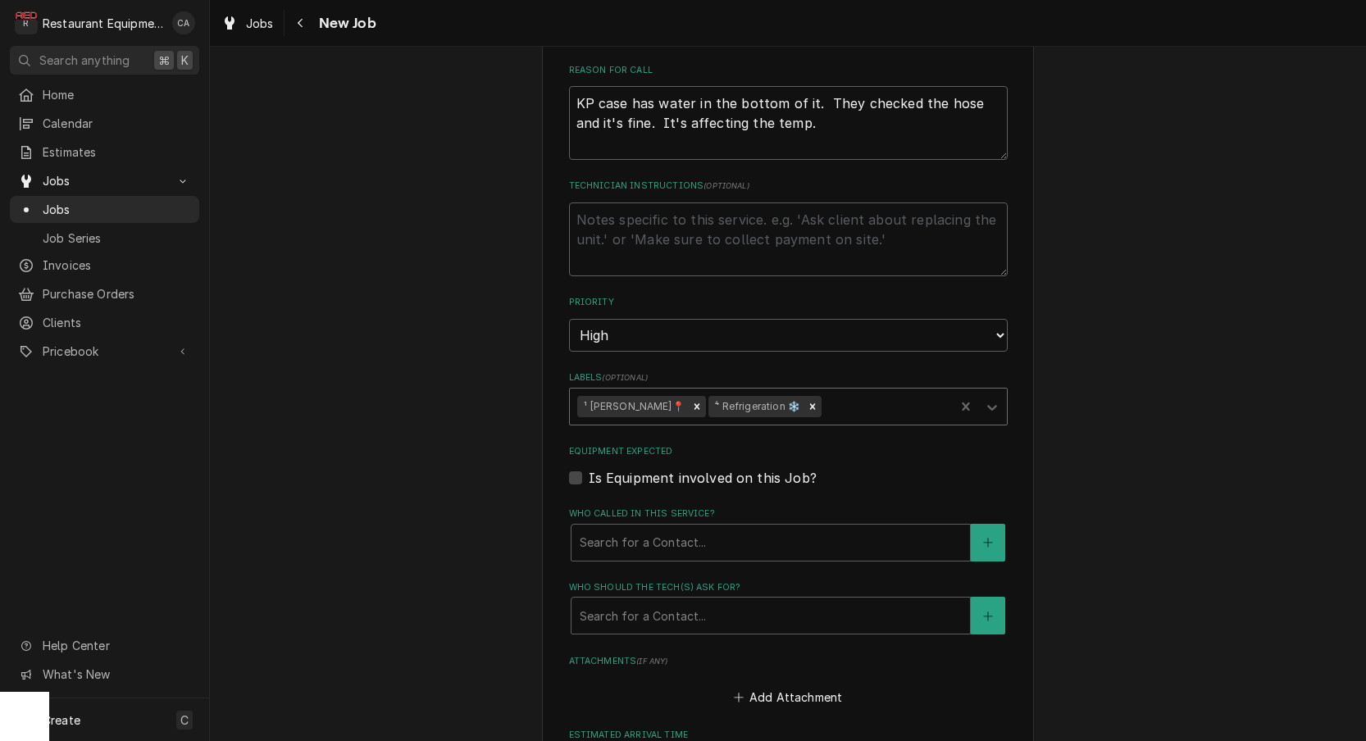
scroll to position [828, 0]
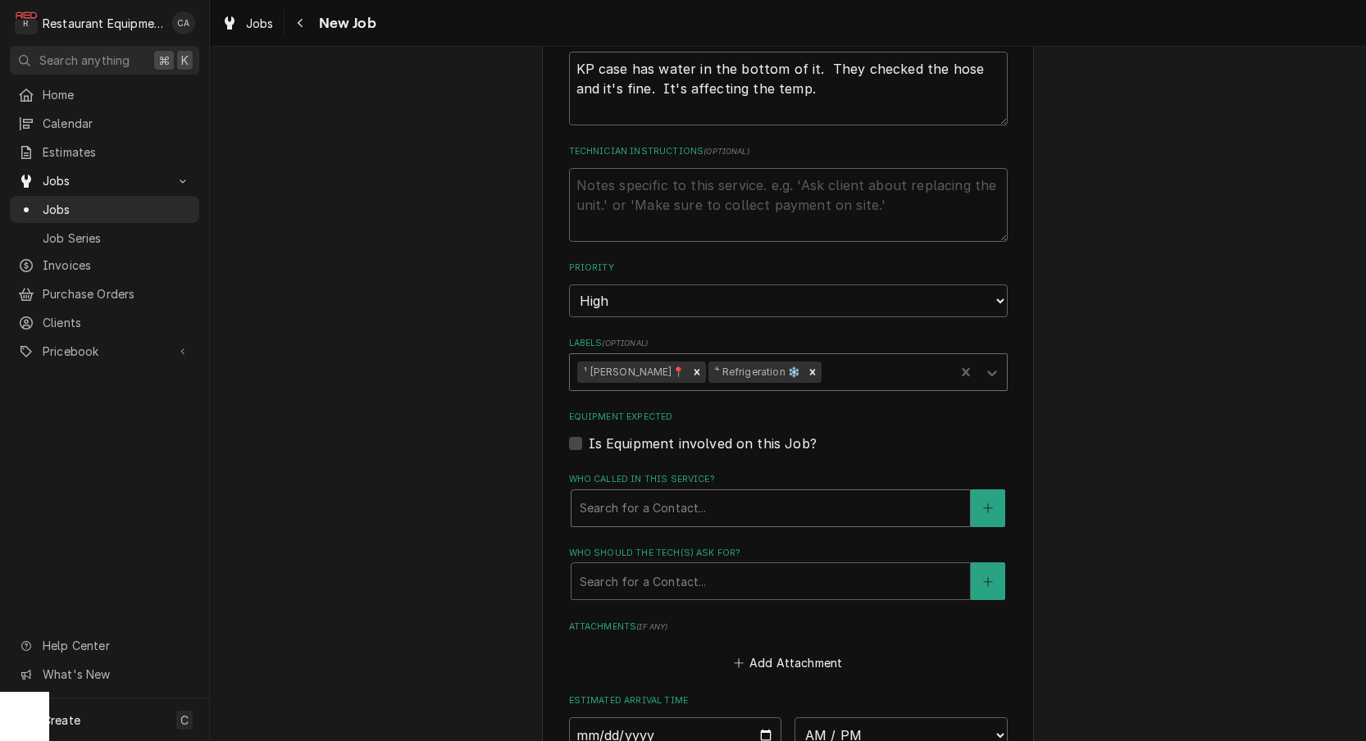
click at [625, 499] on div "Search for a Contact..." at bounding box center [770, 507] width 382 height 17
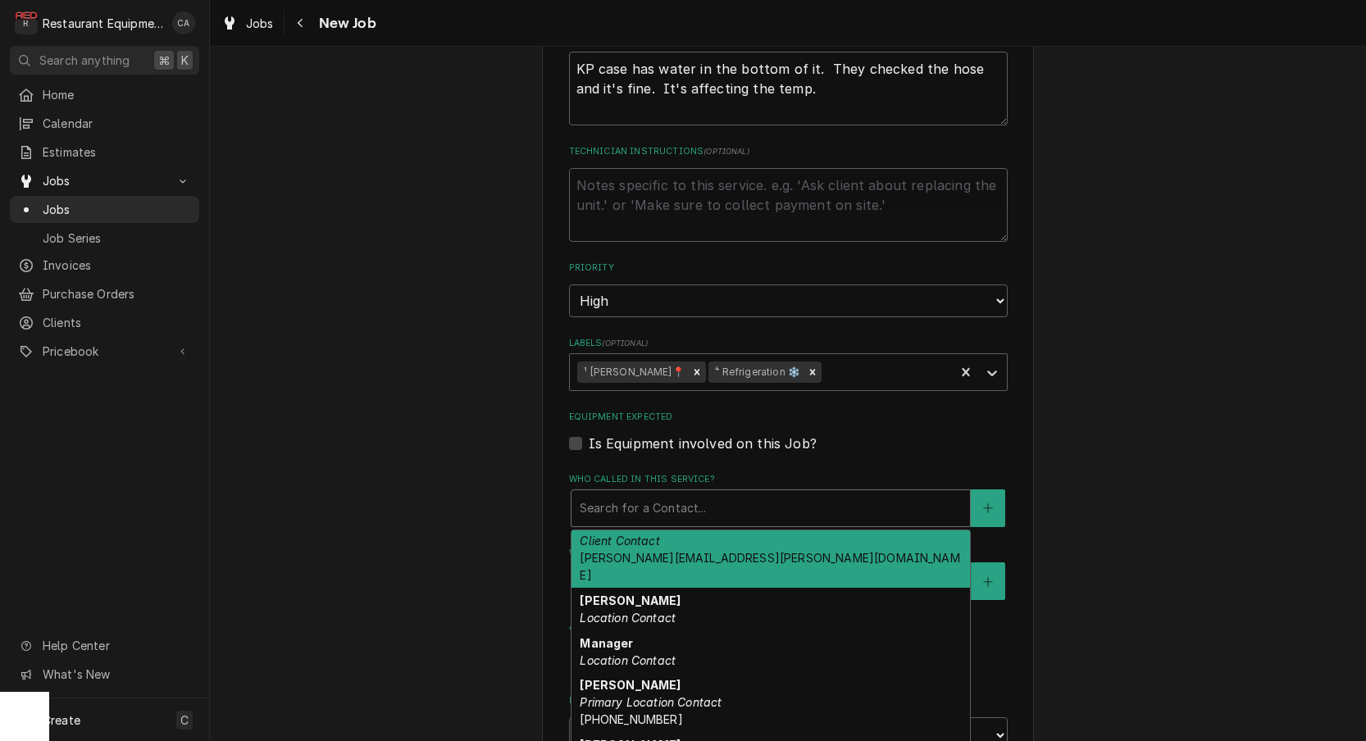
scroll to position [121, 0]
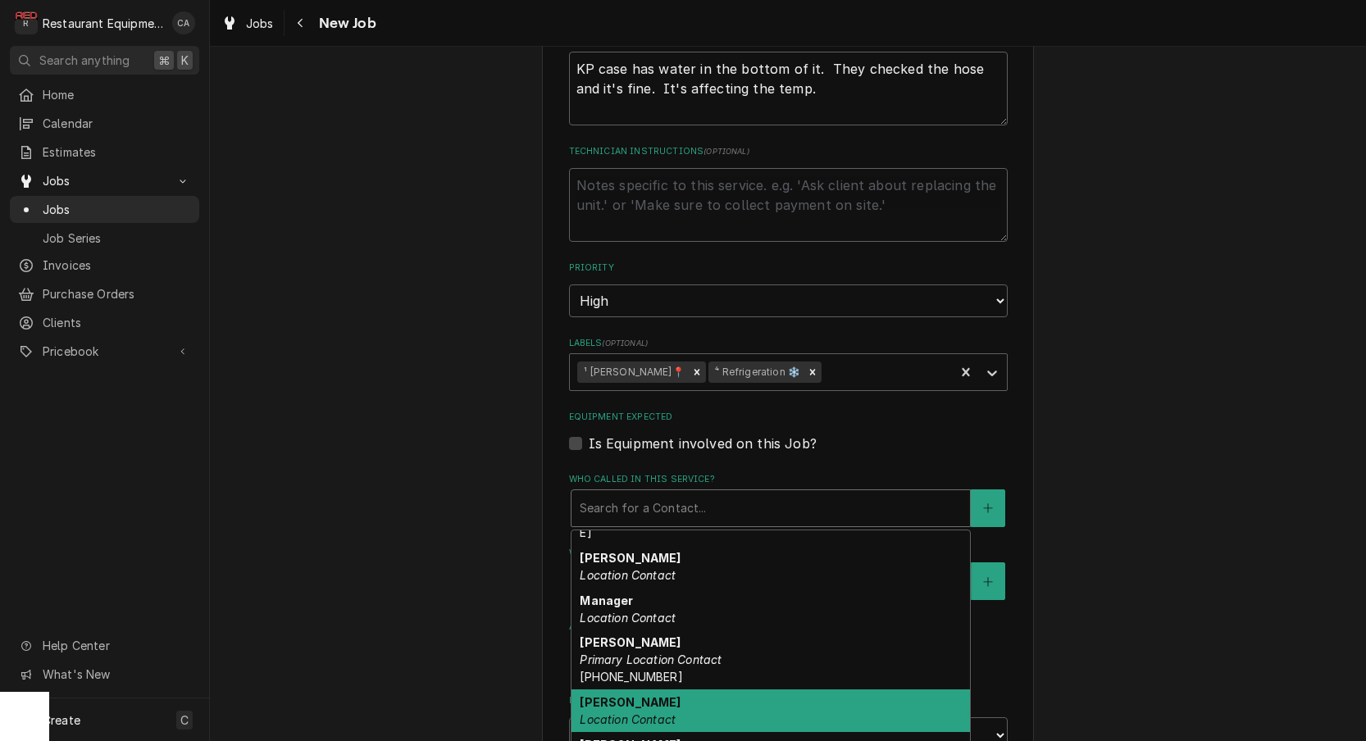
click at [631, 712] on em "Location Contact" at bounding box center [627, 719] width 96 height 14
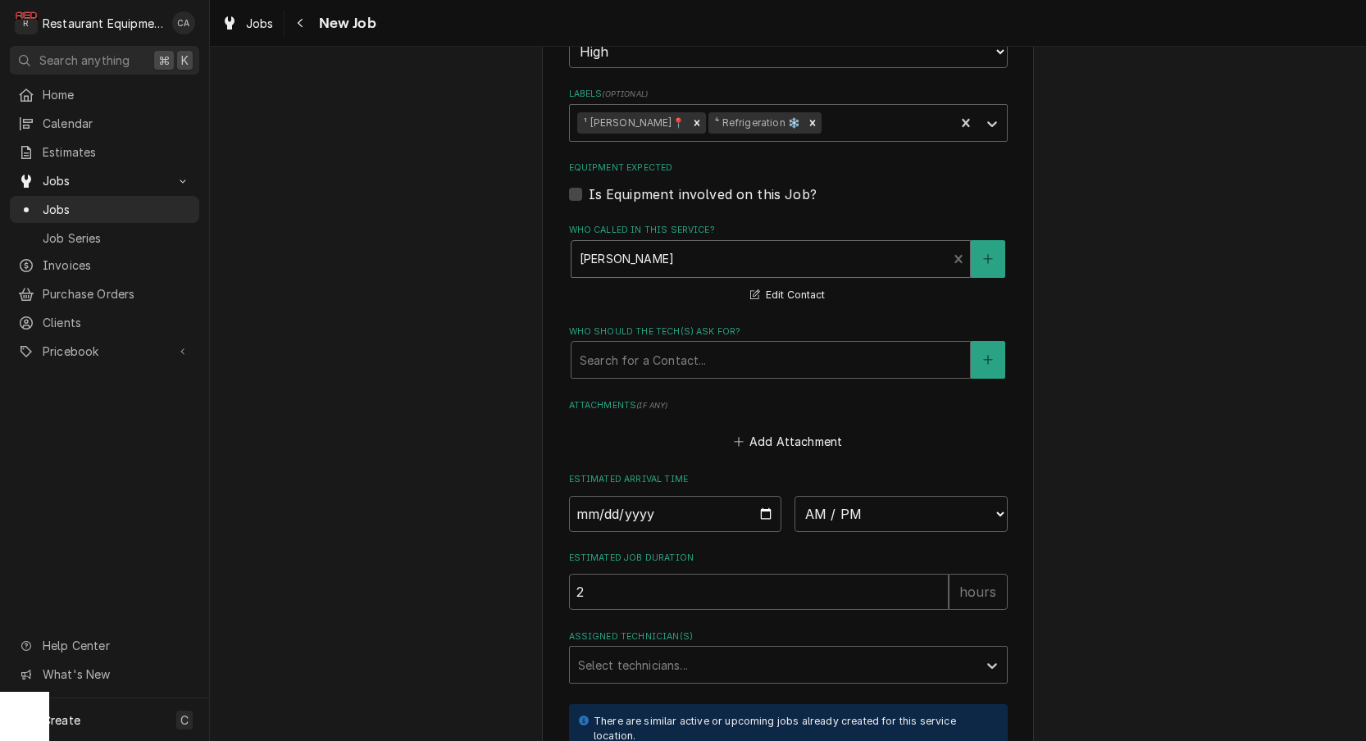
scroll to position [1083, 0]
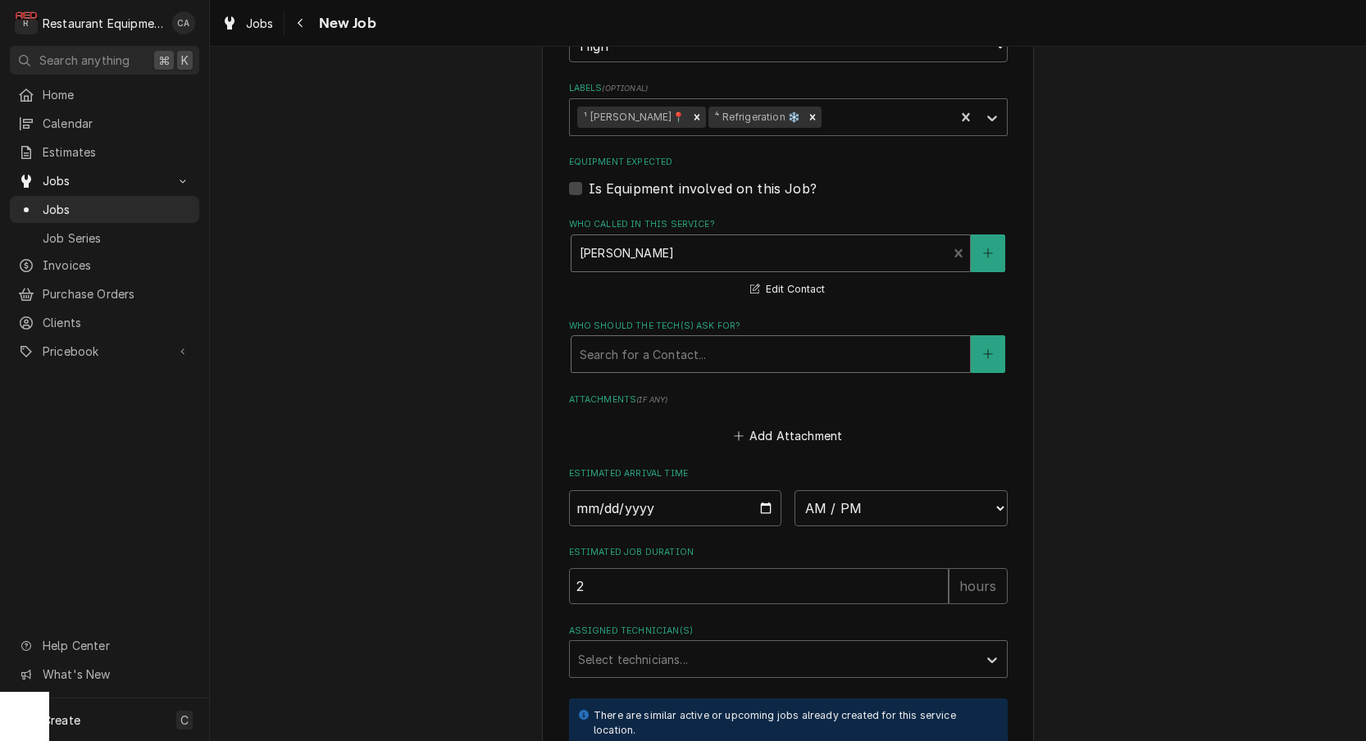
drag, startPoint x: 593, startPoint y: 327, endPoint x: 595, endPoint y: 336, distance: 9.2
click at [594, 339] on div "Who should the tech(s) ask for?" at bounding box center [770, 354] width 382 height 30
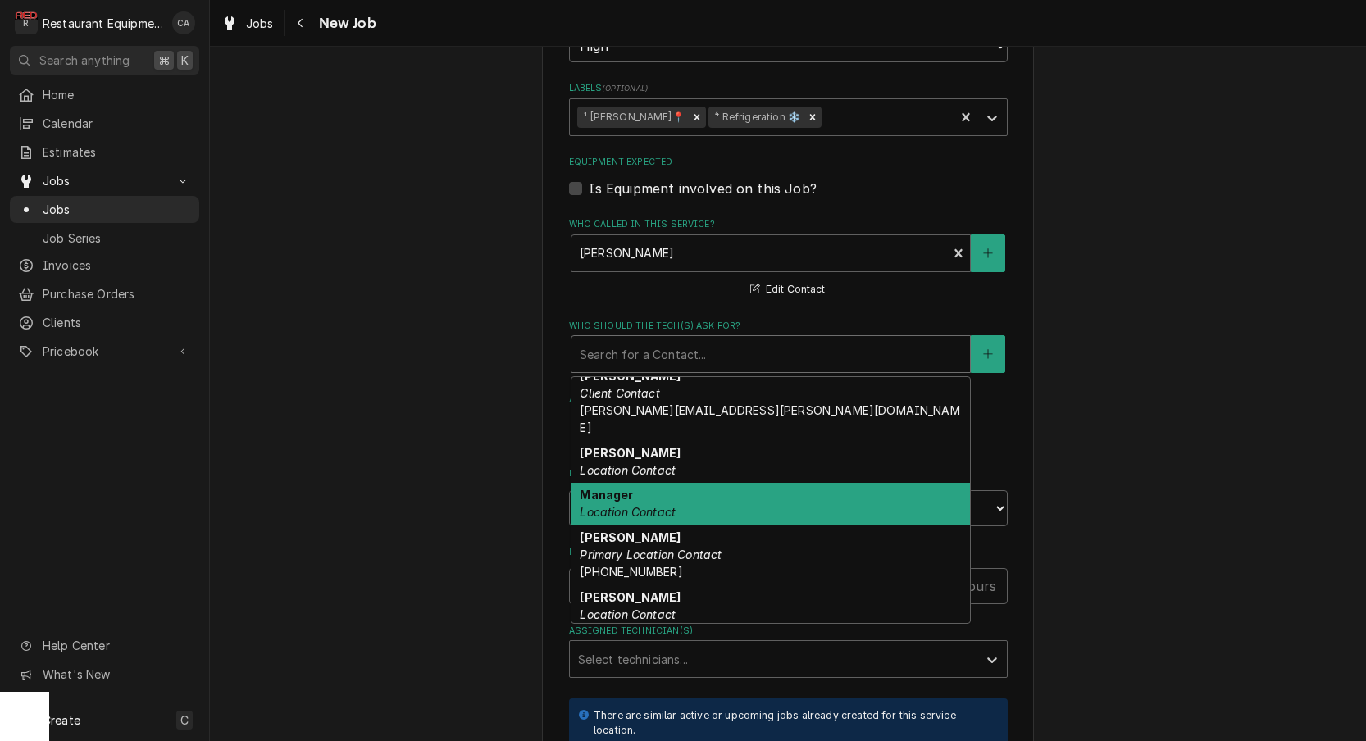
scroll to position [119, 0]
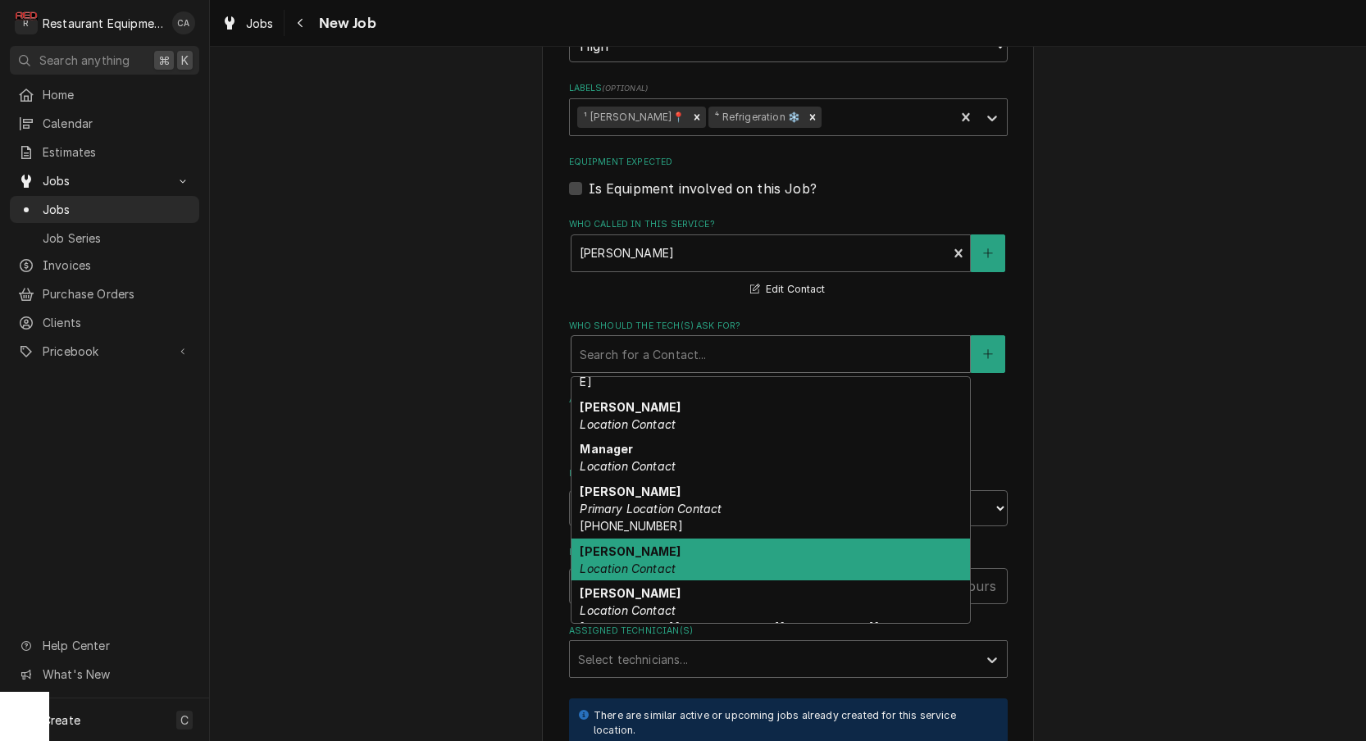
drag, startPoint x: 596, startPoint y: 505, endPoint x: 567, endPoint y: 499, distance: 29.3
click at [592, 544] on strong "Rodney" at bounding box center [629, 551] width 101 height 14
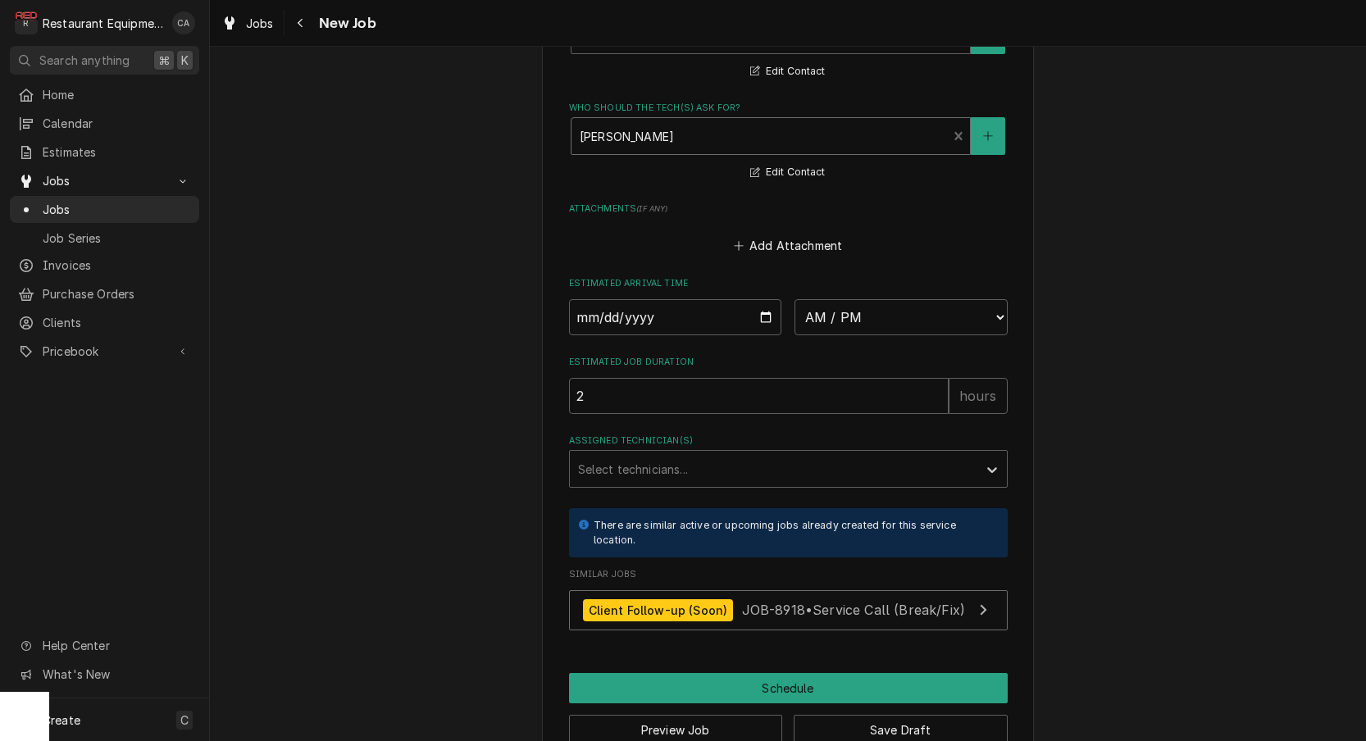
scroll to position [0, 0]
click at [902, 715] on button "Save Draft" at bounding box center [900, 730] width 214 height 30
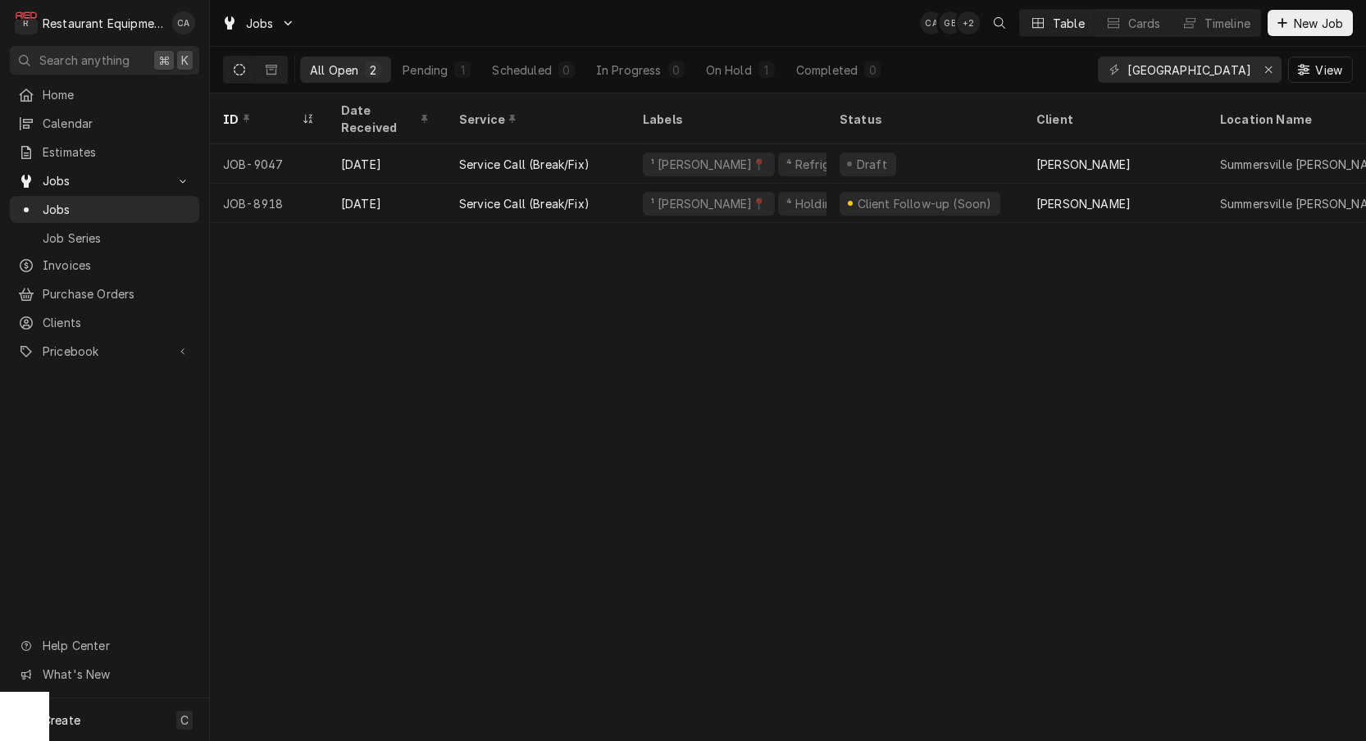
click at [680, 349] on div "ID Date Received Service Labels Status Client Location Name Location Address St…" at bounding box center [788, 417] width 1156 height 648
drag, startPoint x: 1270, startPoint y: 73, endPoint x: 1229, endPoint y: 72, distance: 40.2
click at [1270, 73] on icon "Erase input" at bounding box center [1268, 69] width 9 height 11
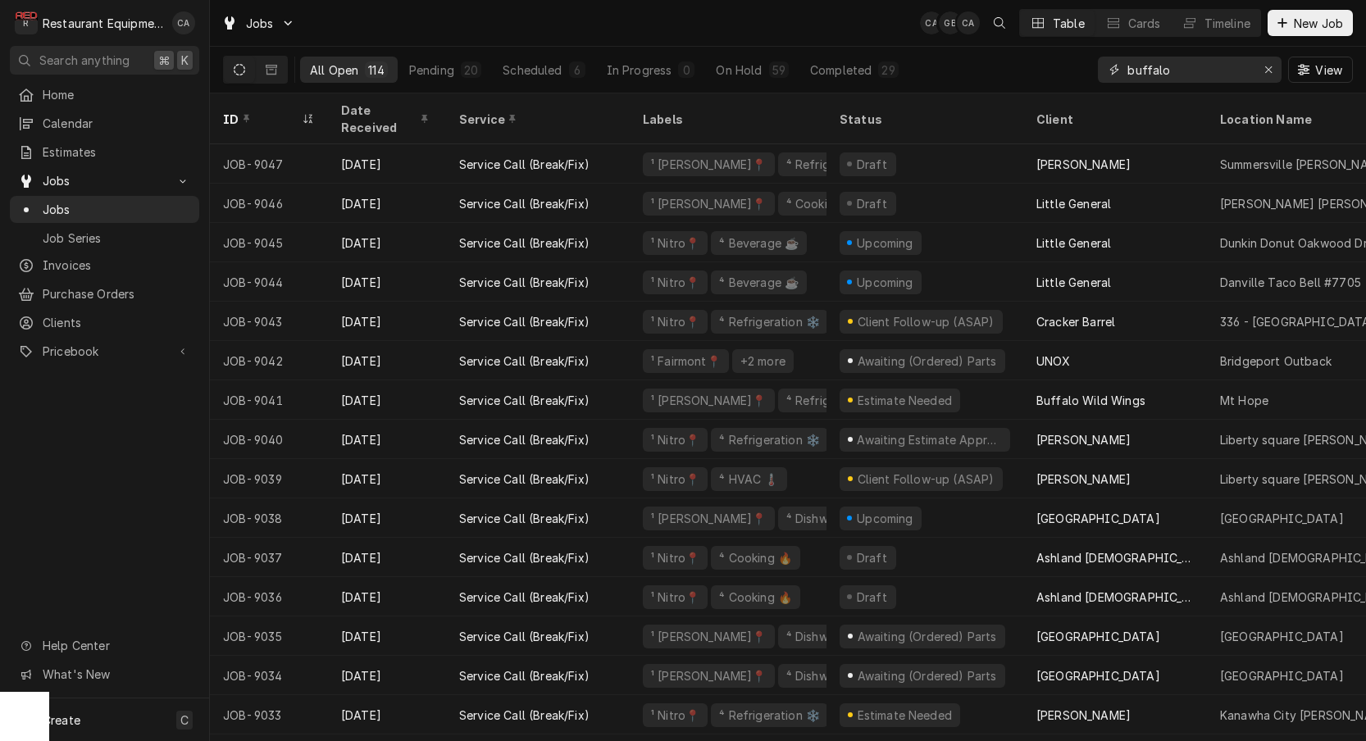
type input "buffalo"
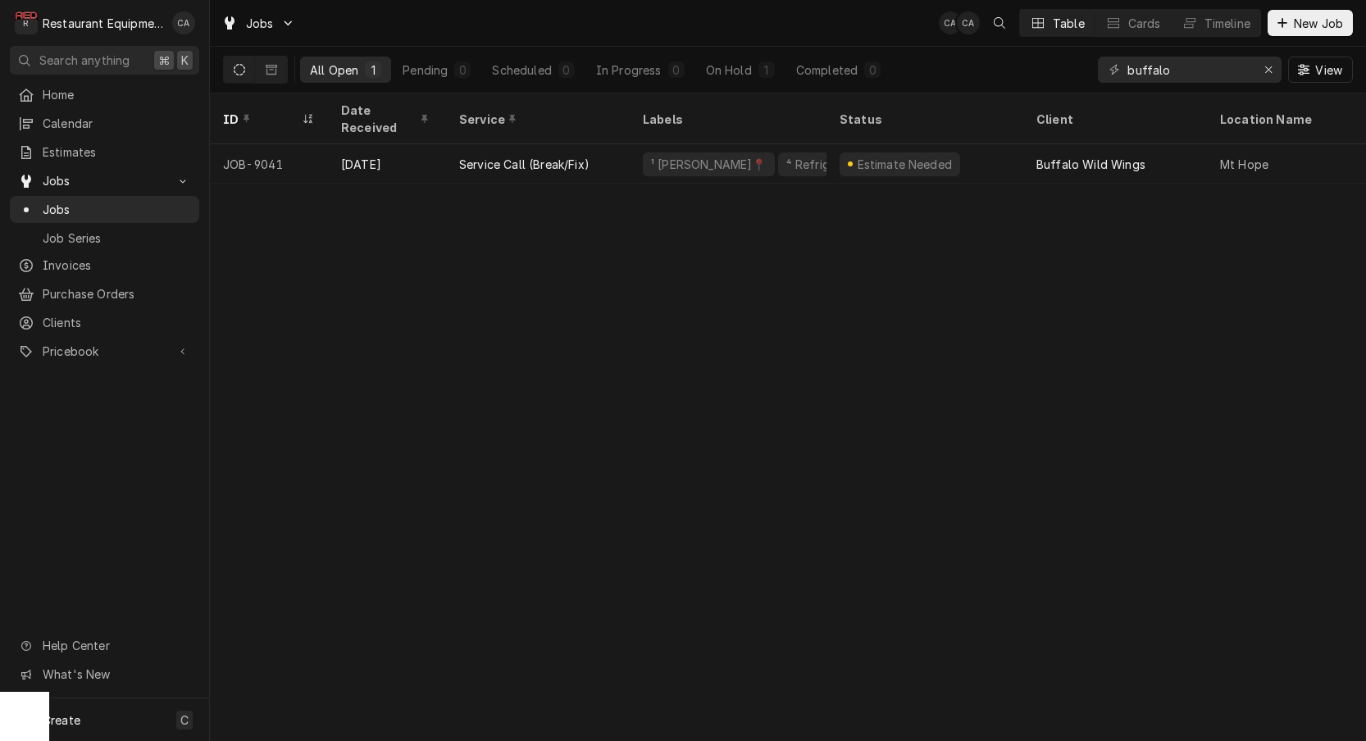
click at [503, 431] on div "ID Date Received Service Labels Status Client Location Name Location Address St…" at bounding box center [788, 417] width 1156 height 648
click at [1268, 71] on icon "Erase input" at bounding box center [1268, 69] width 9 height 11
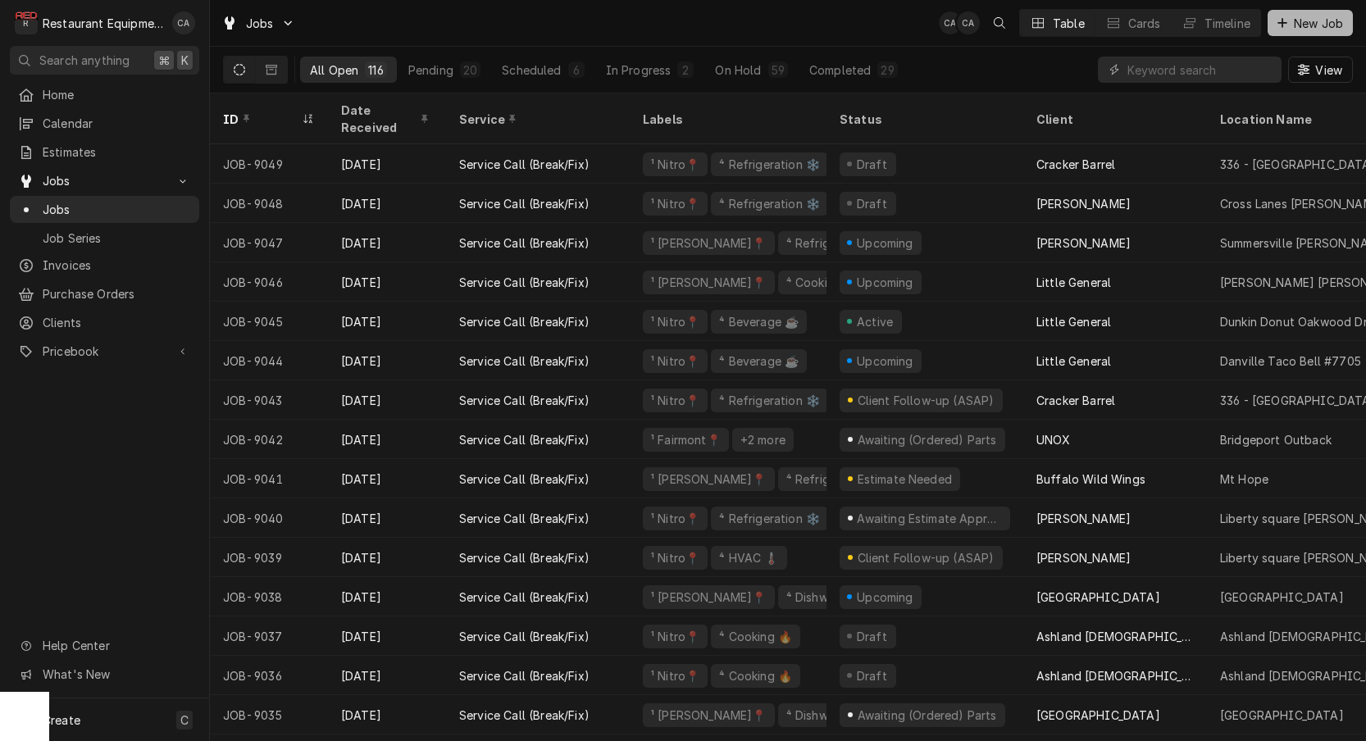
click at [1293, 25] on span "New Job" at bounding box center [1318, 23] width 56 height 17
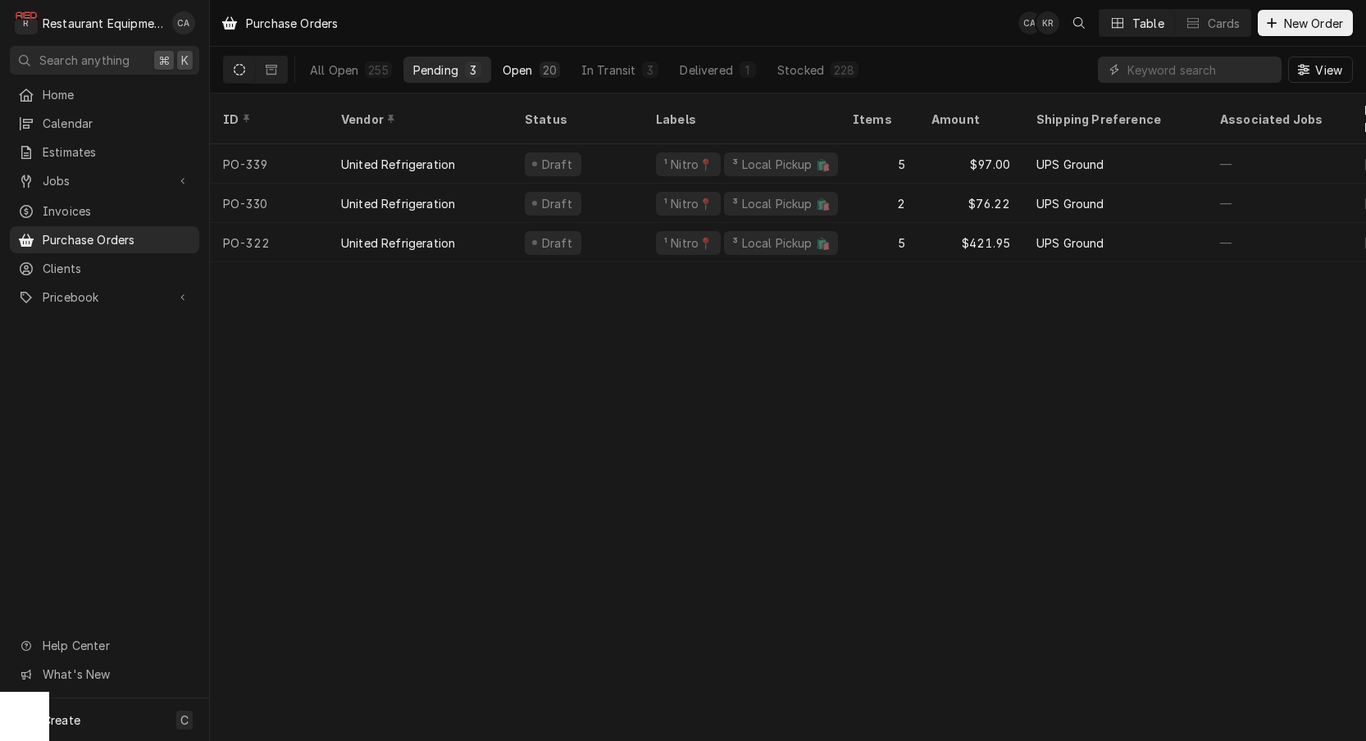
click at [532, 67] on button "Open 20" at bounding box center [531, 70] width 77 height 26
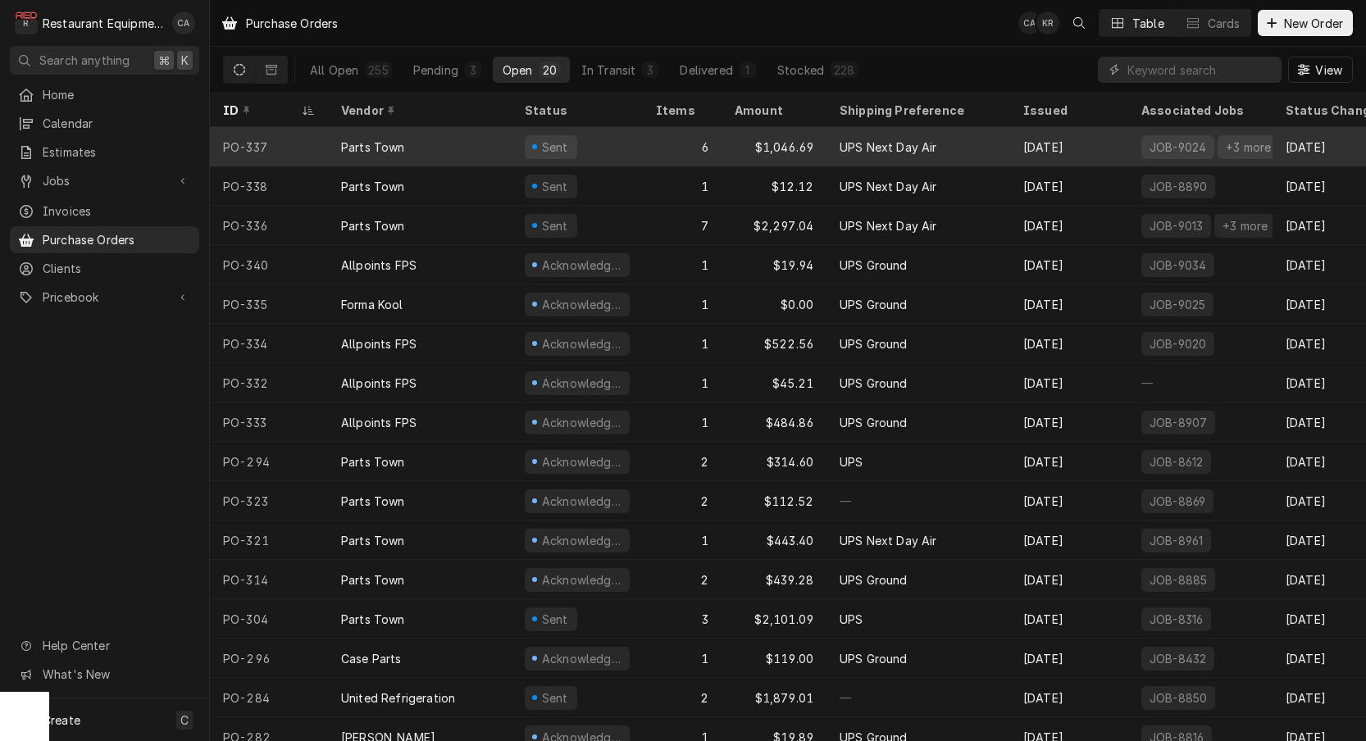
click at [661, 143] on div "6" at bounding box center [682, 146] width 79 height 39
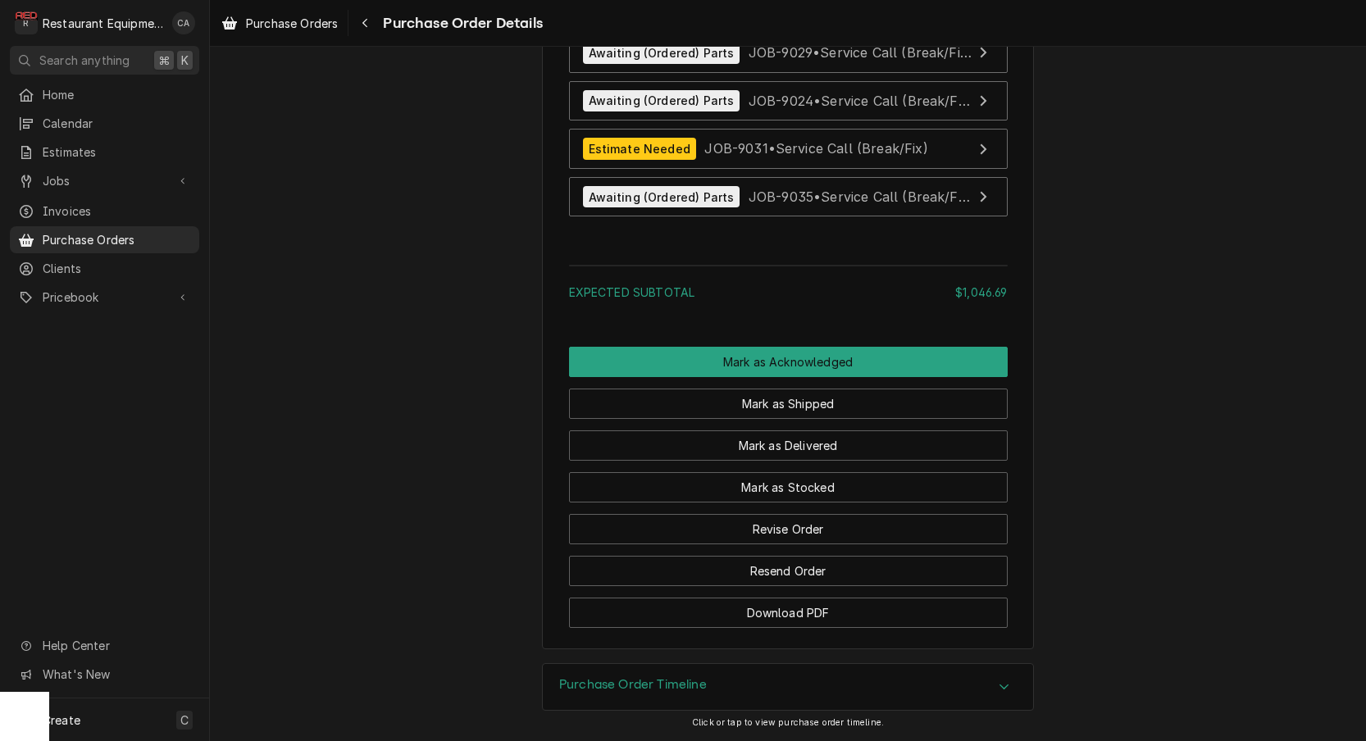
scroll to position [2524, 0]
drag, startPoint x: 624, startPoint y: 677, endPoint x: 548, endPoint y: 624, distance: 92.3
click at [614, 675] on div "Purchase Order Timeline" at bounding box center [788, 687] width 490 height 46
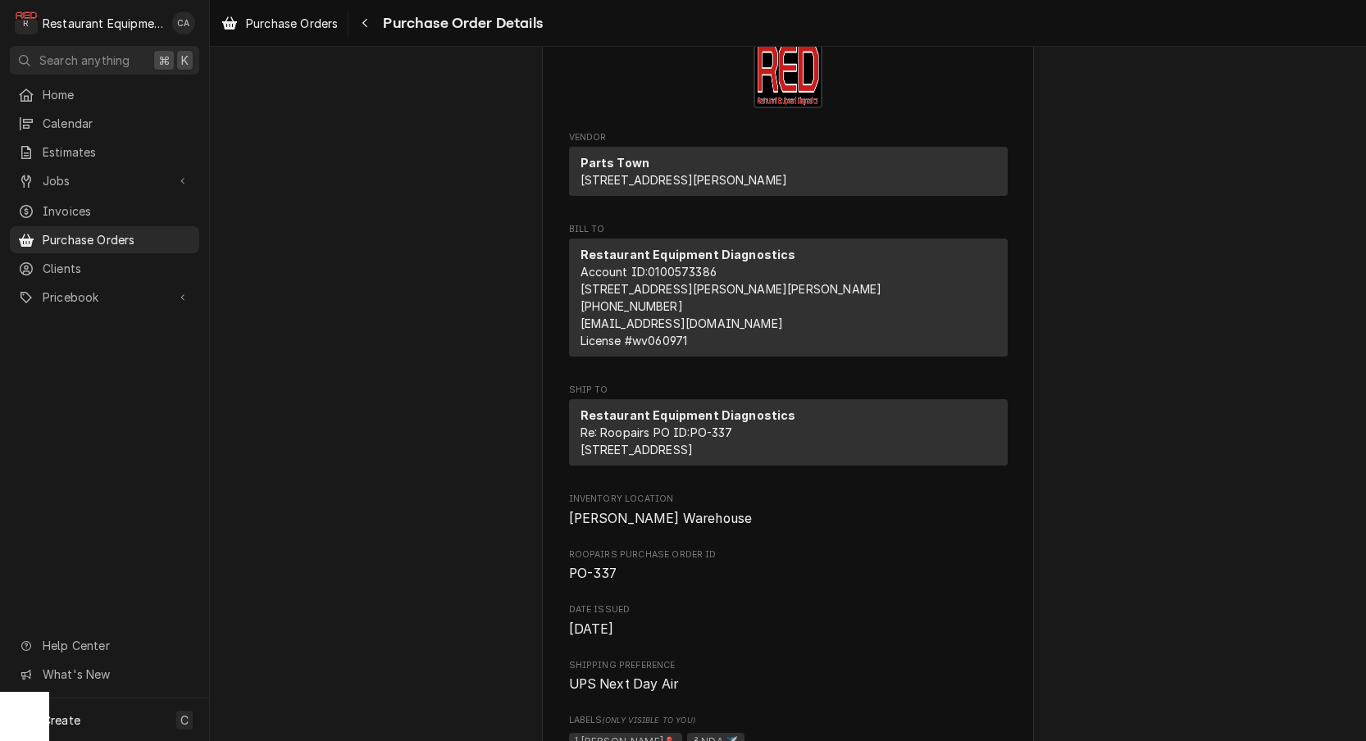
scroll to position [70, 0]
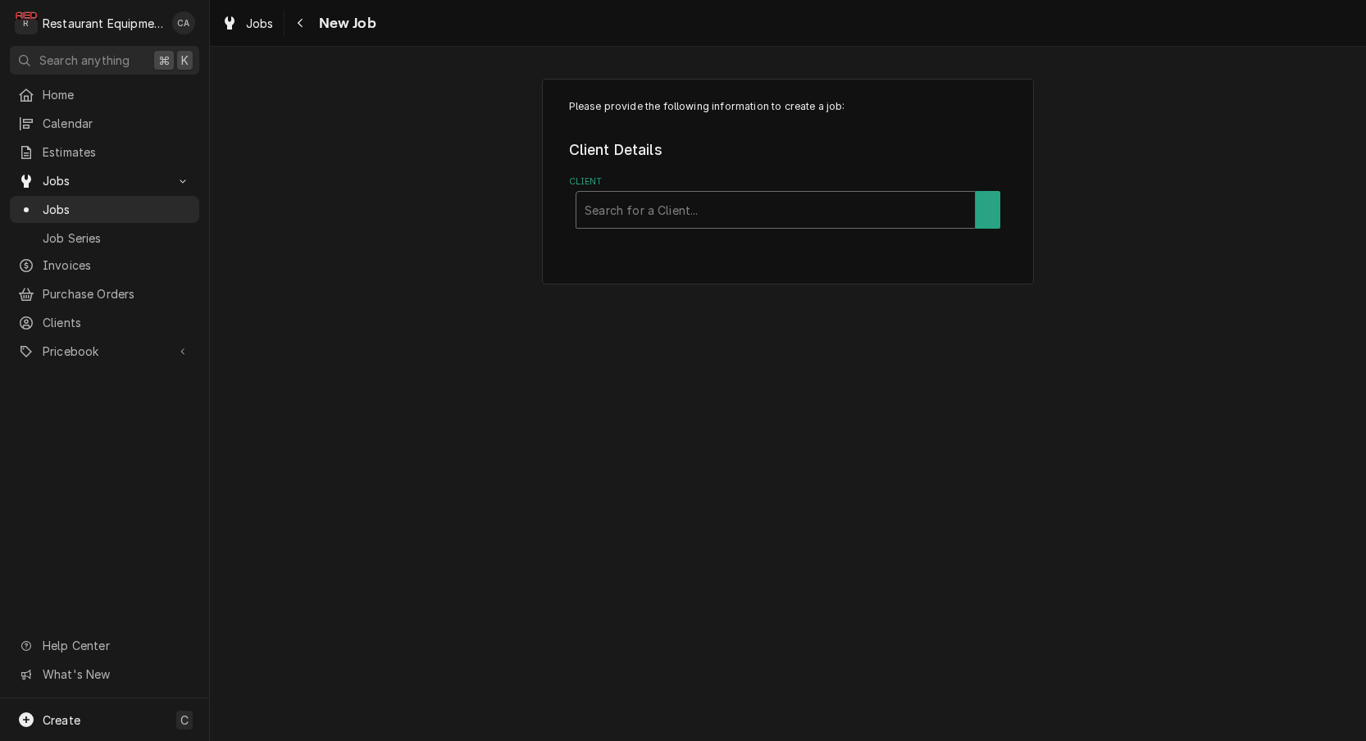
click at [754, 215] on div "Client" at bounding box center [775, 210] width 382 height 30
type input "little"
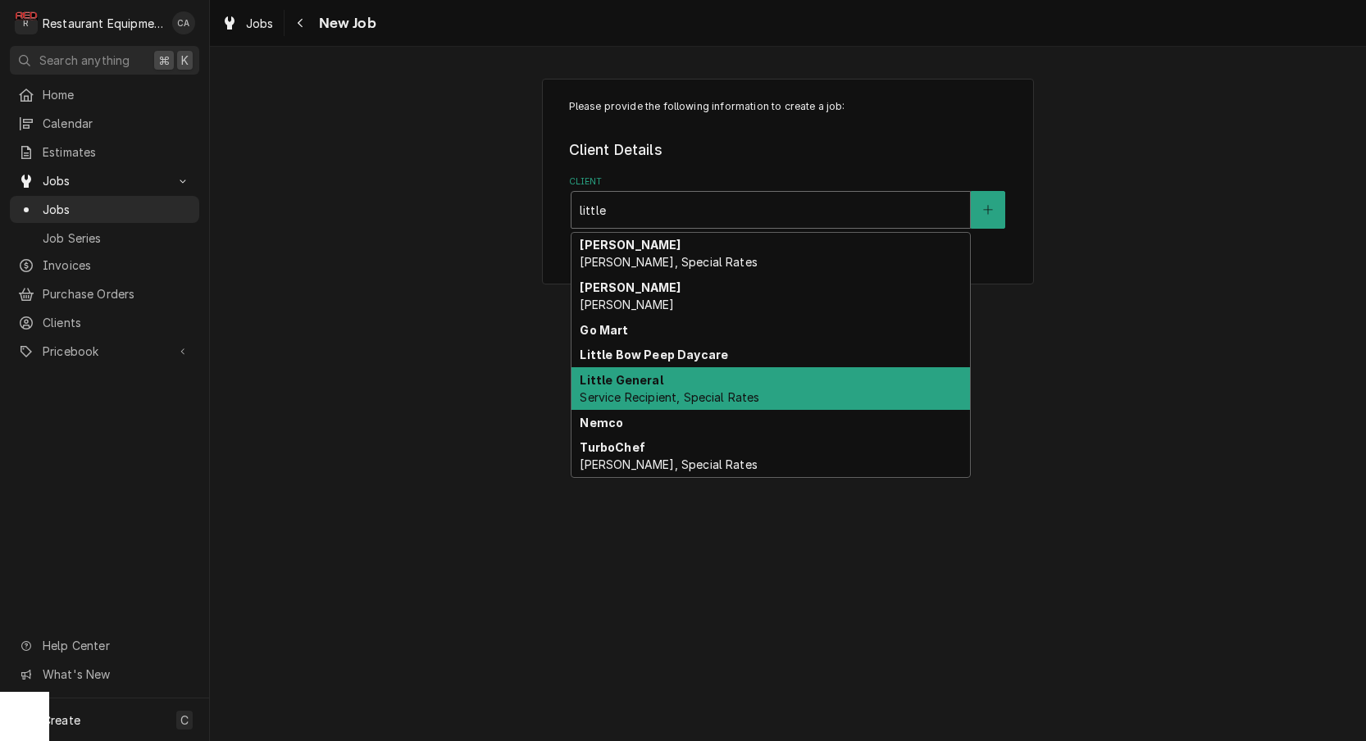
drag, startPoint x: 674, startPoint y: 387, endPoint x: 668, endPoint y: 371, distance: 16.6
click at [674, 387] on div "Little General Service Recipient, Special Rates" at bounding box center [770, 388] width 398 height 43
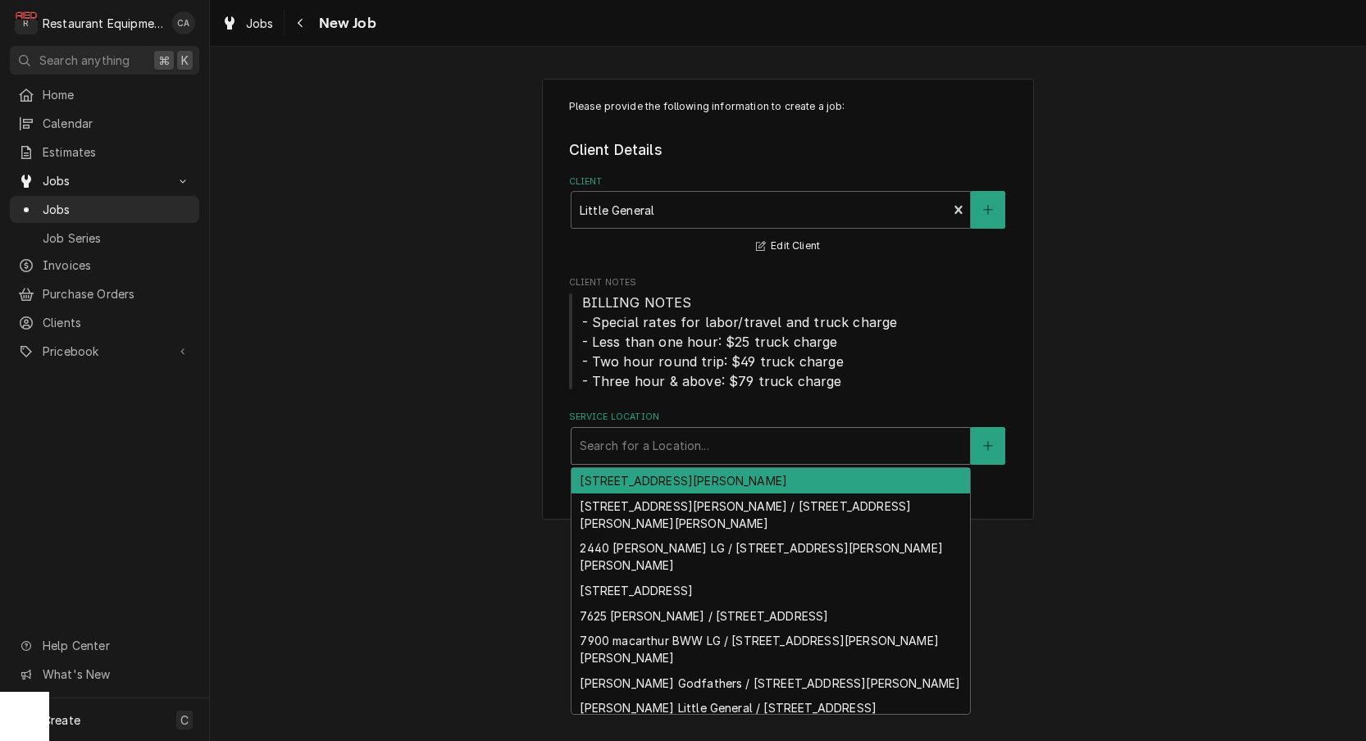
click at [599, 448] on div "Search for a Location..." at bounding box center [770, 445] width 382 height 17
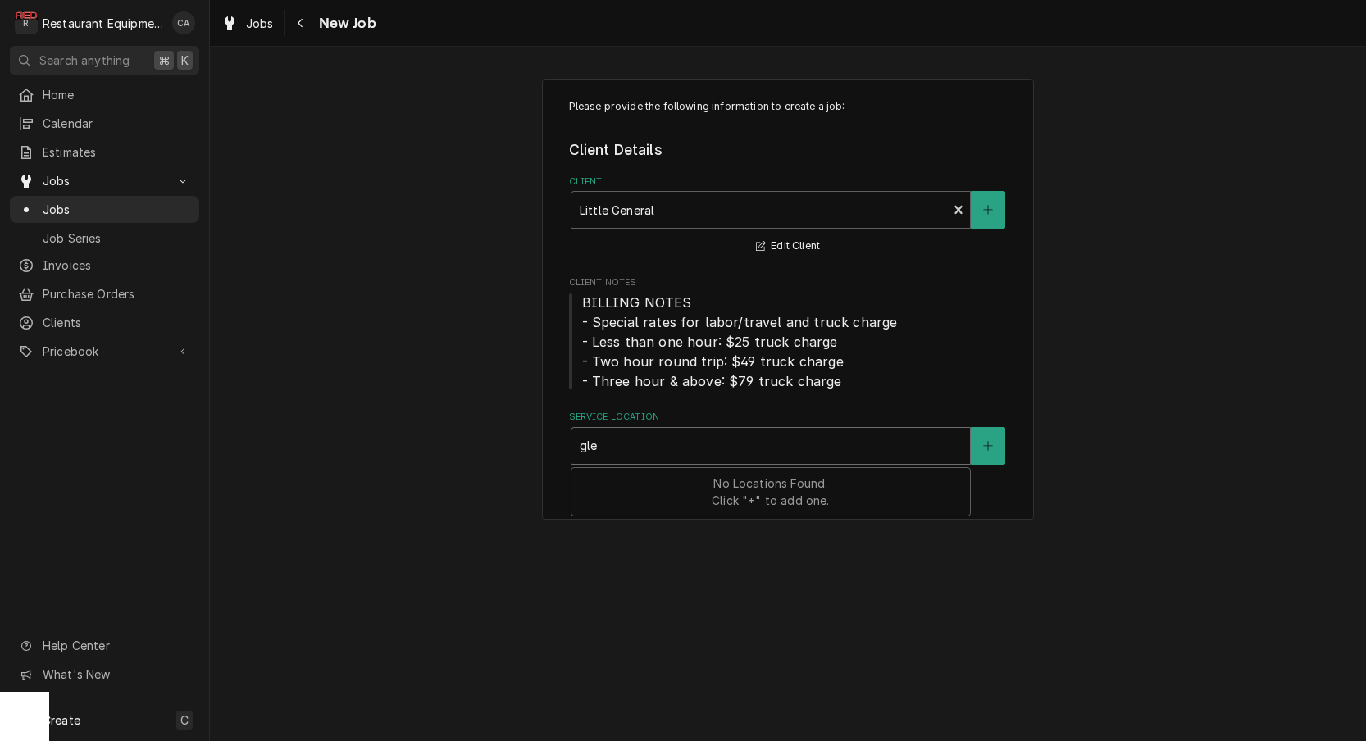
type input "glen"
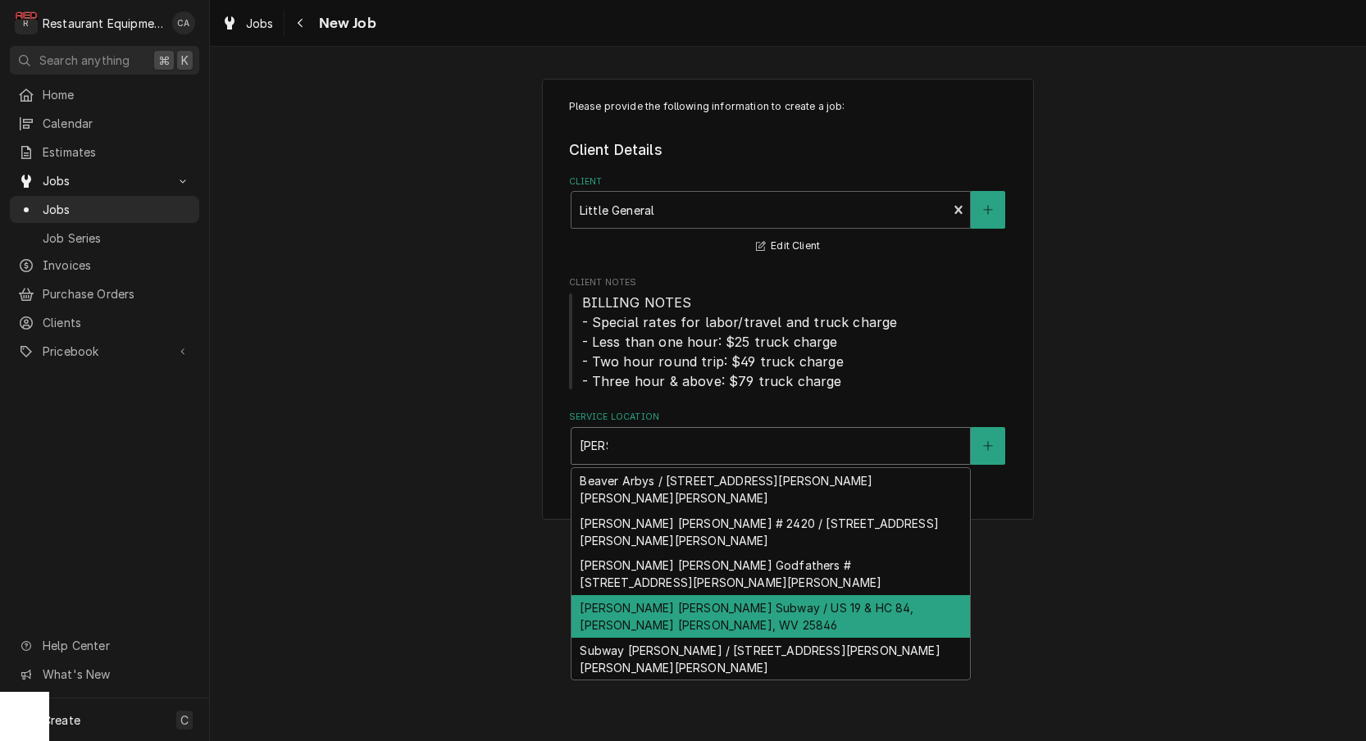
drag, startPoint x: 634, startPoint y: 572, endPoint x: 598, endPoint y: 558, distance: 38.7
click at [634, 595] on div "Glen Jean Subway / US 19 & HC 84, Glen Jean, WV 25846" at bounding box center [770, 616] width 398 height 43
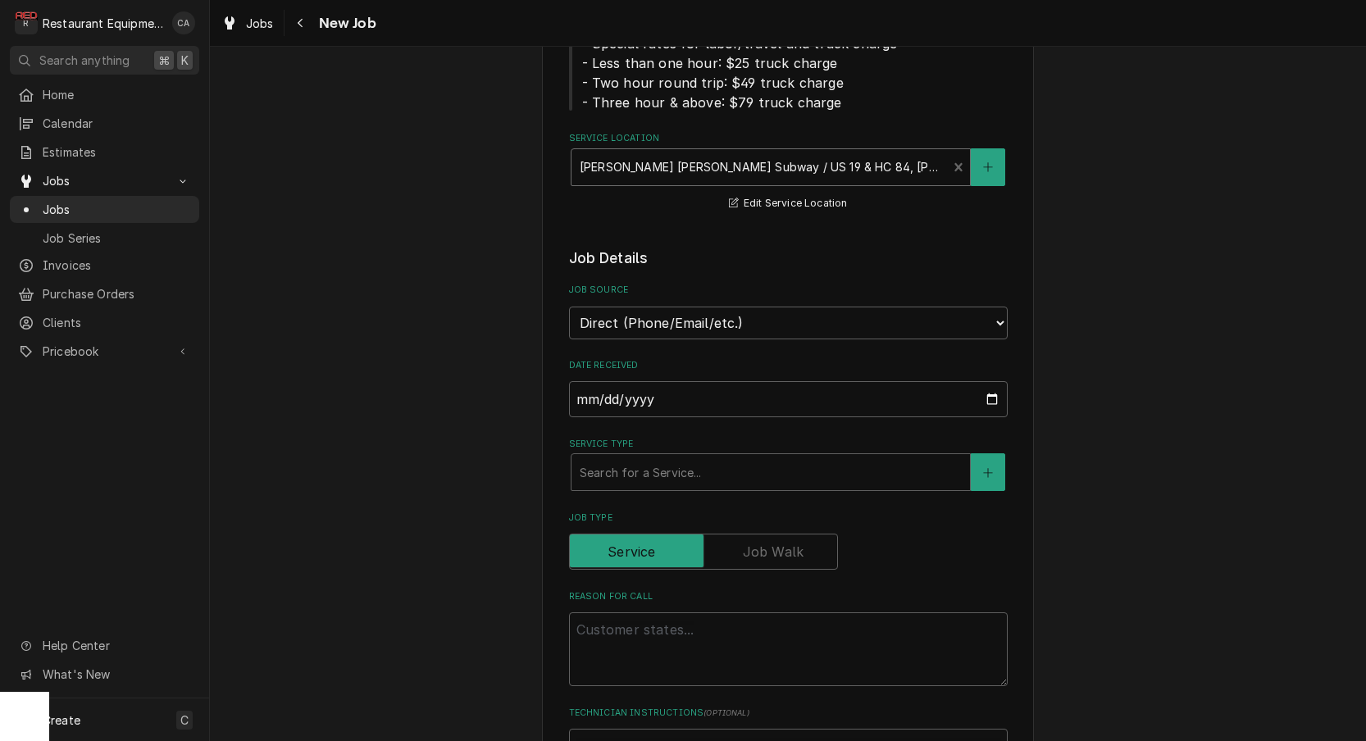
scroll to position [284, 0]
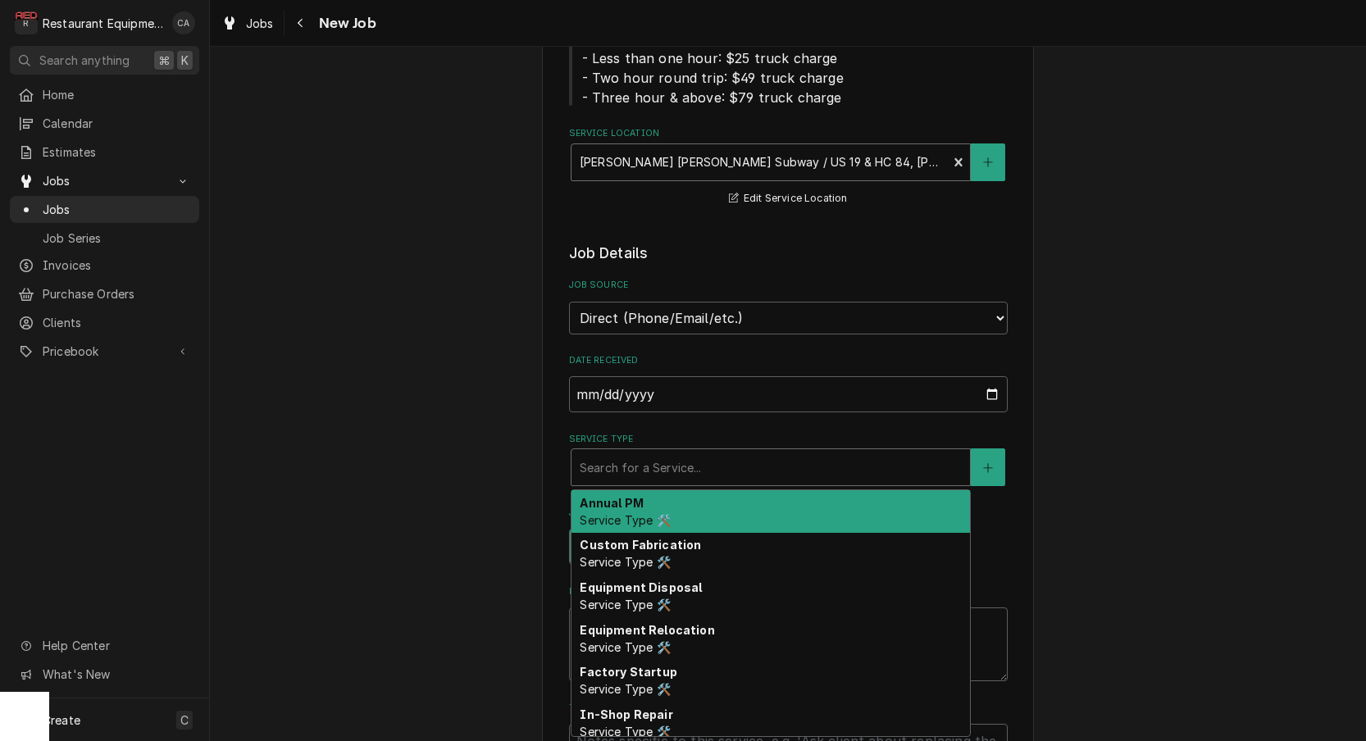
click at [593, 459] on div "Search for a Service..." at bounding box center [770, 467] width 382 height 17
type textarea "x"
type input "f"
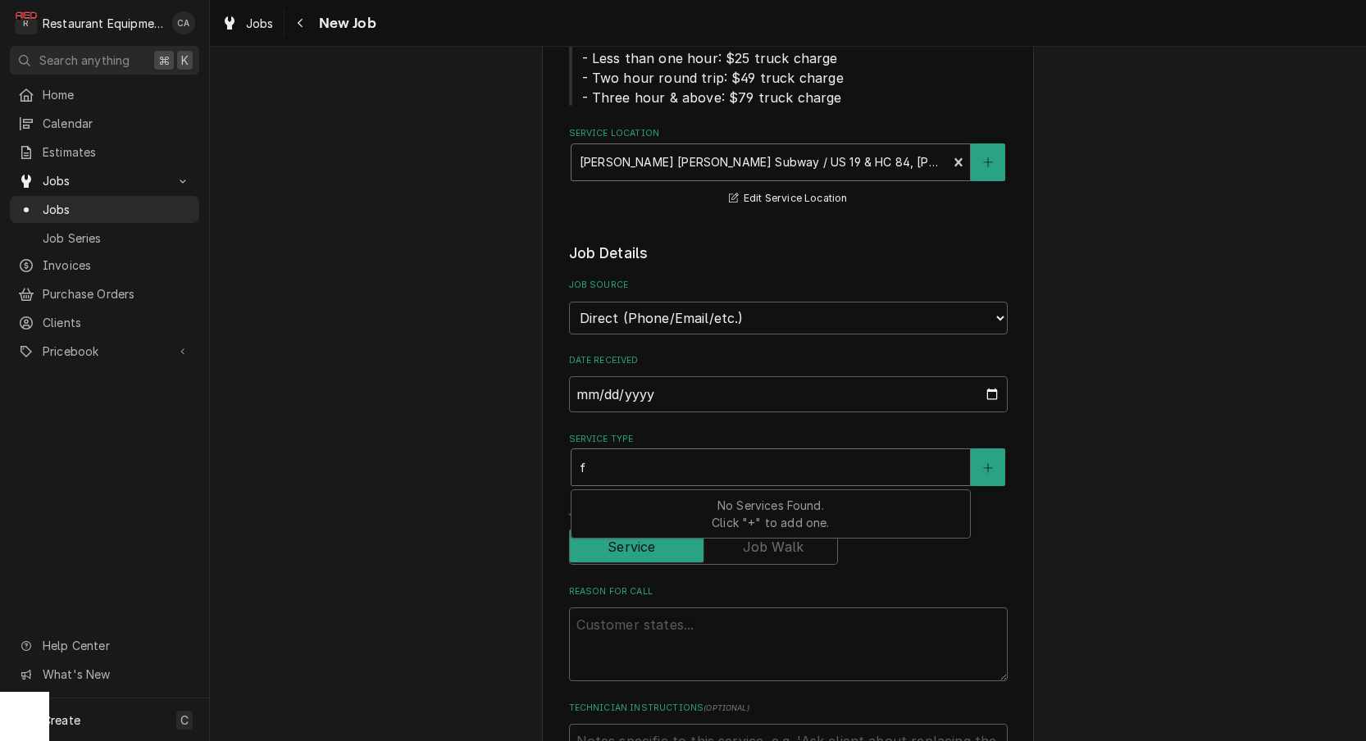
type textarea "x"
type input "fi"
type textarea "x"
type input "fix"
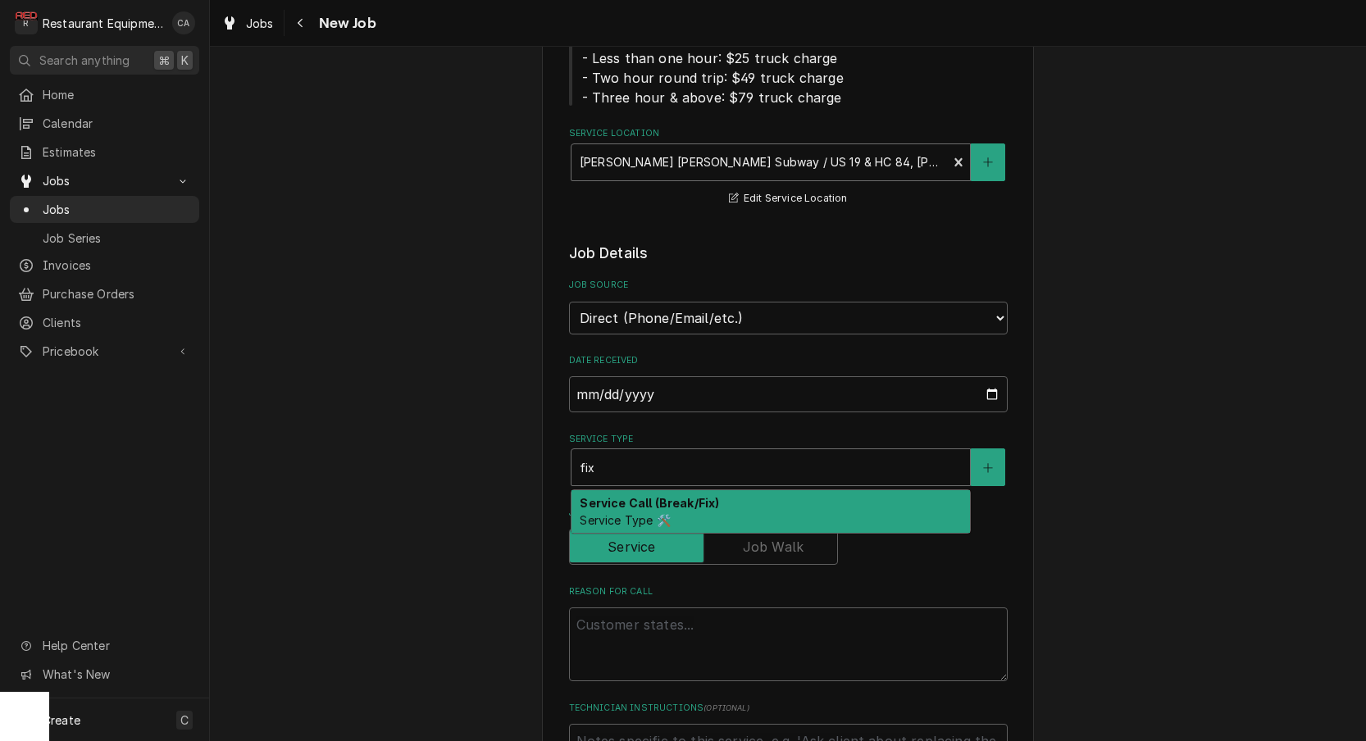
drag, startPoint x: 626, startPoint y: 495, endPoint x: 486, endPoint y: 397, distance: 171.2
click at [626, 513] on span "Service Type 🛠️" at bounding box center [624, 520] width 90 height 14
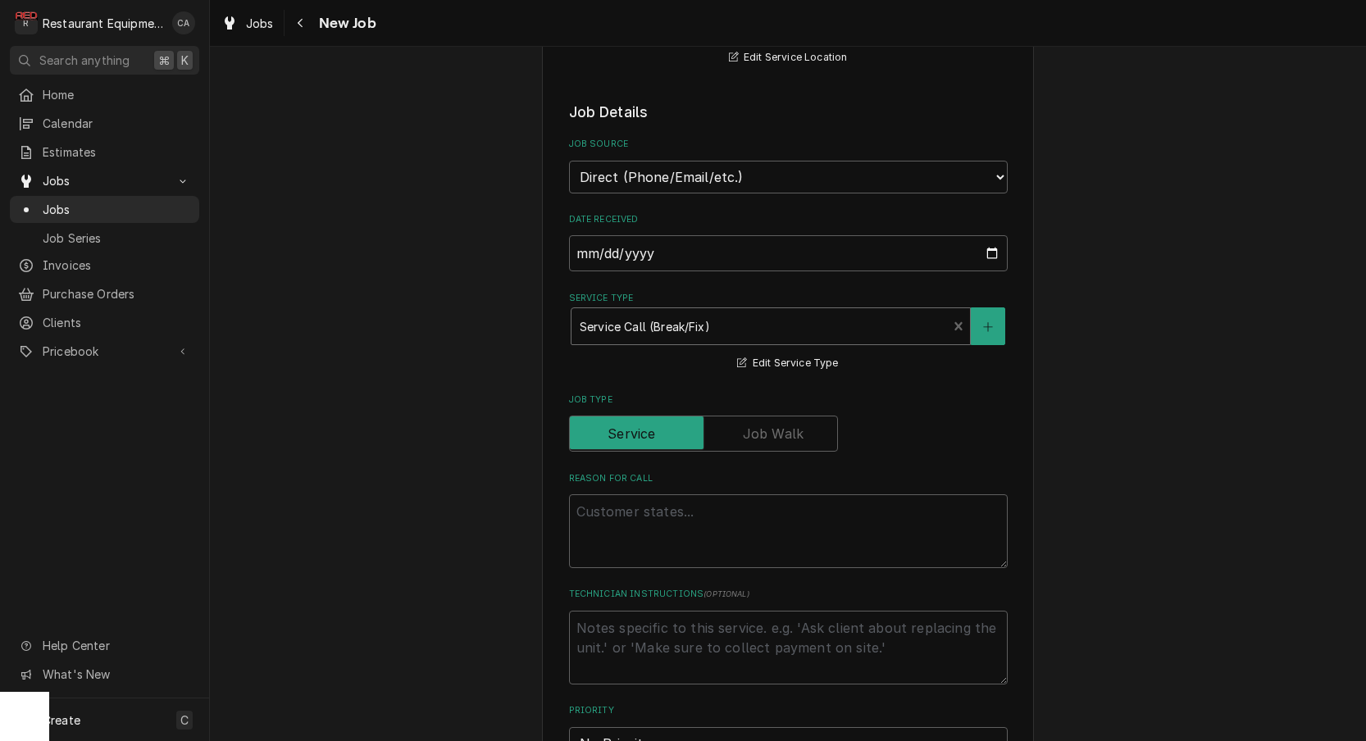
scroll to position [0, 0]
click at [607, 494] on textarea "Reason For Call" at bounding box center [788, 531] width 439 height 74
paste textarea "Work Order #: 88894 Request number: 113505 ICE MACHINE IS NOT MAKING ICE NO ICE…"
type textarea "x"
type textarea "Work Order #: 88894 Request number: 113505 ICE MACHINE IS NOT MAKING ICE NO ICE…"
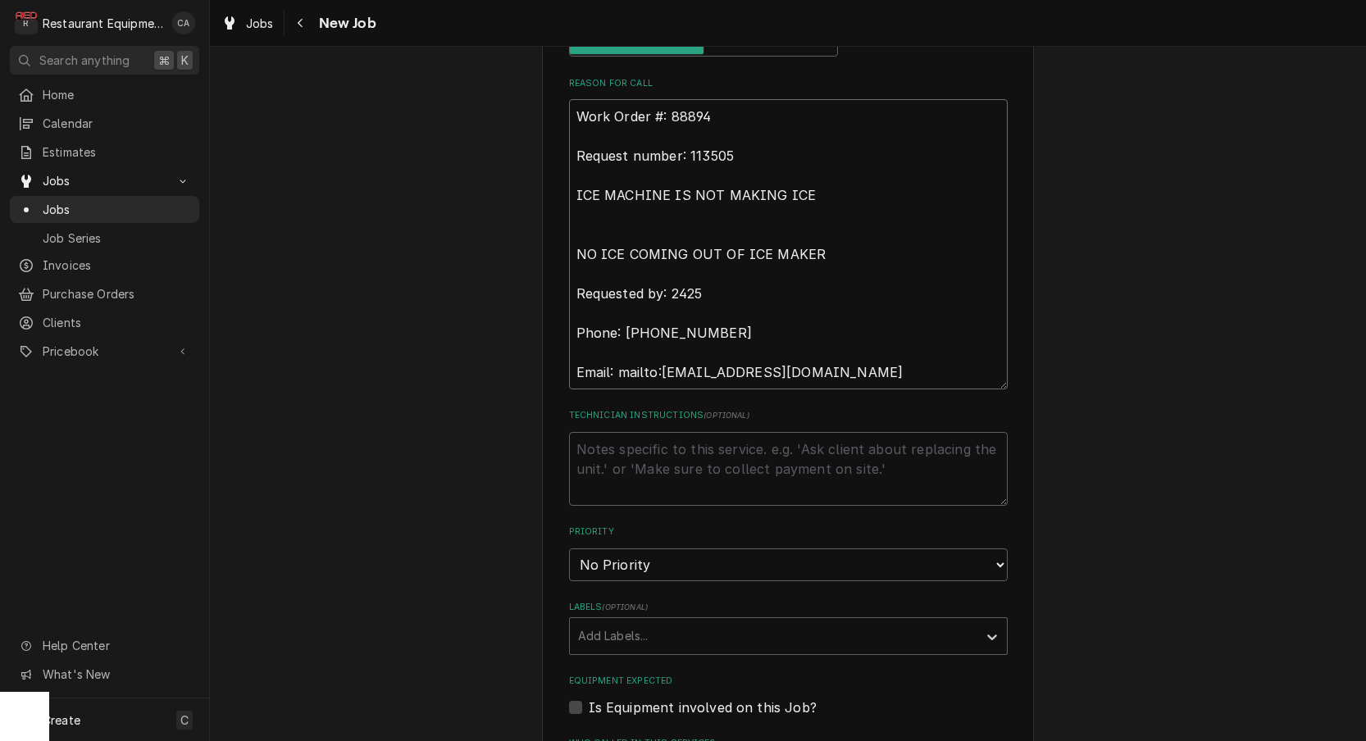
scroll to position [820, 0]
drag, startPoint x: 827, startPoint y: 233, endPoint x: 608, endPoint y: 207, distance: 220.3
click at [593, 202] on textarea "Work Order #: 88894 Request number: 113505 ICE MACHINE IS NOT MAKING ICE NO ICE…" at bounding box center [788, 243] width 439 height 290
type textarea "x"
type textarea "Work Order #: 88894 Request number: 113505 ICE MACHINE IS NOT MAKING ICE Reques…"
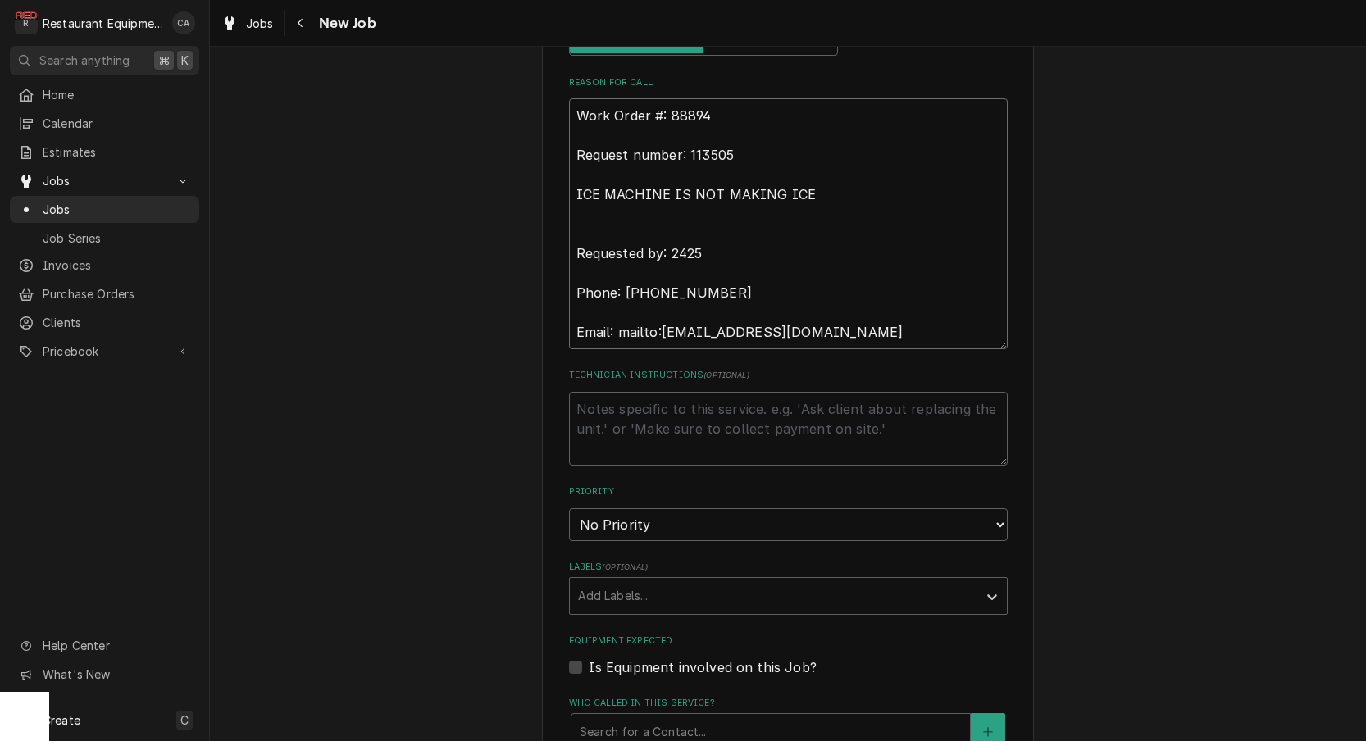
type textarea "x"
type textarea "Work Order #: 88894 Request number: 113505 ICE MACHINE IS NOT MAKING ICE Reques…"
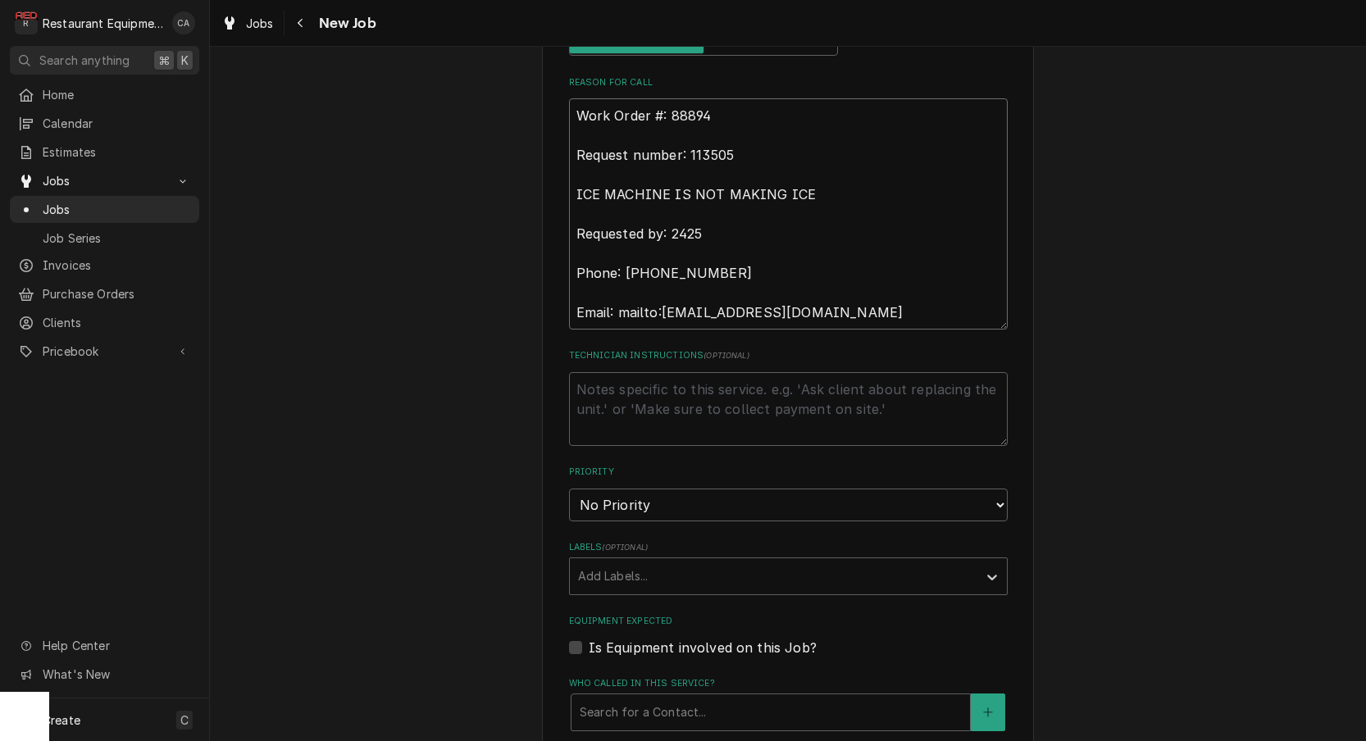
type textarea "x"
type textarea "Work Order #: 88894 Request number: 113505 ICE MACHINE IS NOT MAKING ICE Reques…"
select select "2"
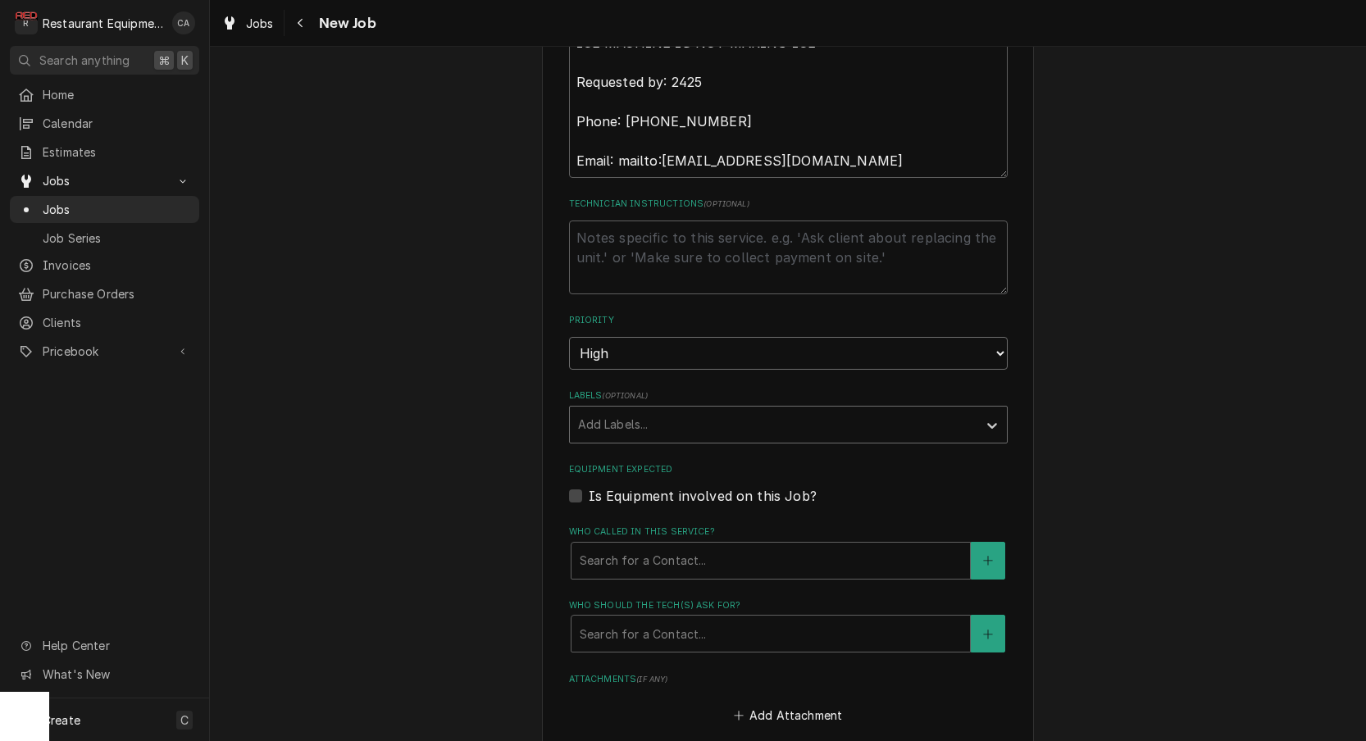
scroll to position [974, 0]
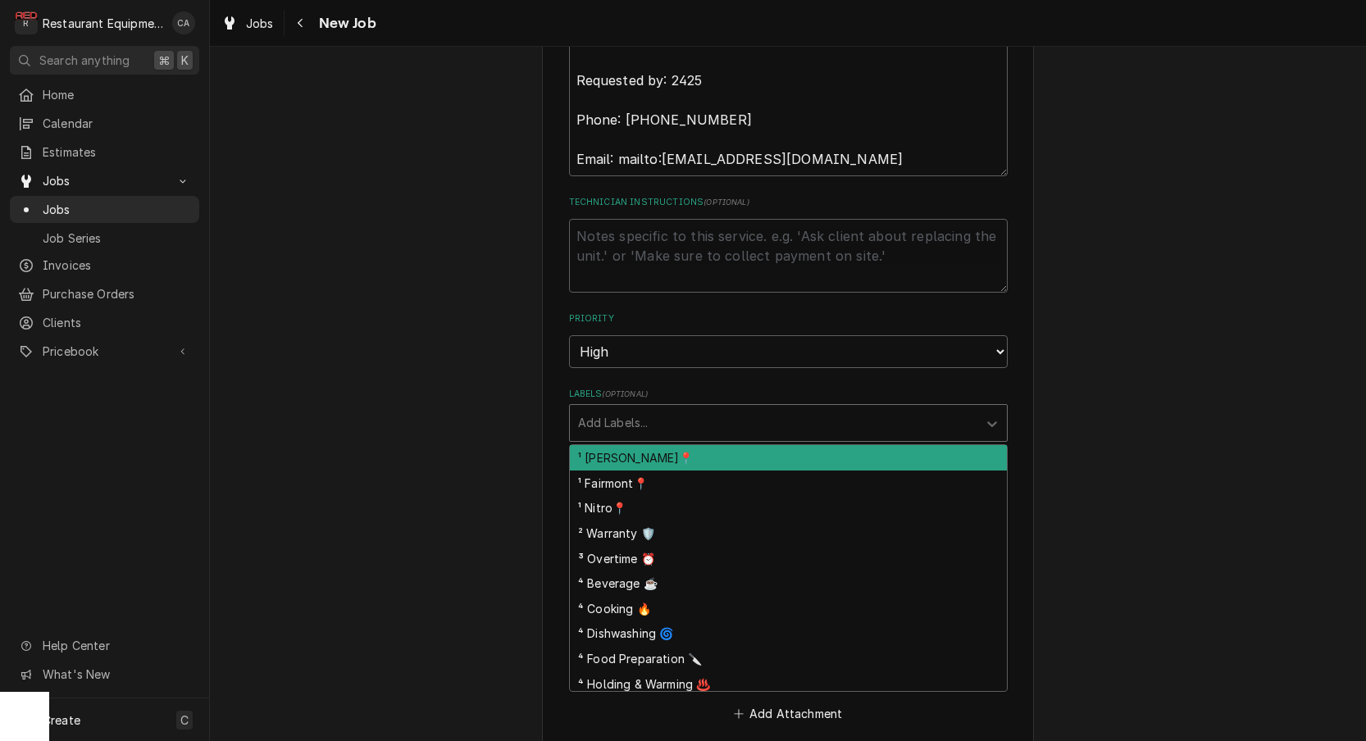
click at [612, 414] on div "Add Labels..." at bounding box center [773, 422] width 391 height 17
click at [606, 445] on div "¹ [PERSON_NAME]📍" at bounding box center [788, 457] width 437 height 25
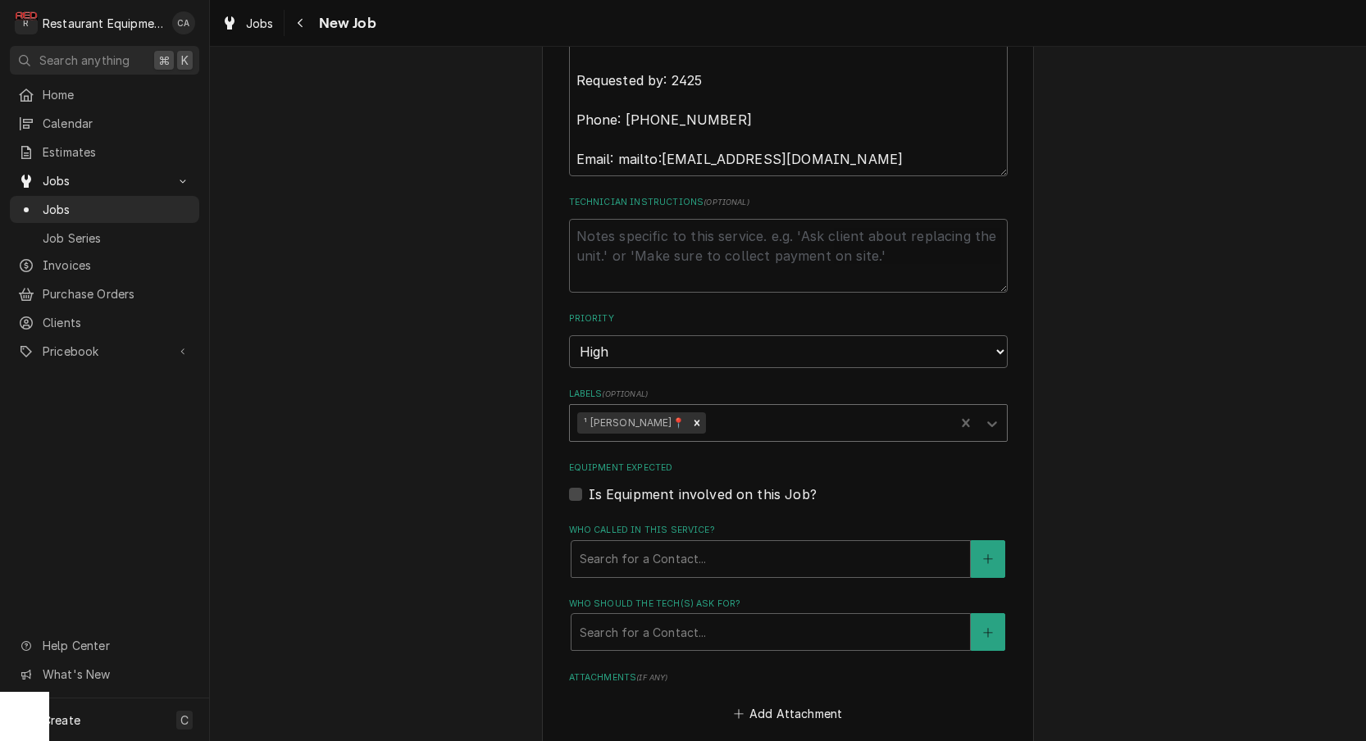
type textarea "x"
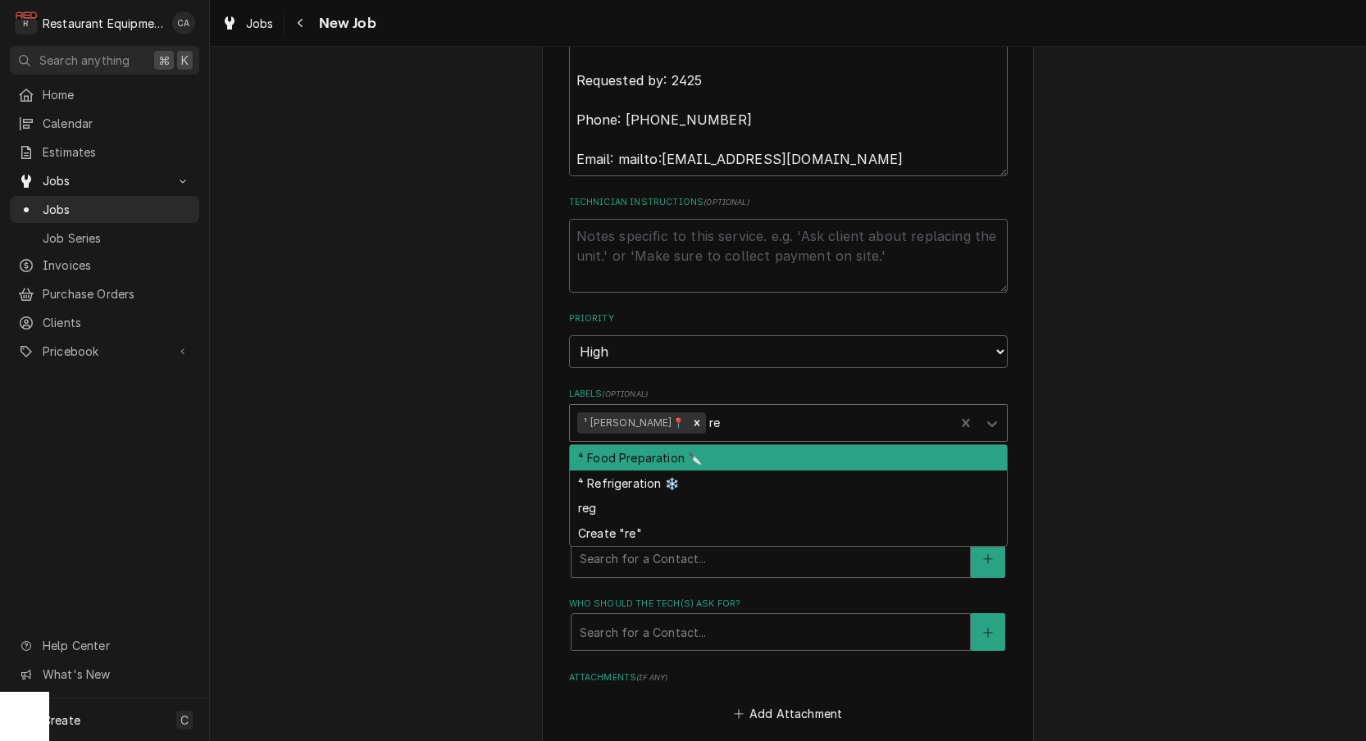
type input "ref"
click at [631, 445] on div "⁴ Refrigeration ❄️" at bounding box center [788, 457] width 437 height 25
type textarea "x"
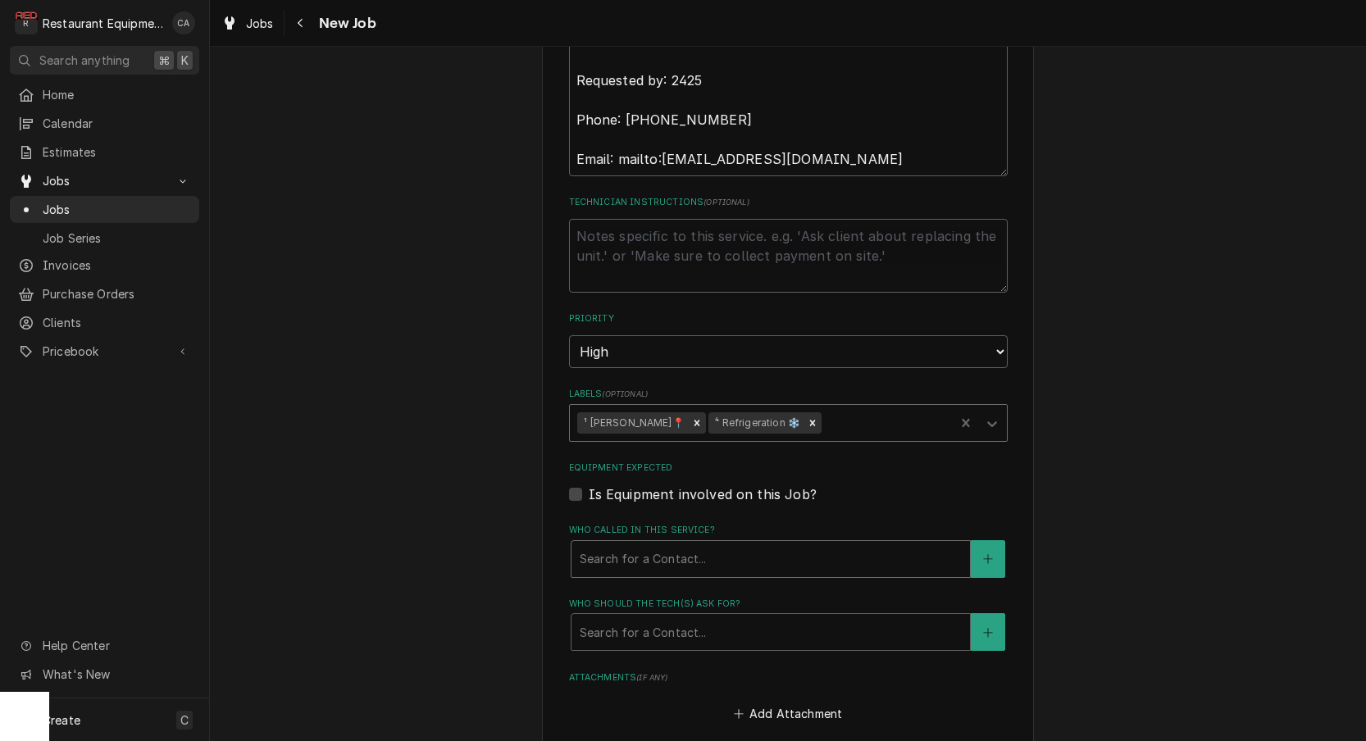
drag, startPoint x: 628, startPoint y: 530, endPoint x: 645, endPoint y: 543, distance: 21.2
click at [629, 550] on div "Search for a Contact..." at bounding box center [770, 558] width 382 height 17
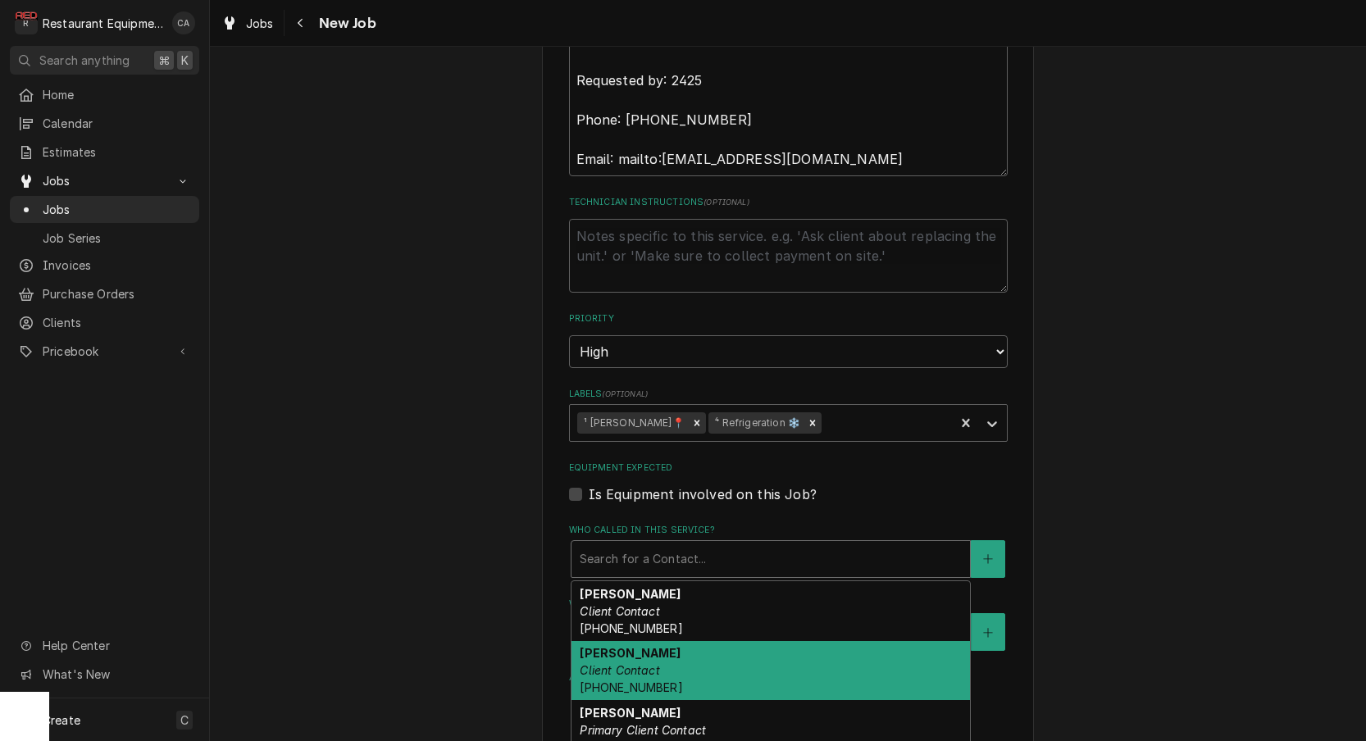
click at [637, 663] on em "Client Contact" at bounding box center [619, 670] width 80 height 14
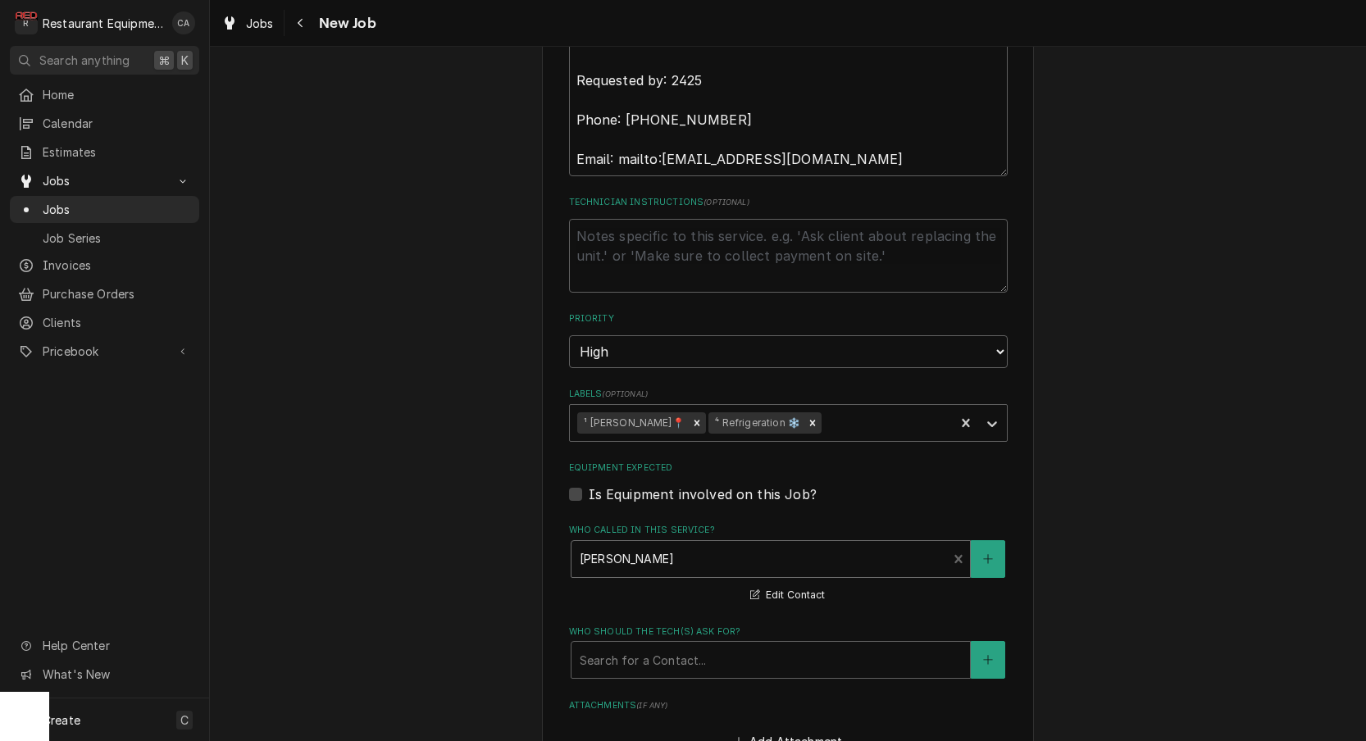
drag, startPoint x: 625, startPoint y: 632, endPoint x: 641, endPoint y: 644, distance: 20.5
click at [626, 645] on div "Who should the tech(s) ask for?" at bounding box center [770, 660] width 382 height 30
drag, startPoint x: 613, startPoint y: 711, endPoint x: 561, endPoint y: 670, distance: 65.9
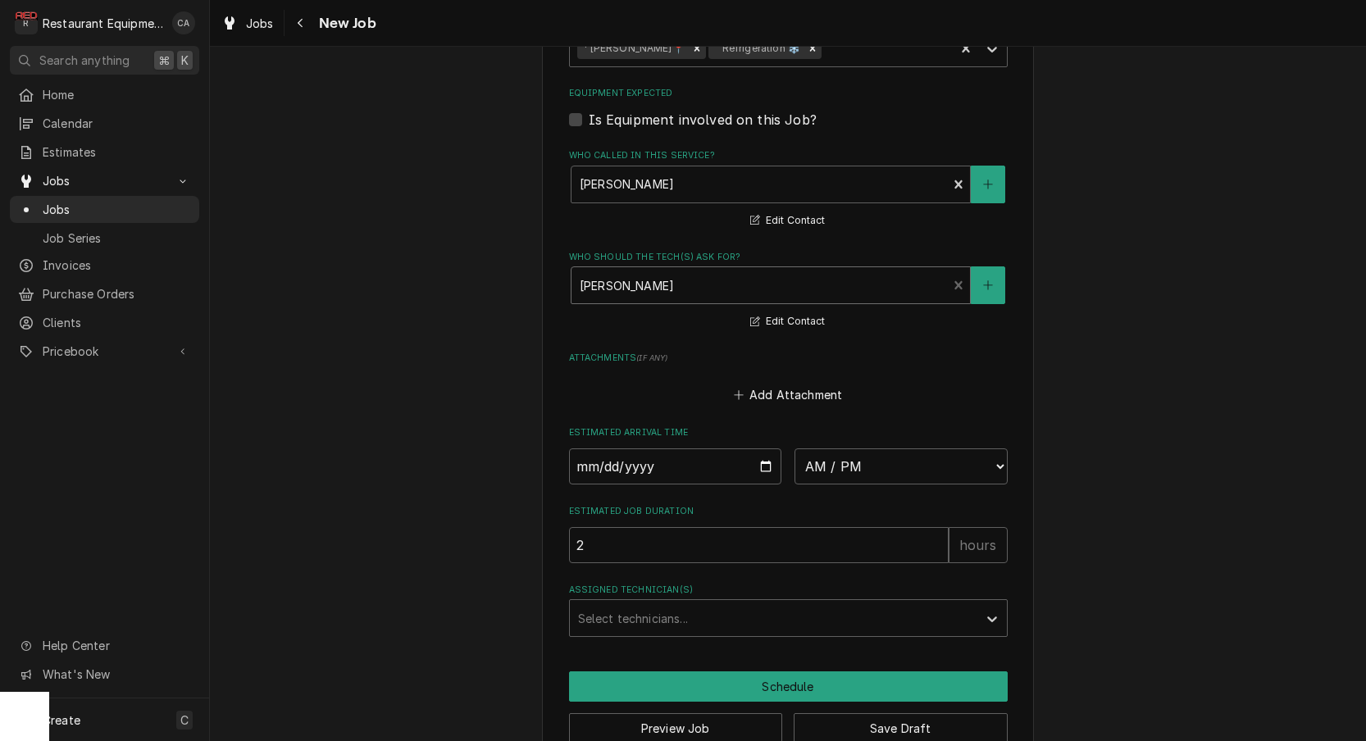
scroll to position [0, 0]
click at [909, 713] on button "Save Draft" at bounding box center [900, 728] width 214 height 30
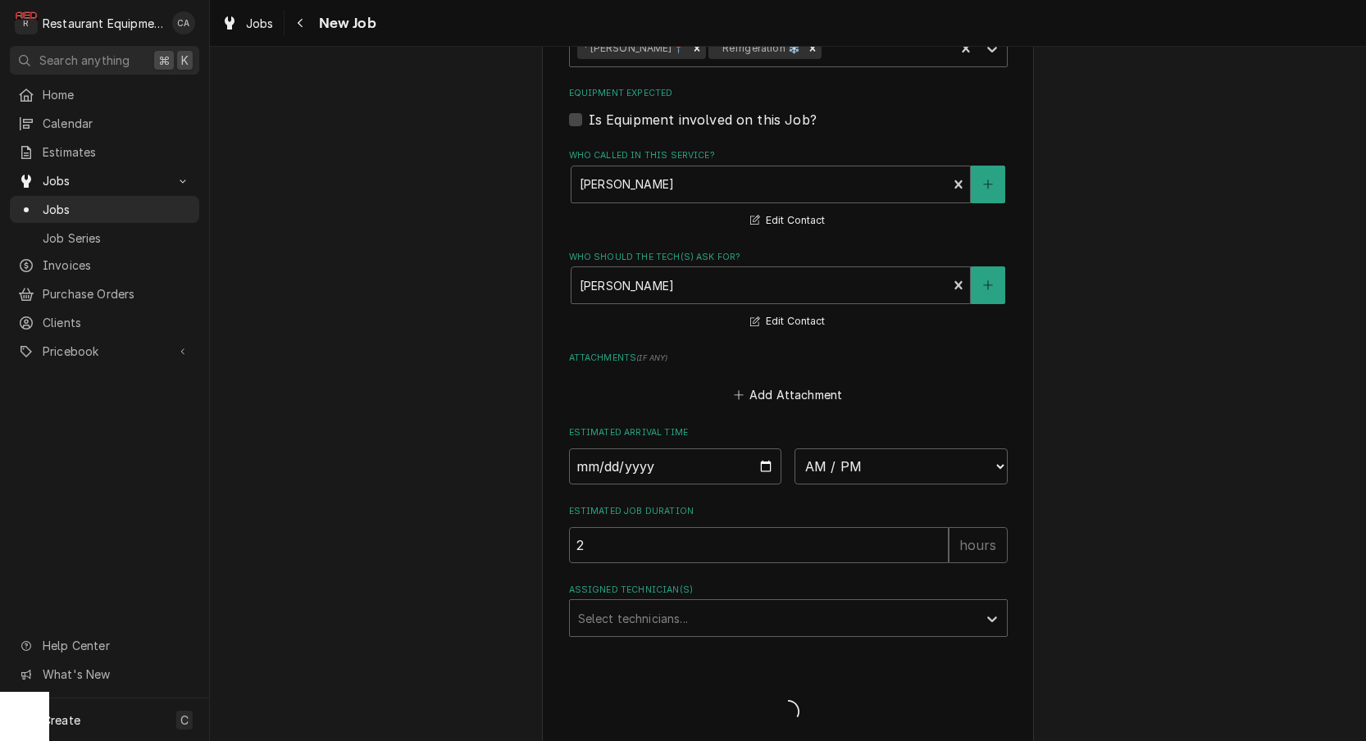
type textarea "x"
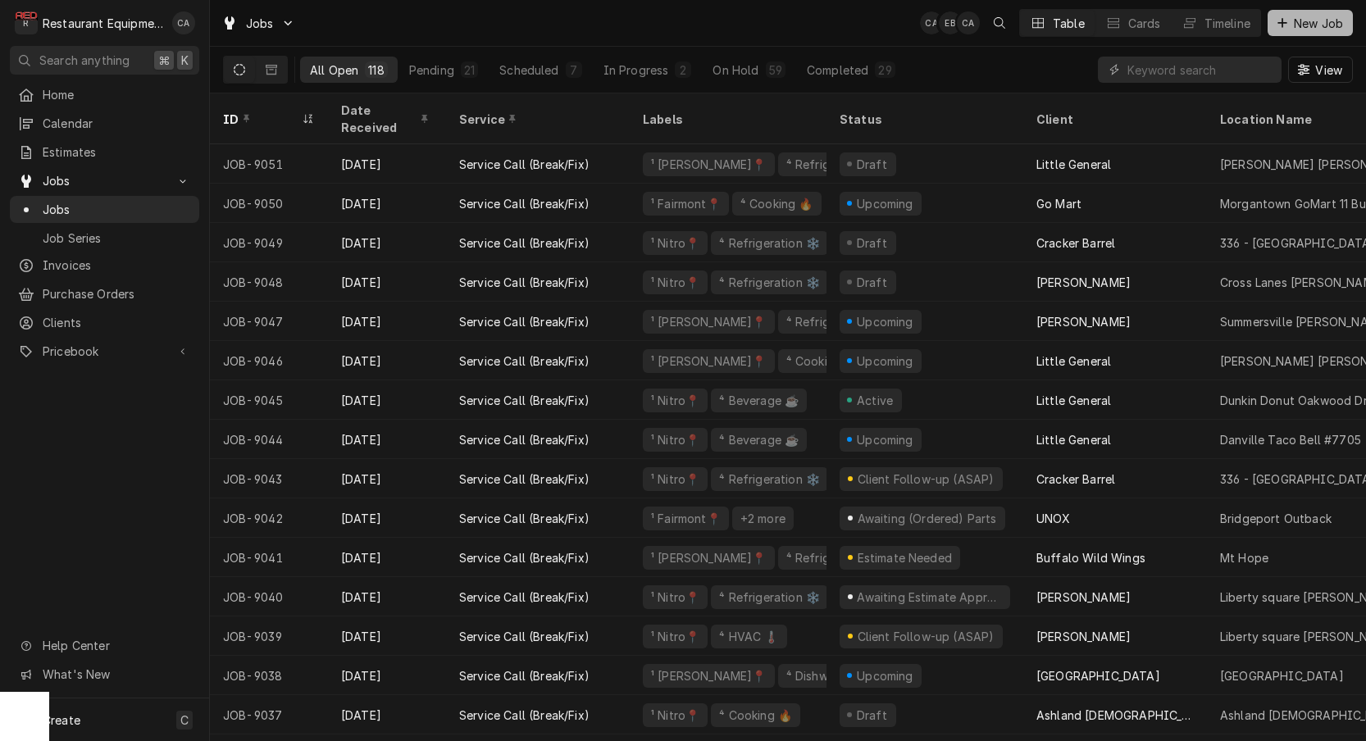
click at [1307, 28] on span "New Job" at bounding box center [1318, 23] width 56 height 17
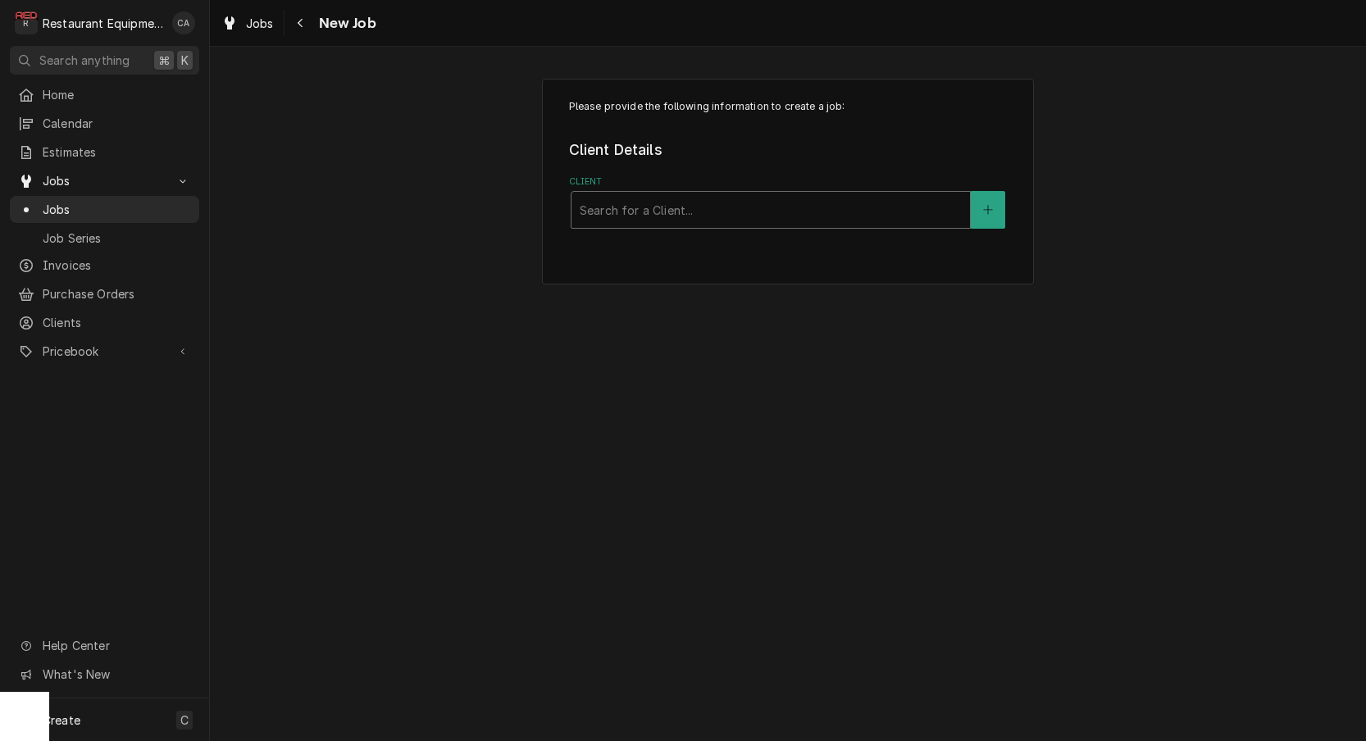
click at [724, 195] on html "R Restaurant Equipment Diagnostics CA Search anything ⌘ K Home Calendar Estimat…" at bounding box center [683, 370] width 1366 height 741
click at [716, 208] on div "Client" at bounding box center [770, 210] width 382 height 30
type input "crac"
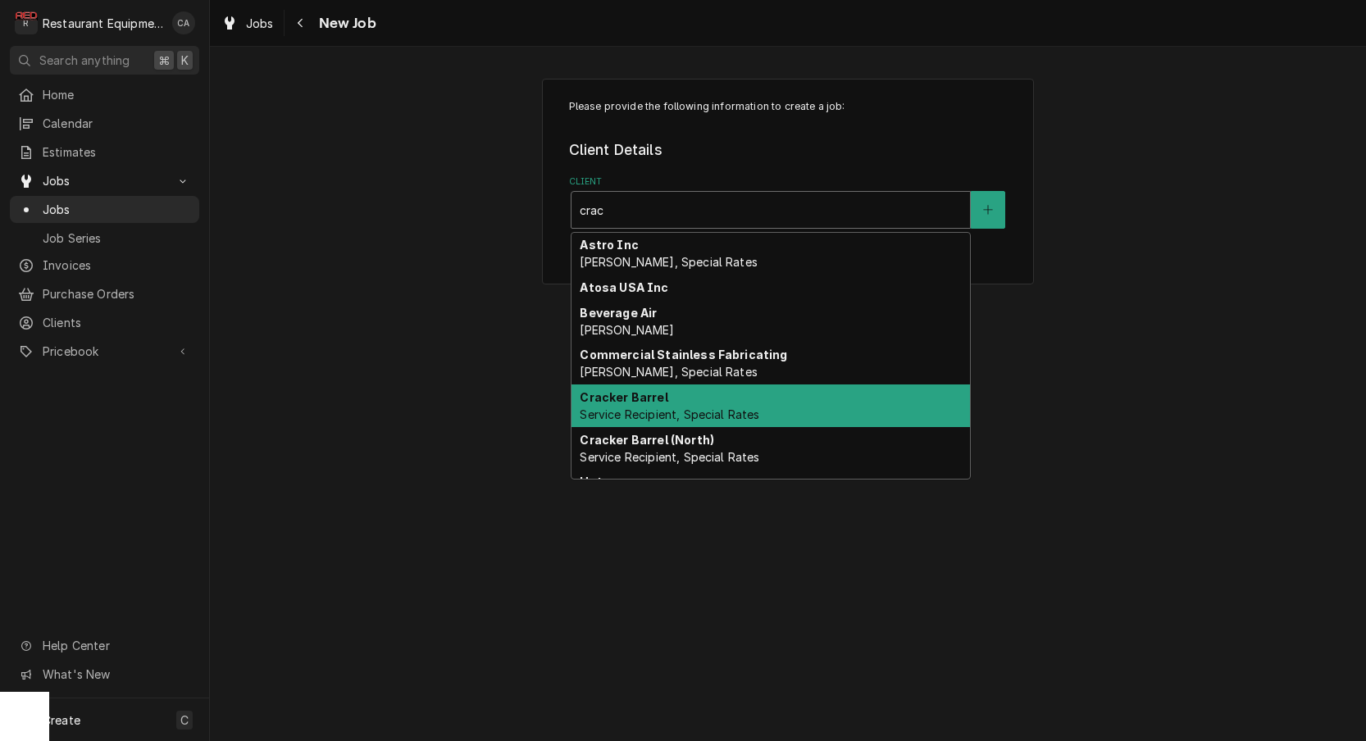
drag, startPoint x: 697, startPoint y: 419, endPoint x: 609, endPoint y: 409, distance: 88.3
click at [697, 419] on span "Service Recipient, Special Rates" at bounding box center [669, 414] width 180 height 14
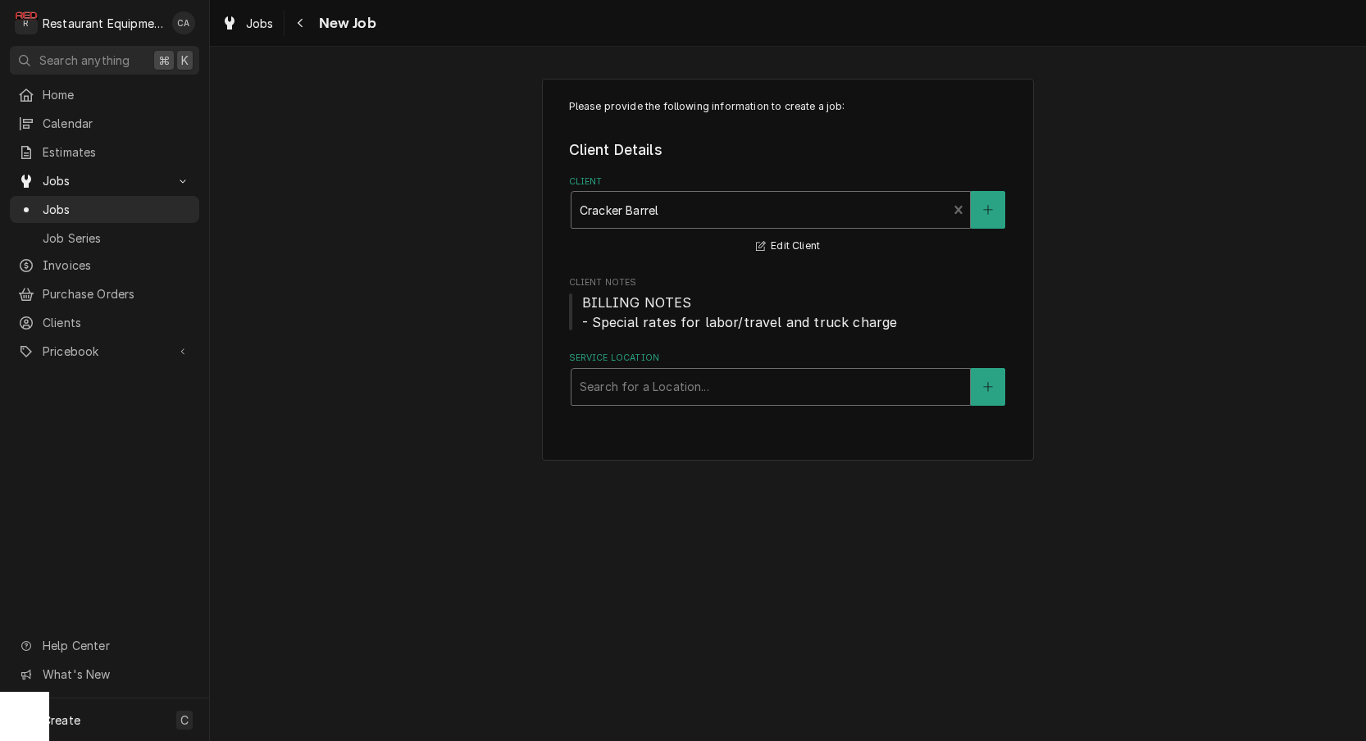
click at [611, 378] on div "Search for a Location..." at bounding box center [770, 386] width 382 height 17
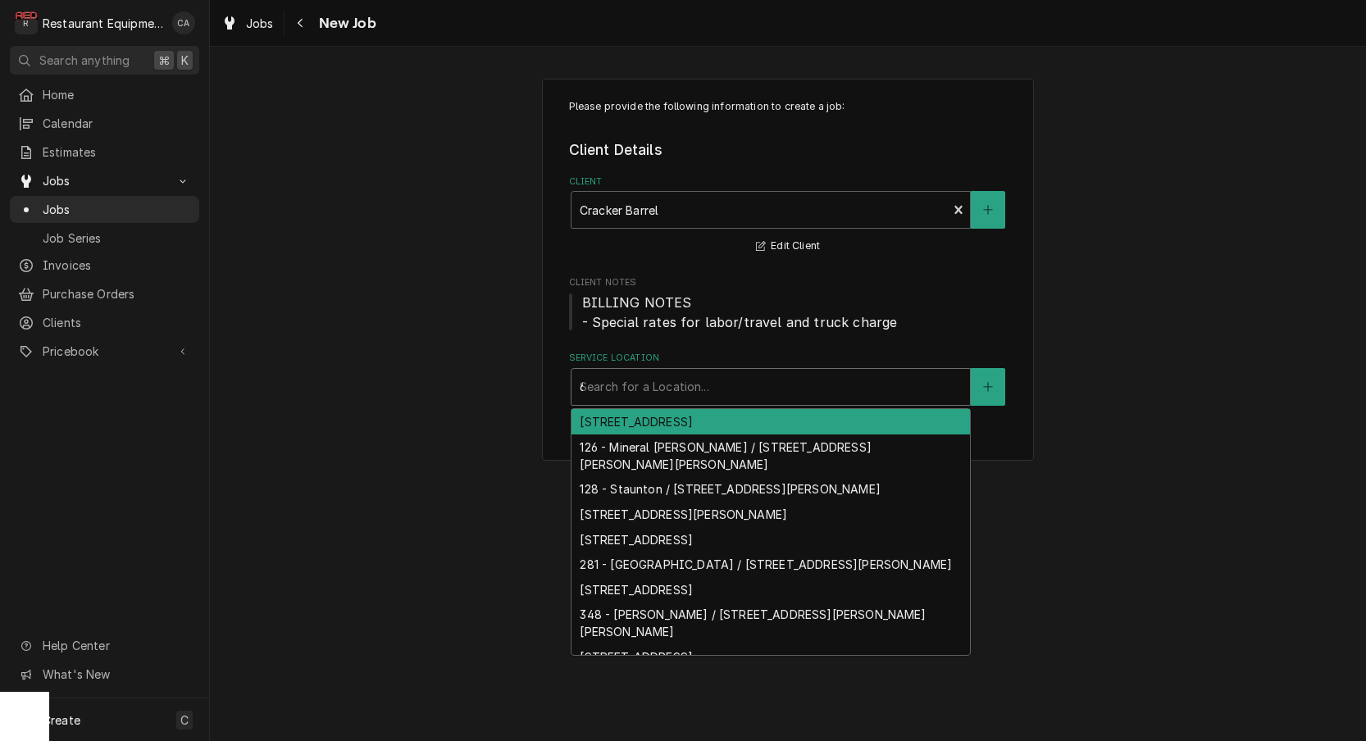
type input "65"
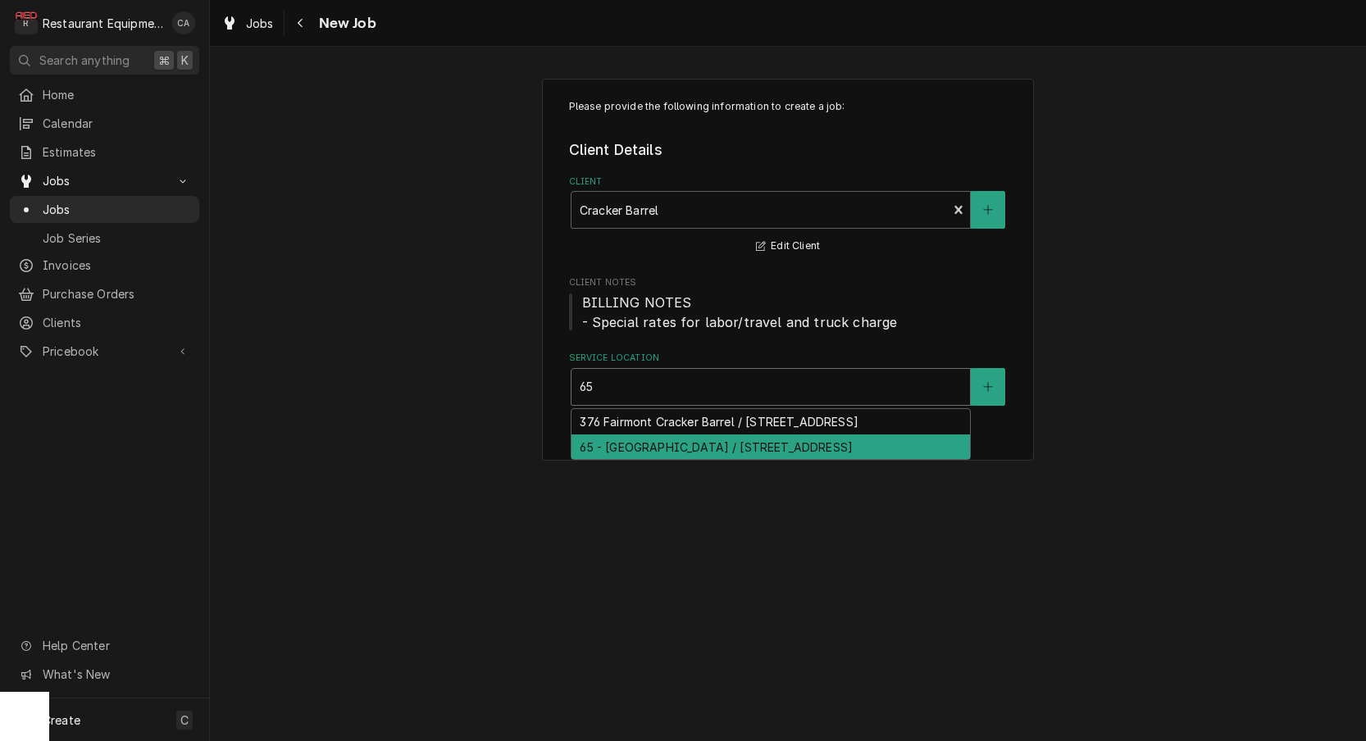
scroll to position [1, 0]
drag, startPoint x: 607, startPoint y: 439, endPoint x: 524, endPoint y: 425, distance: 83.9
click at [607, 439] on div "65 - Princeton / 294 Meadowfield Ln, Princeton, WV 24740" at bounding box center [770, 446] width 398 height 25
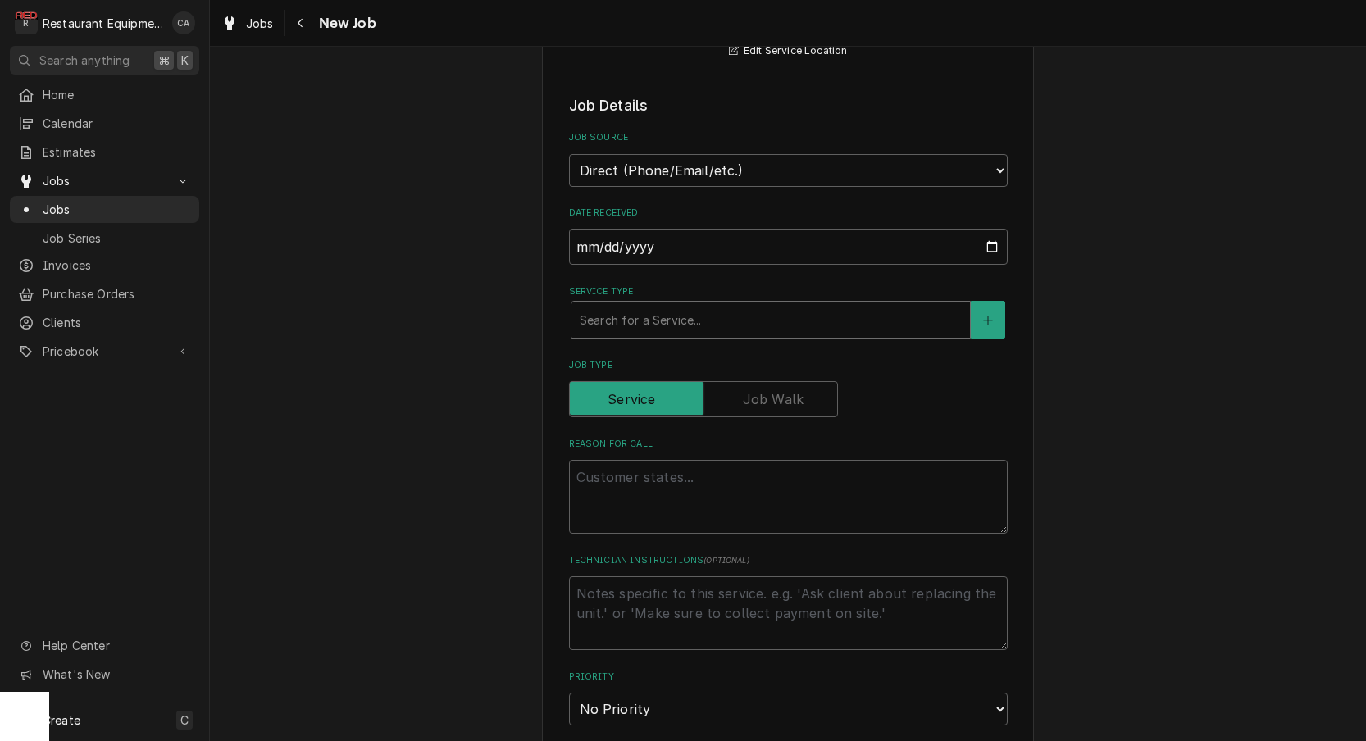
scroll to position [373, 0]
click at [672, 311] on div "Search for a Service..." at bounding box center [770, 319] width 382 height 17
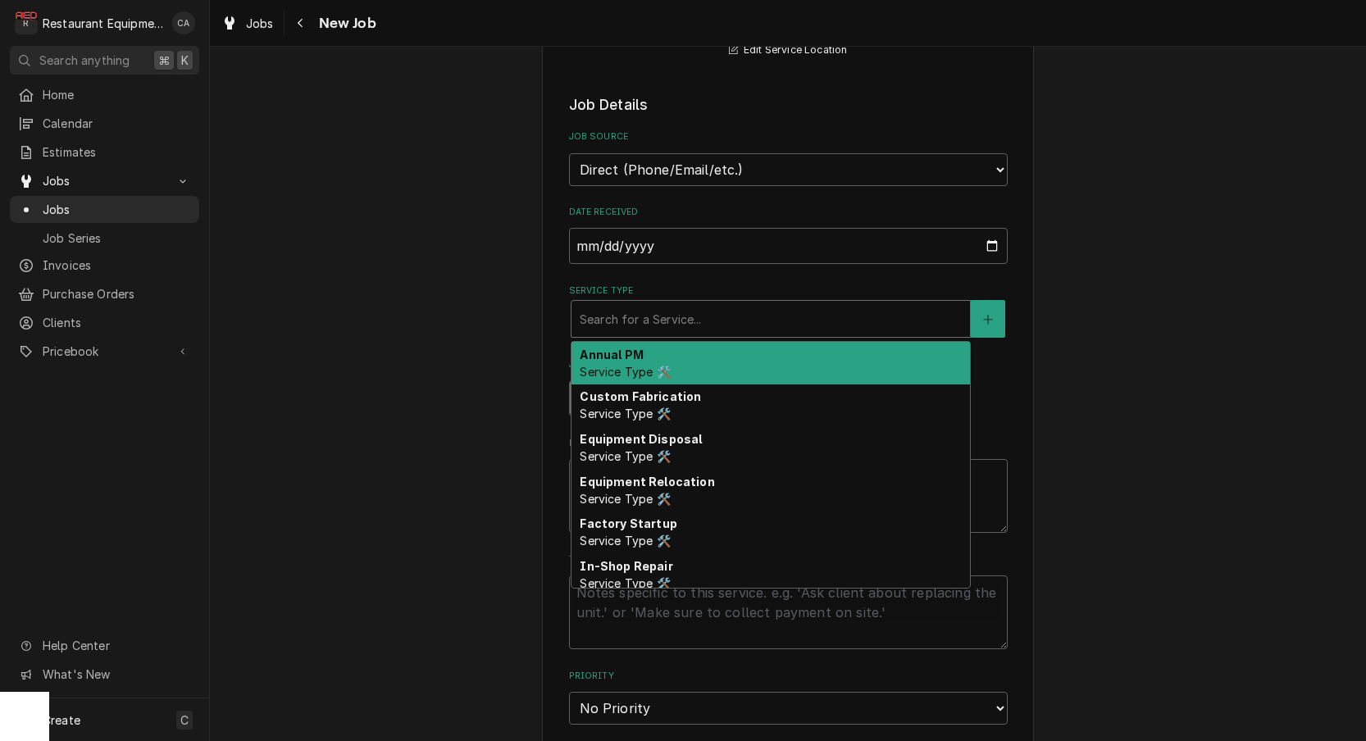
type textarea "x"
type input "f"
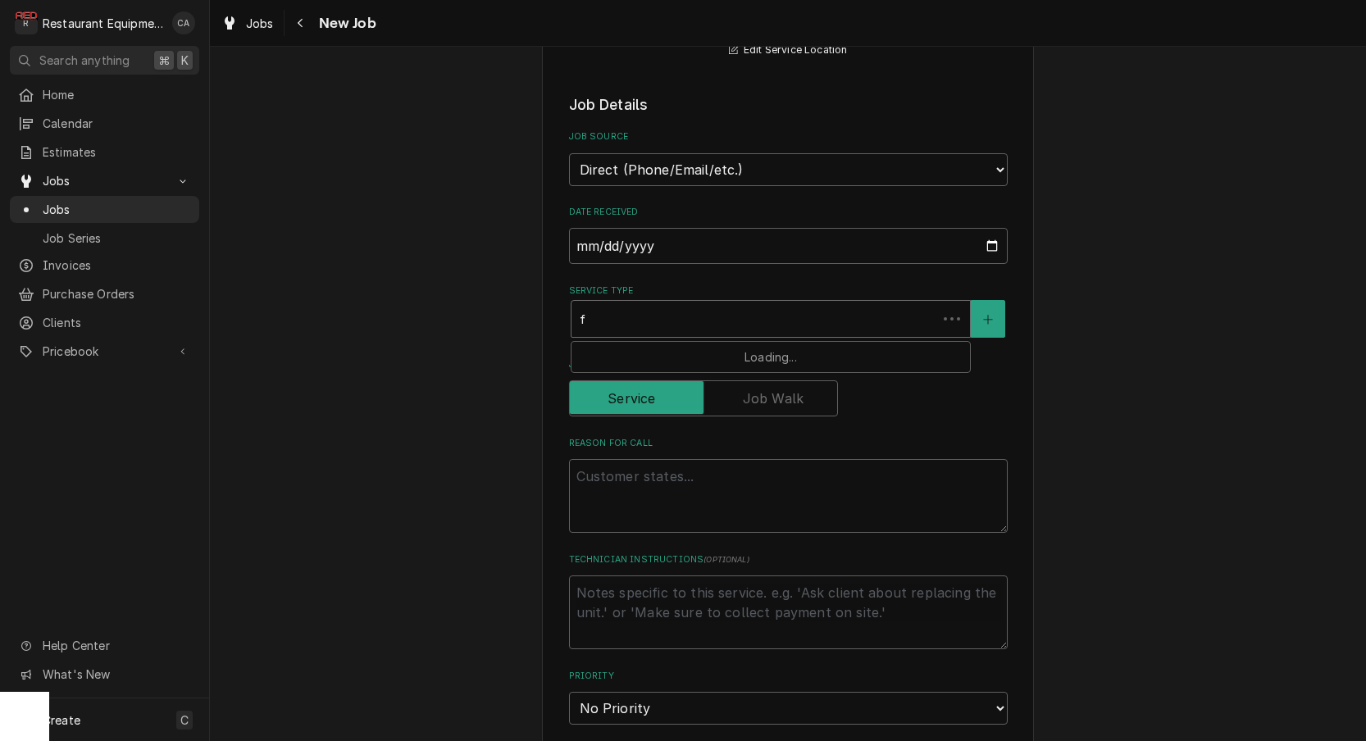
type textarea "x"
type input "fi"
type textarea "x"
type input "fix"
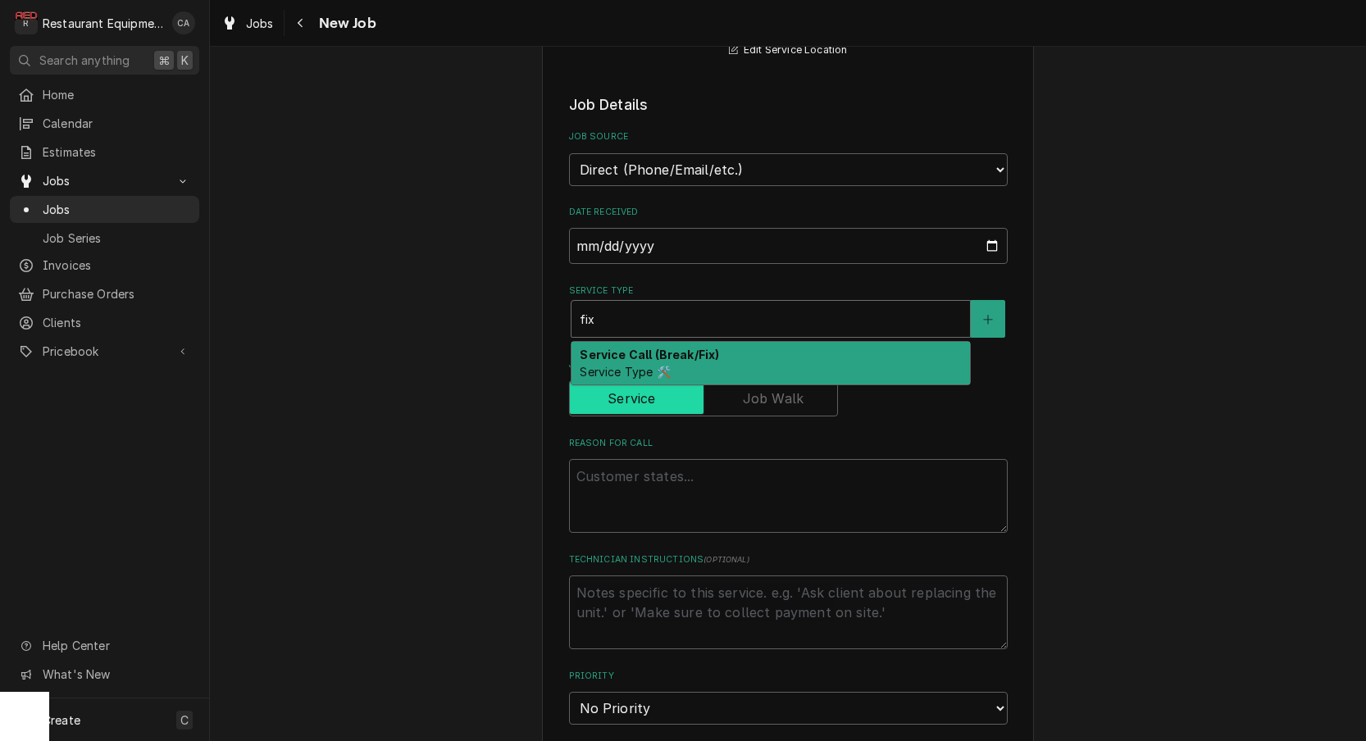
drag, startPoint x: 644, startPoint y: 334, endPoint x: 667, endPoint y: 364, distance: 37.4
click at [644, 348] on strong "Service Call (Break/Fix)" at bounding box center [648, 355] width 139 height 14
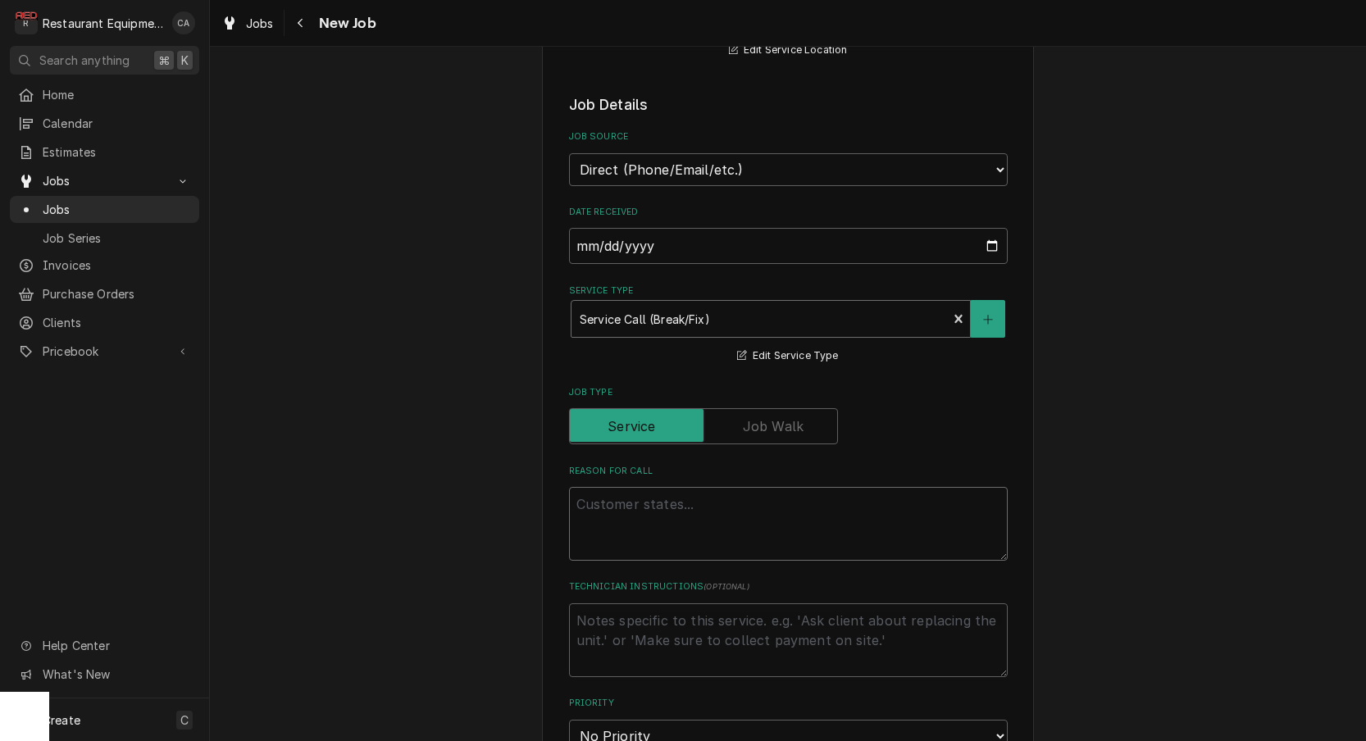
click at [620, 487] on textarea "Reason For Call" at bounding box center [788, 524] width 439 height 74
type textarea "x"
type textarea "P"
type textarea "x"
type textarea "PO"
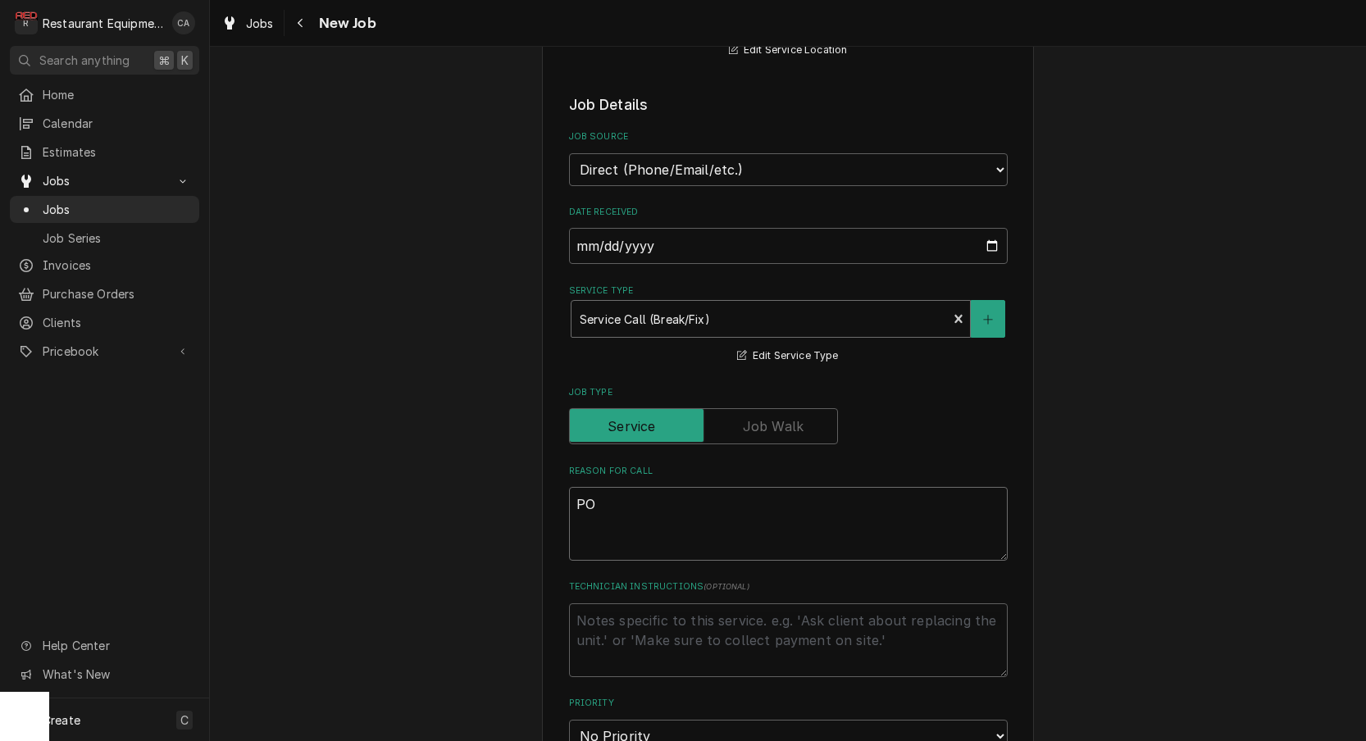
type textarea "x"
type textarea "PO#"
type textarea "x"
type textarea "PO#"
type textarea "x"
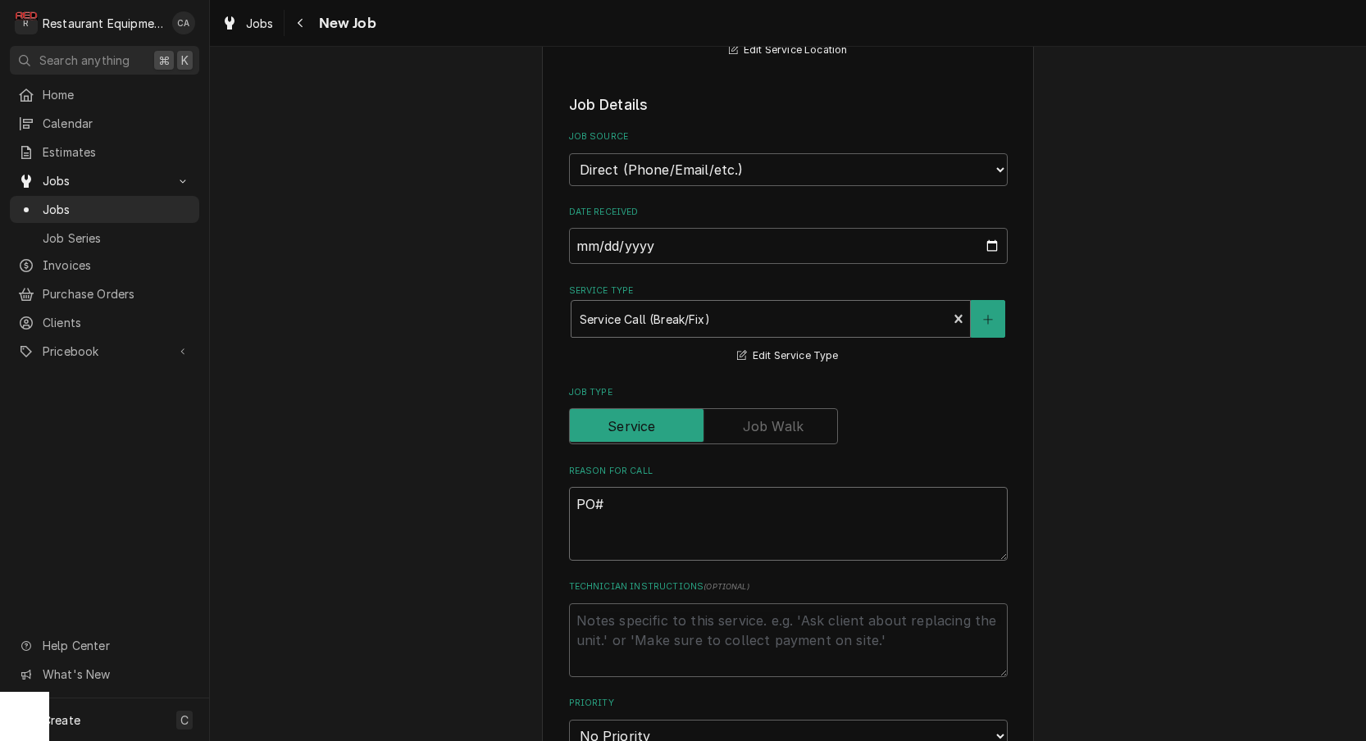
type textarea "PO#"
click at [938, 609] on textarea "Technician Instructions ( optional )" at bounding box center [788, 640] width 439 height 74
type textarea "x"
type textarea "N"
type textarea "x"
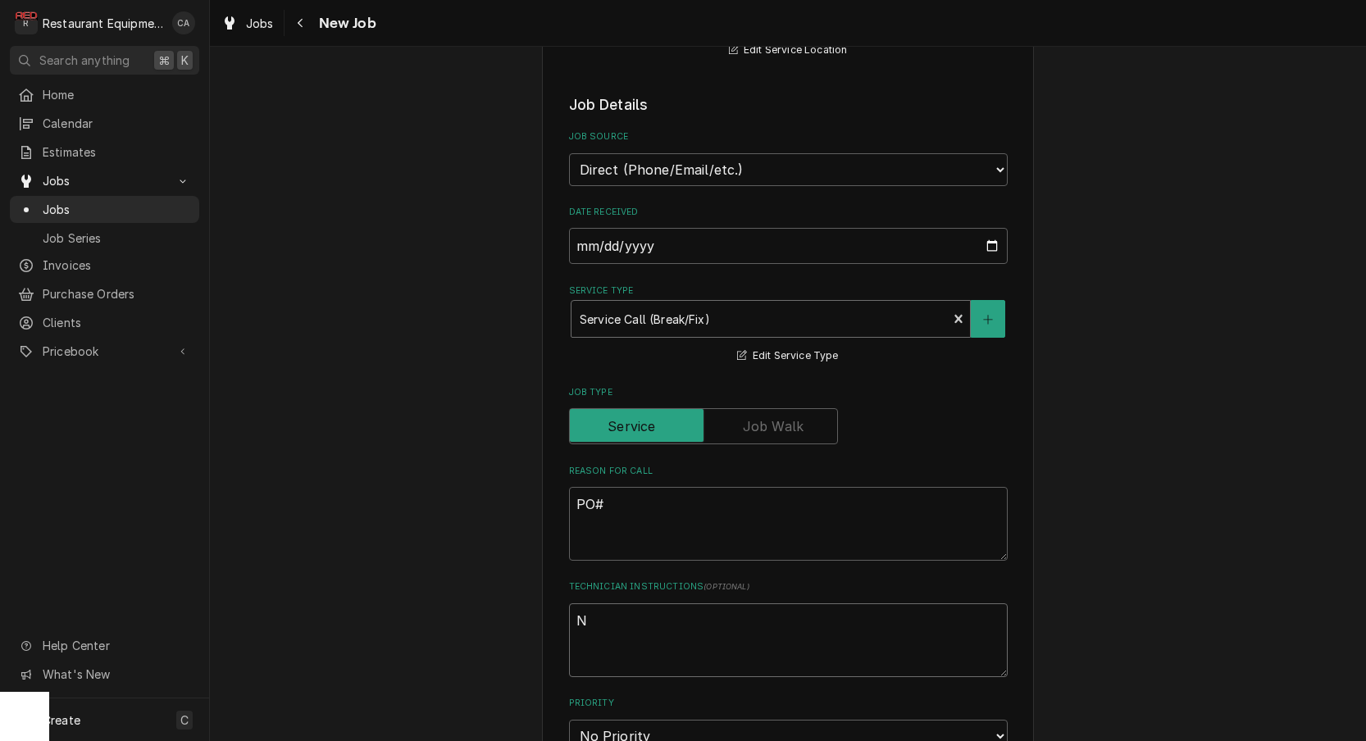
type textarea "NT"
type textarea "x"
type textarea "NTE"
type textarea "x"
type textarea "NTE"
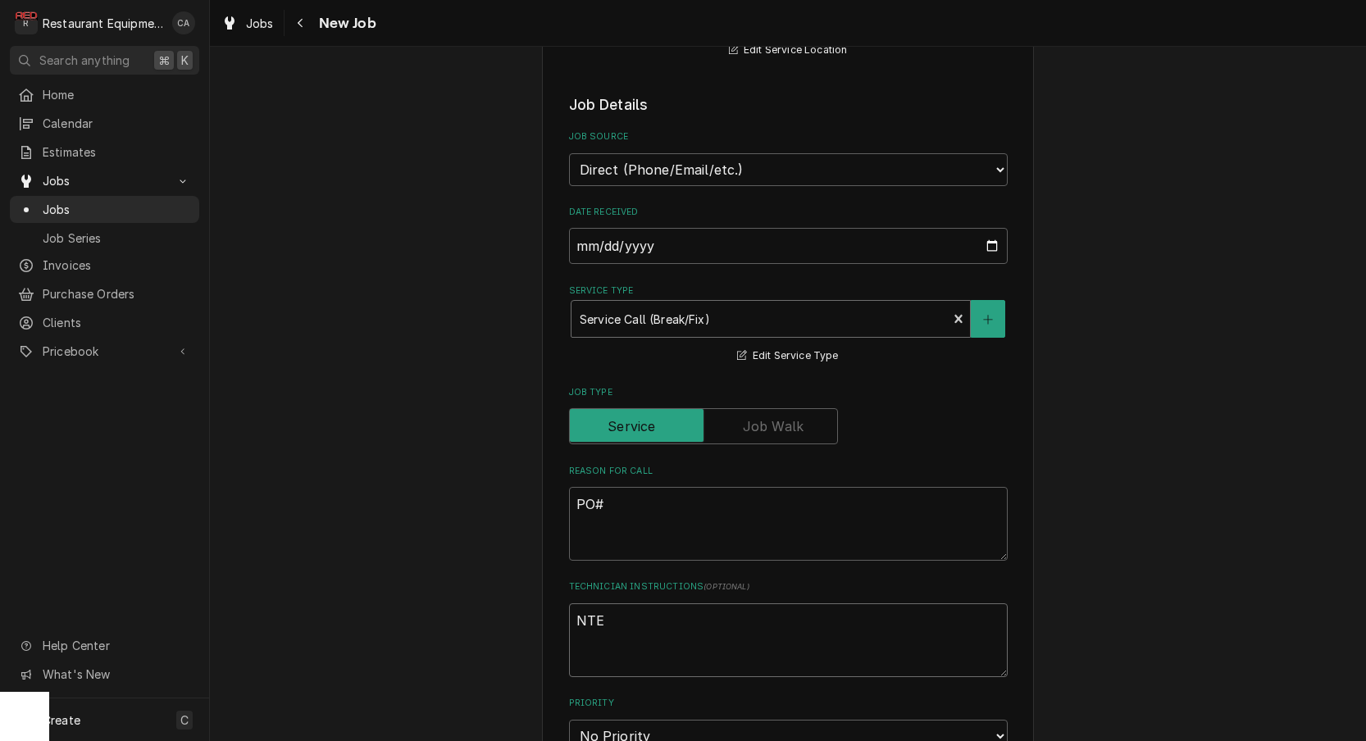
type textarea "x"
type textarea "NTE $"
type textarea "x"
type textarea "NTE $1"
type textarea "x"
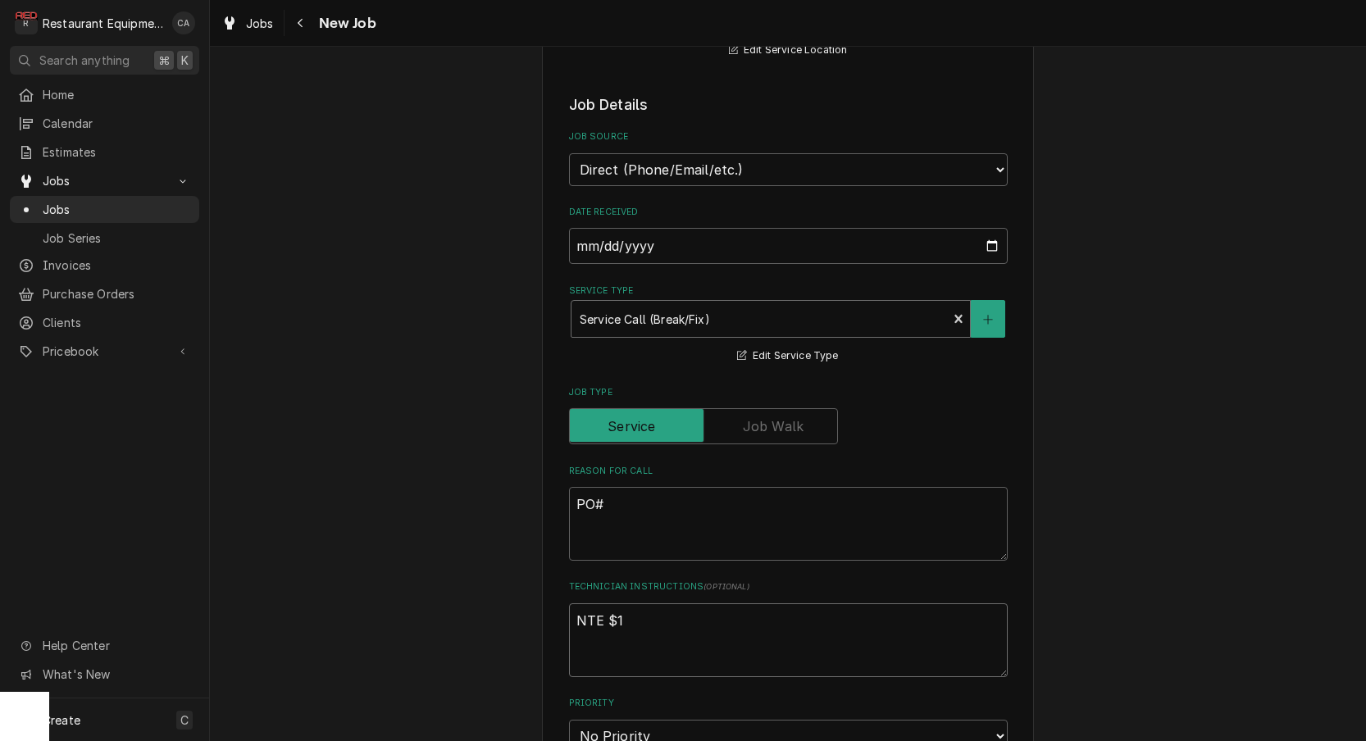
type textarea "NTE $10"
type textarea "x"
type textarea "NTE $100"
type textarea "x"
type textarea "NTE $1000"
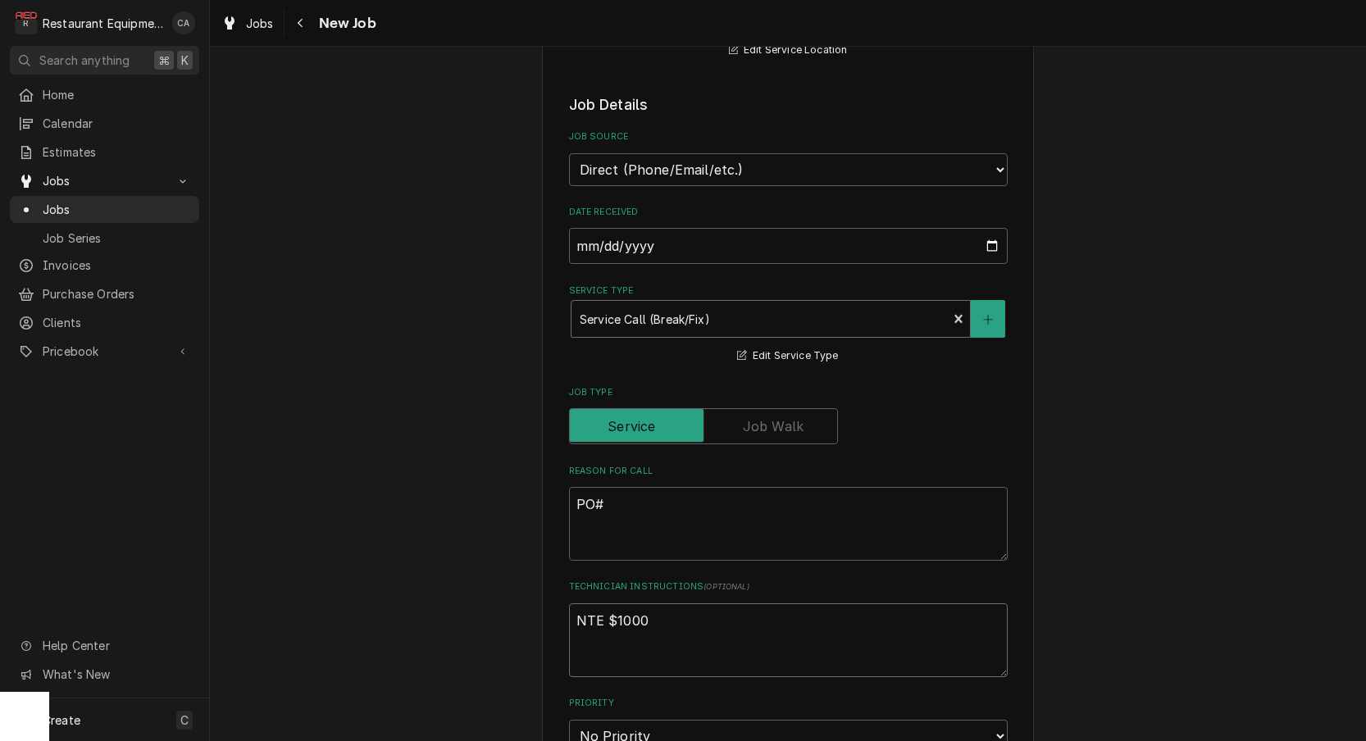
type textarea "x"
type textarea "NTE $1000"
click at [616, 487] on textarea "PO#" at bounding box center [788, 524] width 439 height 74
type textarea "x"
type textarea "PO# 3"
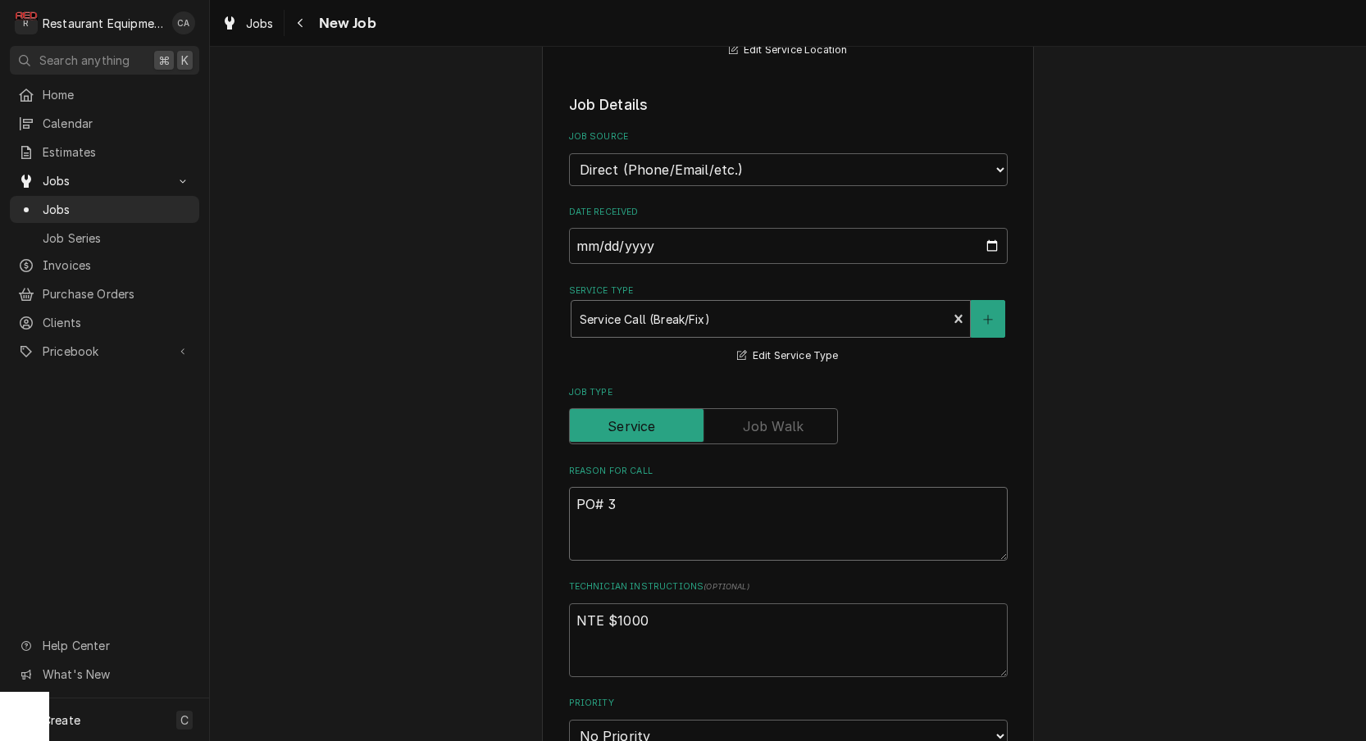
type textarea "x"
type textarea "PO# 32"
type textarea "x"
type textarea "PO# 327"
type textarea "x"
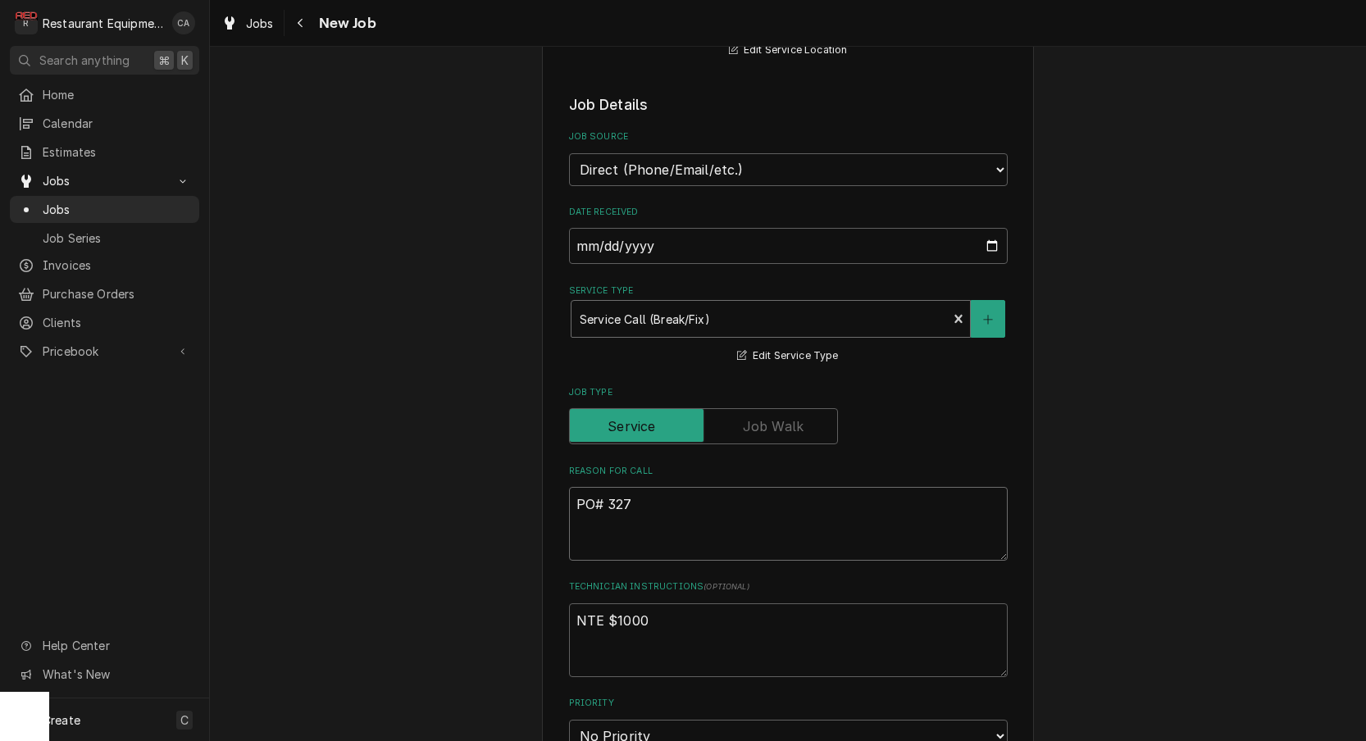
type textarea "PO# 3271"
type textarea "x"
type textarea "PO# 32711"
type textarea "x"
type textarea "PO# 327115"
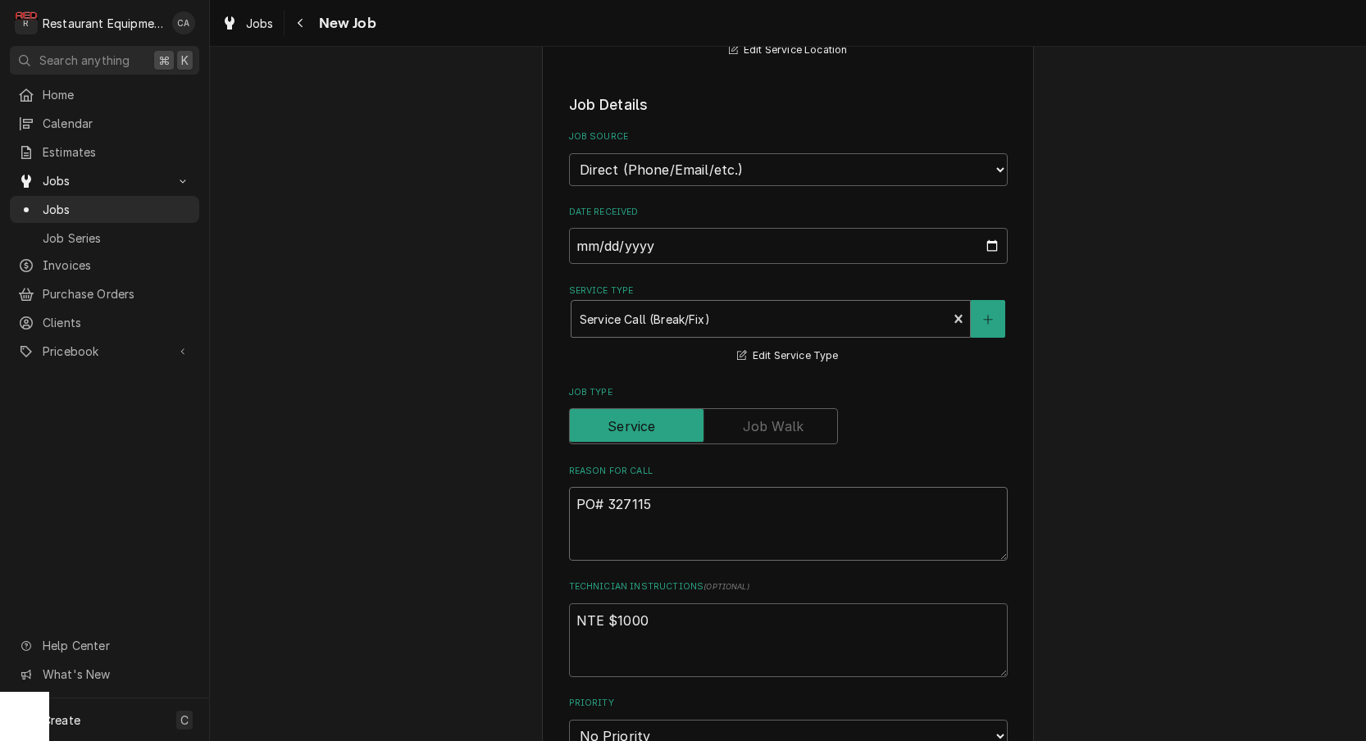
type textarea "x"
type textarea "PO# 3271159"
type textarea "x"
type textarea "PO# 327115"
type textarea "x"
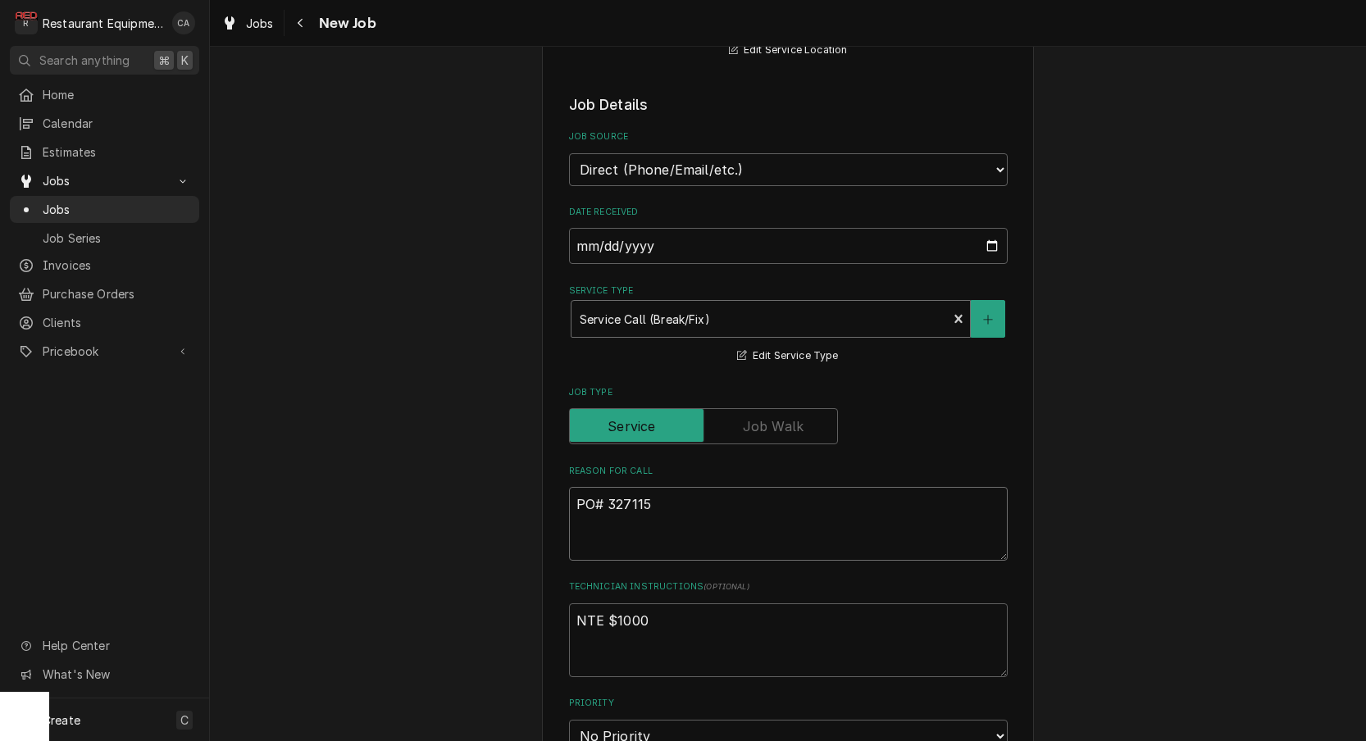
type textarea "PO# 32711"
type textarea "x"
type textarea "PO# 3271"
type textarea "x"
type textarea "PO# 327"
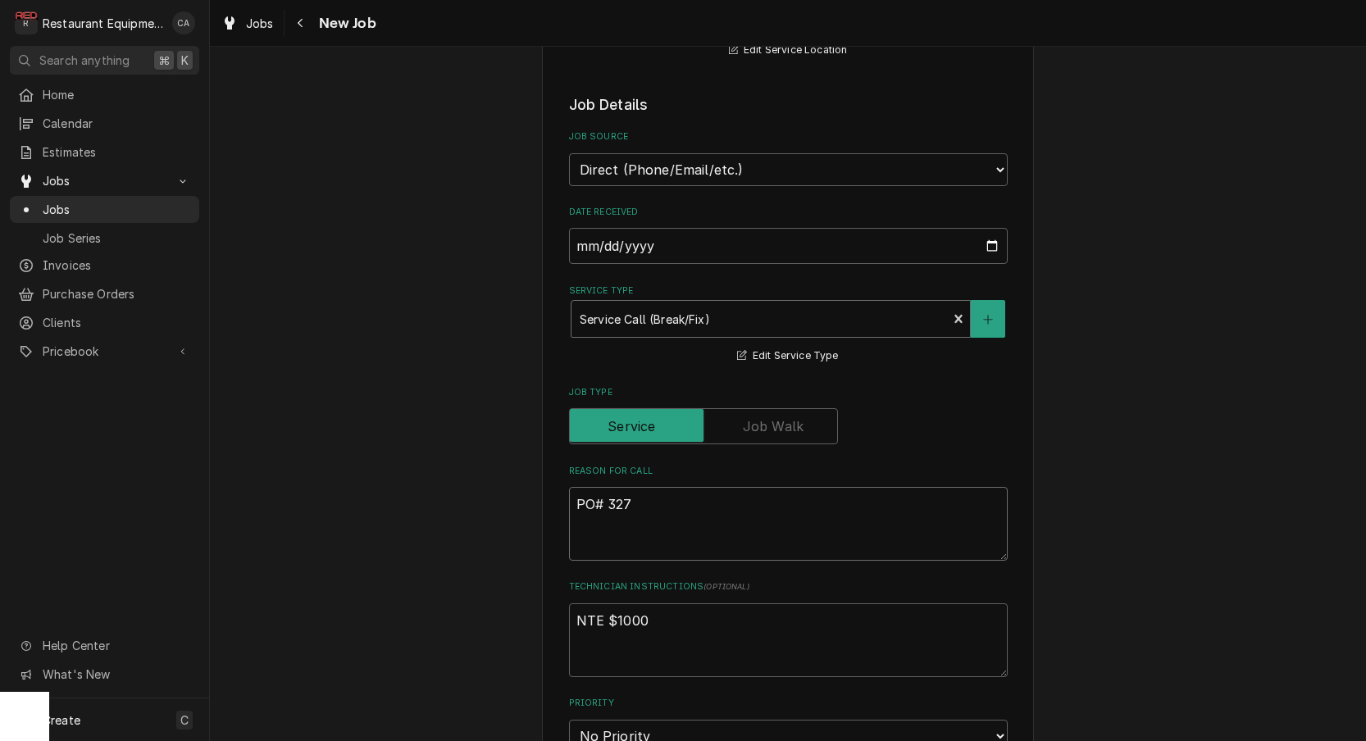
type textarea "x"
type textarea "PO# 3271"
type textarea "x"
type textarea "PO# 32711"
type textarea "x"
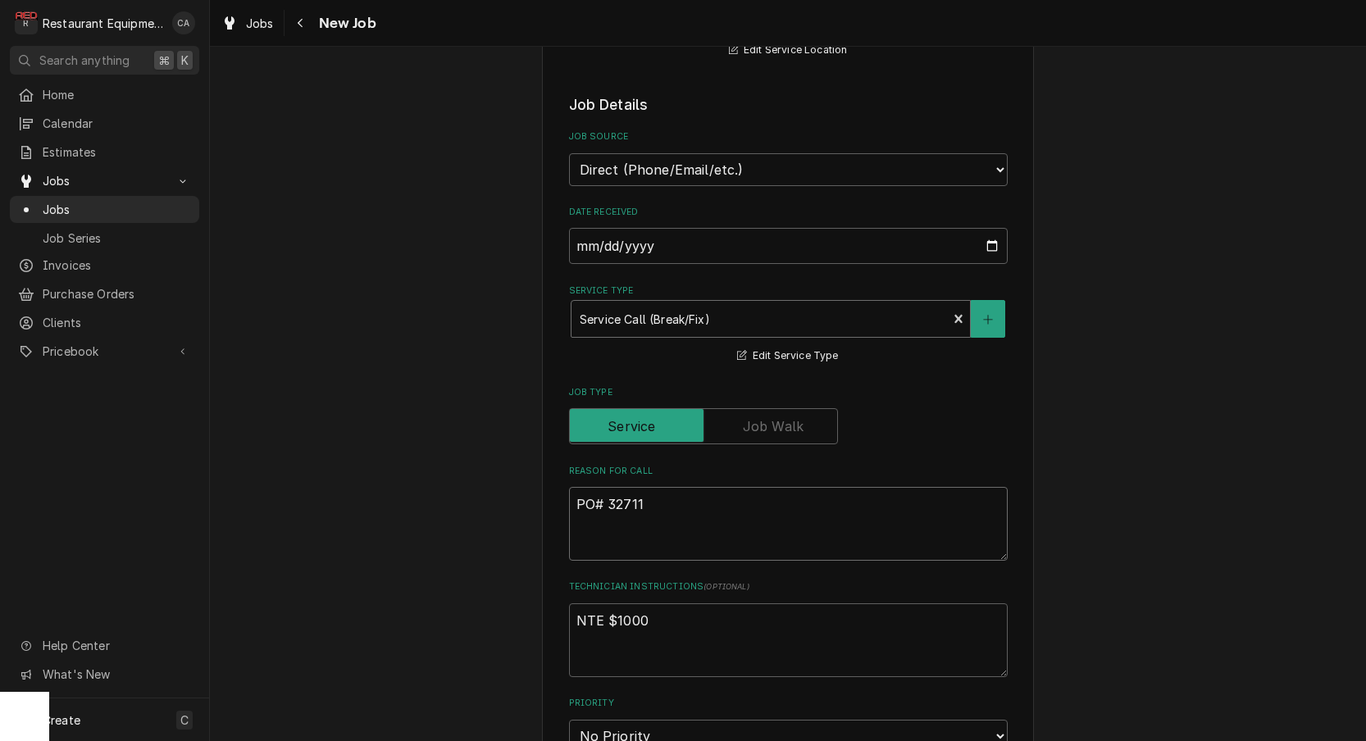
type textarea "PO# 327115"
type textarea "x"
type textarea "PO# 3271159"
type textarea "x"
type textarea "PO# 32711594"
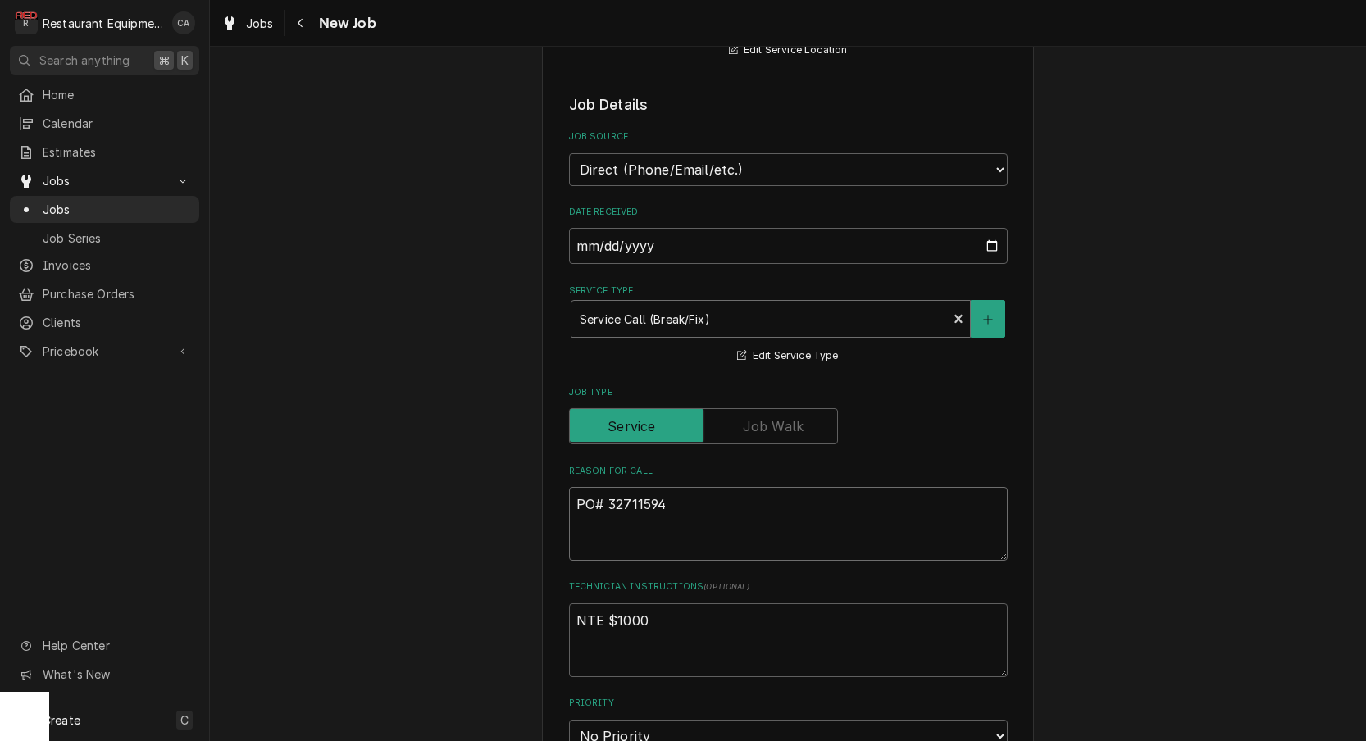
type textarea "x"
type textarea "PO# 327115941"
type textarea "x"
type textarea "PO# 327115941"
type textarea "x"
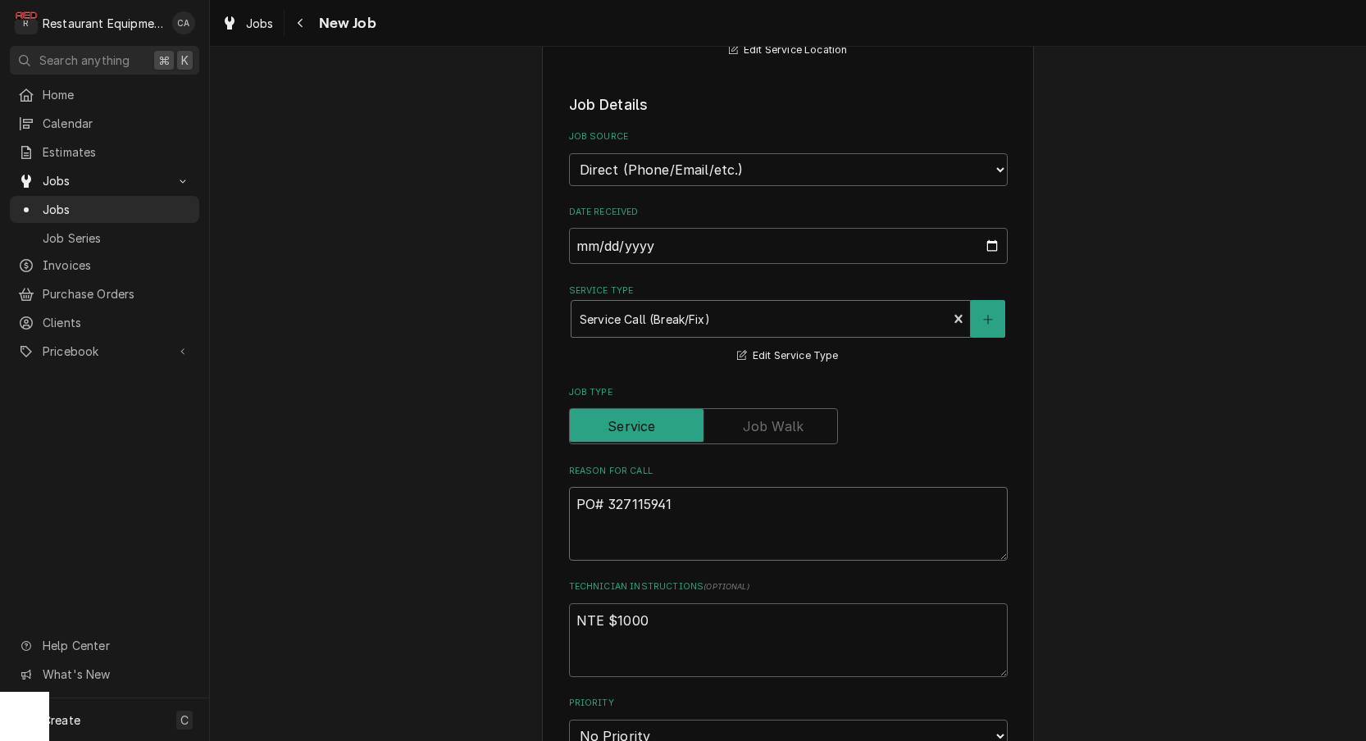
type textarea "PO# 327115941"
type textarea "x"
type textarea "PO# 327115941"
paste textarea "Service Request: Cracker Barrel Old Country Store, Inc 294 Meadowfield Lane(006…"
type textarea "x"
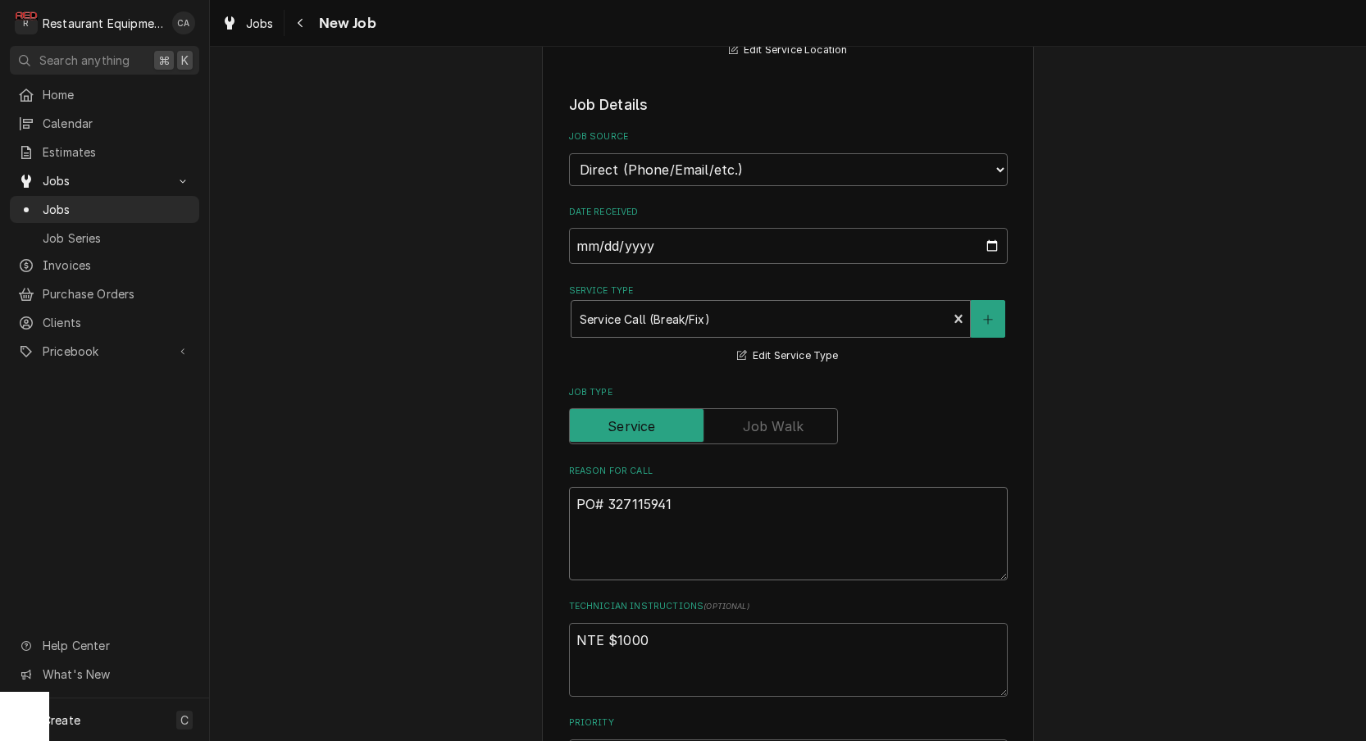
type textarea "PO# 327115941 Service Request: Cracker Barrel Old Country Store, Inc 294 Meadow…"
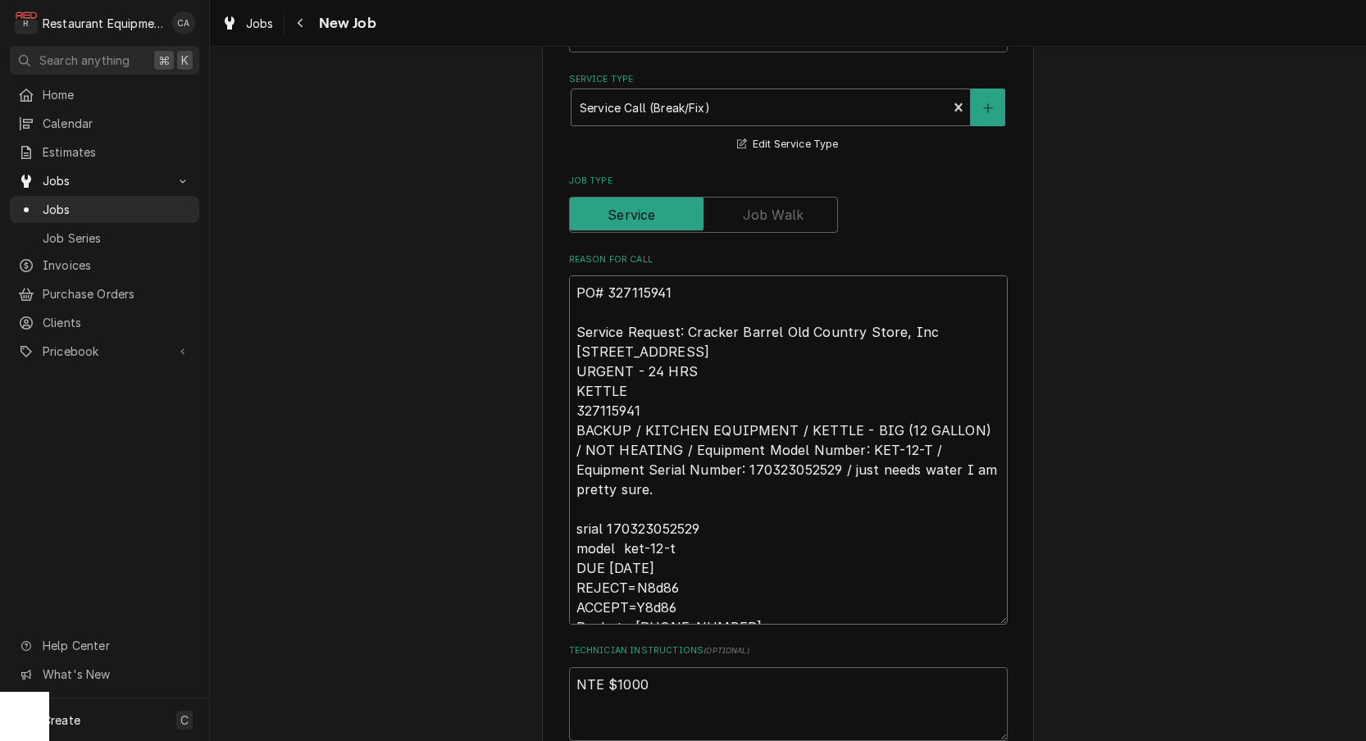
scroll to position [542, 0]
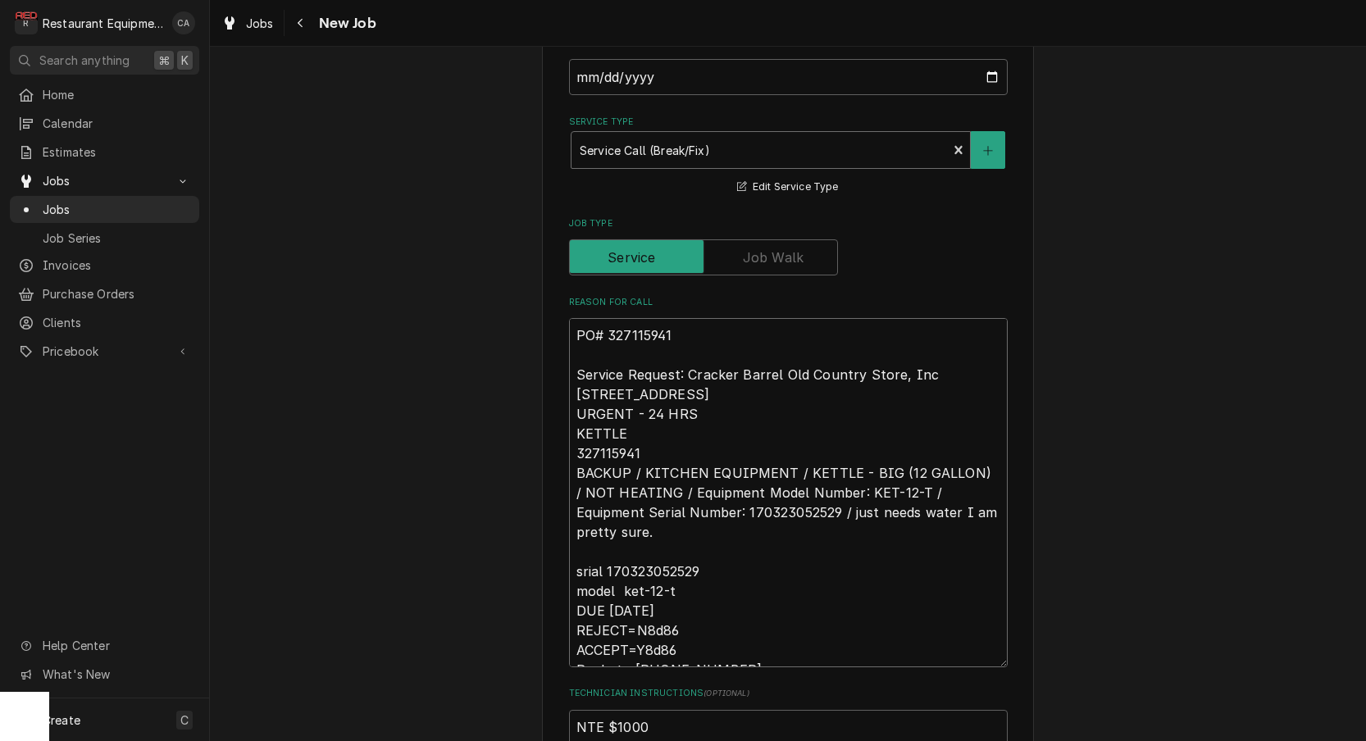
drag, startPoint x: 738, startPoint y: 630, endPoint x: 548, endPoint y: 518, distance: 220.8
click at [548, 518] on div "Please provide the following information to create a job: Client Details Client…" at bounding box center [788, 631] width 492 height 2188
type textarea "x"
type textarea "PO# 327115941 Service Request: Cracker Barrel Old Country Store, Inc 294 Meadow…"
type textarea "x"
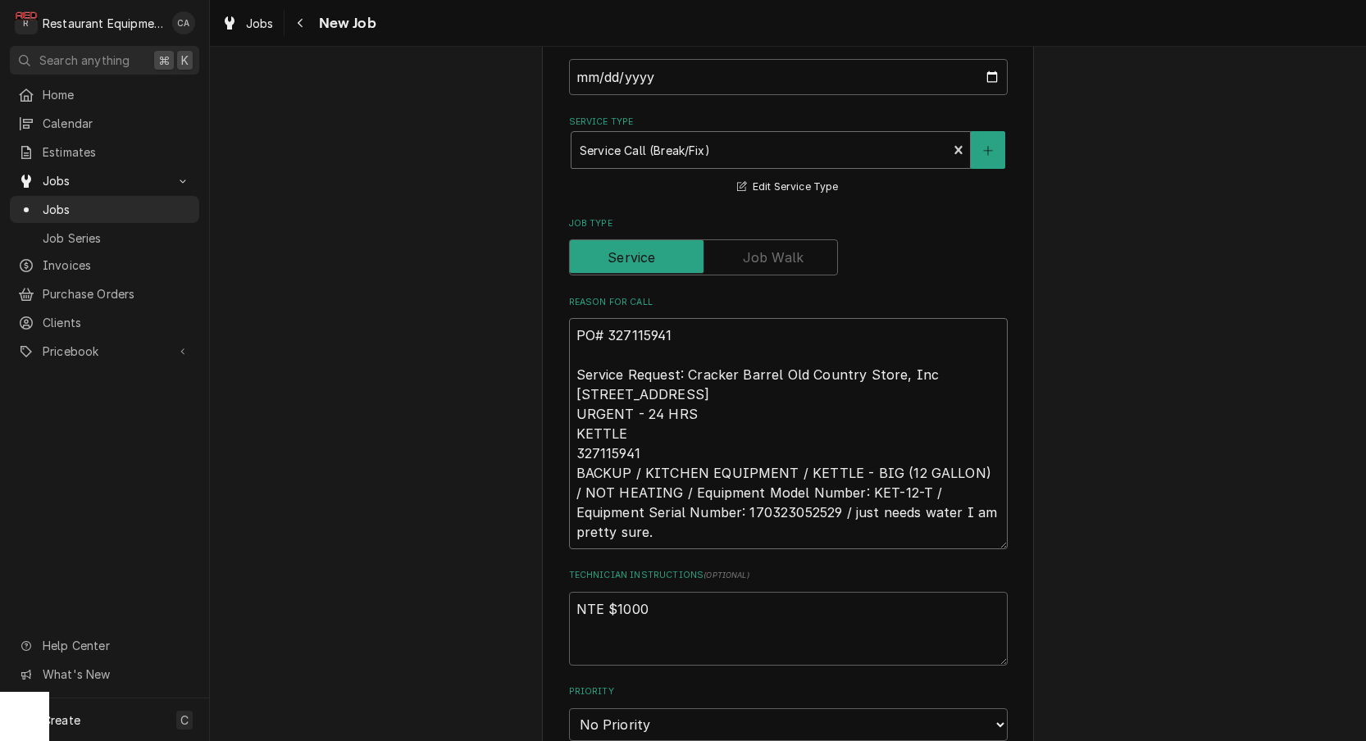
type textarea "PO# 327115941 Service Request: Cracker Barrel Old Country Store, Inc 294 Meadow…"
drag, startPoint x: 648, startPoint y: 434, endPoint x: 568, endPoint y: 343, distance: 120.8
click at [566, 342] on div "Please provide the following information to create a job: Client Details Client…" at bounding box center [788, 562] width 492 height 2051
type textarea "x"
type textarea "PO# 327115941 BACKUP / KITCHEN EQUIPMENT / KETTLE - BIG (12 GALLON) / NOT HEATI…"
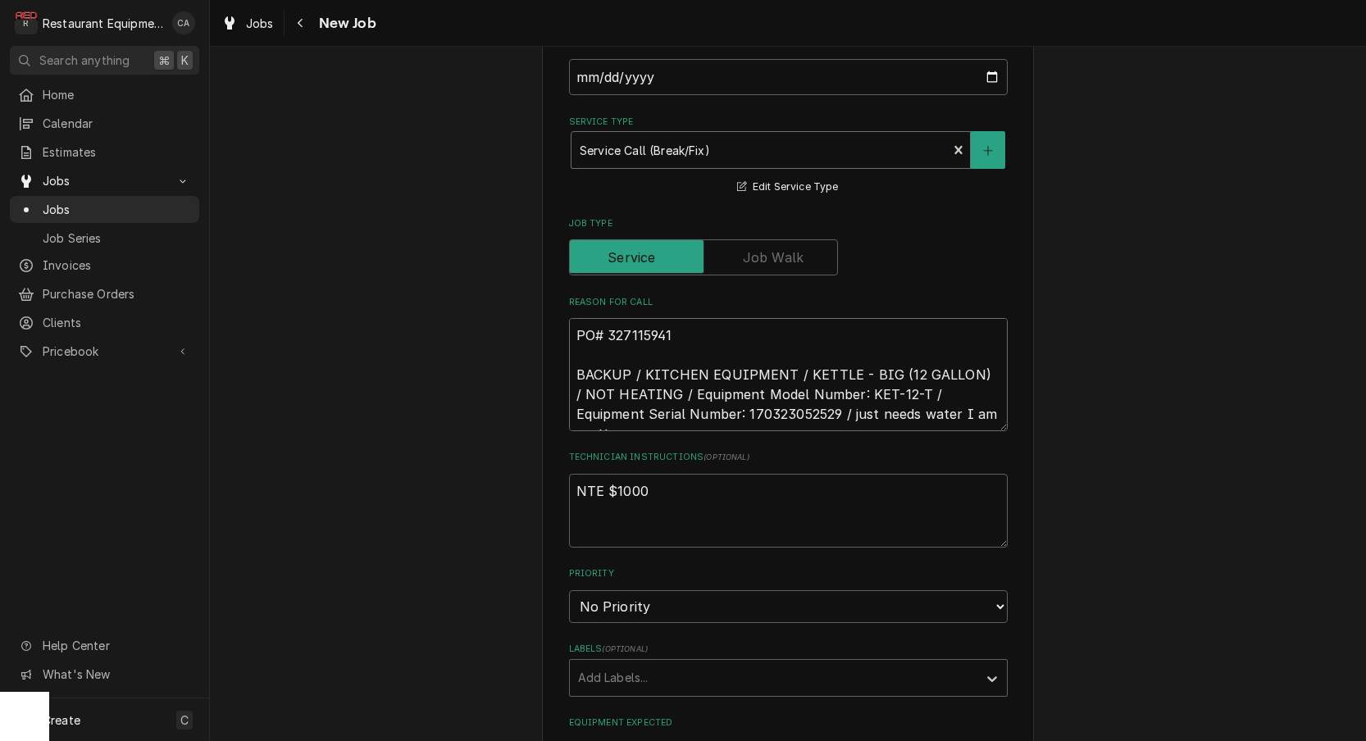
type textarea "x"
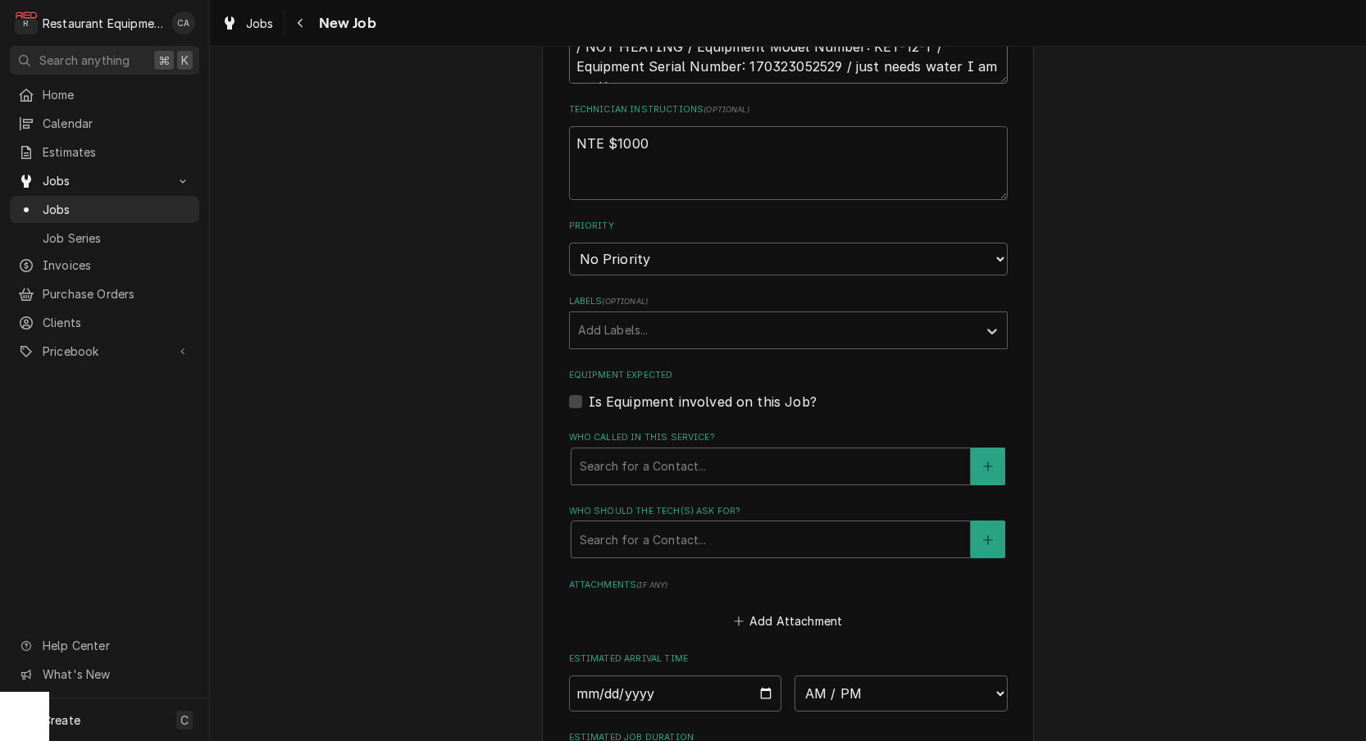
scroll to position [893, 0]
type textarea "PO# 327115941 BACKUP / KITCHEN EQUIPMENT / KETTLE - BIG (12 GALLON) / NOT HEATI…"
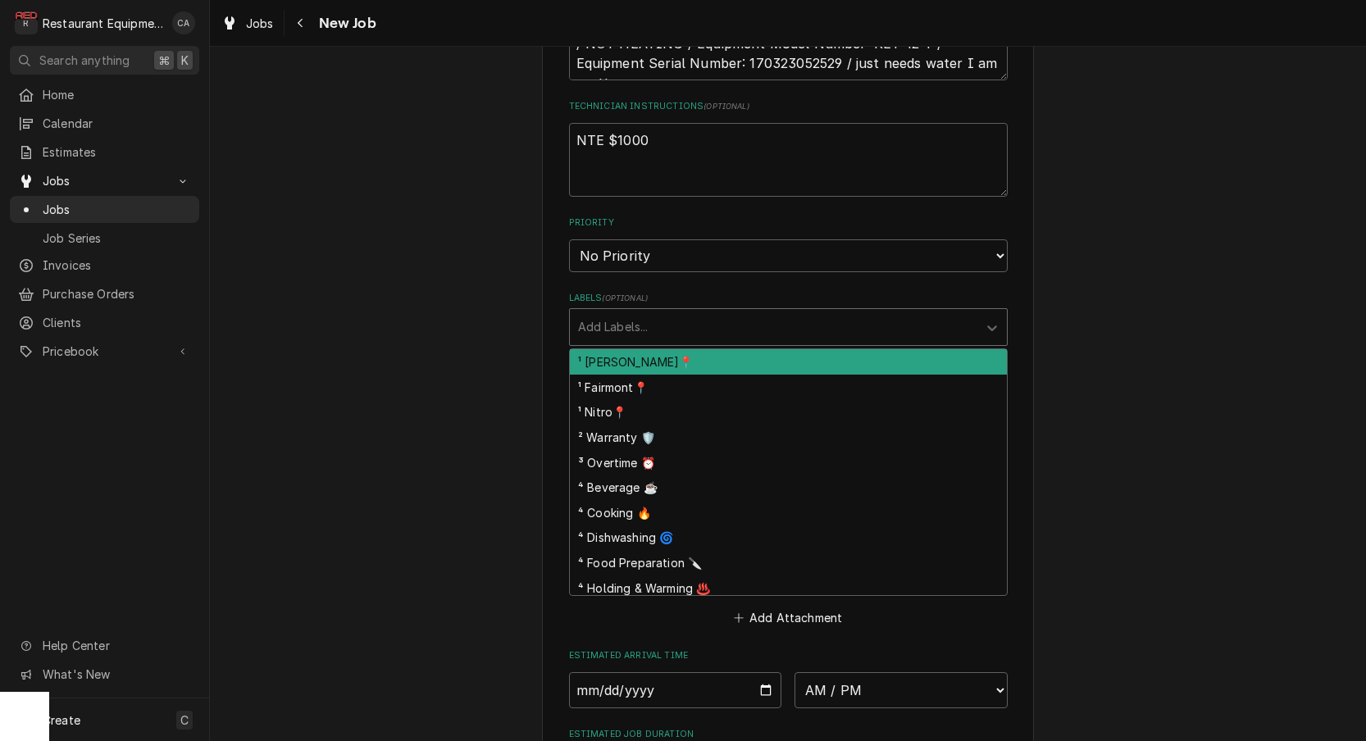
click at [601, 318] on div "Add Labels..." at bounding box center [773, 326] width 391 height 17
click at [607, 349] on div "¹ Beckley📍" at bounding box center [788, 361] width 437 height 25
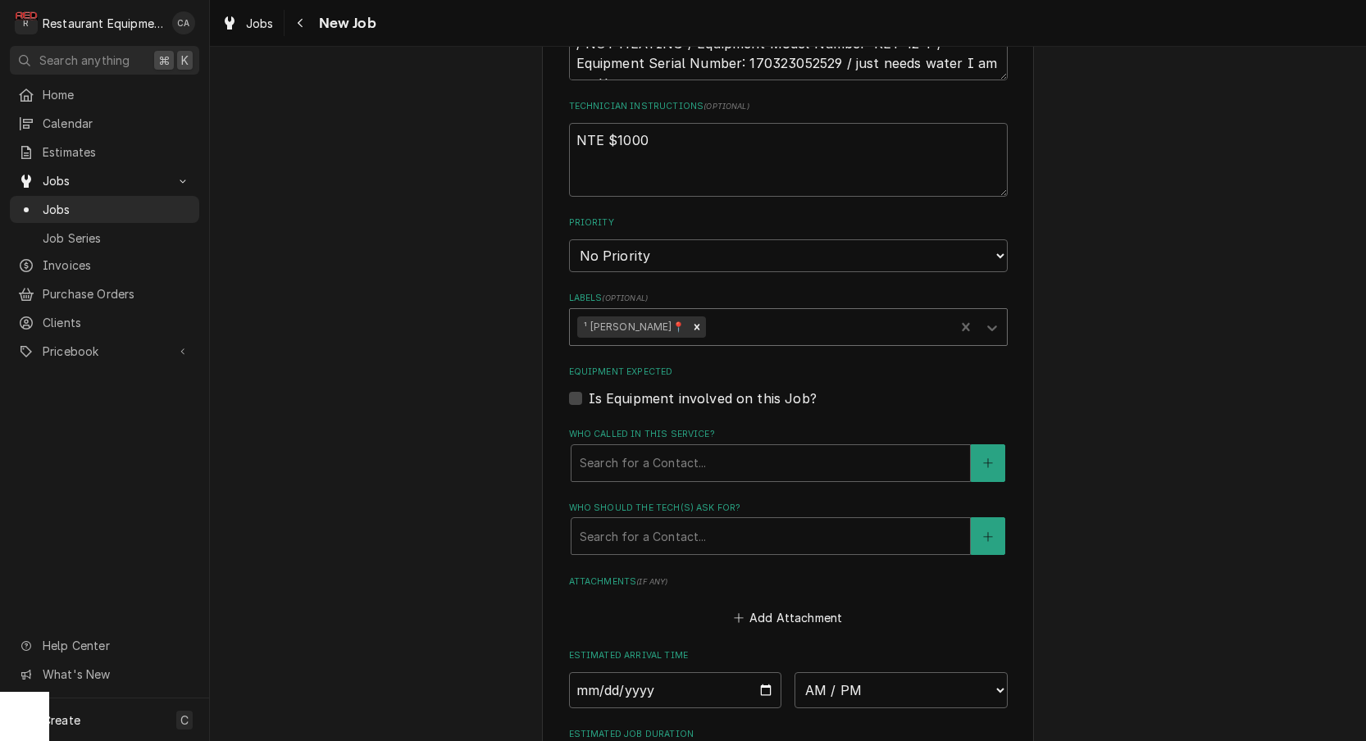
type textarea "x"
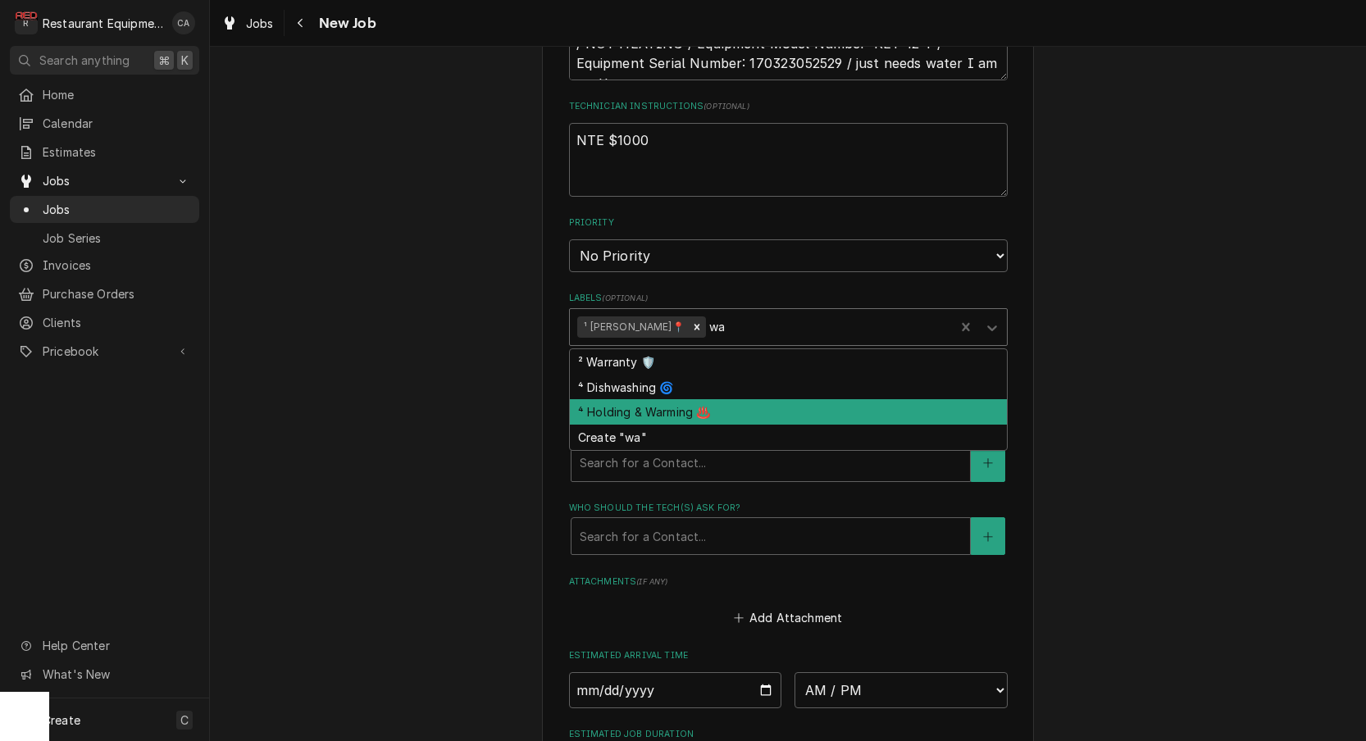
type input "w"
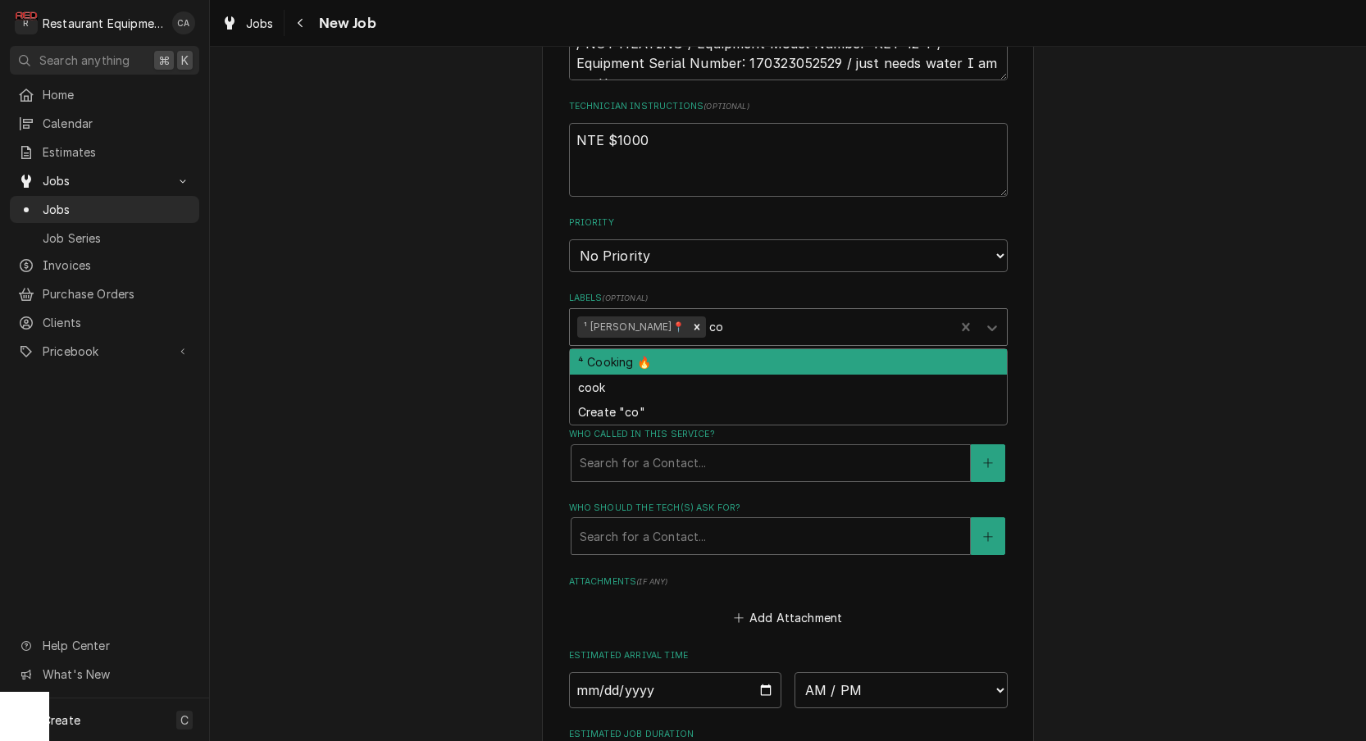
type input "coo"
click at [620, 349] on div "⁴ Cooking 🔥" at bounding box center [788, 361] width 437 height 25
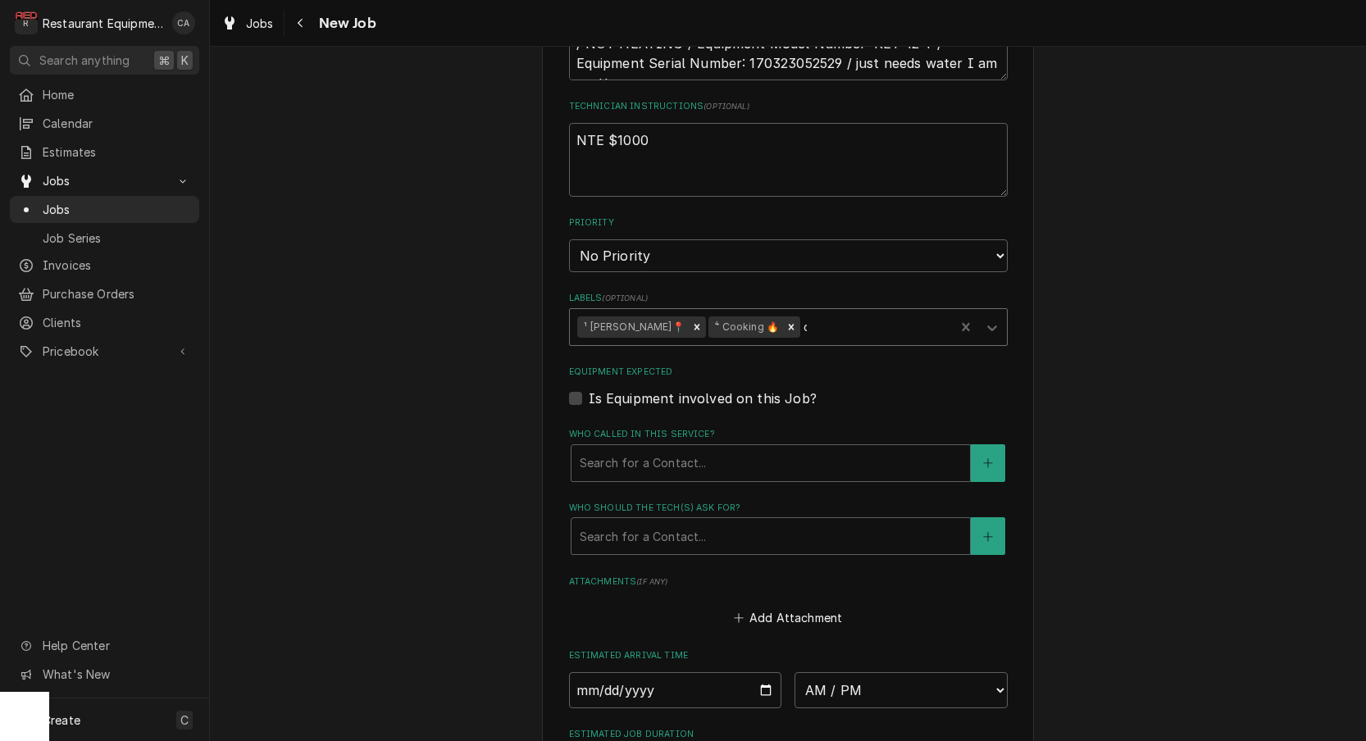
type textarea "x"
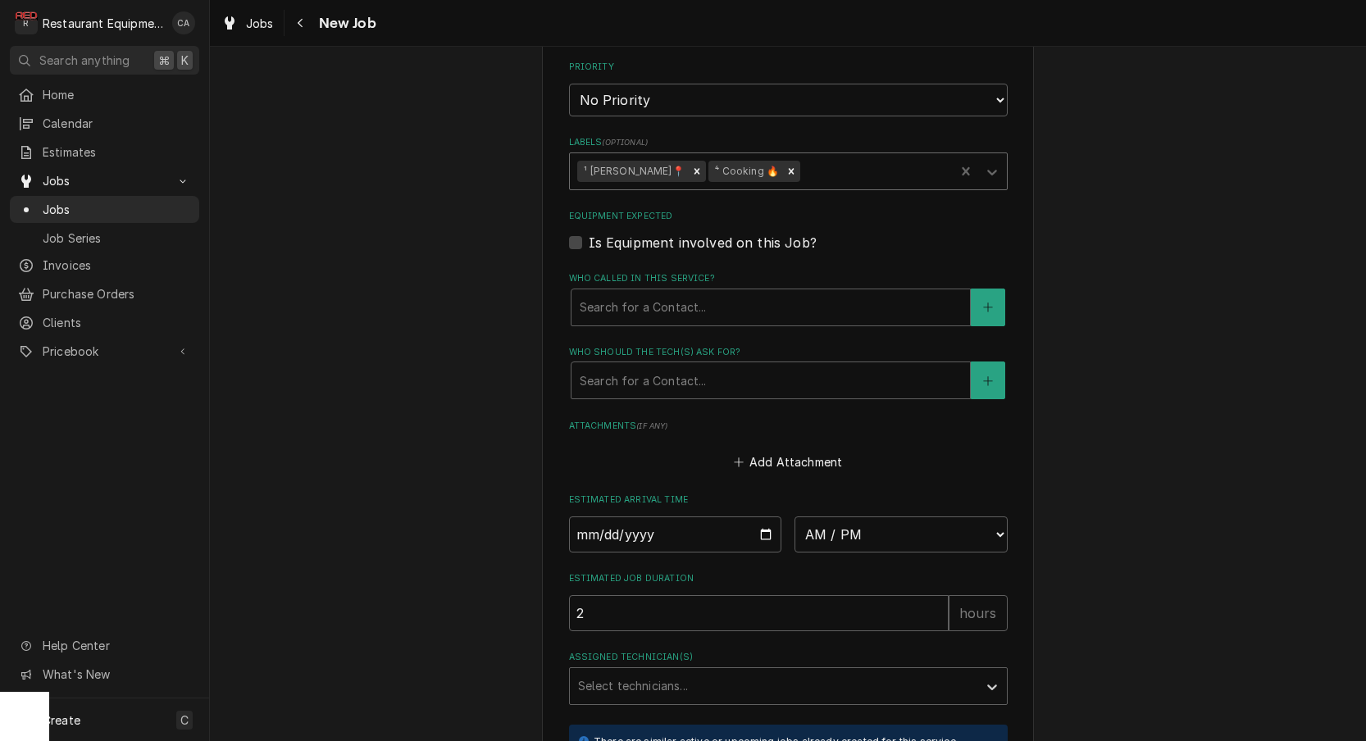
scroll to position [1079, 0]
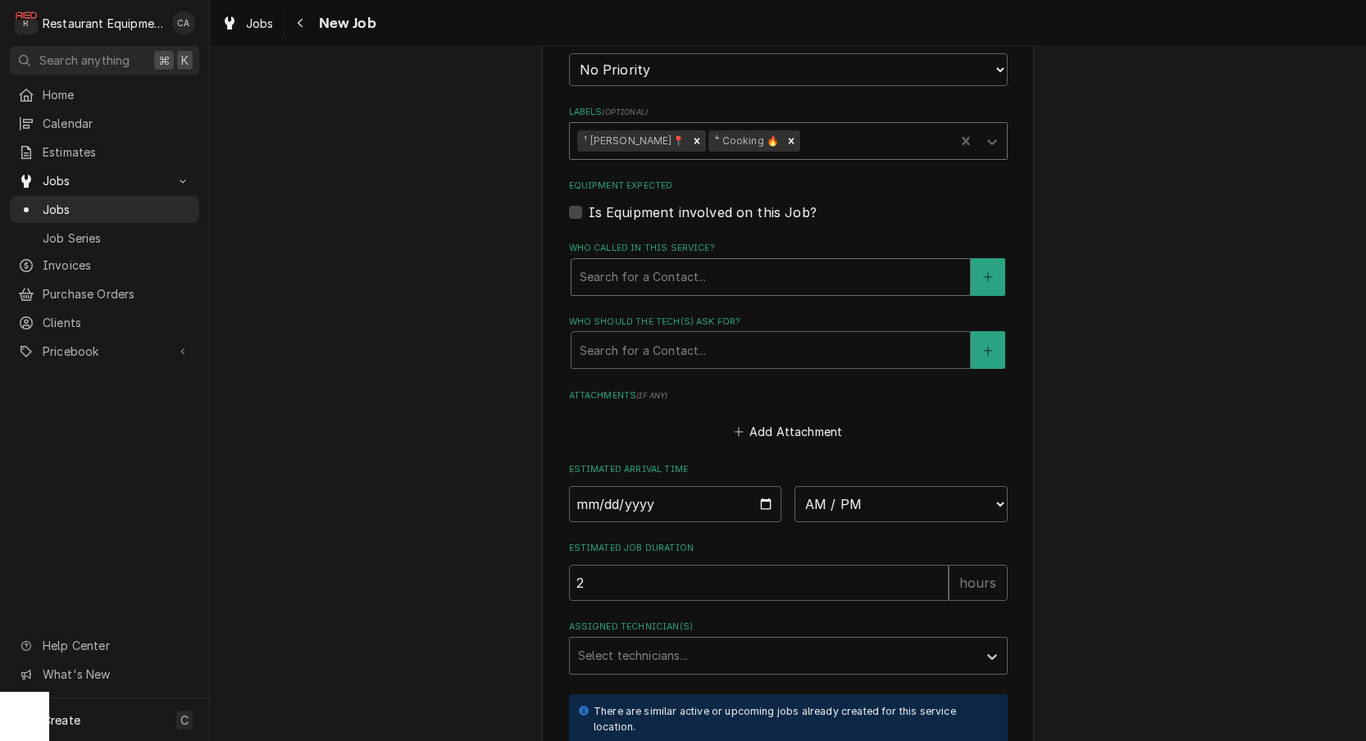
click at [634, 262] on div "Who called in this service?" at bounding box center [770, 277] width 382 height 30
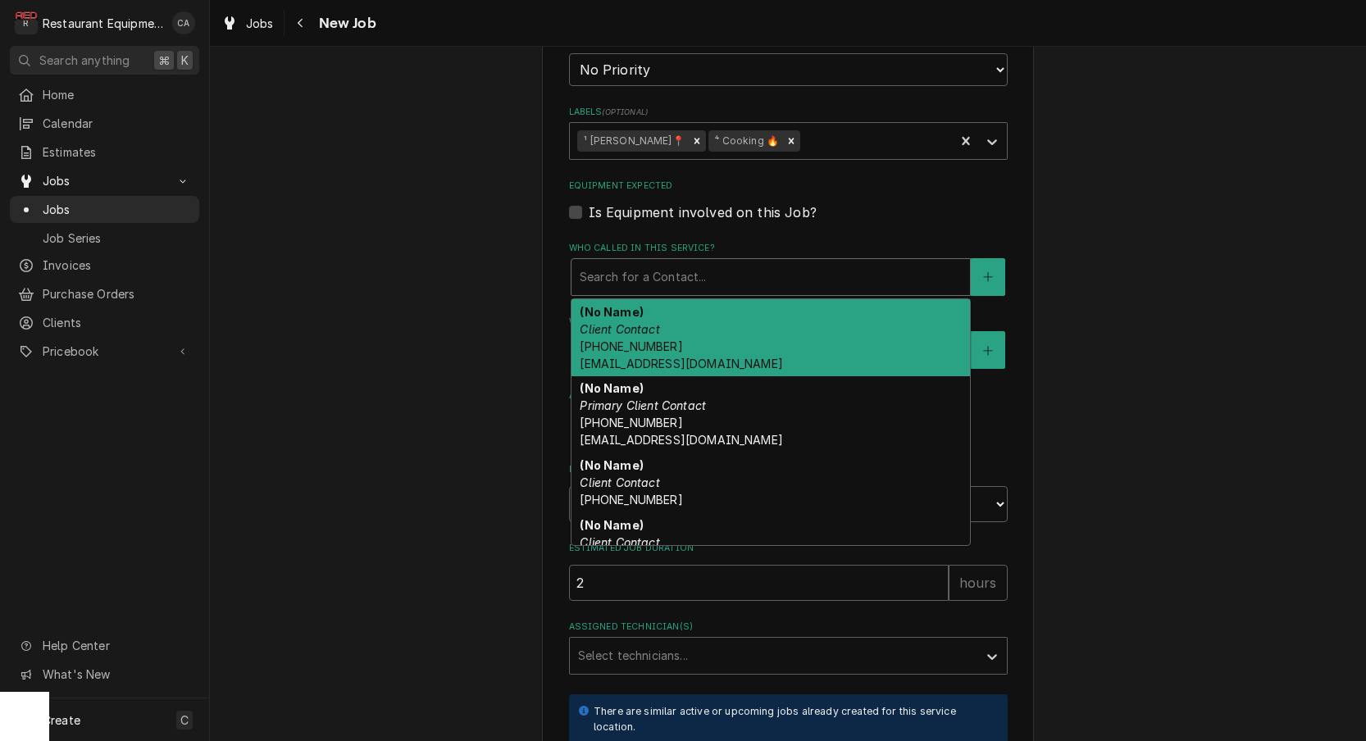
drag, startPoint x: 653, startPoint y: 349, endPoint x: 651, endPoint y: 336, distance: 13.3
click at [652, 376] on div "(No Name) Primary Client Contact (540) 574-3099 ja@js.com" at bounding box center [770, 414] width 398 height 77
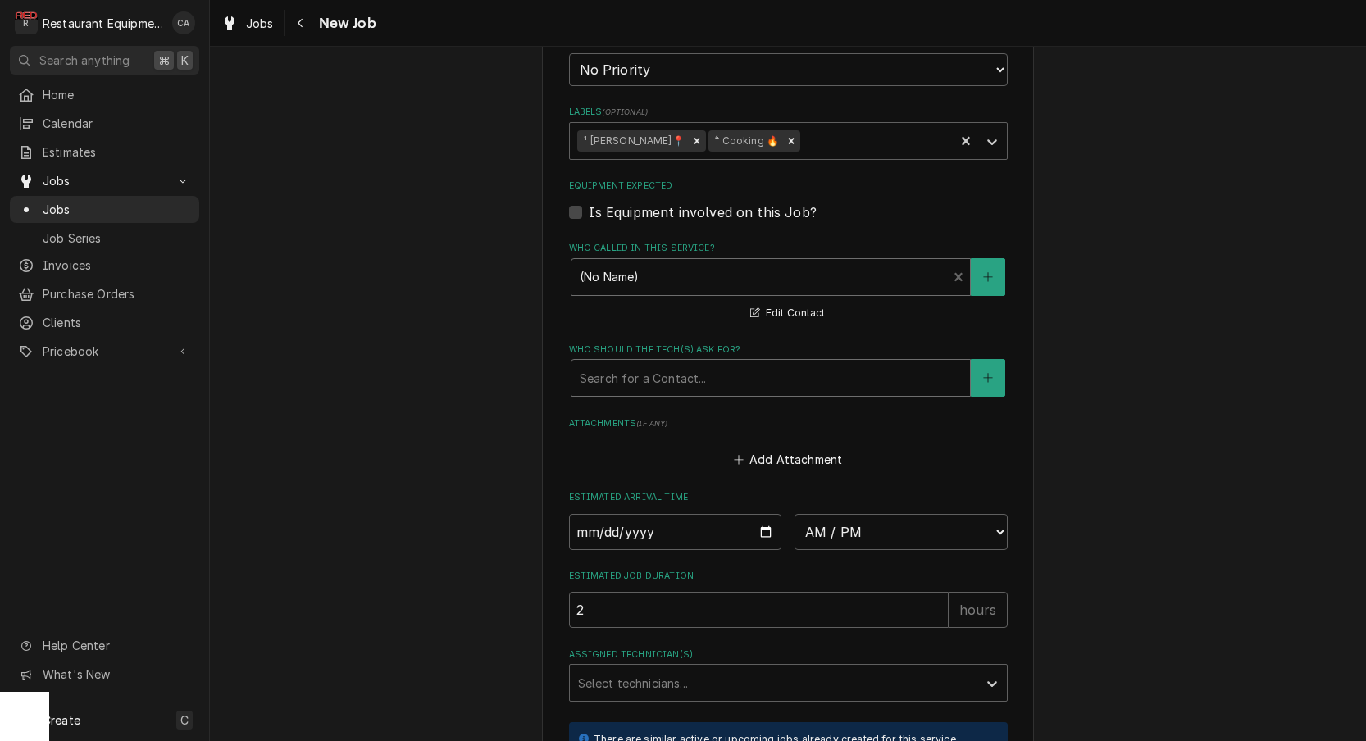
drag, startPoint x: 646, startPoint y: 353, endPoint x: 661, endPoint y: 361, distance: 16.9
click at [648, 363] on div "Who should the tech(s) ask for?" at bounding box center [770, 378] width 382 height 30
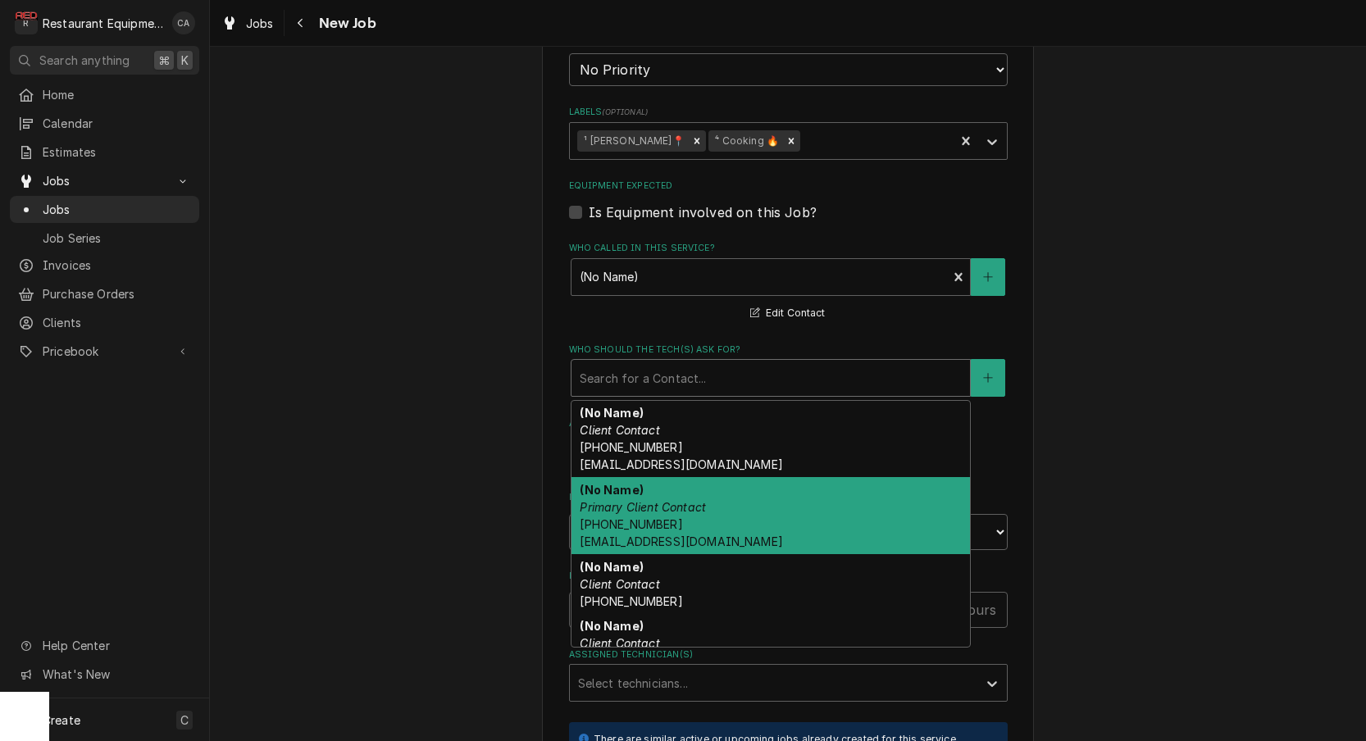
click at [668, 500] on em "Primary Client Contact" at bounding box center [642, 507] width 126 height 14
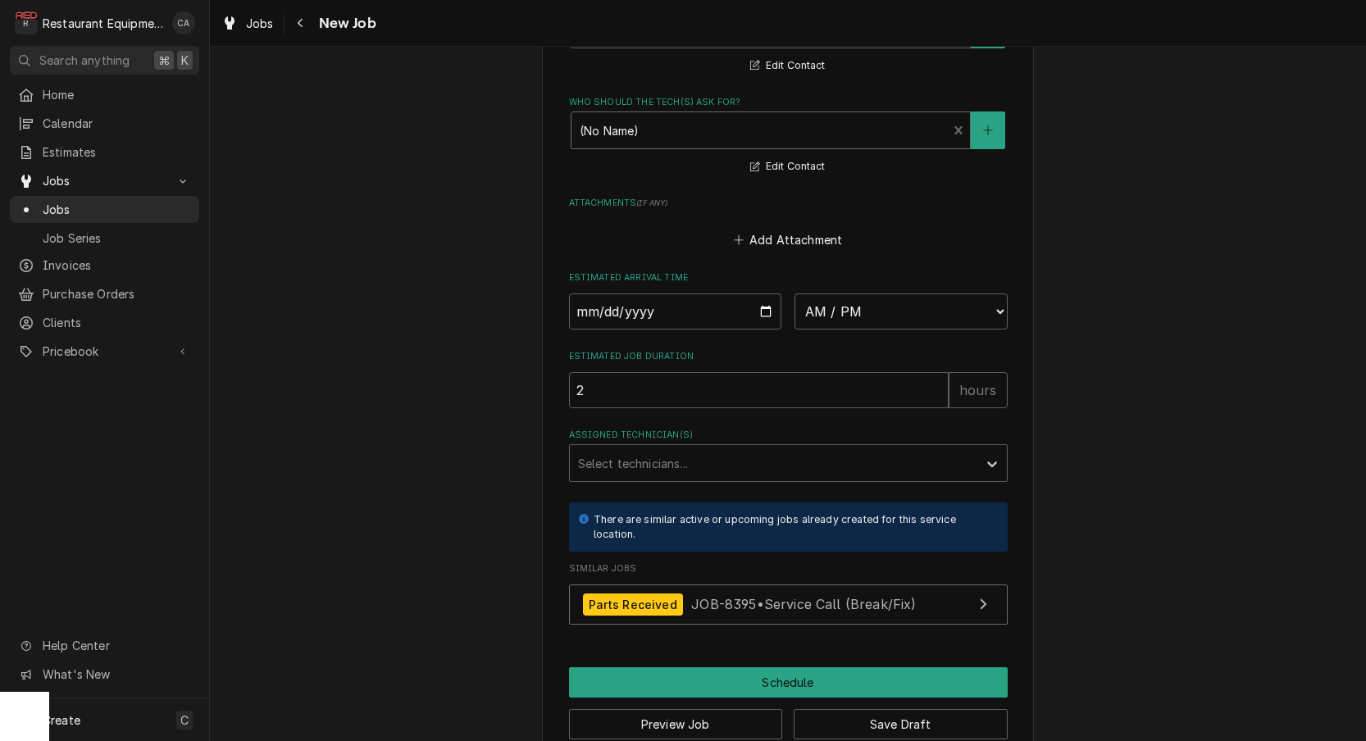
scroll to position [0, 0]
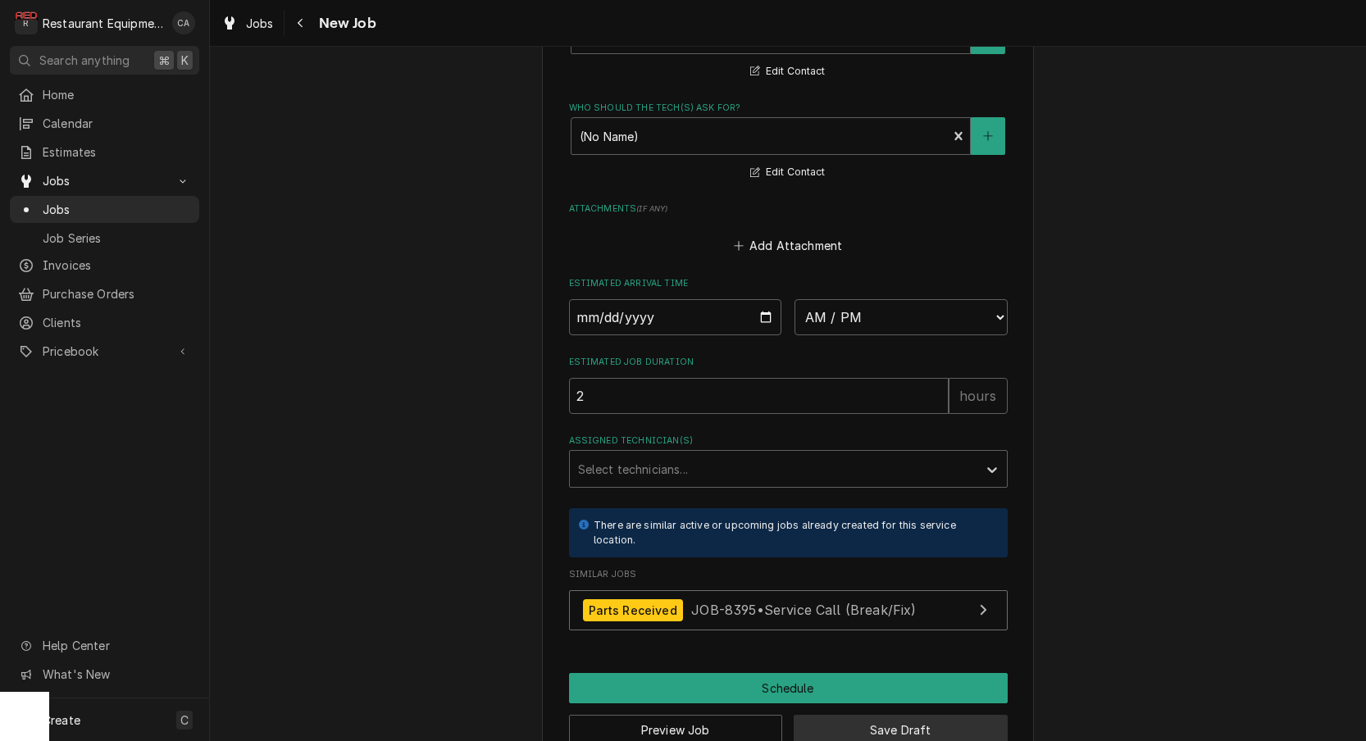
click at [846, 715] on button "Save Draft" at bounding box center [900, 730] width 214 height 30
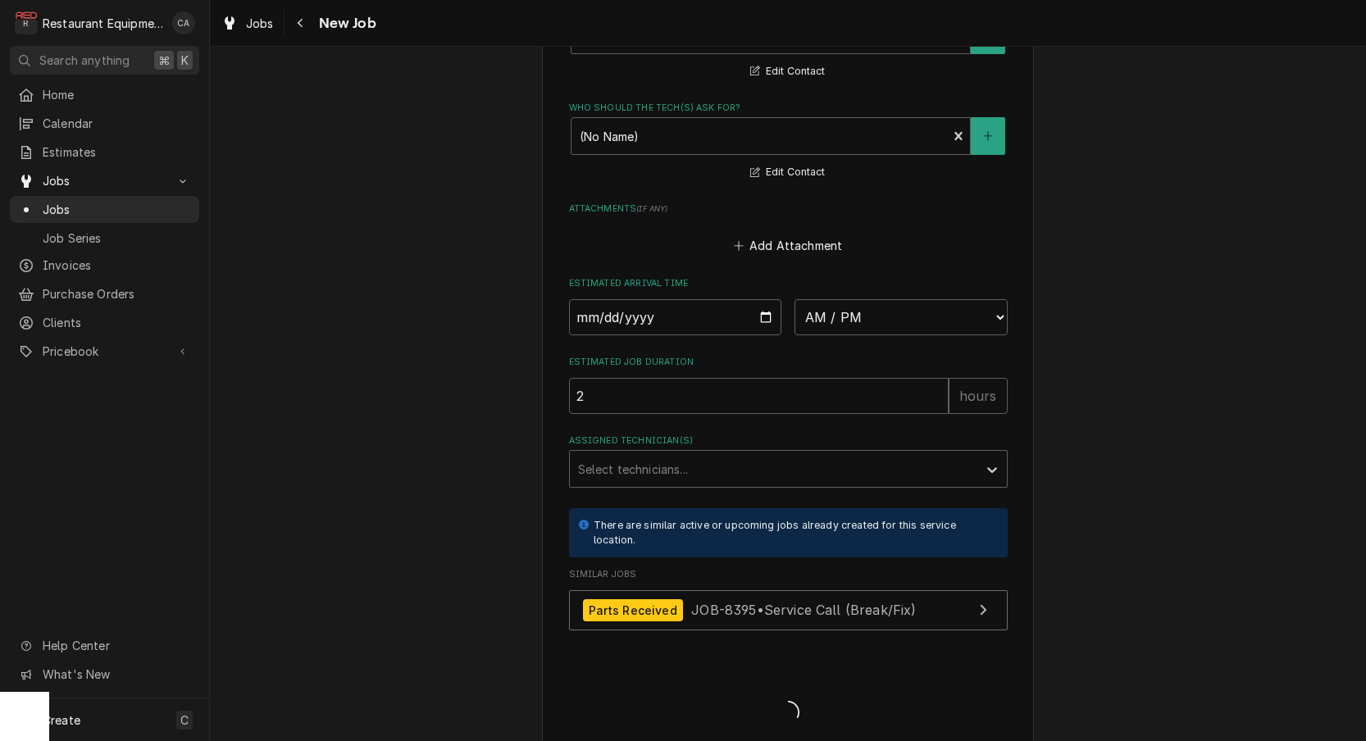
type textarea "x"
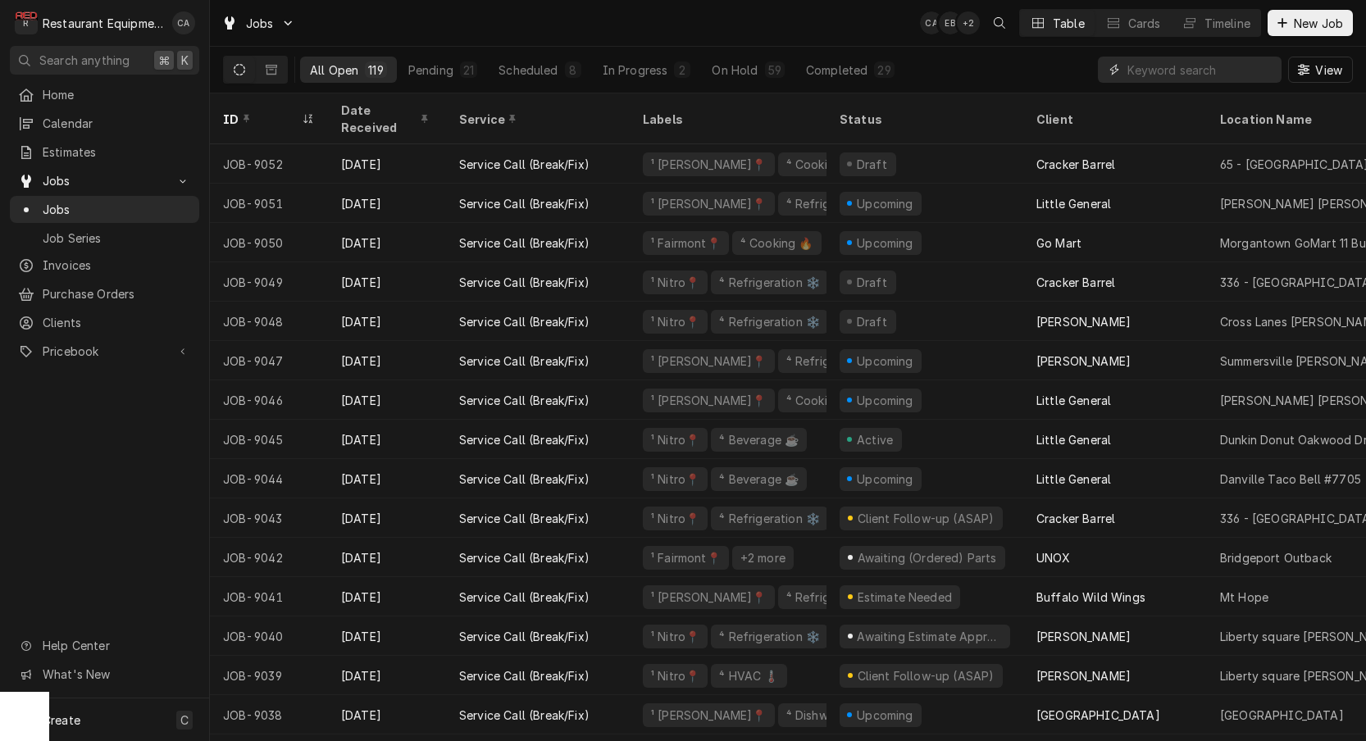
click at [1200, 72] on input "Dynamic Content Wrapper" at bounding box center [1200, 70] width 146 height 26
type input "[PERSON_NAME]"
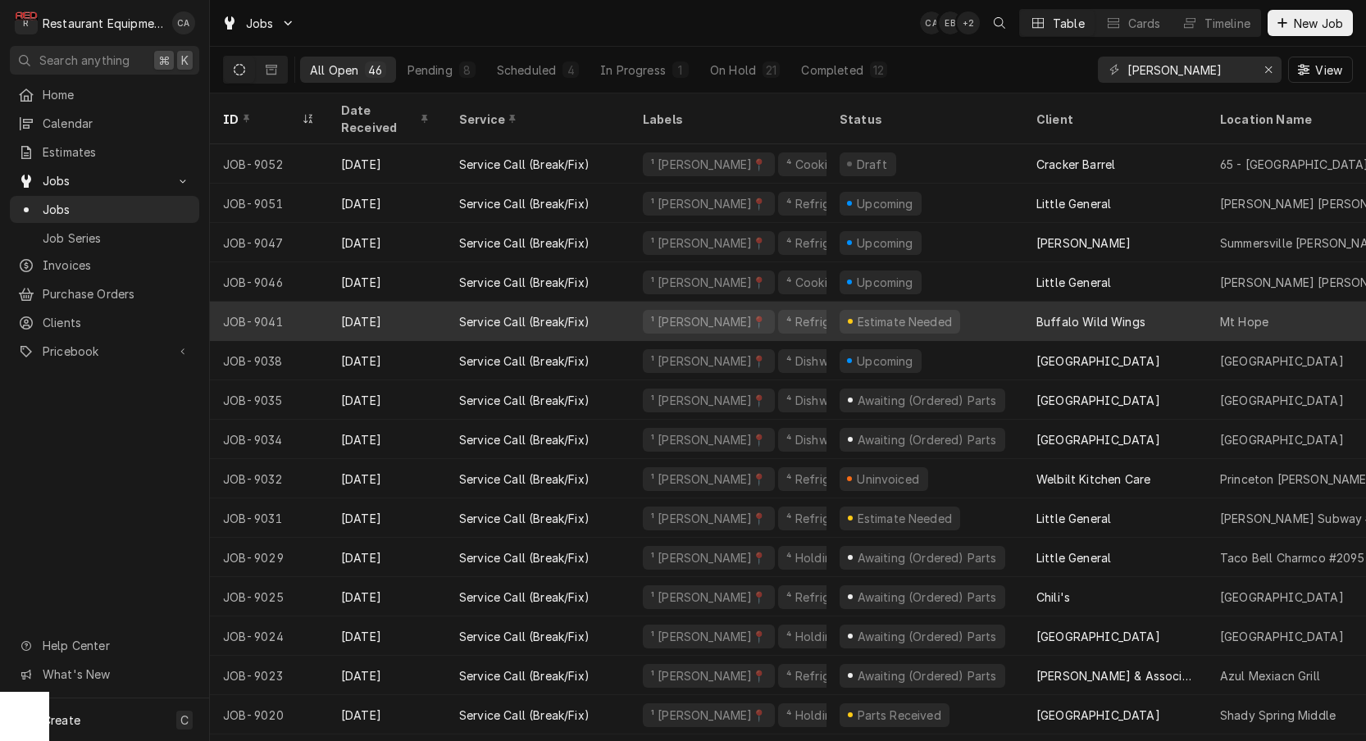
click at [1107, 313] on div "Buffalo Wild Wings" at bounding box center [1090, 321] width 109 height 17
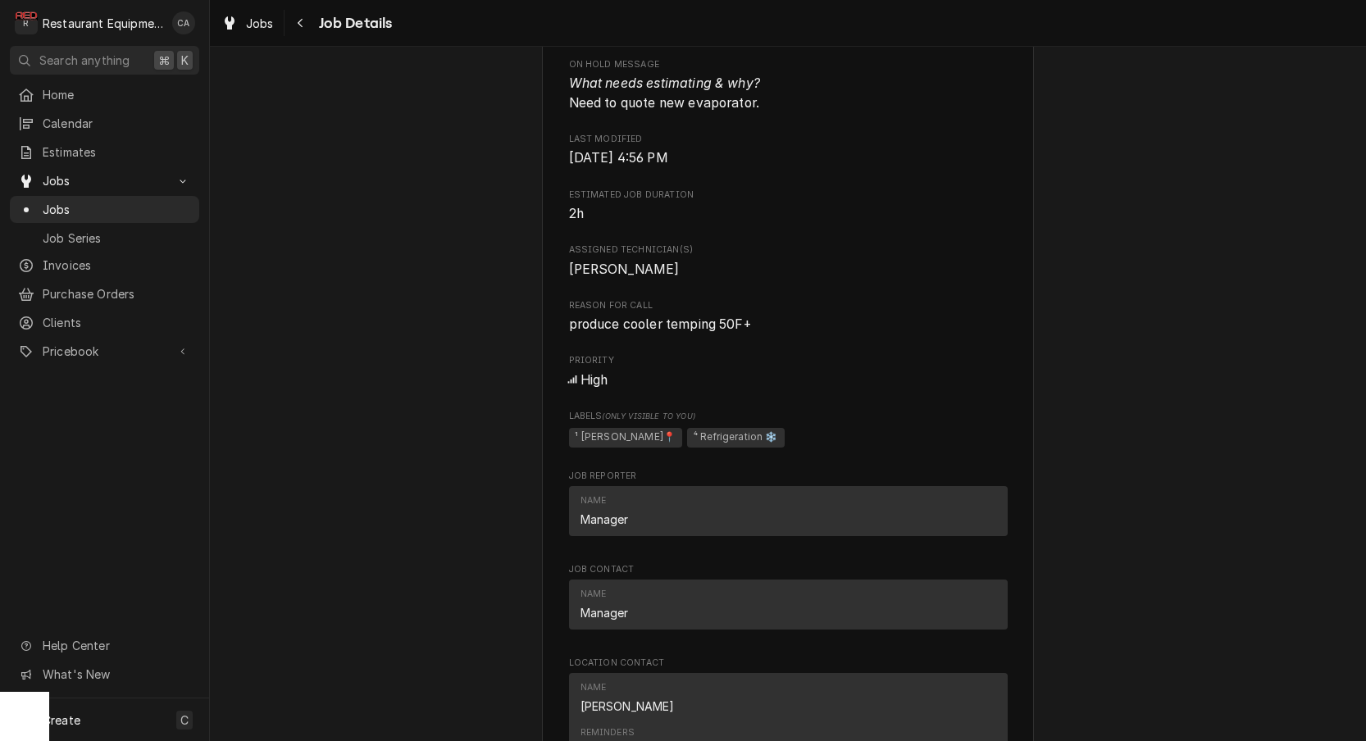
scroll to position [954, 0]
click at [265, 20] on span "Jobs" at bounding box center [260, 23] width 28 height 17
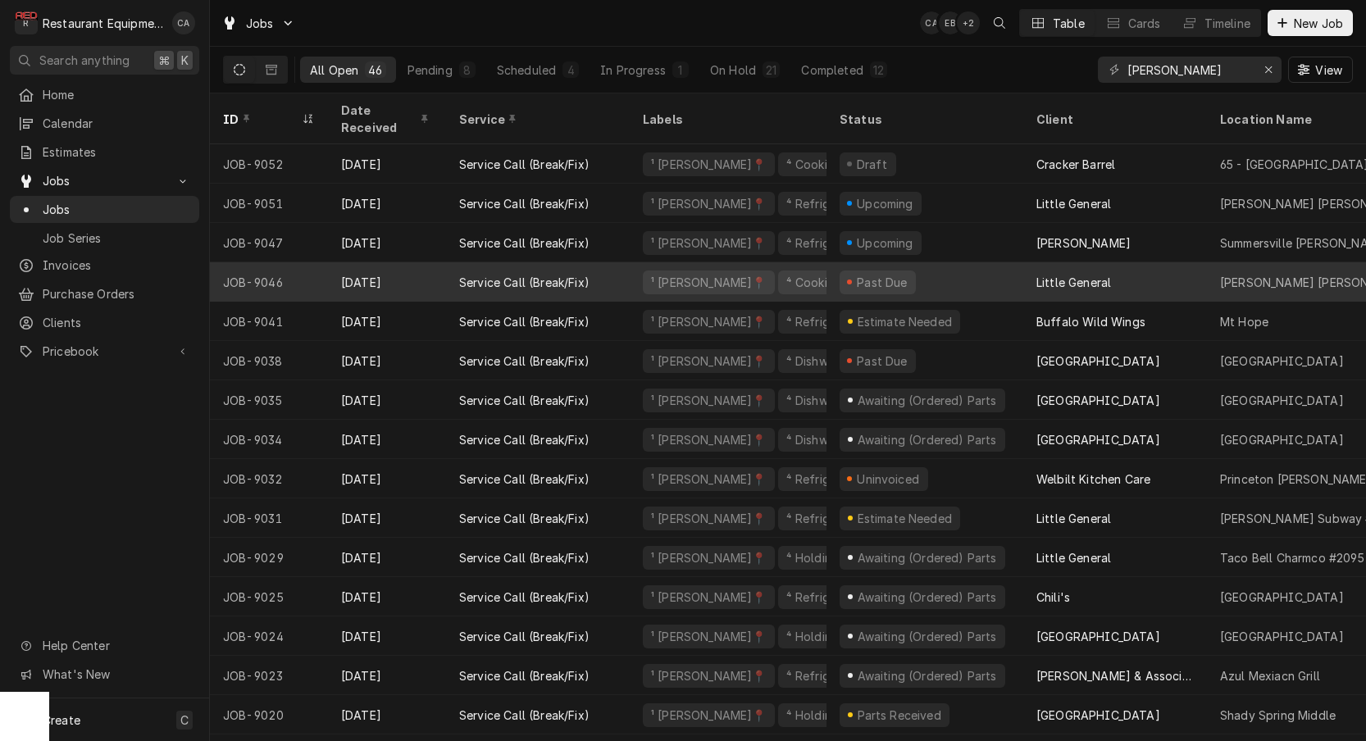
click at [1031, 266] on div "Little General" at bounding box center [1115, 281] width 184 height 39
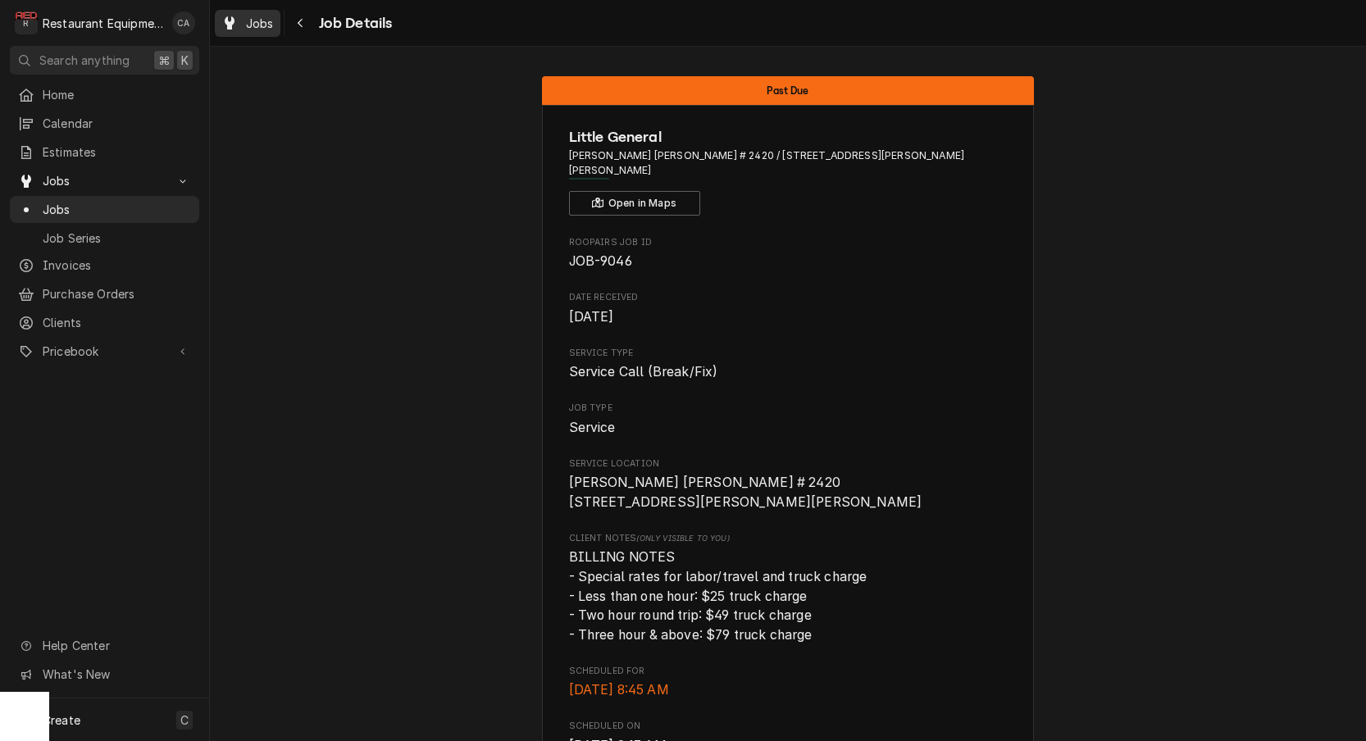
click at [261, 29] on span "Jobs" at bounding box center [260, 23] width 28 height 17
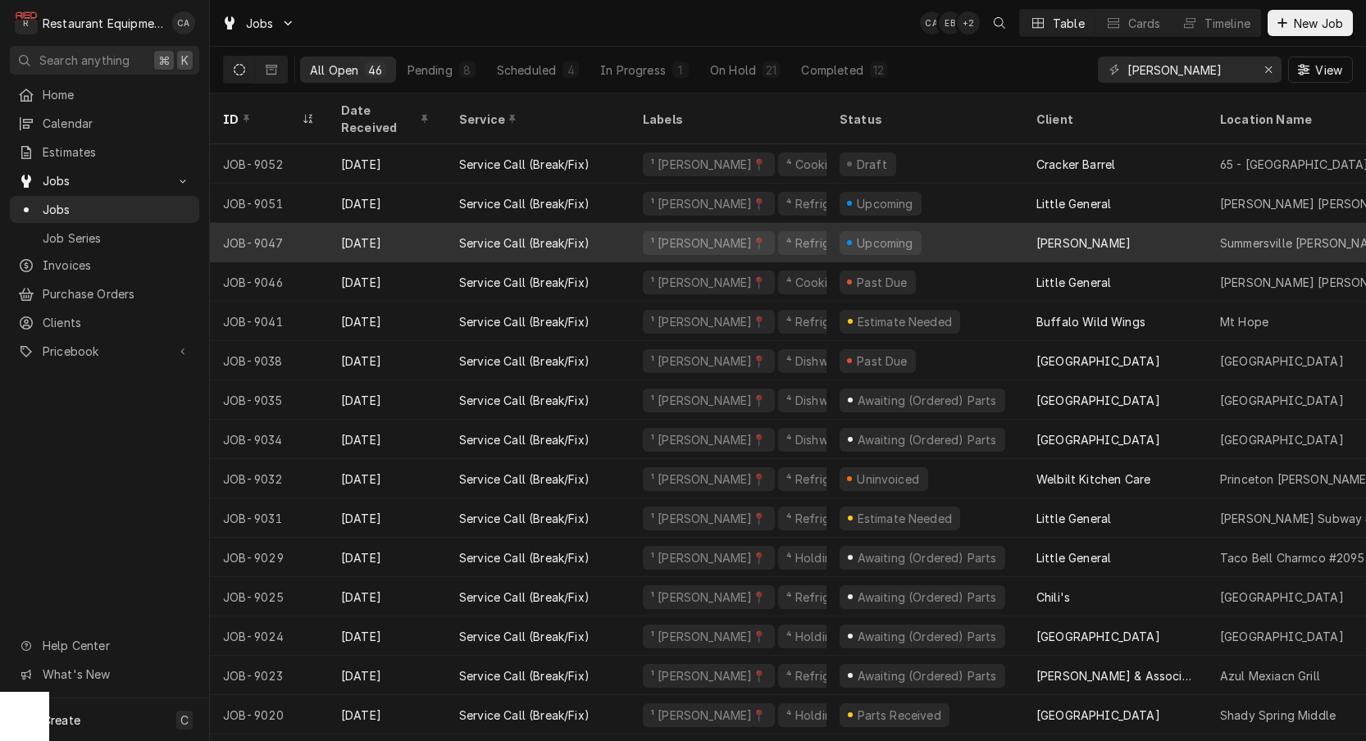
click at [1123, 223] on div "Bob Evans" at bounding box center [1115, 242] width 184 height 39
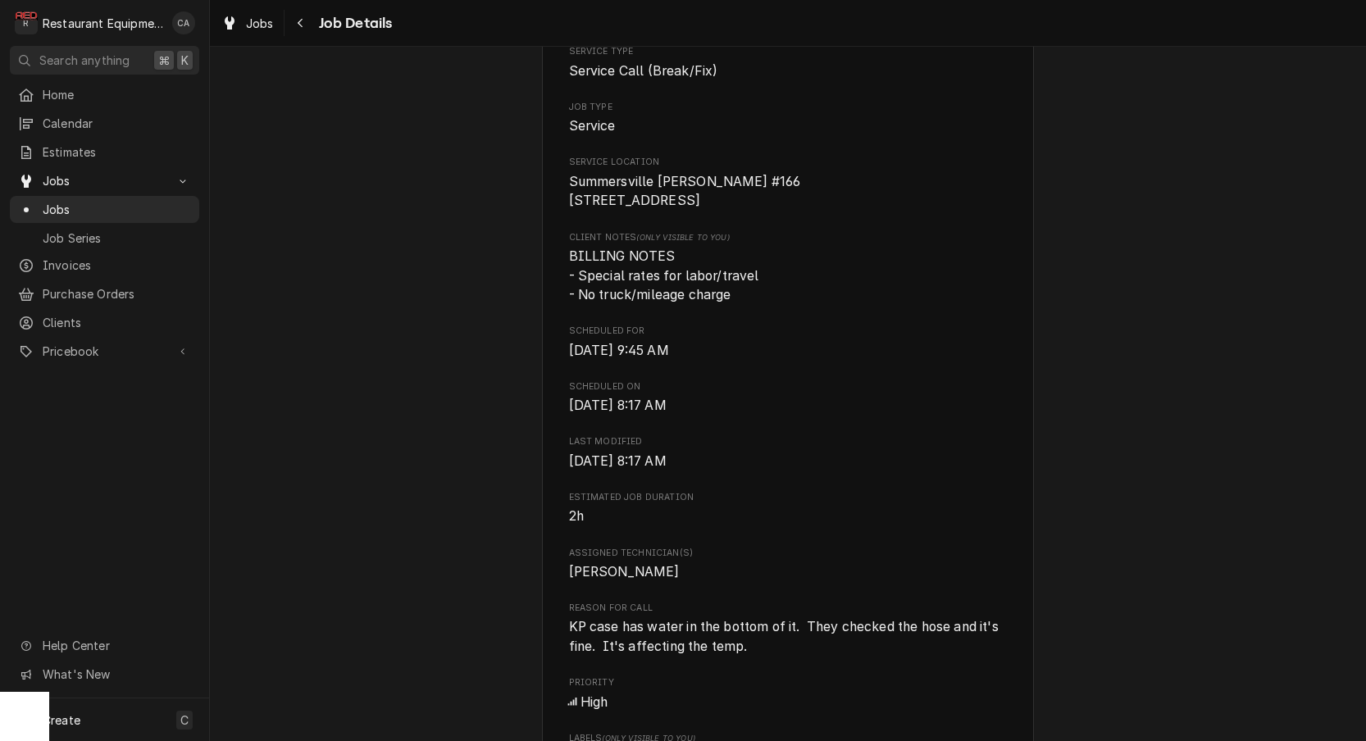
scroll to position [371, 0]
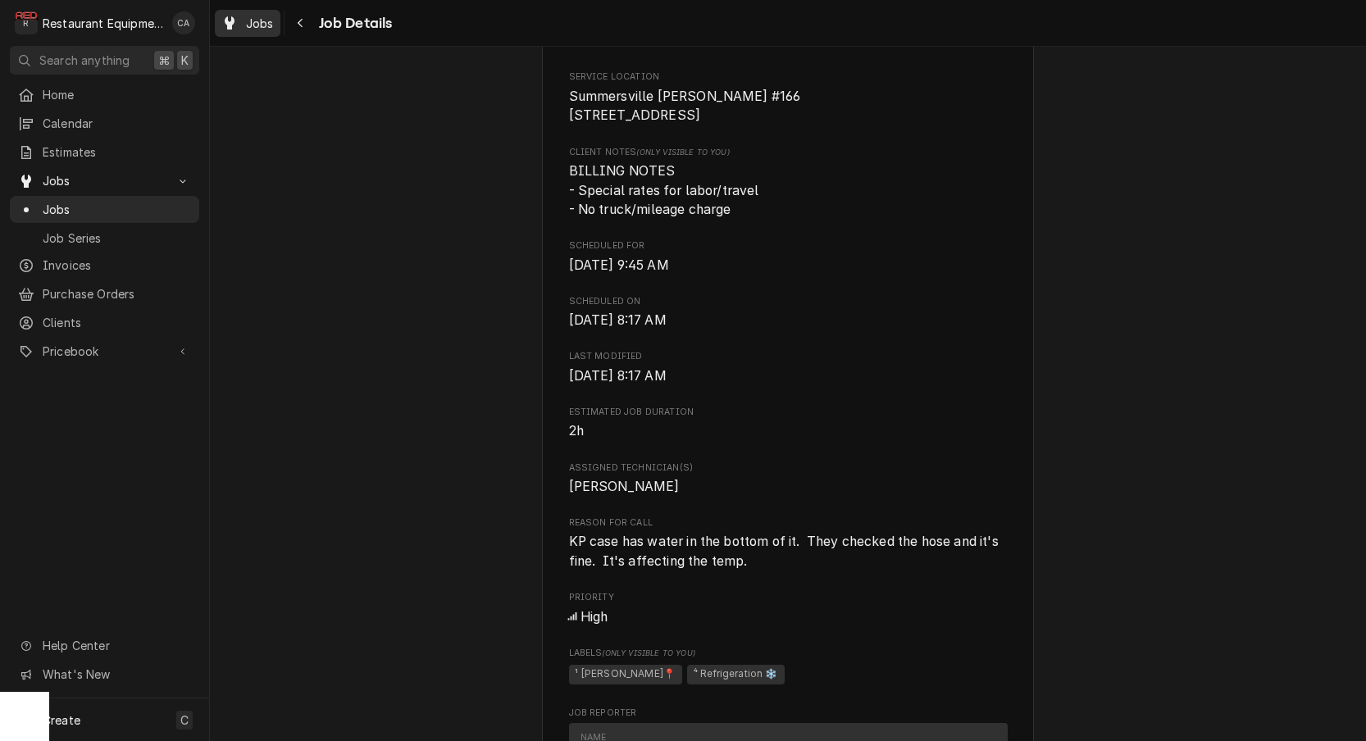
click at [256, 25] on span "Jobs" at bounding box center [260, 23] width 28 height 17
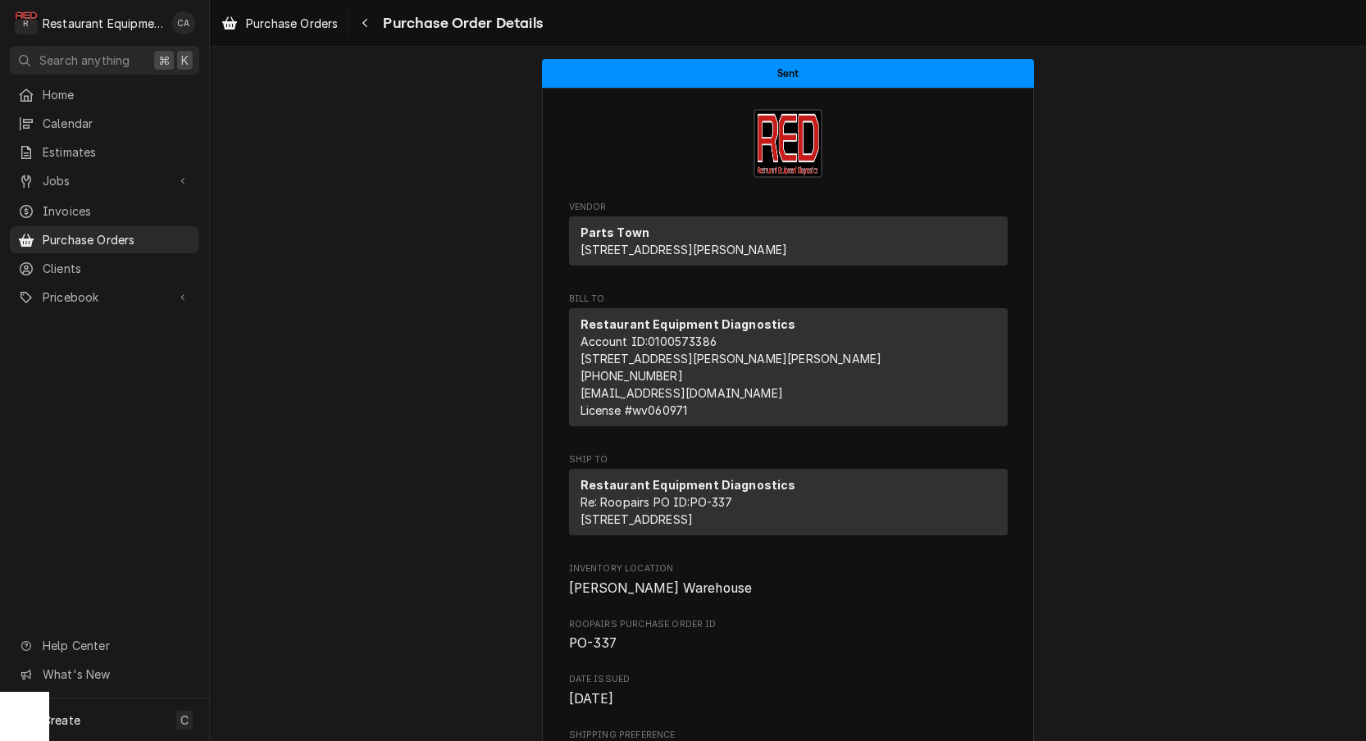
scroll to position [70, 0]
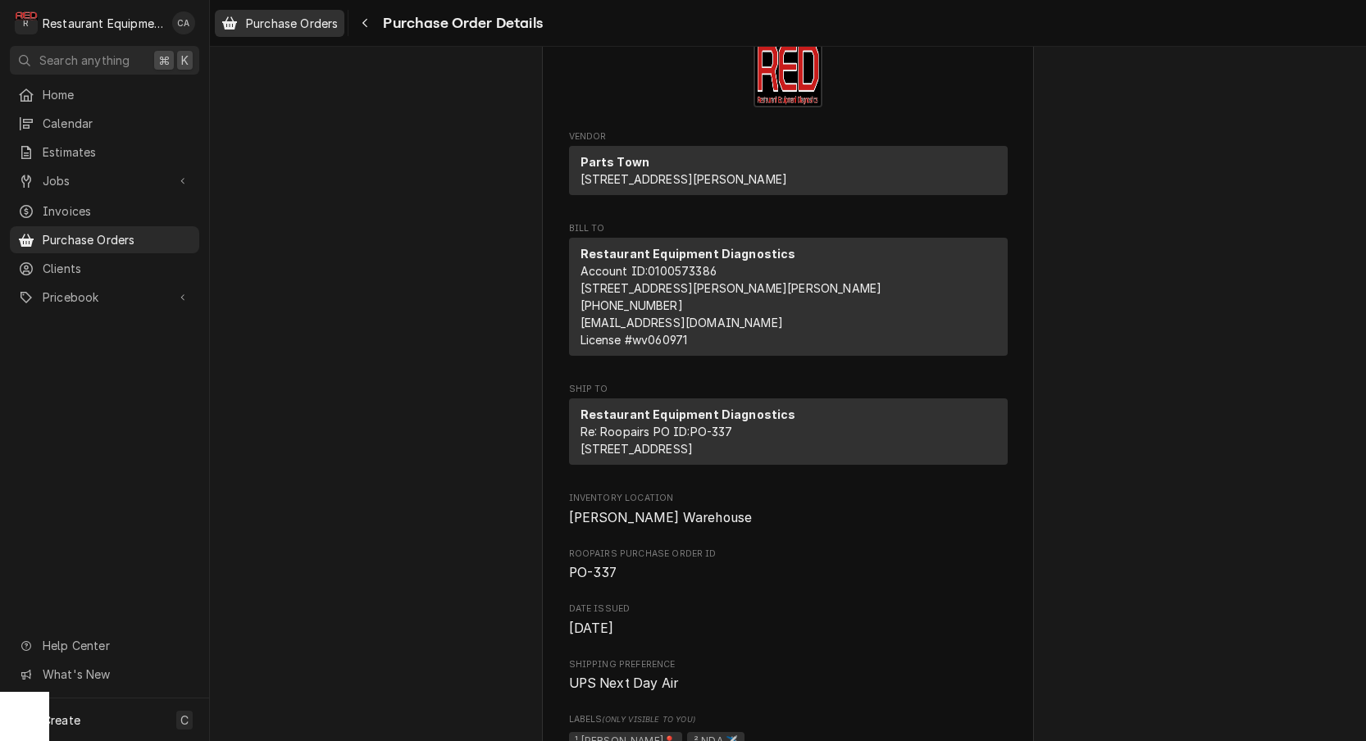
click at [330, 25] on span "Purchase Orders" at bounding box center [292, 23] width 92 height 17
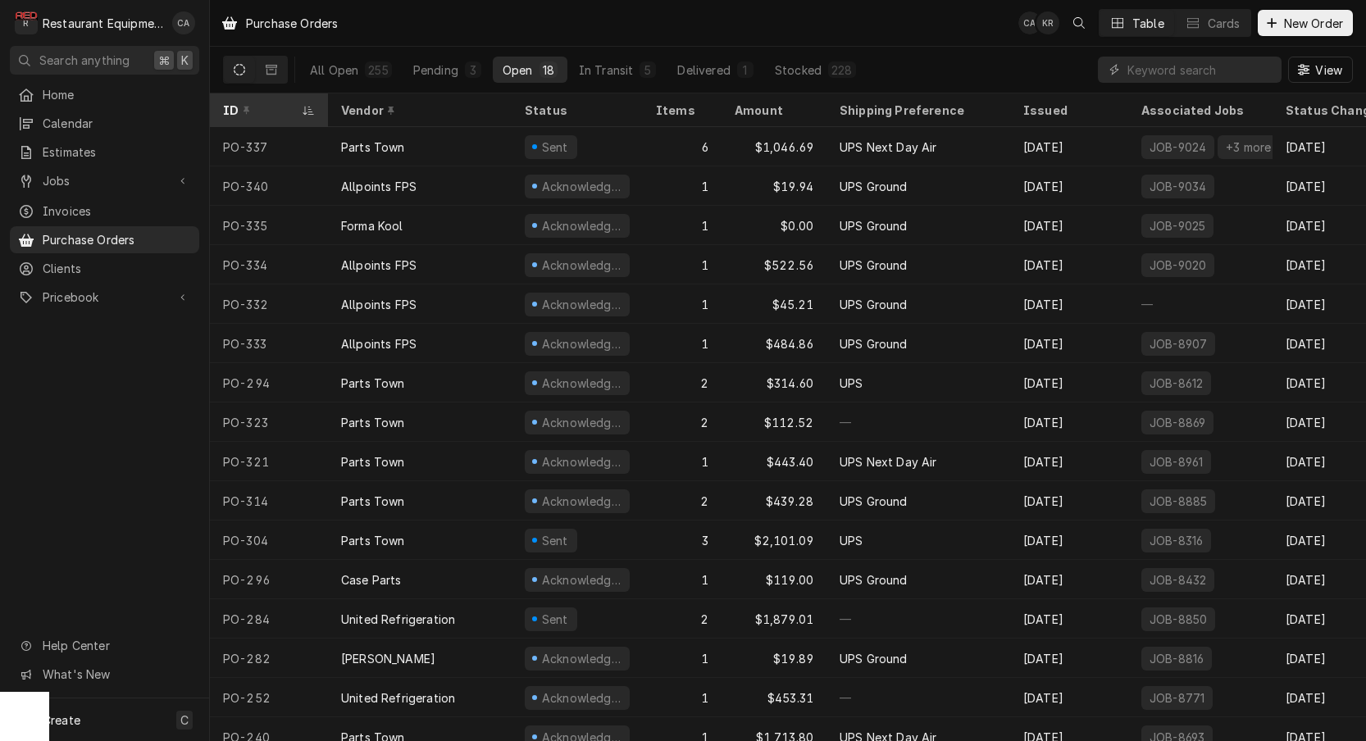
click at [276, 107] on div "ID" at bounding box center [260, 110] width 75 height 17
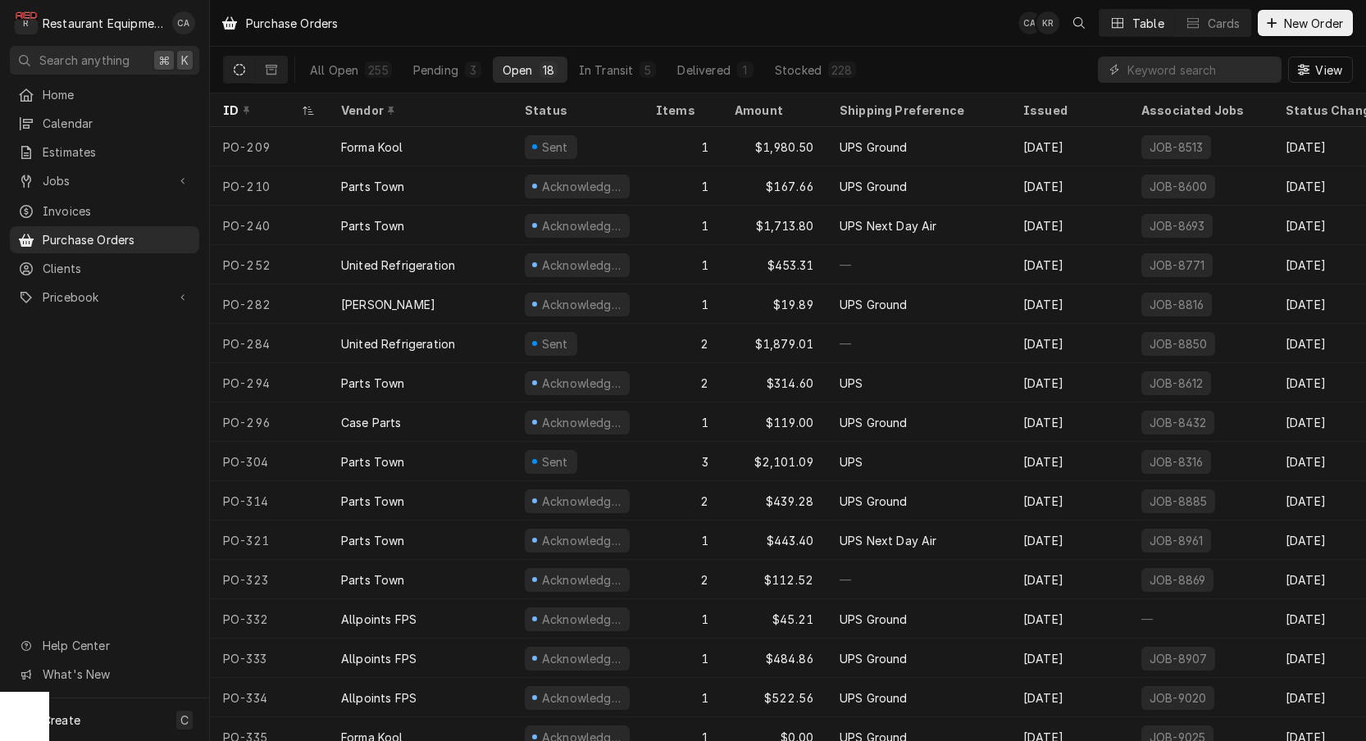
click at [276, 107] on div "ID" at bounding box center [260, 110] width 75 height 17
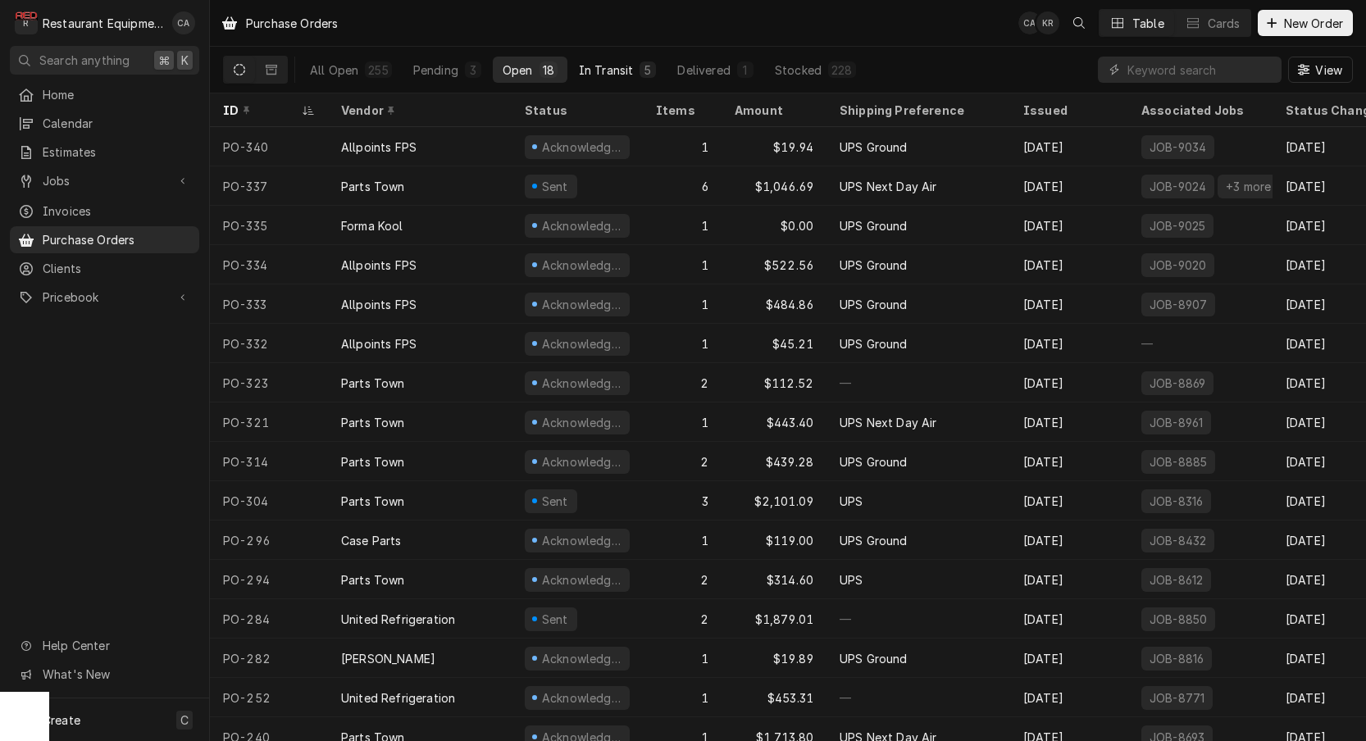
click at [602, 68] on div "In Transit" at bounding box center [606, 69] width 55 height 17
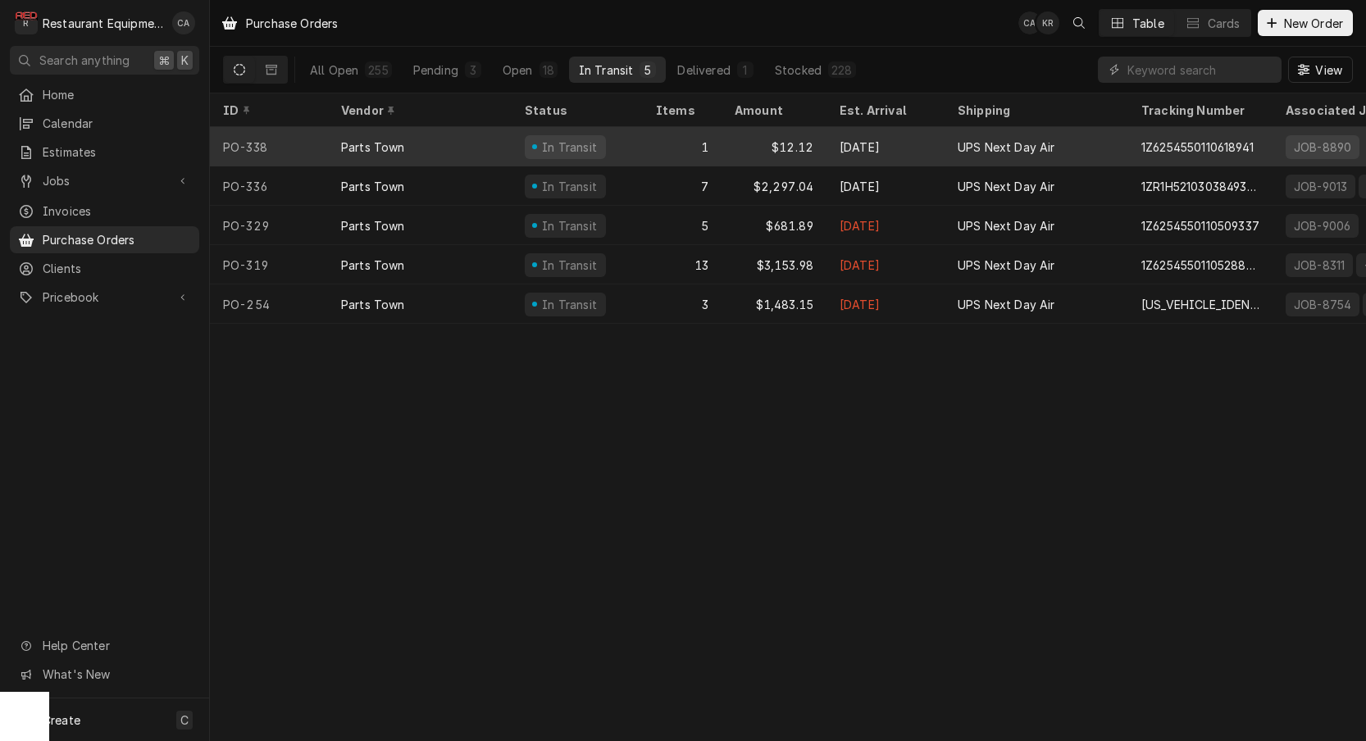
click at [604, 153] on div "In Transit" at bounding box center [576, 146] width 131 height 39
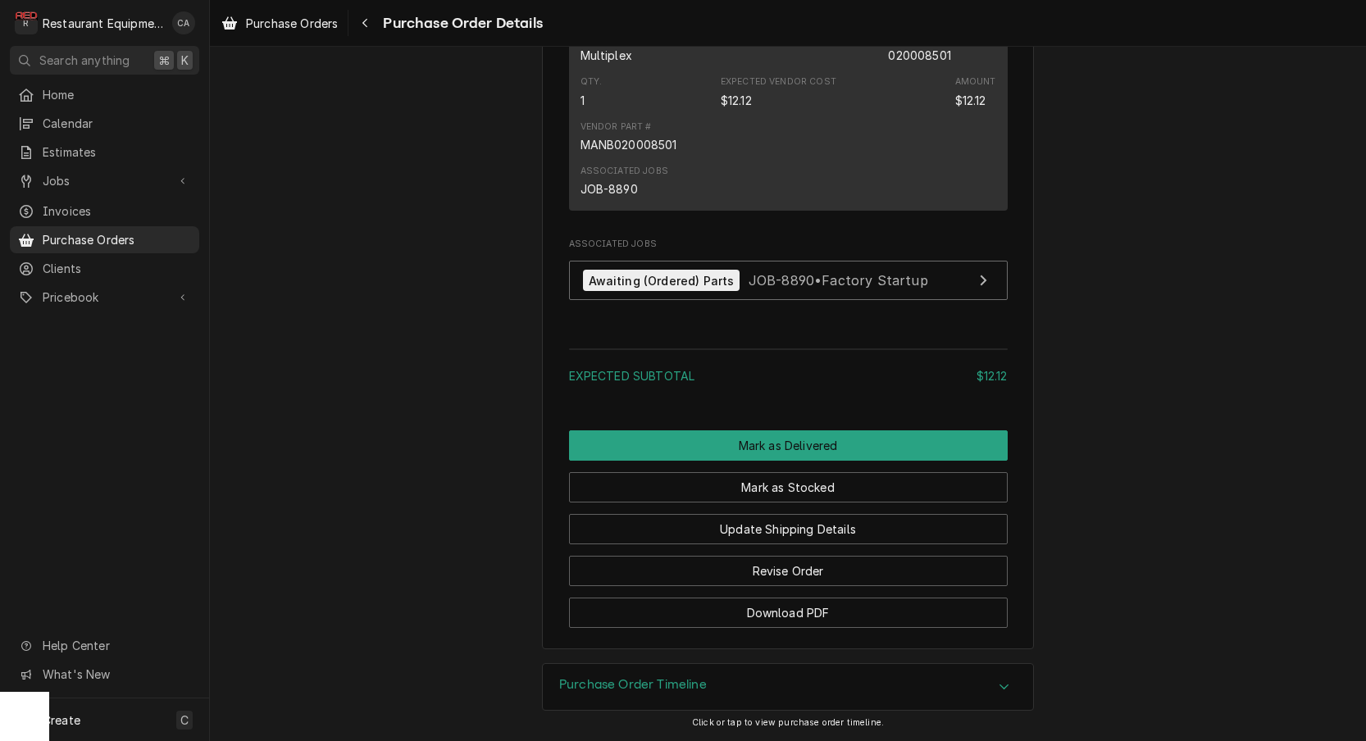
drag, startPoint x: 638, startPoint y: 688, endPoint x: 428, endPoint y: 575, distance: 238.4
click at [637, 688] on h3 "Purchase Order Timeline" at bounding box center [633, 685] width 148 height 16
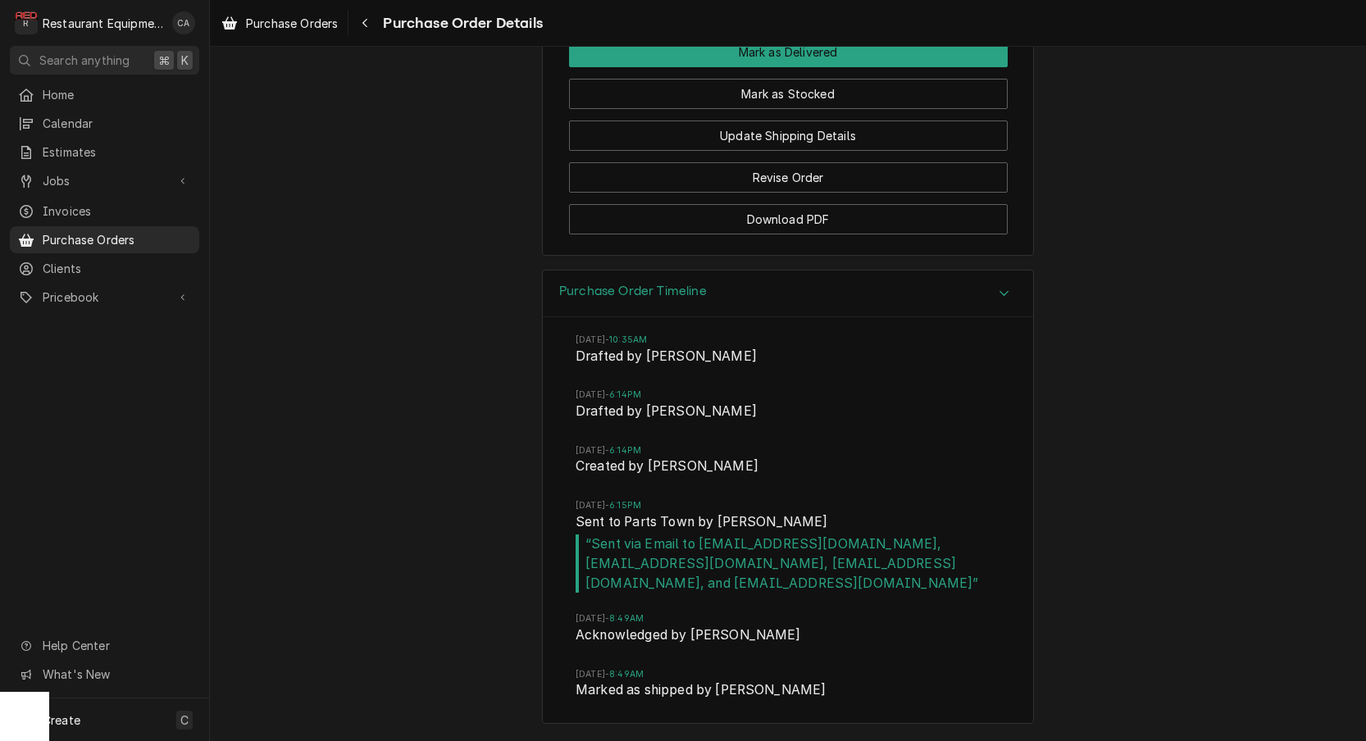
scroll to position [1637, 0]
click at [365, 22] on icon "Navigate back" at bounding box center [364, 22] width 7 height 11
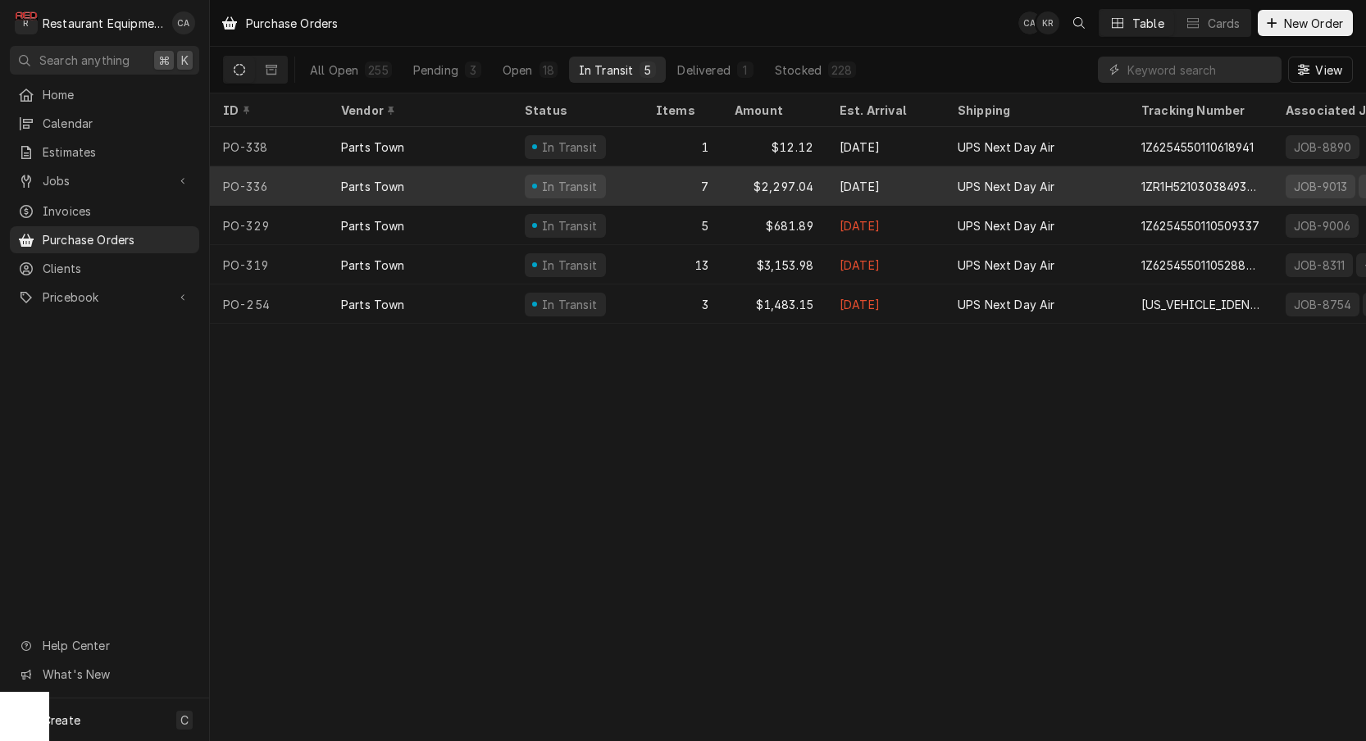
click at [698, 181] on div "7" at bounding box center [682, 185] width 79 height 39
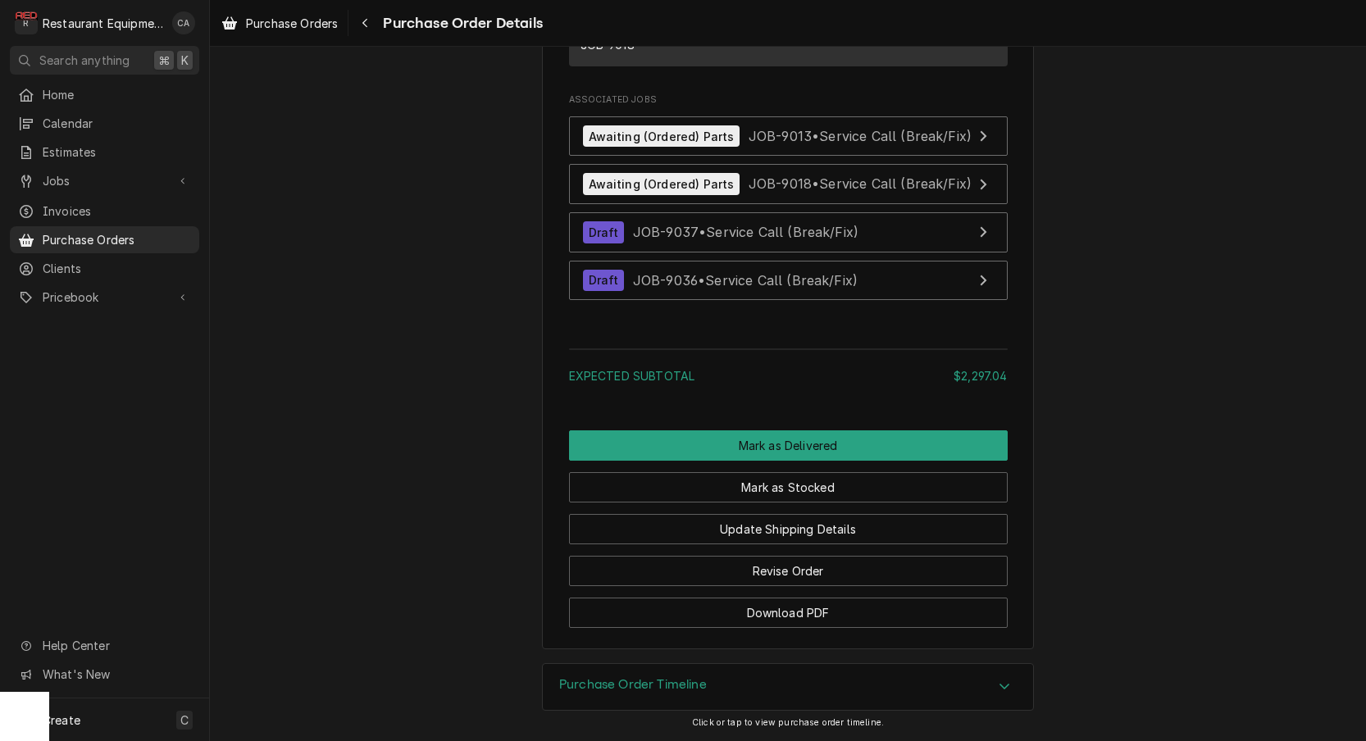
drag, startPoint x: 633, startPoint y: 684, endPoint x: 477, endPoint y: 576, distance: 189.2
click at [620, 676] on div "Purchase Order Timeline" at bounding box center [788, 687] width 490 height 46
